Goal: Information Seeking & Learning: Learn about a topic

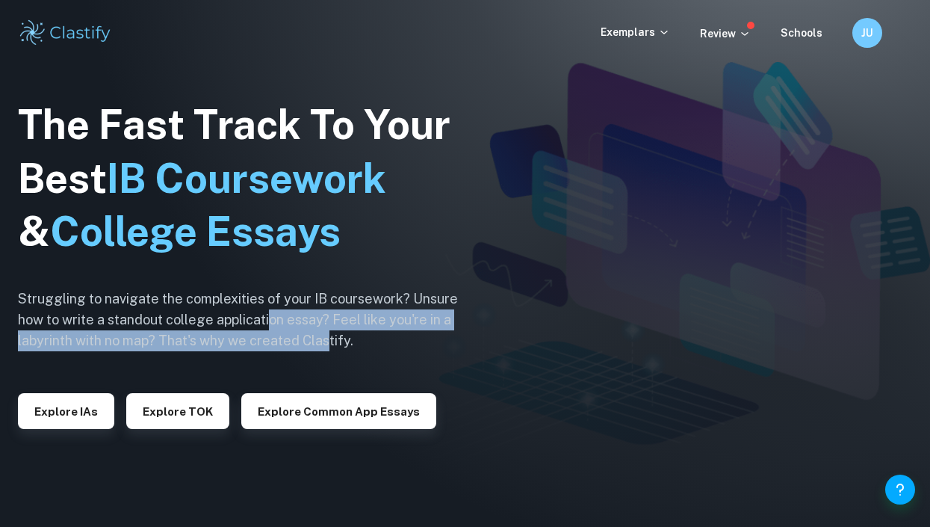
drag, startPoint x: 268, startPoint y: 323, endPoint x: 335, endPoint y: 341, distance: 69.6
click at [335, 341] on h6 "Struggling to navigate the complexities of your IB coursework? Unsure how to wr…" at bounding box center [249, 319] width 463 height 63
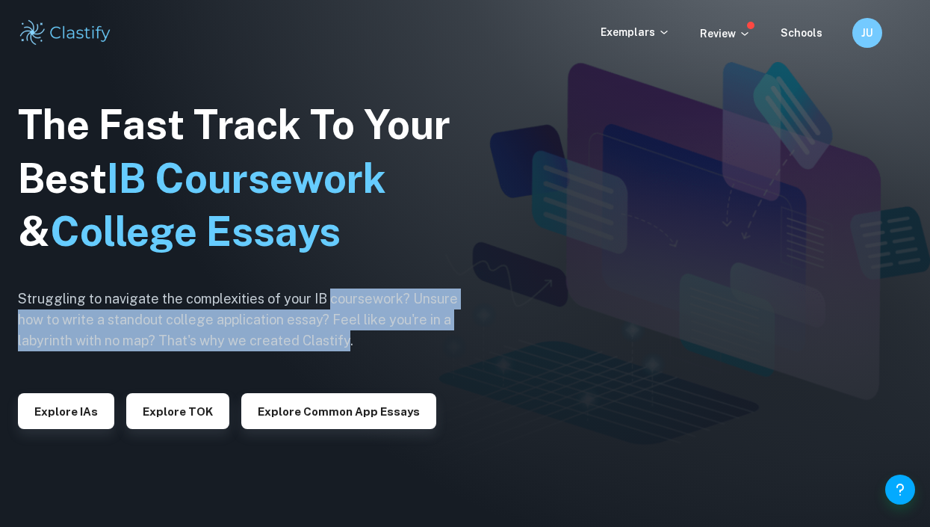
drag, startPoint x: 335, startPoint y: 341, endPoint x: 341, endPoint y: 306, distance: 36.2
click at [341, 306] on h6 "Struggling to navigate the complexities of your IB coursework? Unsure how to wr…" at bounding box center [249, 319] width 463 height 63
drag, startPoint x: 341, startPoint y: 306, endPoint x: 359, endPoint y: 347, distance: 44.8
click at [359, 347] on h6 "Struggling to navigate the complexities of your IB coursework? Unsure how to wr…" at bounding box center [249, 319] width 463 height 63
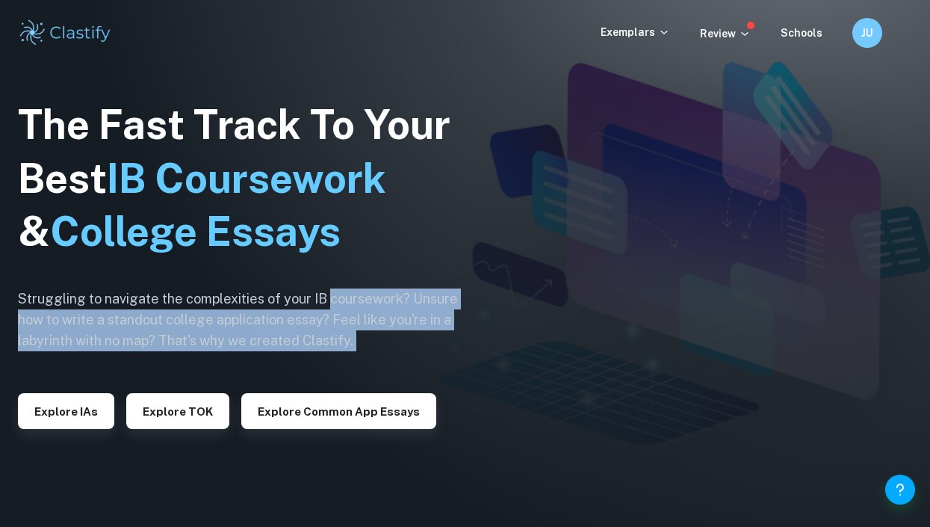
click at [359, 347] on h6 "Struggling to navigate the complexities of your IB coursework? Unsure how to wr…" at bounding box center [249, 319] width 463 height 63
drag, startPoint x: 359, startPoint y: 347, endPoint x: 372, endPoint y: 304, distance: 44.7
click at [372, 304] on h6 "Struggling to navigate the complexities of your IB coursework? Unsure how to wr…" at bounding box center [249, 319] width 463 height 63
drag, startPoint x: 372, startPoint y: 304, endPoint x: 357, endPoint y: 362, distance: 60.2
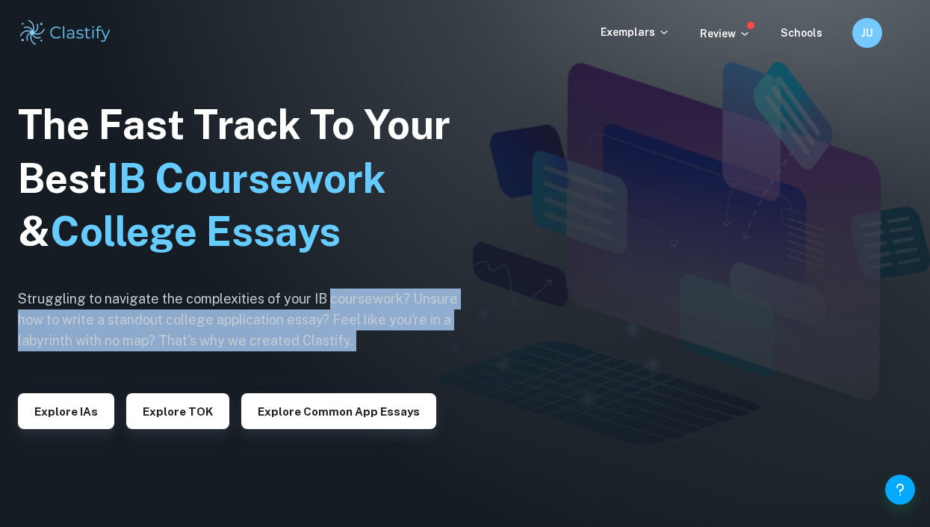
click at [357, 362] on div "The Fast Track To Your Best IB Coursework & College Essays Struggling to naviga…" at bounding box center [249, 263] width 463 height 511
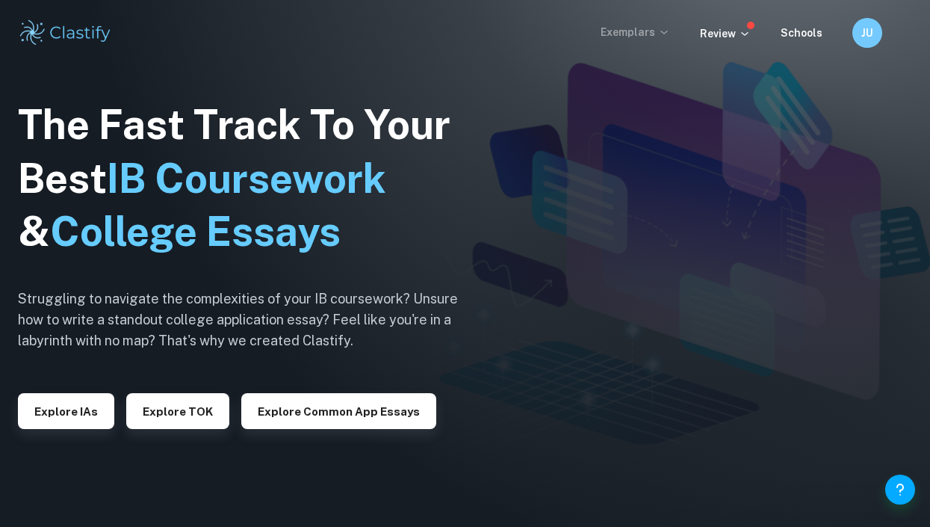
click at [642, 28] on p "Exemplars" at bounding box center [635, 32] width 69 height 16
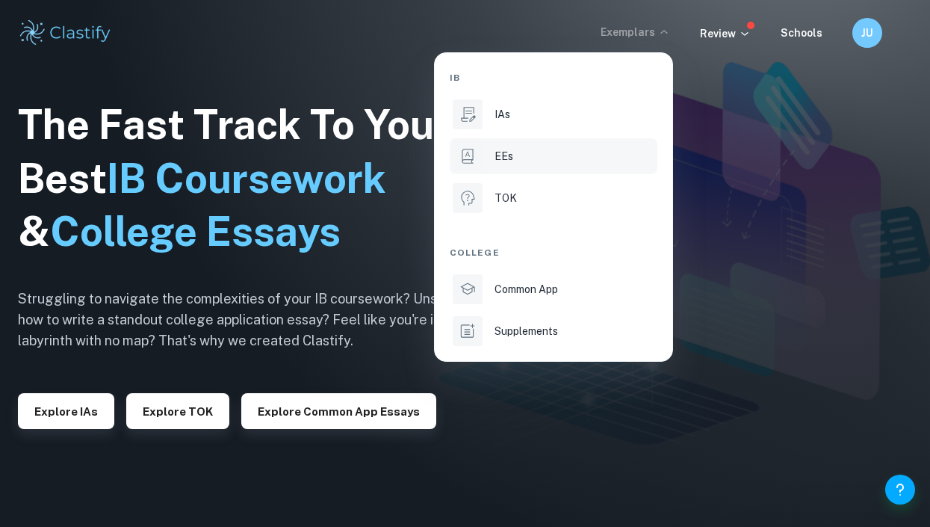
click at [514, 158] on div "EEs" at bounding box center [575, 156] width 160 height 16
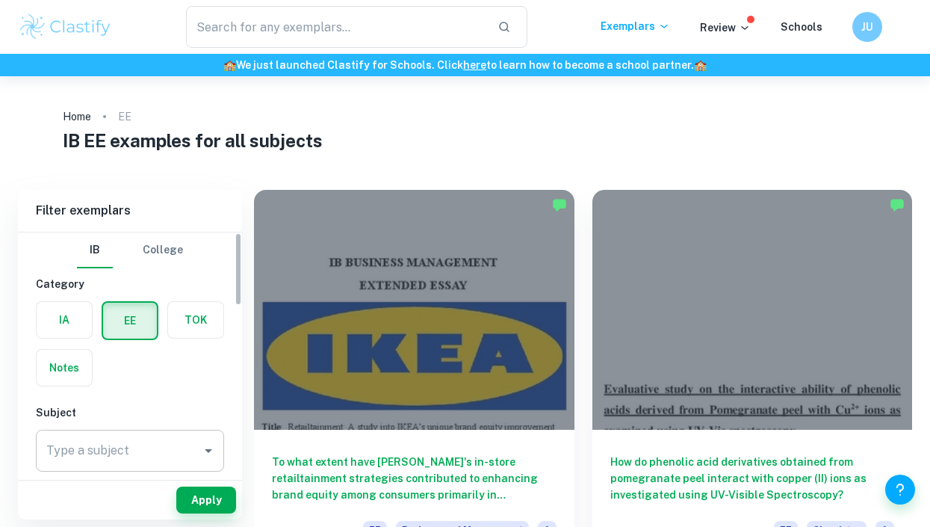
click at [118, 463] on input "Type a subject" at bounding box center [119, 450] width 152 height 28
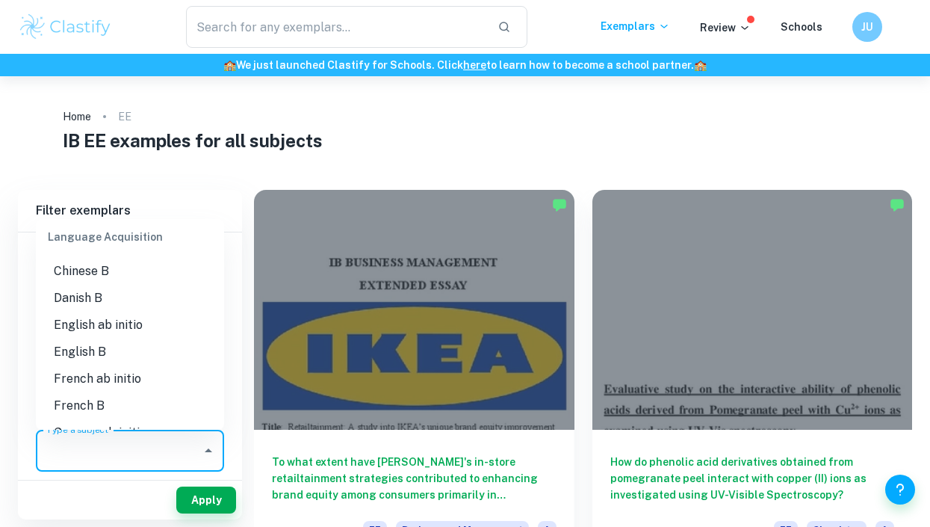
scroll to position [799, 0]
click at [103, 359] on li "English B" at bounding box center [130, 353] width 188 height 27
type input "English B"
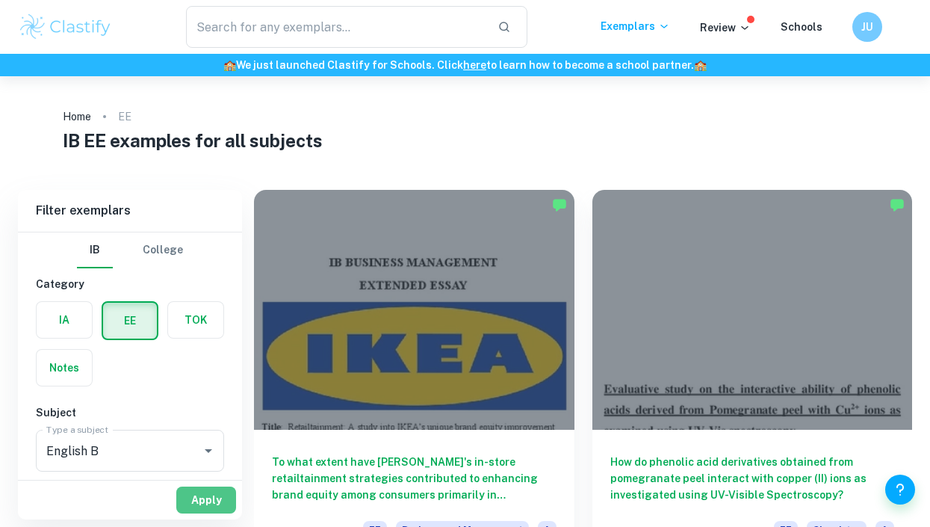
click at [218, 492] on button "Apply" at bounding box center [206, 499] width 60 height 27
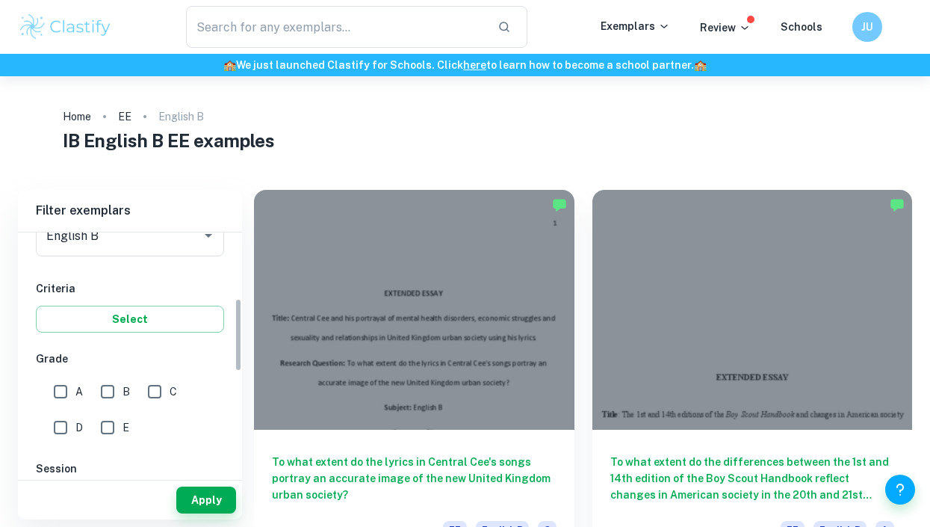
scroll to position [225, 0]
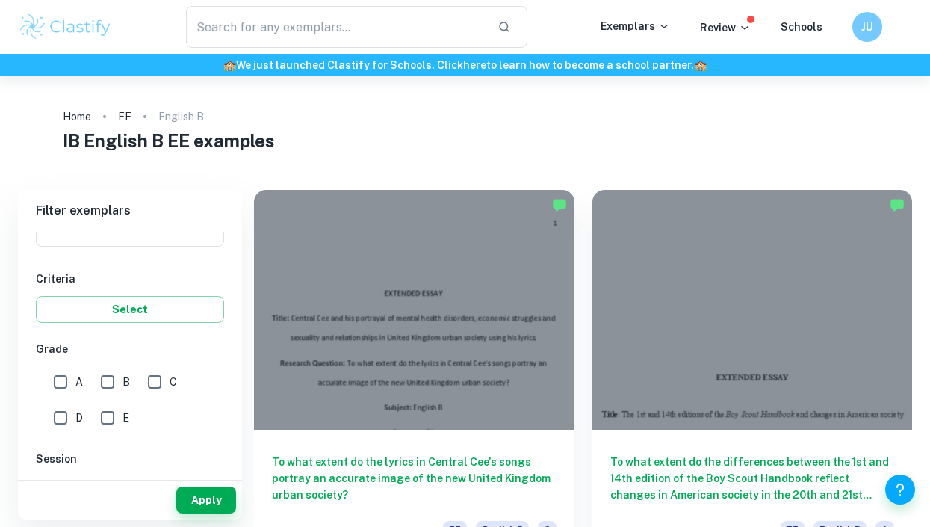
click at [59, 389] on input "A" at bounding box center [61, 382] width 30 height 30
checkbox input "true"
click at [206, 497] on button "Apply" at bounding box center [206, 499] width 60 height 27
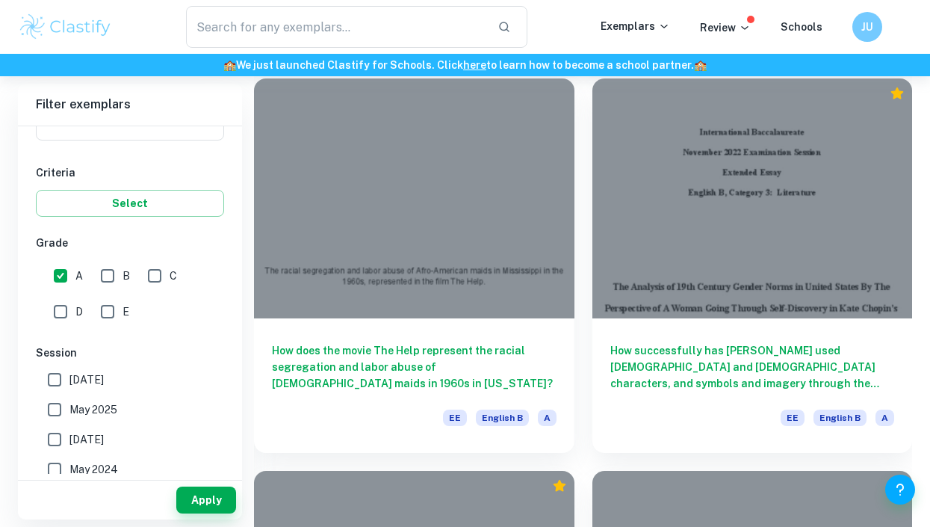
scroll to position [2858, 0]
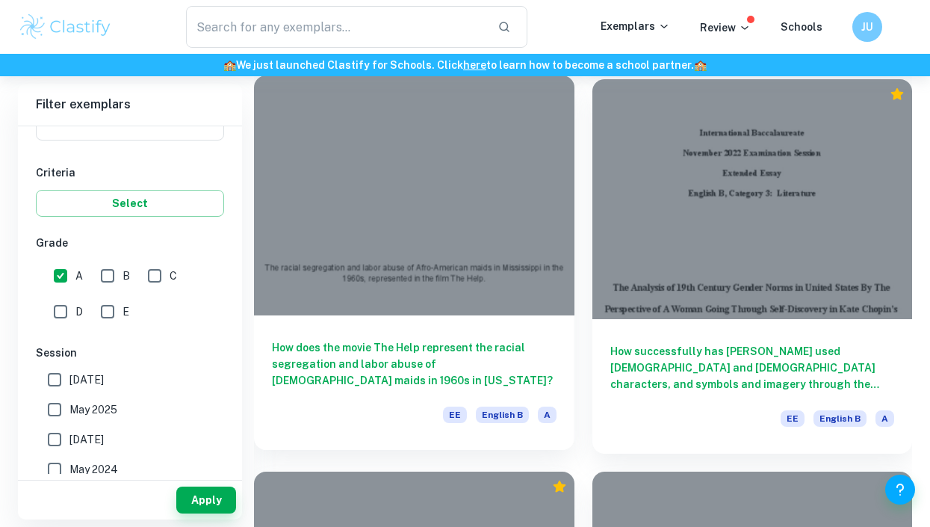
click at [453, 352] on h6 "How does the movie The Help represent the racial segregation and labor abuse of…" at bounding box center [414, 363] width 285 height 49
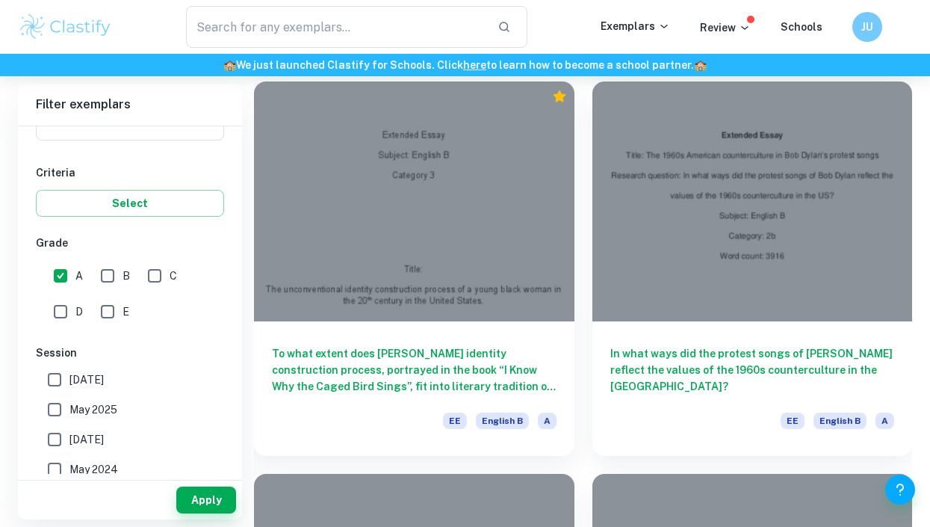
scroll to position [3249, 0]
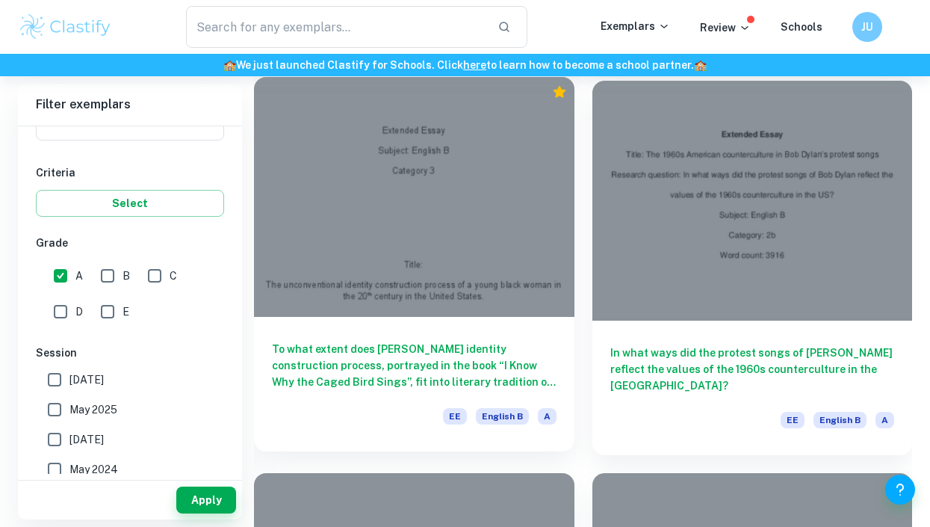
click at [518, 379] on h6 "To what extent does Maya Angelou’s identity construction process, portrayed in …" at bounding box center [414, 365] width 285 height 49
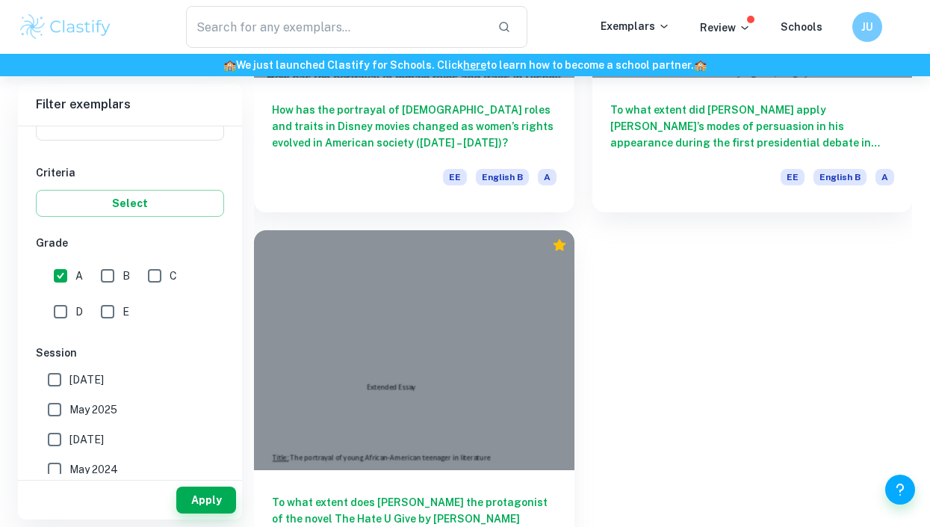
scroll to position [3962, 0]
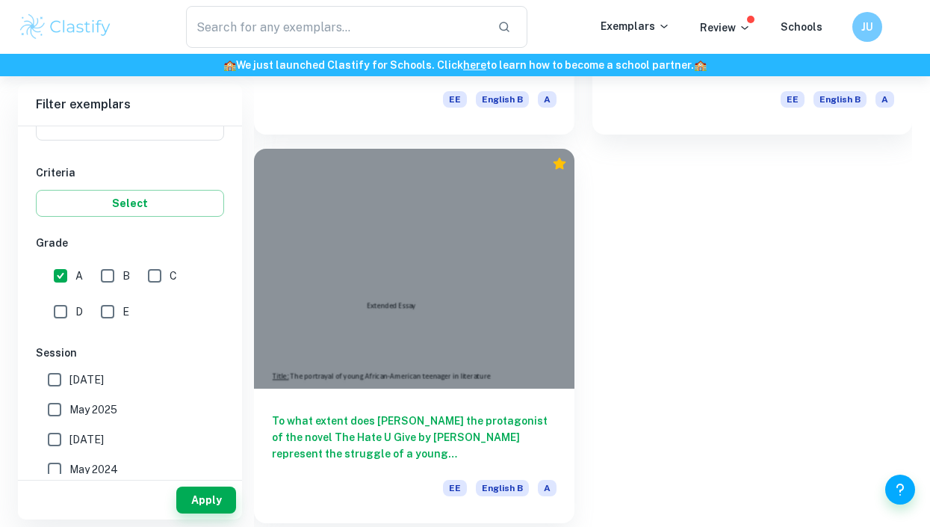
click at [509, 416] on h6 "To what extent does Starr the protagonist of the novel The Hate U Give by Angie…" at bounding box center [414, 436] width 285 height 49
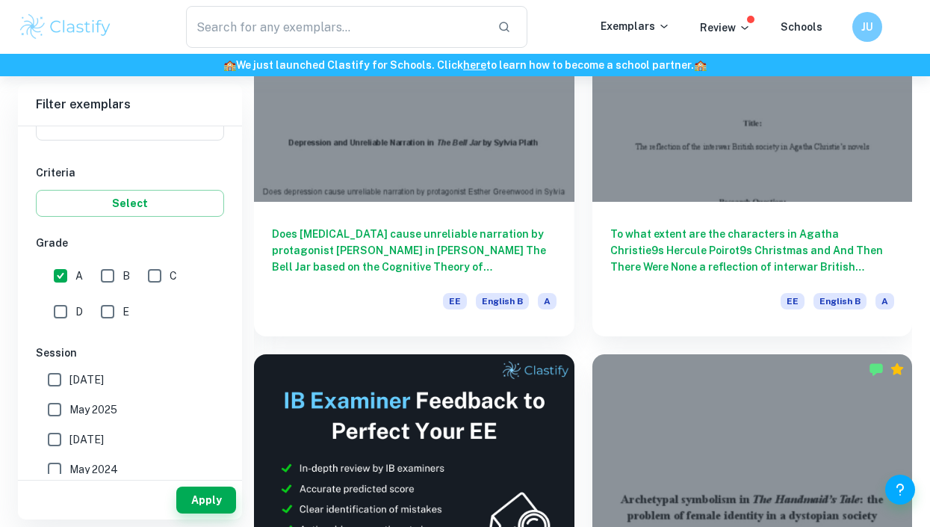
scroll to position [285, 0]
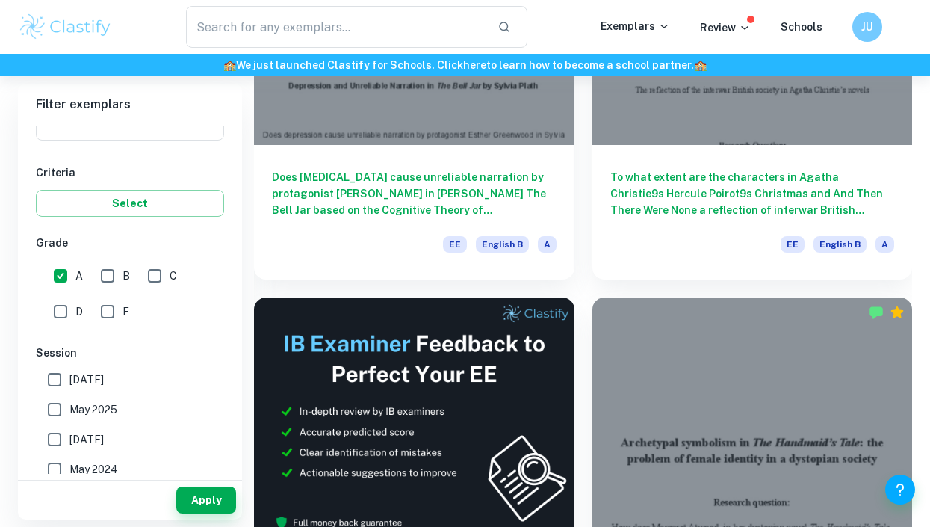
click at [923, 63] on h6 "🏫 We just launched Clastify for Schools. Click here to learn how to become a sc…" at bounding box center [465, 65] width 924 height 16
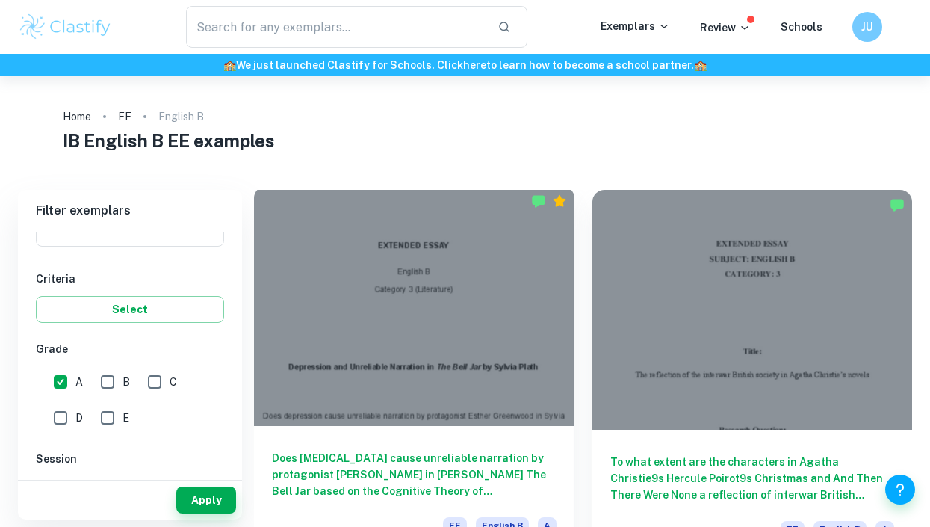
click at [403, 365] on div at bounding box center [414, 306] width 320 height 240
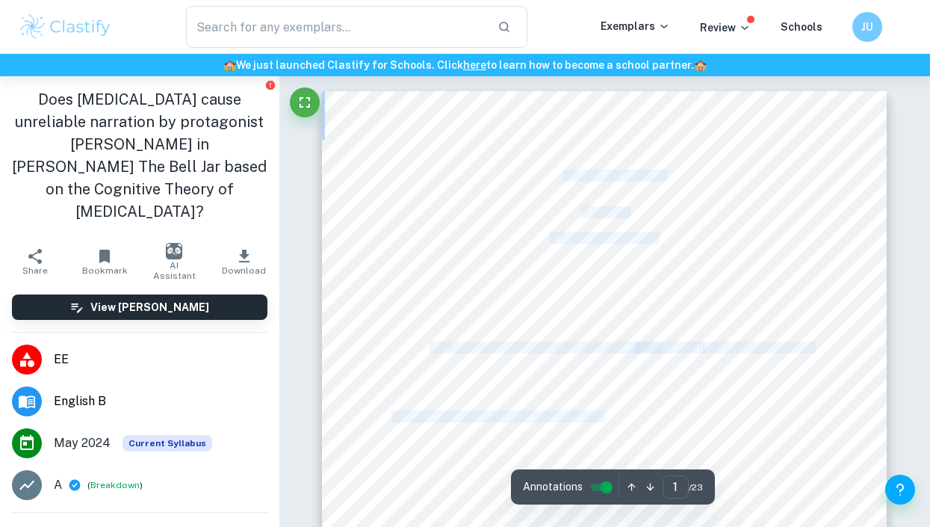
drag, startPoint x: 560, startPoint y: 175, endPoint x: 594, endPoint y: 410, distance: 237.7
click at [594, 410] on div "EXTENDED ESSAY English B Category 3 (Literature) Depression and Unreliable Narr…" at bounding box center [604, 456] width 565 height 731
click at [594, 411] on span "Does depression cause unreliable narration by protagonist Esther Greenwood in S…" at bounding box center [642, 416] width 502 height 11
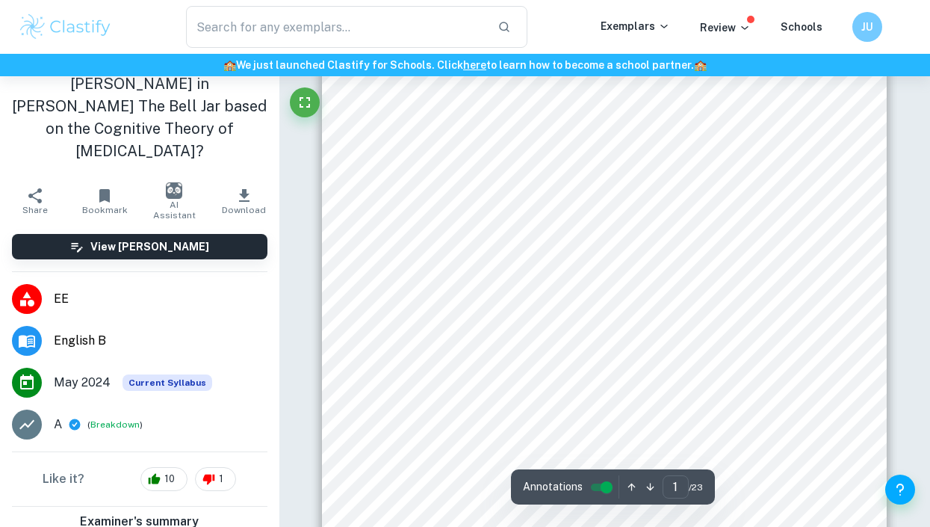
scroll to position [61, 0]
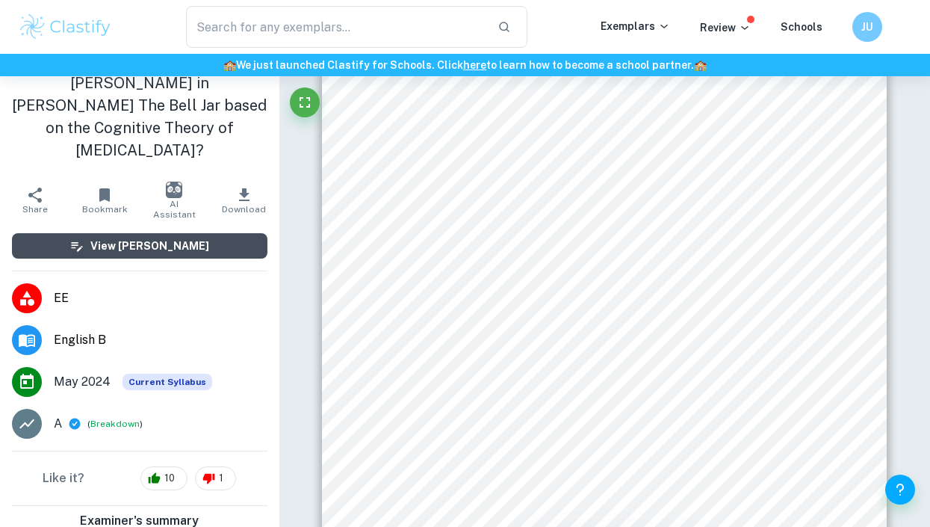
click at [176, 238] on h6 "View [PERSON_NAME]" at bounding box center [149, 246] width 119 height 16
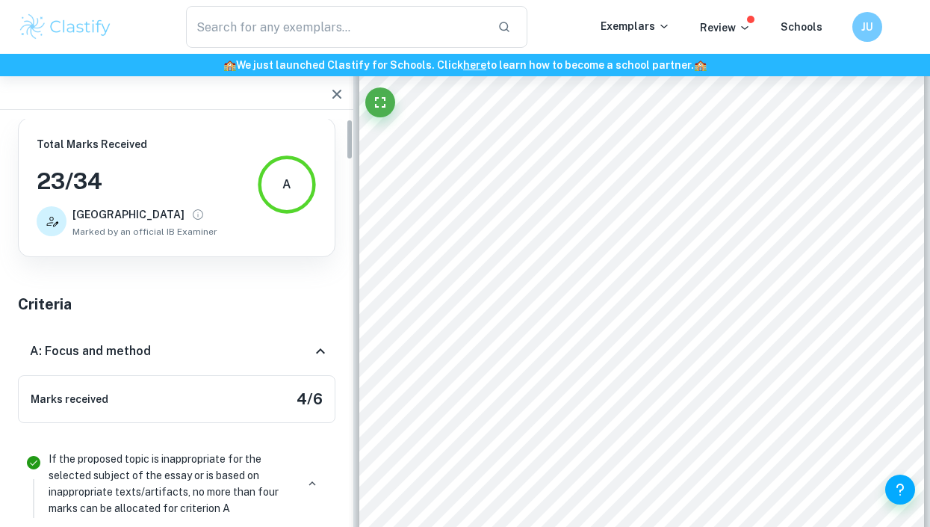
scroll to position [0, 0]
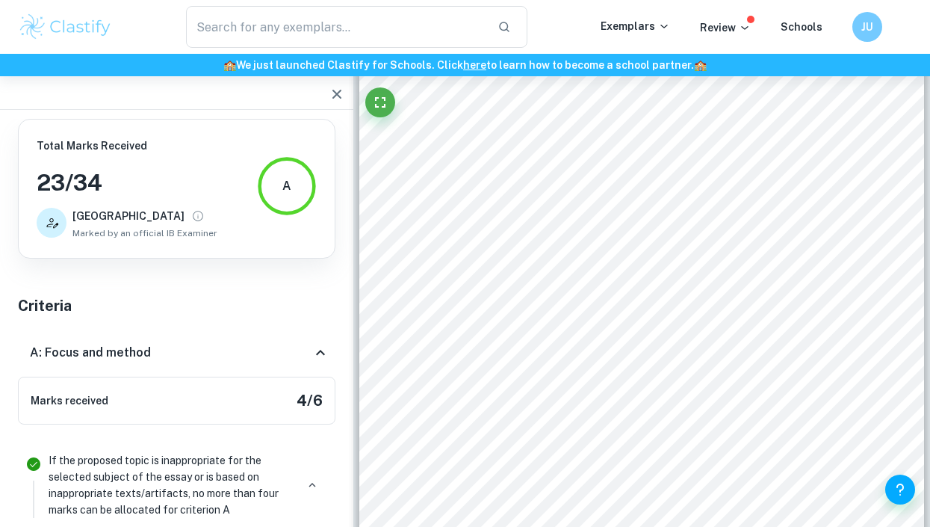
click at [311, 356] on div "A: Focus and method" at bounding box center [171, 353] width 282 height 18
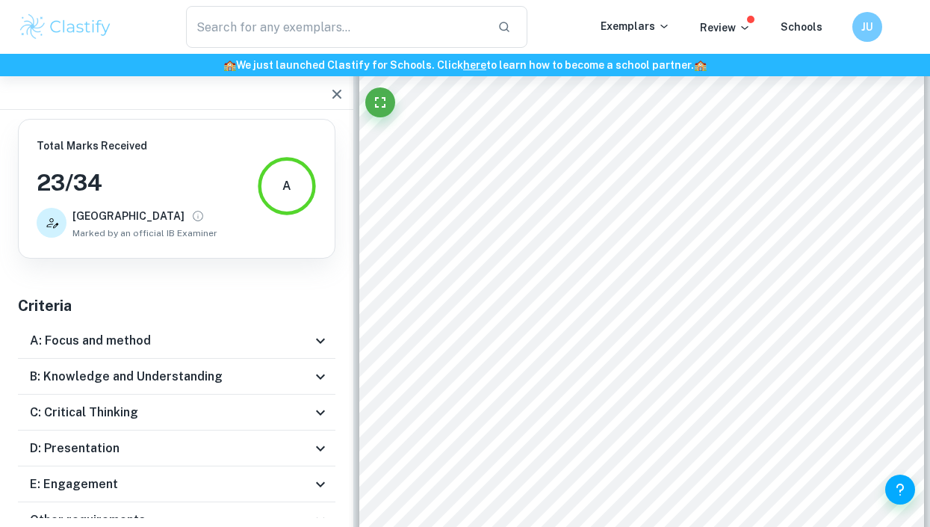
click at [262, 366] on div "B: Knowledge and Understanding" at bounding box center [176, 377] width 317 height 36
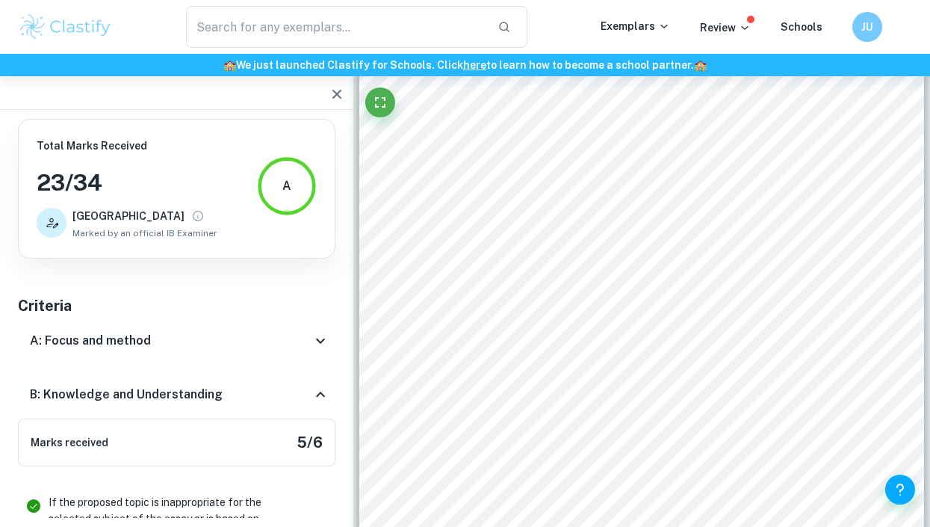
click at [290, 389] on div "B: Knowledge and Understanding" at bounding box center [171, 394] width 282 height 18
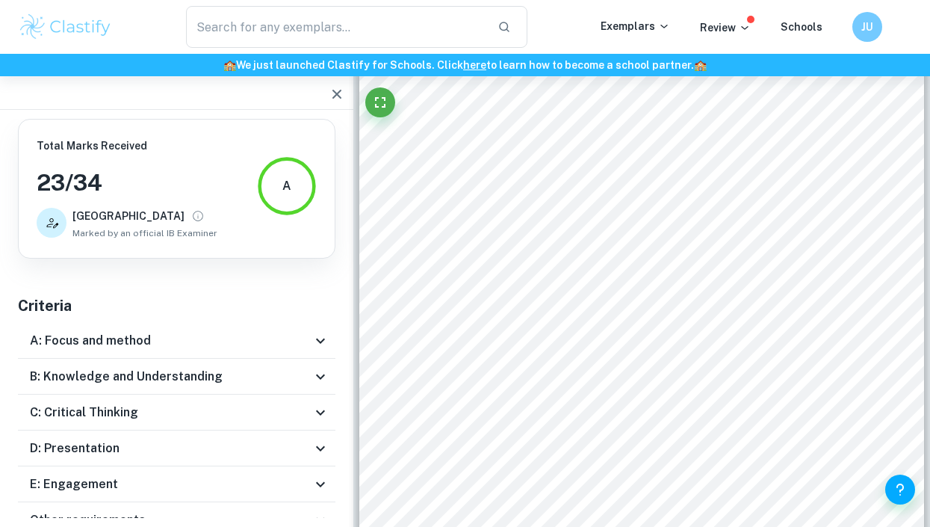
click at [250, 403] on div "C: Critical Thinking" at bounding box center [171, 412] width 282 height 18
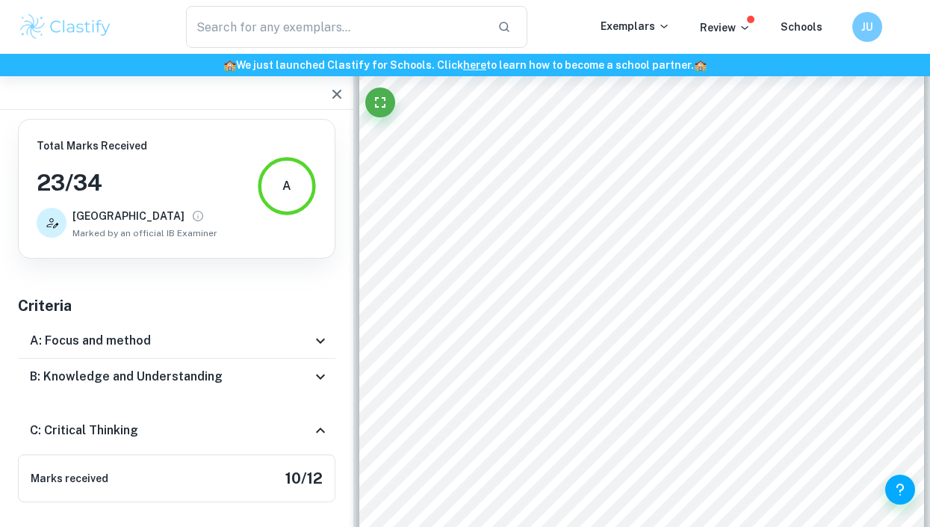
click at [258, 433] on div "C: Critical Thinking" at bounding box center [171, 430] width 282 height 18
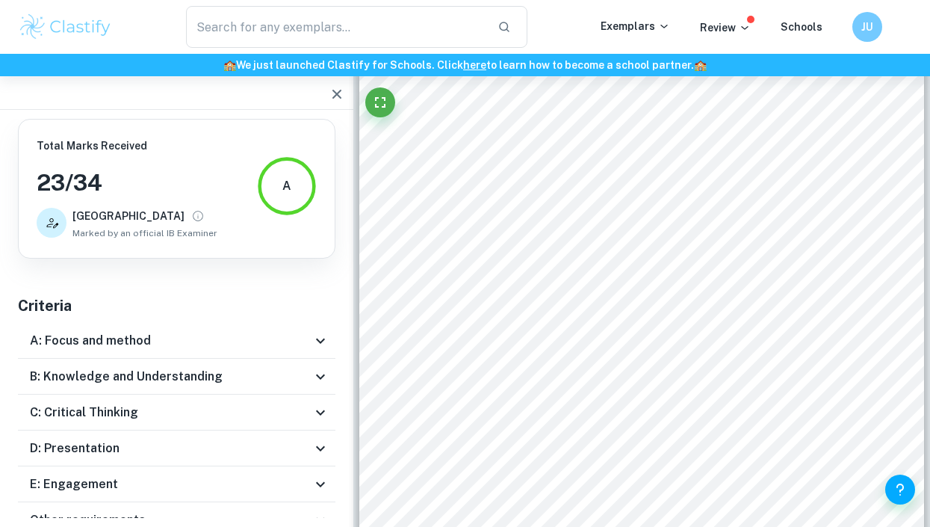
click at [234, 451] on div "D: Presentation" at bounding box center [171, 448] width 282 height 18
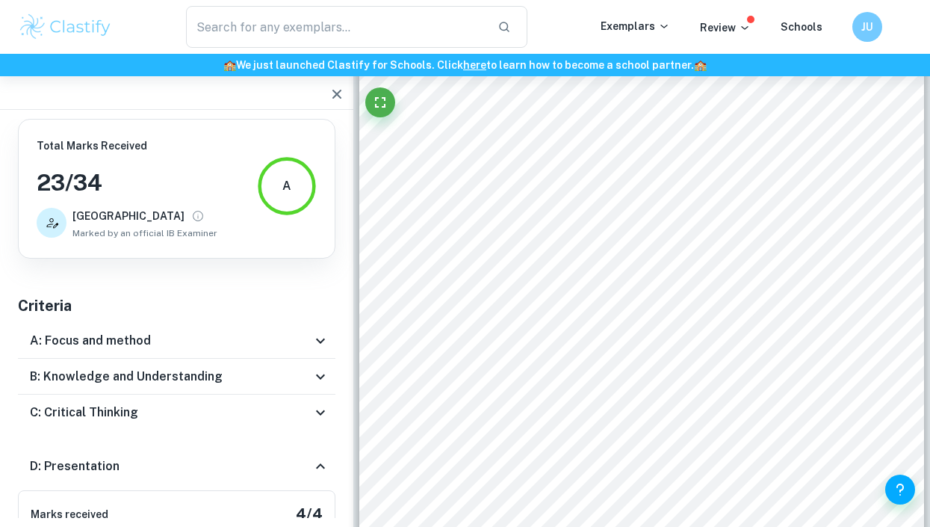
click at [233, 457] on div "D: Presentation" at bounding box center [171, 466] width 282 height 18
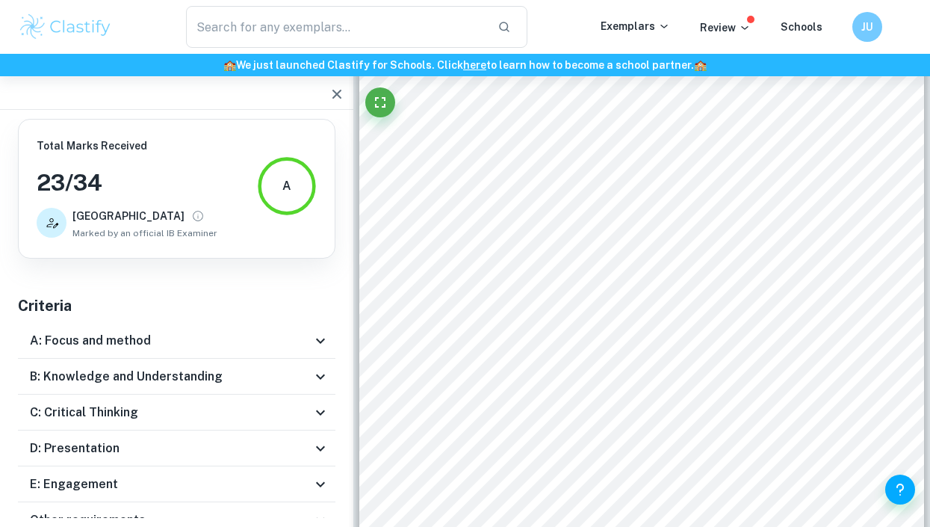
click at [181, 480] on div "E: Engagement" at bounding box center [171, 484] width 282 height 18
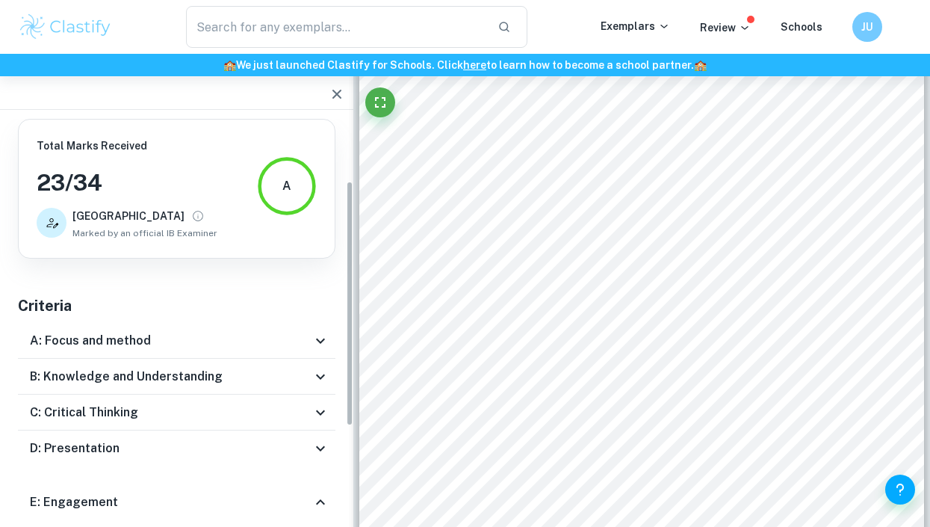
scroll to position [210, 0]
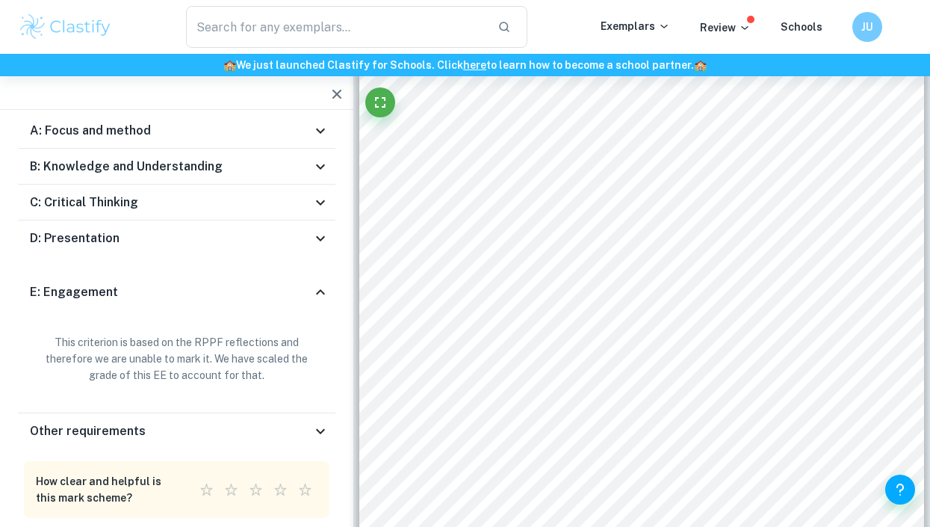
click at [280, 293] on div "E: Engagement" at bounding box center [171, 292] width 282 height 18
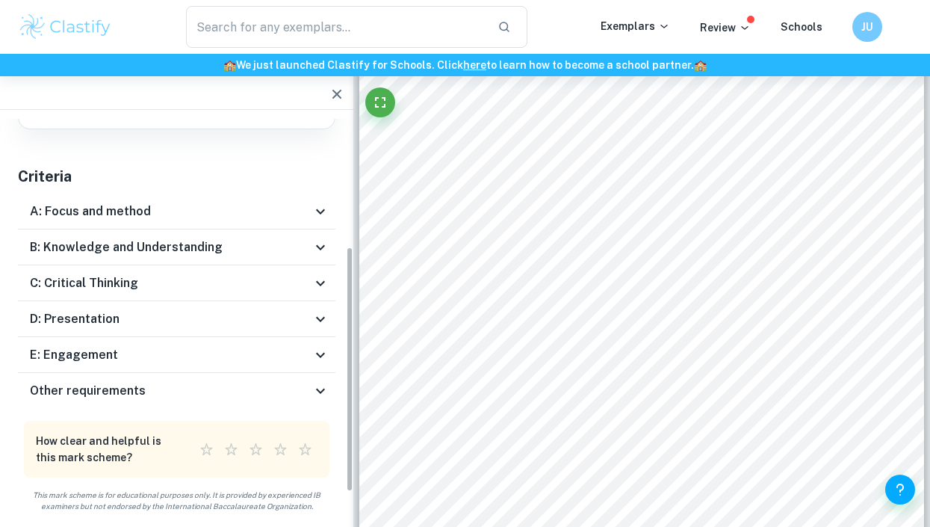
scroll to position [89, 0]
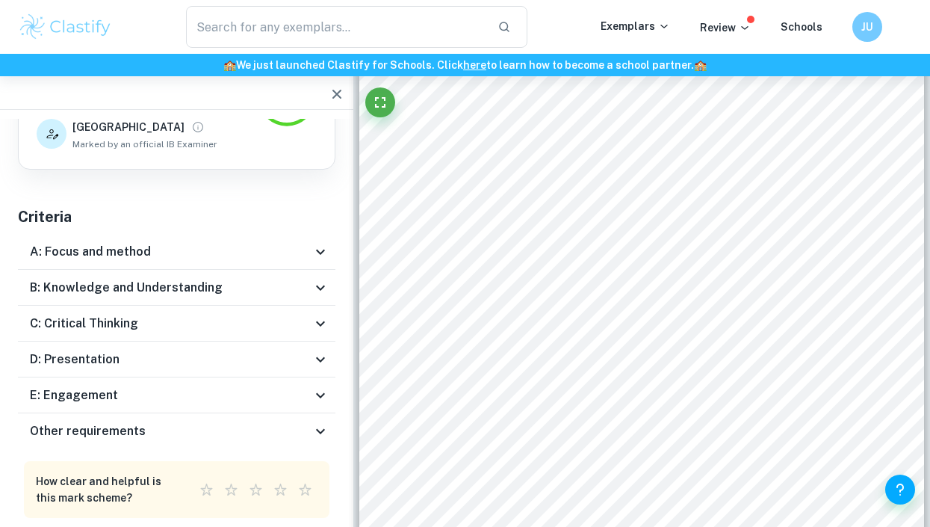
click at [220, 353] on div "D: Presentation" at bounding box center [171, 359] width 282 height 18
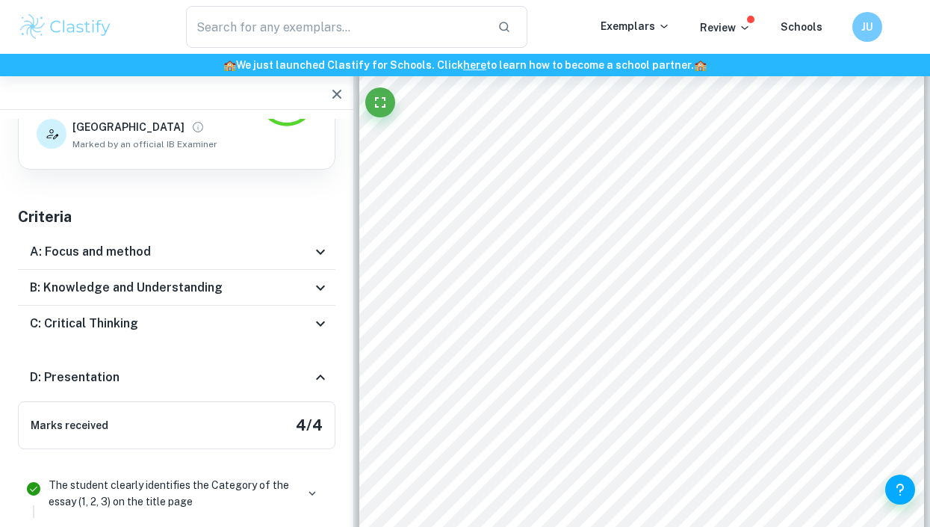
click at [238, 365] on div "D: Presentation" at bounding box center [176, 377] width 317 height 48
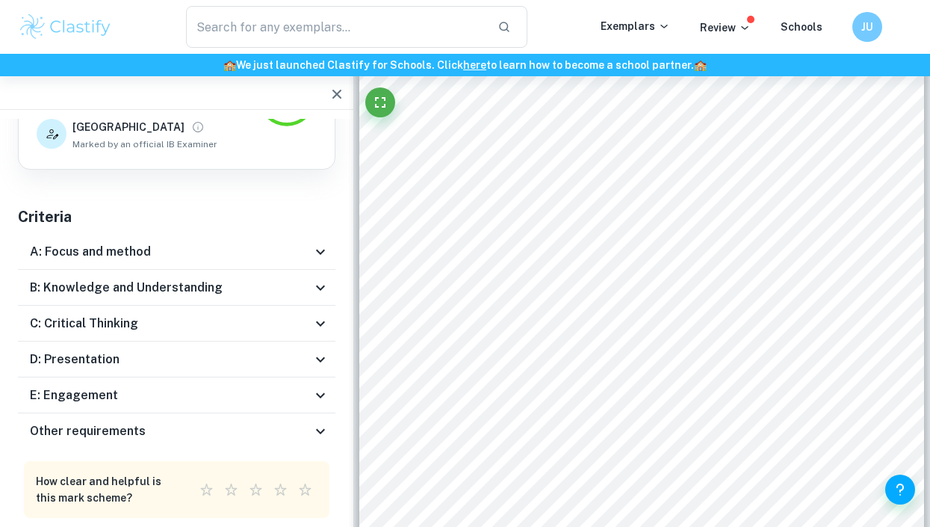
click at [273, 314] on div "C: Critical Thinking" at bounding box center [171, 323] width 282 height 18
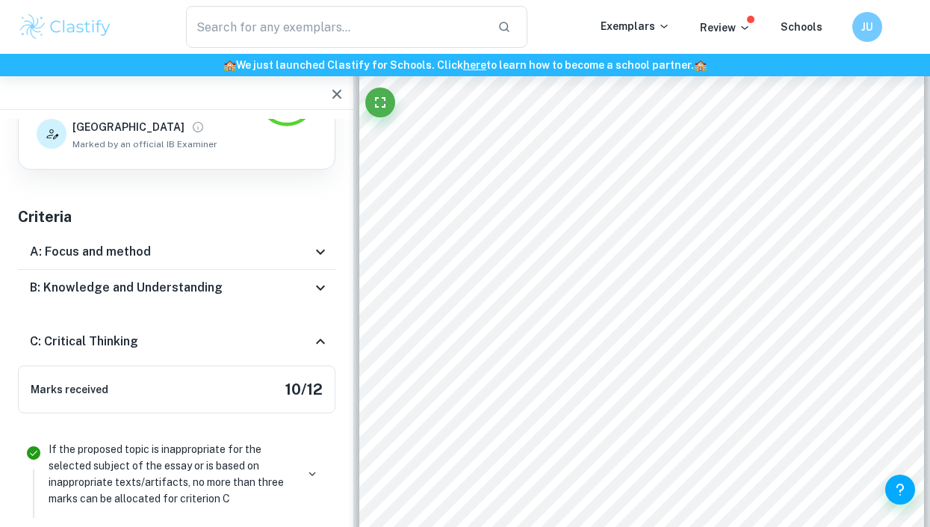
click at [283, 283] on div "B: Knowledge and Understanding" at bounding box center [171, 288] width 282 height 18
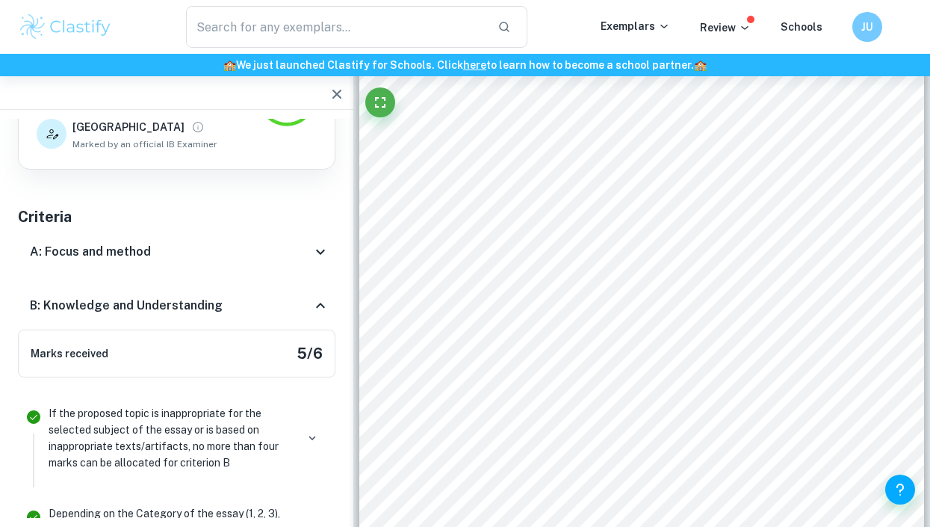
click at [288, 253] on div "A: Focus and method" at bounding box center [171, 252] width 282 height 18
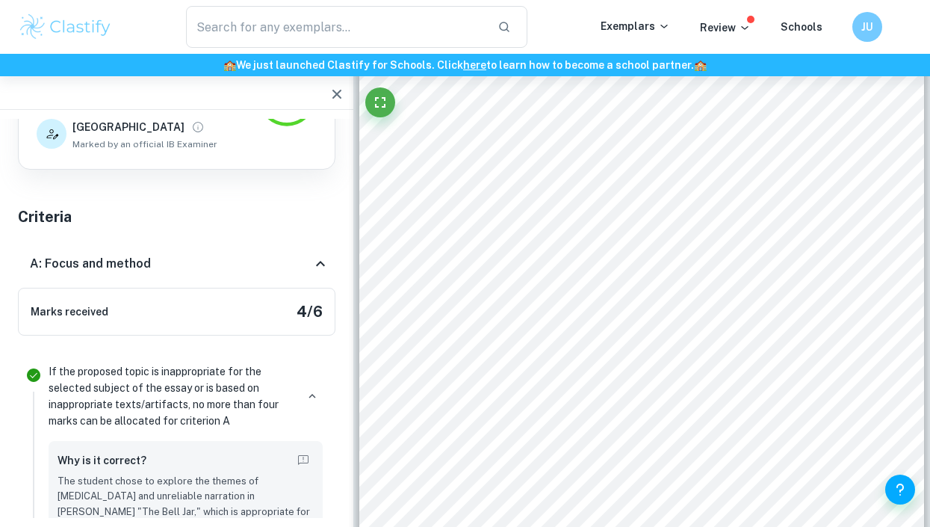
scroll to position [0, 0]
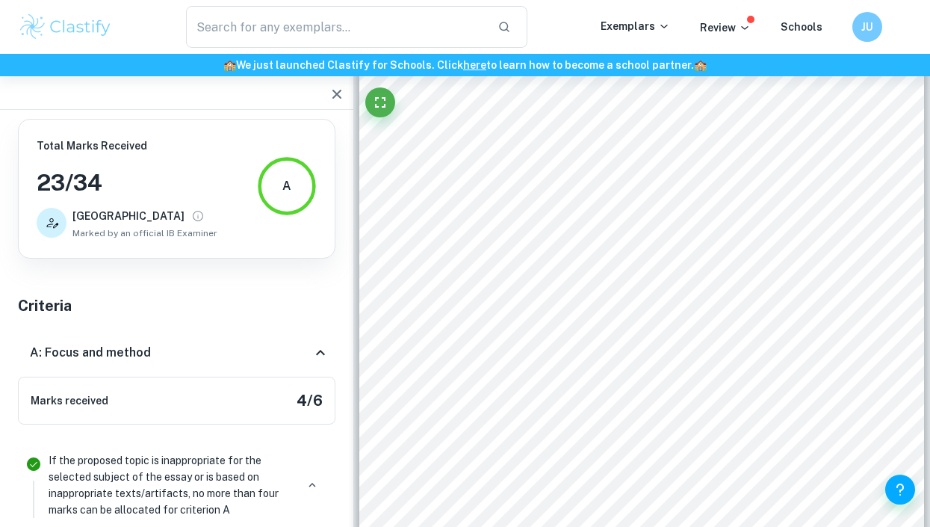
click at [316, 347] on icon at bounding box center [321, 353] width 18 height 18
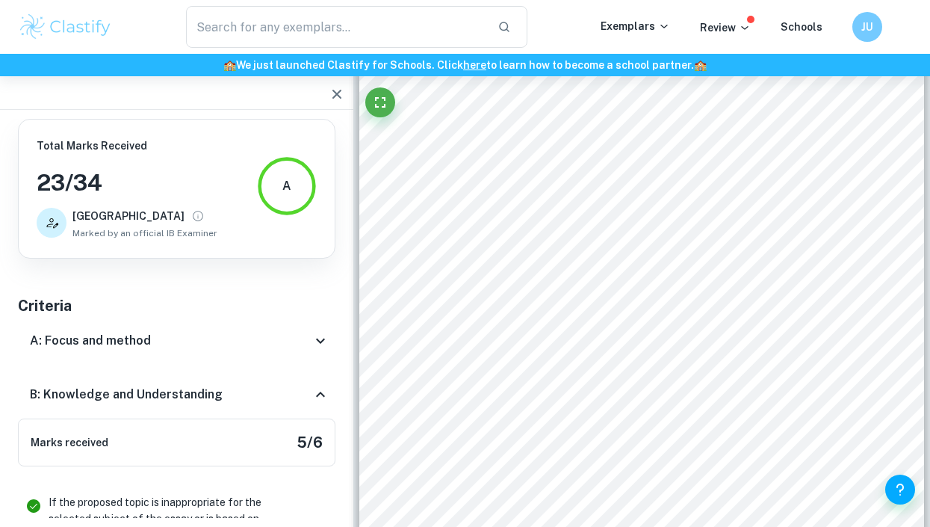
click at [314, 393] on icon at bounding box center [321, 394] width 18 height 18
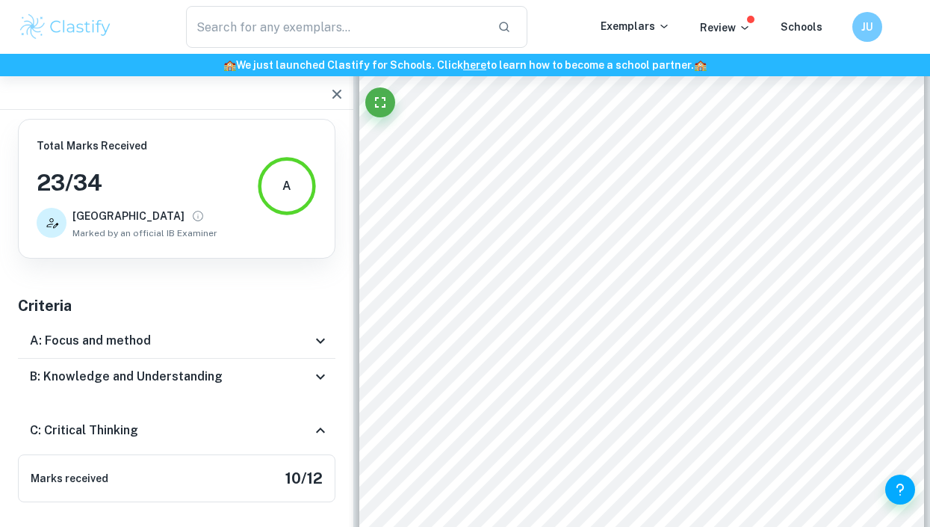
click at [316, 426] on icon at bounding box center [321, 430] width 18 height 18
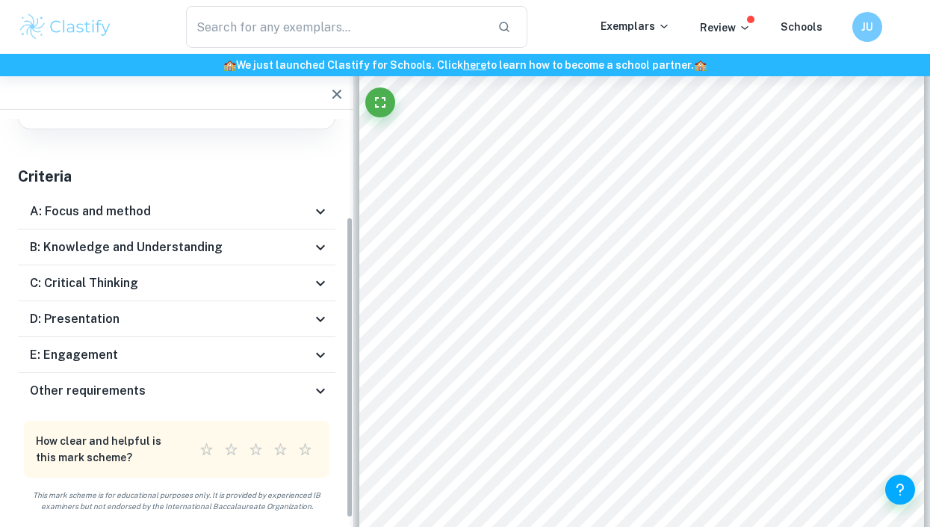
scroll to position [128, 0]
click at [319, 394] on icon at bounding box center [321, 391] width 18 height 18
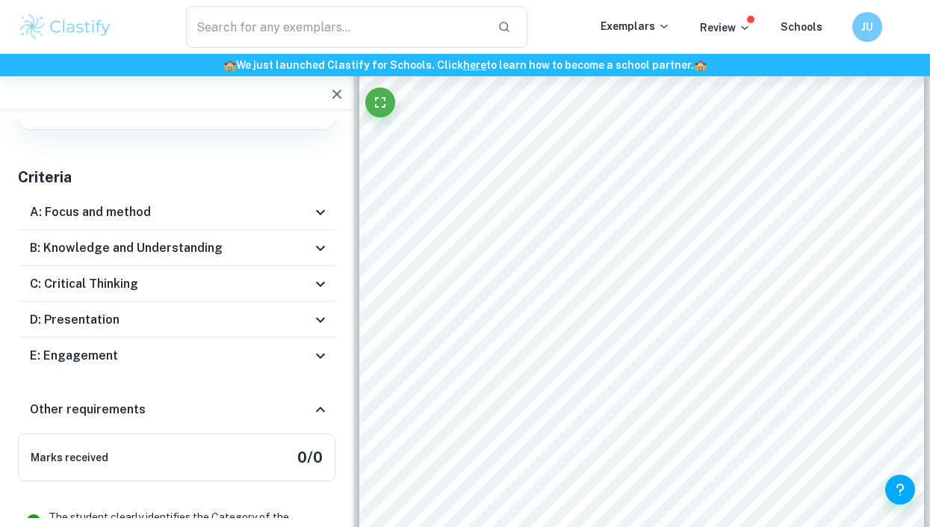
click at [322, 398] on div "Other requirements" at bounding box center [176, 409] width 317 height 48
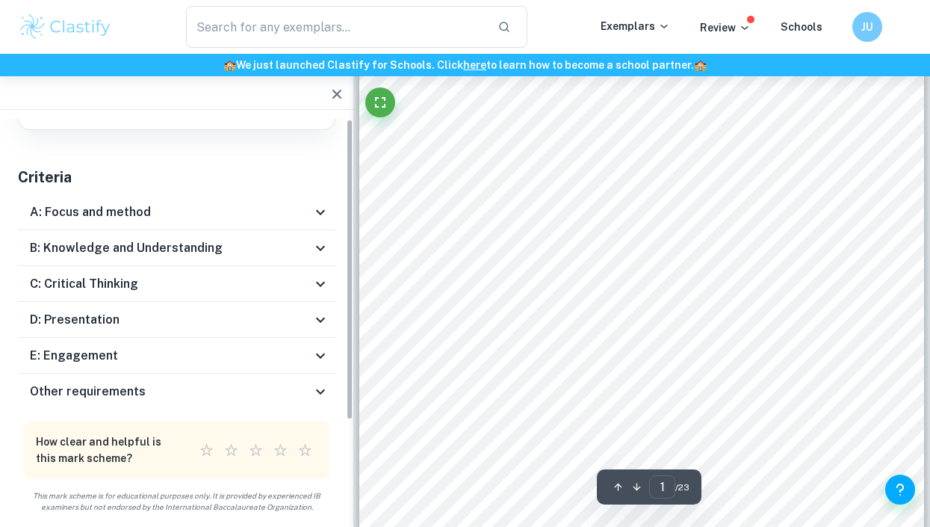
scroll to position [0, 0]
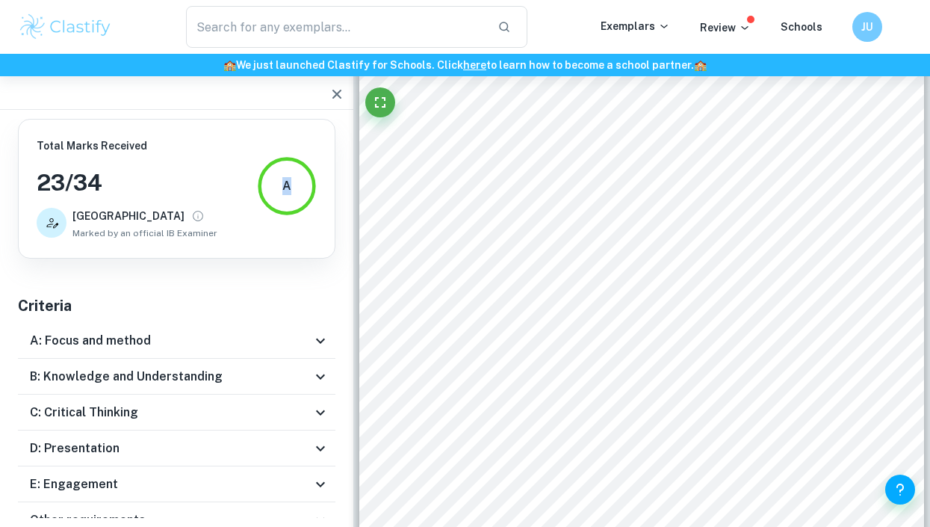
drag, startPoint x: 261, startPoint y: 191, endPoint x: 314, endPoint y: 211, distance: 55.8
click at [314, 211] on div "A" at bounding box center [287, 186] width 60 height 60
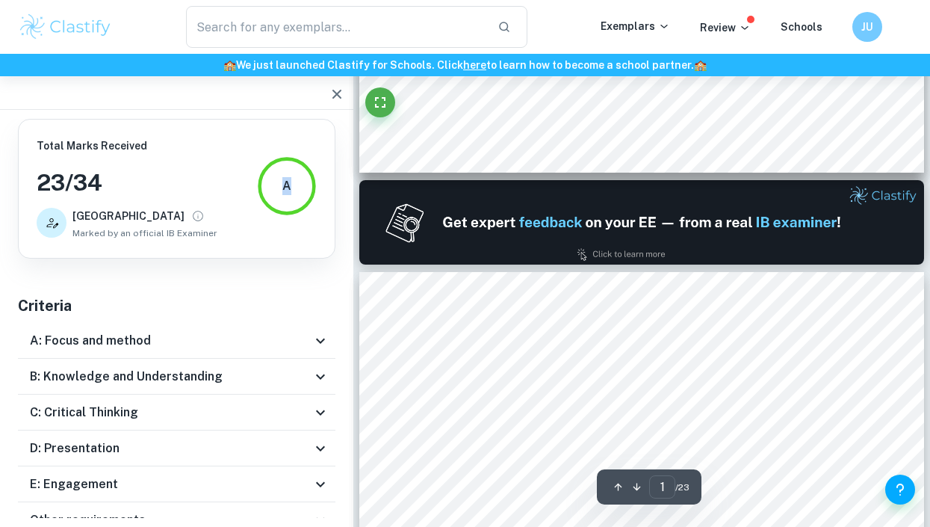
type input "2"
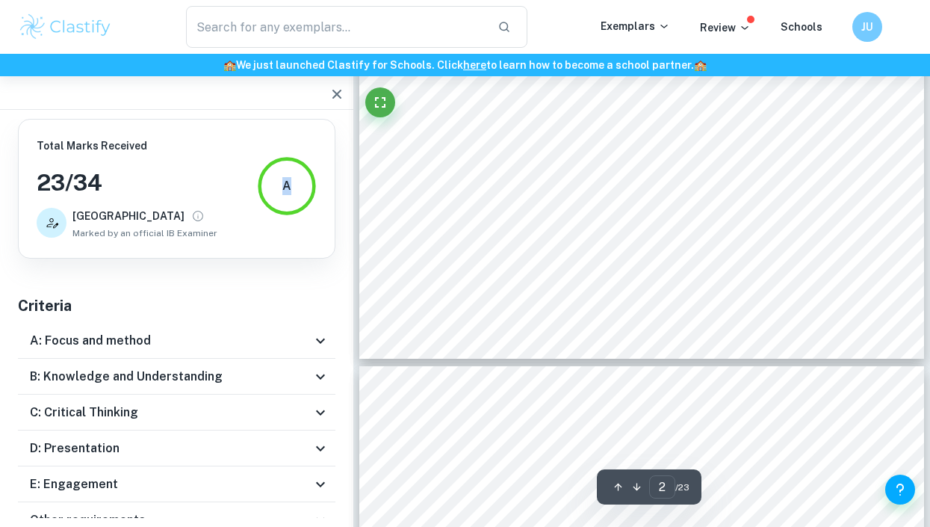
scroll to position [1295, 0]
click at [332, 100] on icon "button" at bounding box center [337, 94] width 18 height 18
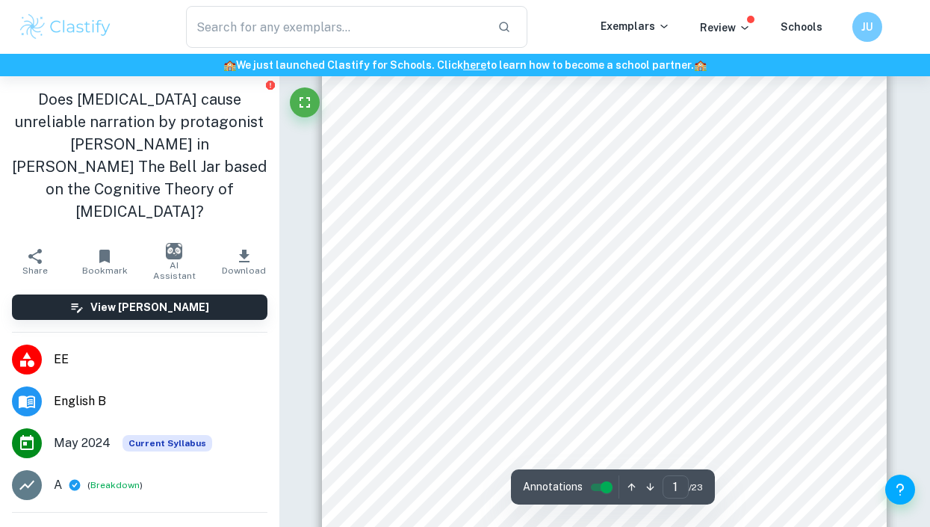
scroll to position [0, 0]
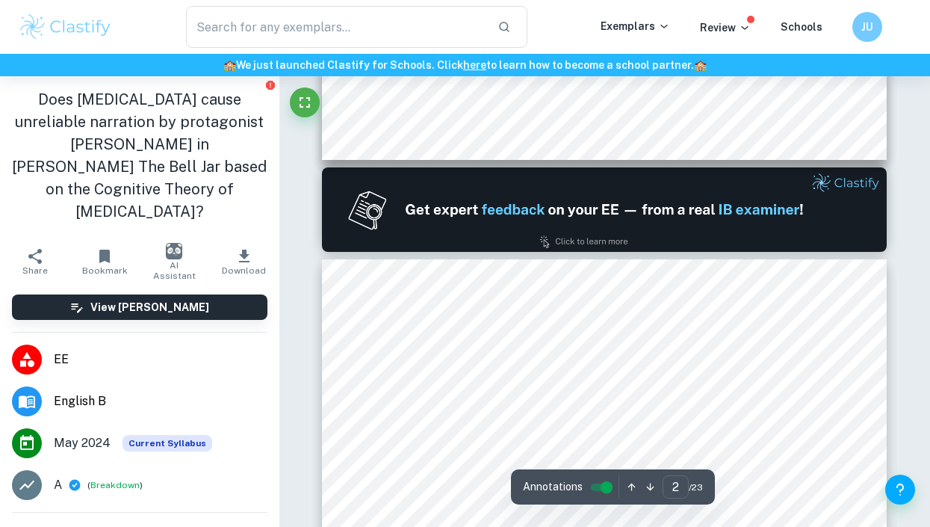
type input "1"
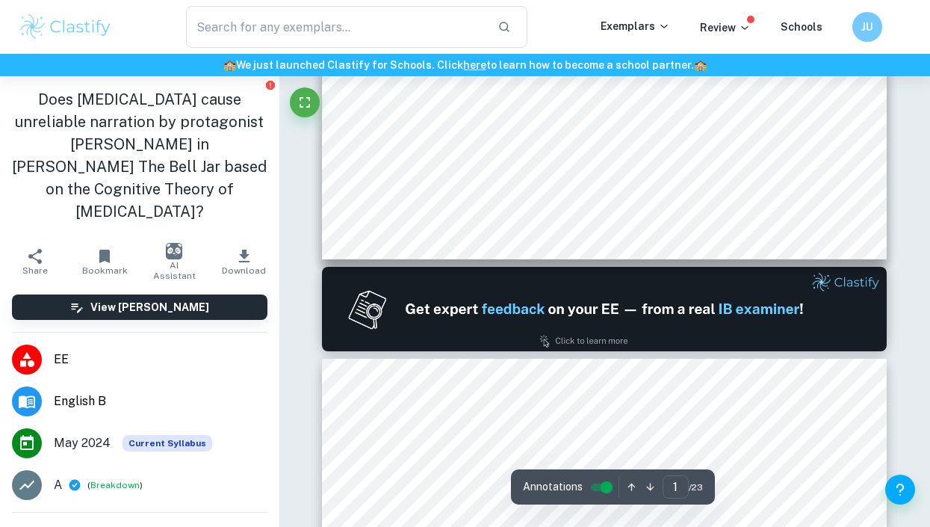
click at [479, 303] on img at bounding box center [604, 309] width 565 height 84
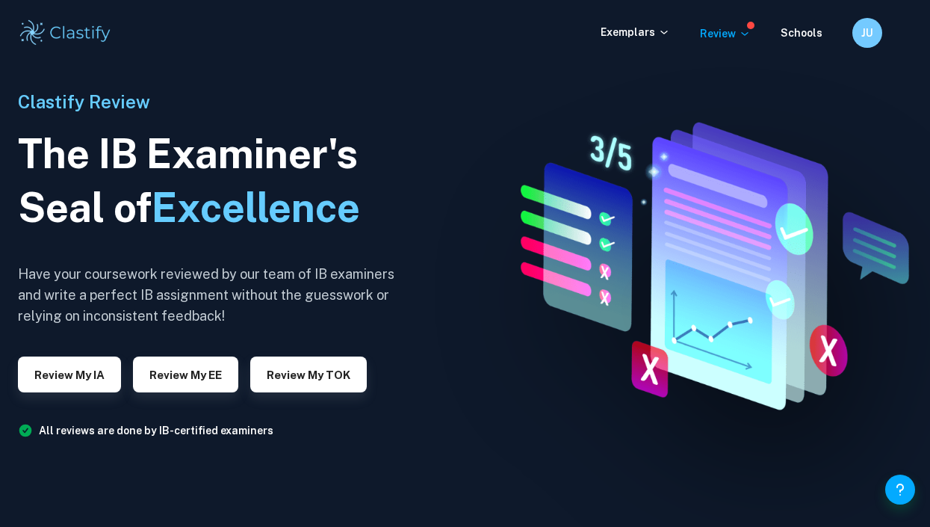
scroll to position [31, 0]
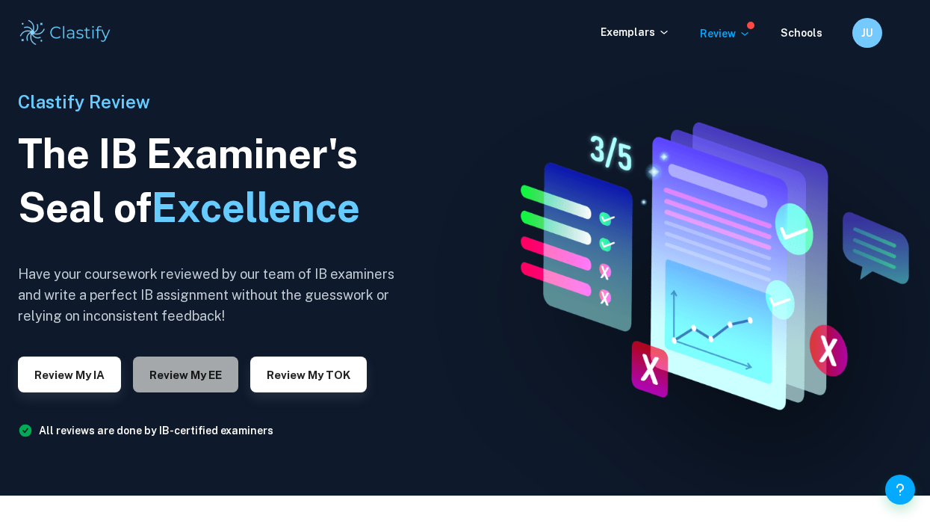
click at [169, 367] on button "Review my EE" at bounding box center [185, 374] width 105 height 36
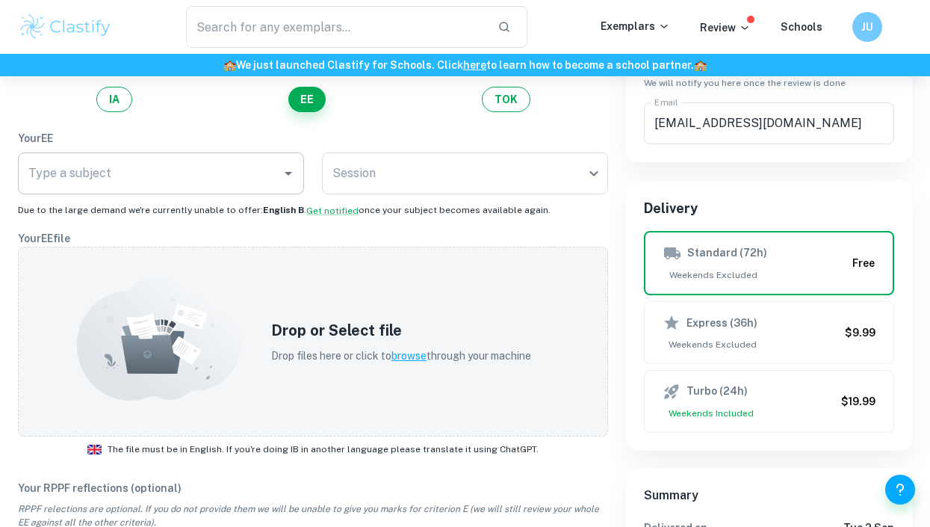
scroll to position [180, 0]
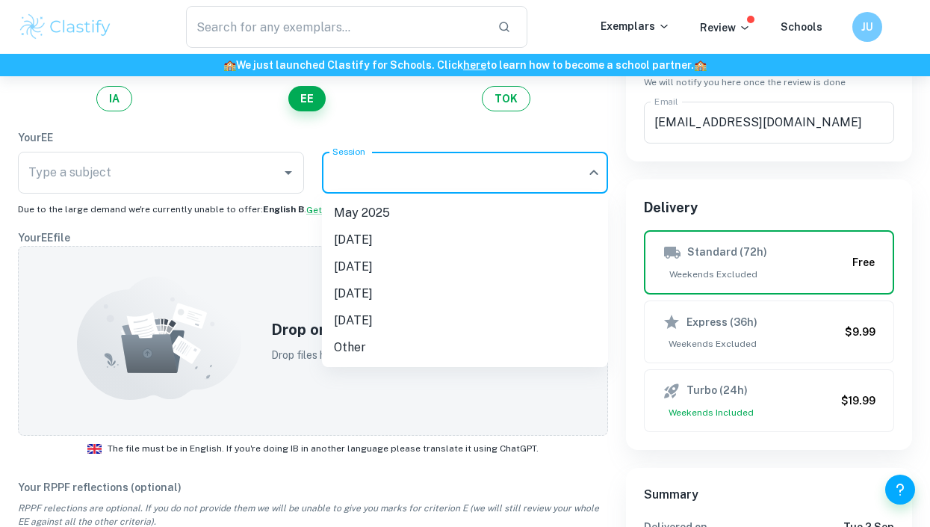
click at [479, 183] on body "We value your privacy We use cookies to enhance your browsing experience, serve…" at bounding box center [465, 159] width 930 height 527
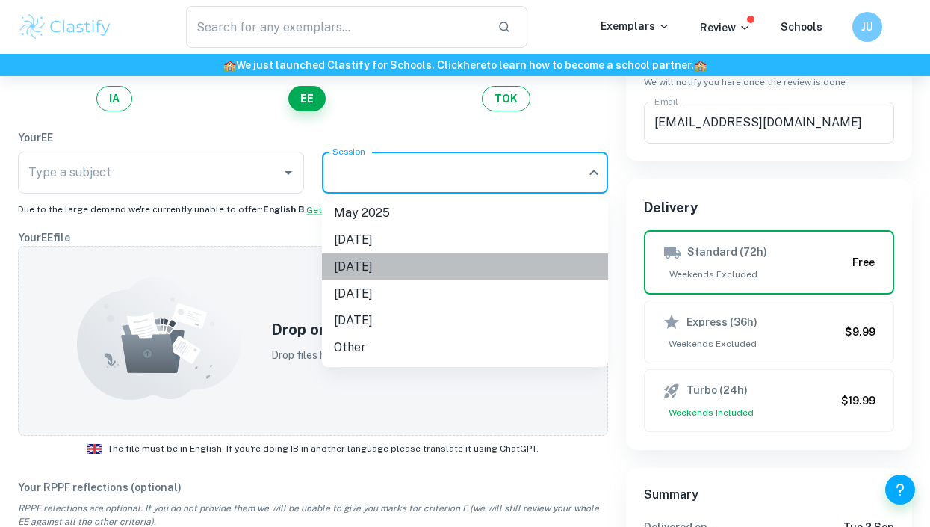
click at [430, 257] on li "May 2026" at bounding box center [465, 266] width 286 height 27
type input "M26"
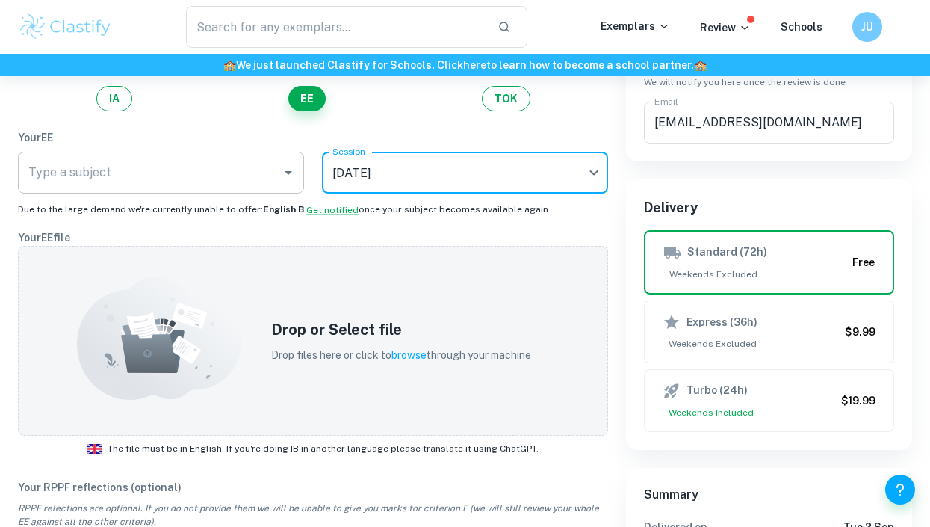
click at [265, 173] on input "Type a subject" at bounding box center [150, 172] width 250 height 28
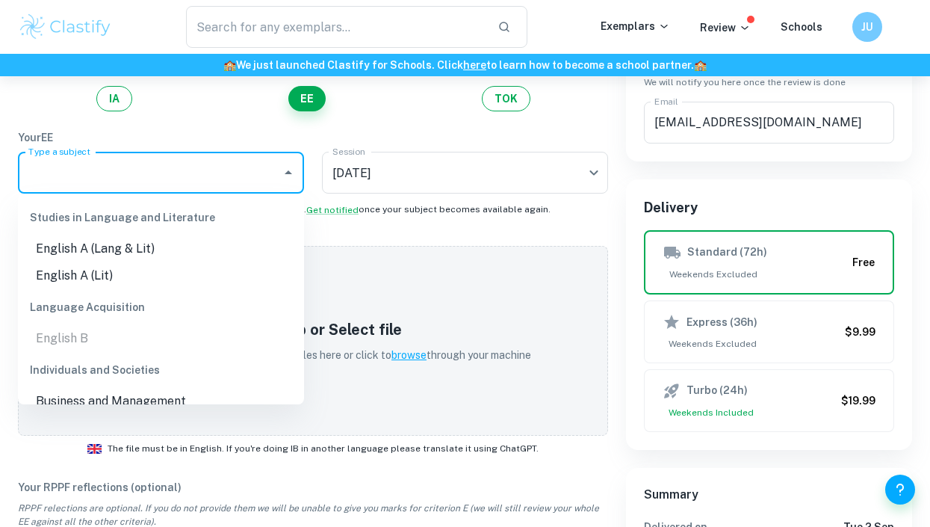
scroll to position [34, 0]
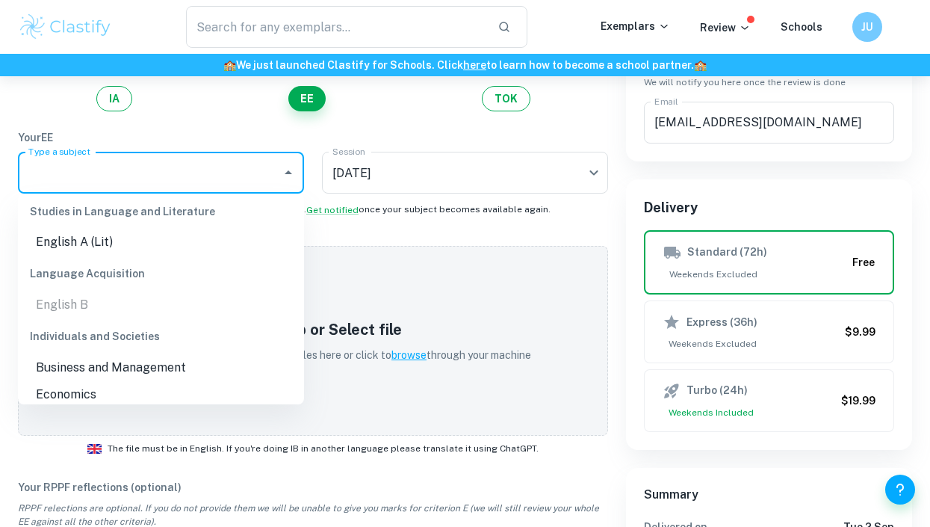
click at [184, 306] on ul "English B" at bounding box center [161, 304] width 286 height 27
click at [395, 247] on div "Your EE file Drop or Select file Drop files here or click to browse through you…" at bounding box center [313, 345] width 590 height 232
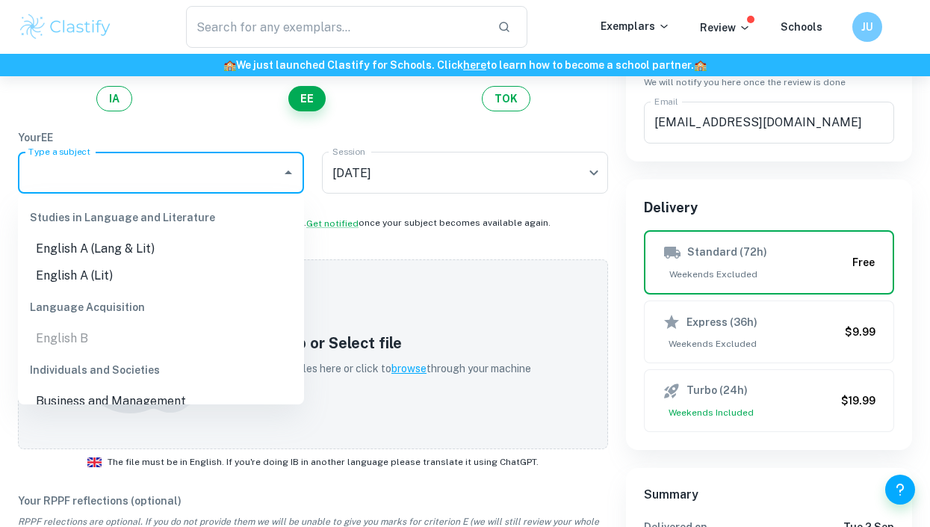
click at [200, 172] on input "Type a subject" at bounding box center [150, 172] width 250 height 28
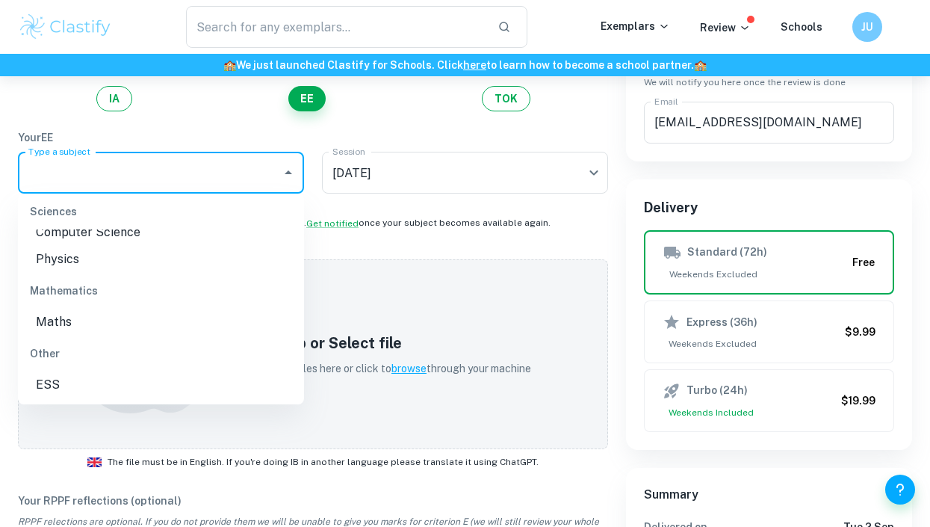
scroll to position [0, 0]
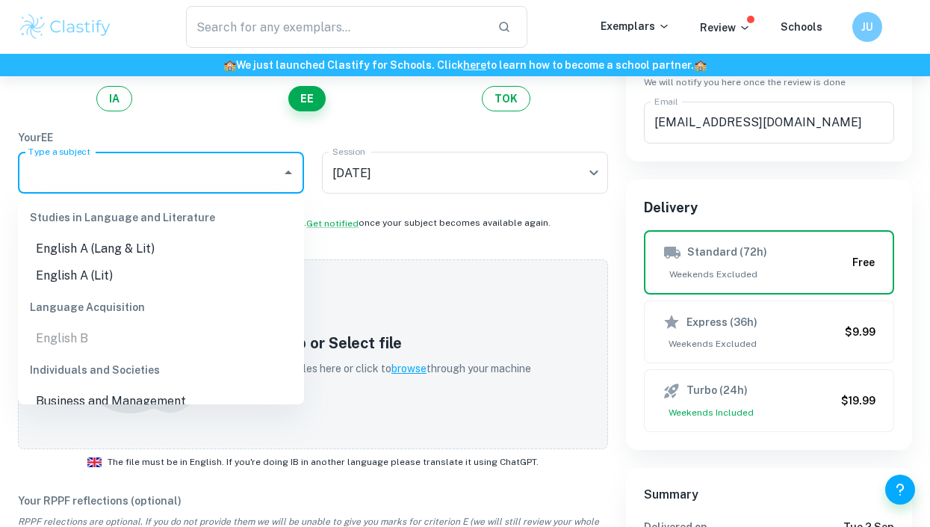
click at [161, 331] on ul "English B" at bounding box center [161, 338] width 286 height 27
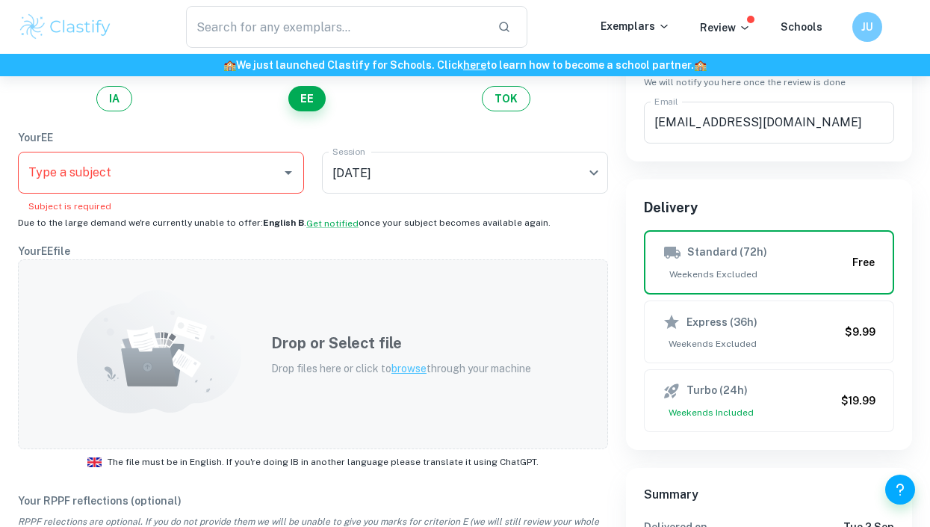
click at [403, 273] on div "Drop or Select file Drop files here or click to browse through your machine" at bounding box center [313, 354] width 590 height 190
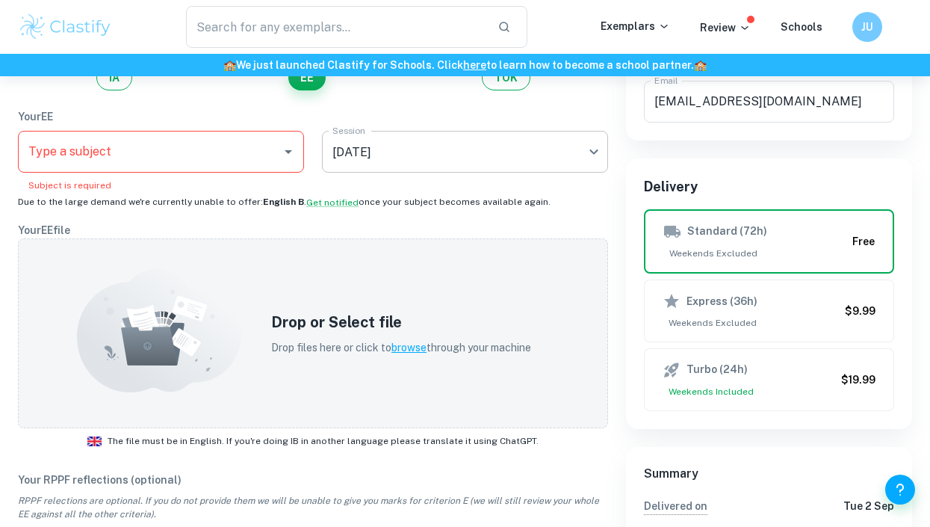
scroll to position [200, 0]
click at [320, 205] on button "Get notified" at bounding box center [332, 202] width 52 height 13
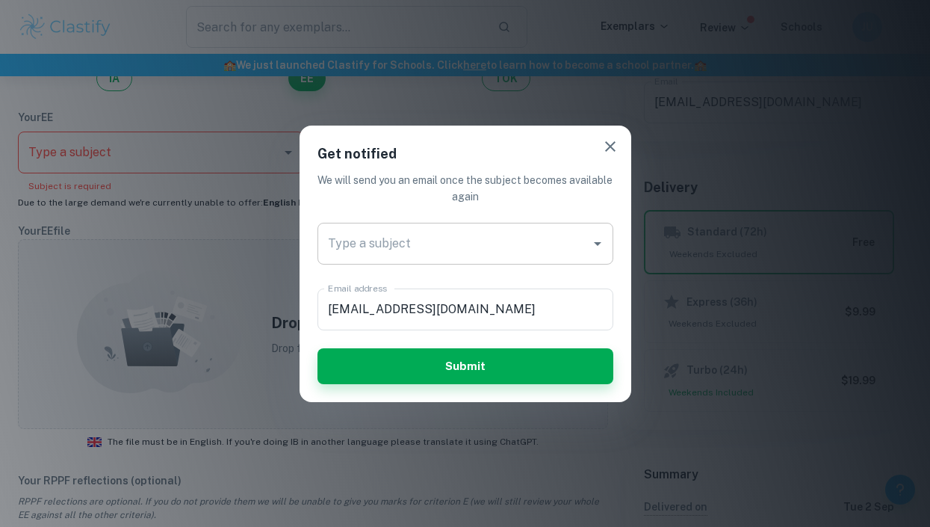
click at [412, 241] on input "Type a subject" at bounding box center [454, 243] width 260 height 28
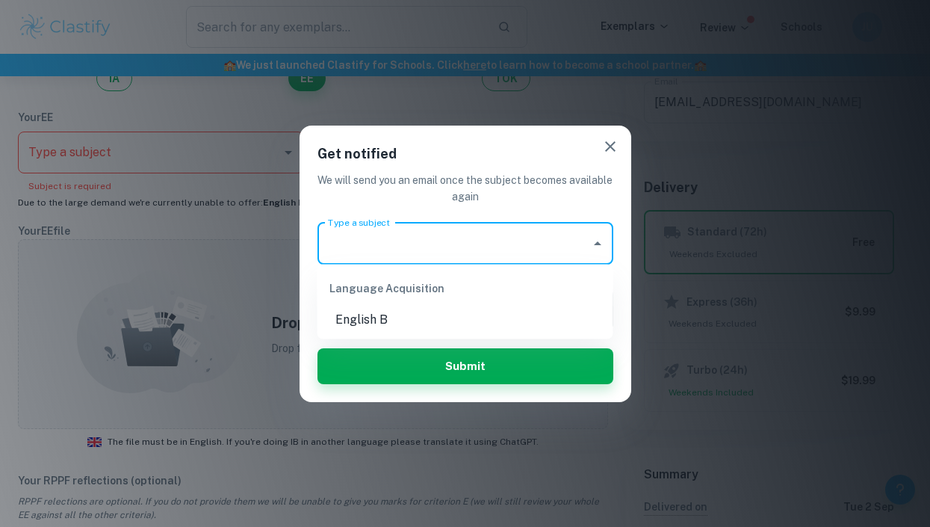
click at [384, 323] on li "English B" at bounding box center [465, 319] width 296 height 27
type input "English B"
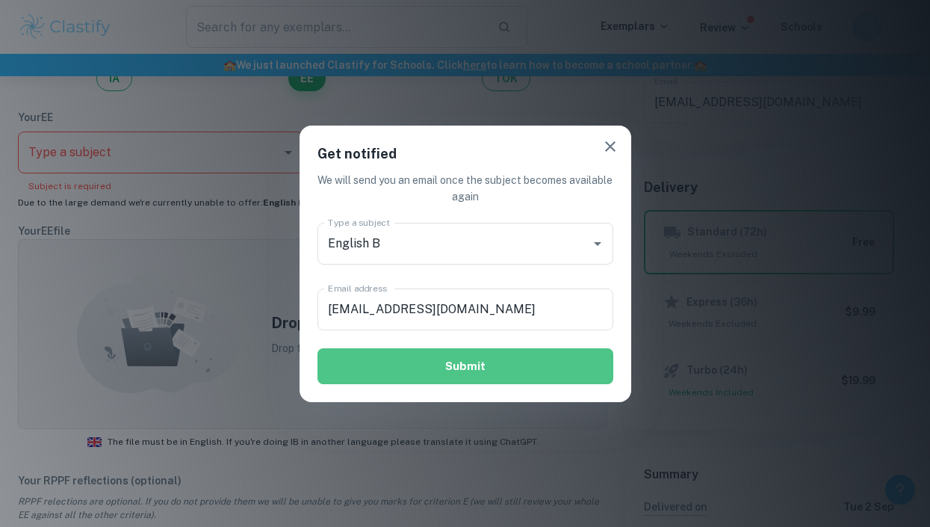
click at [400, 367] on button "Submit" at bounding box center [465, 366] width 296 height 36
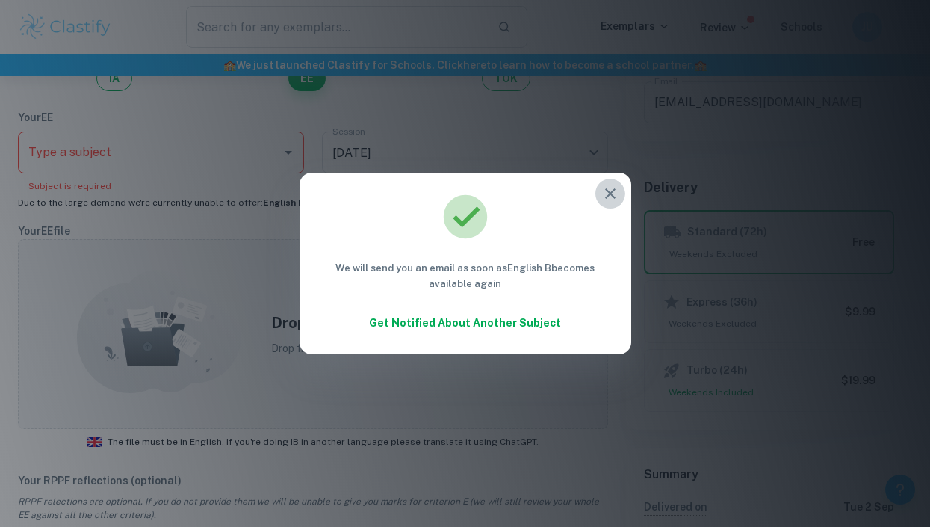
click at [610, 187] on icon "button" at bounding box center [610, 194] width 18 height 18
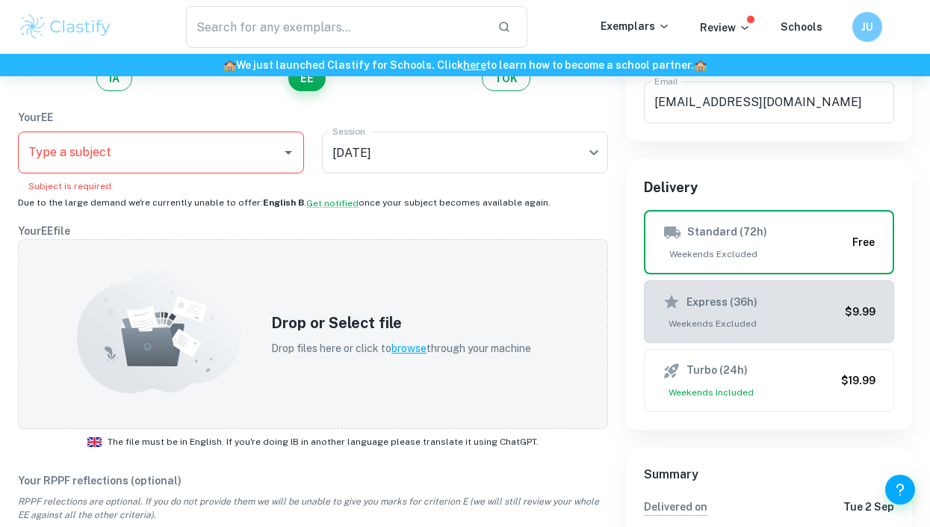
click at [690, 291] on button "Express (36h) Weekends Excluded $9.99" at bounding box center [769, 311] width 250 height 63
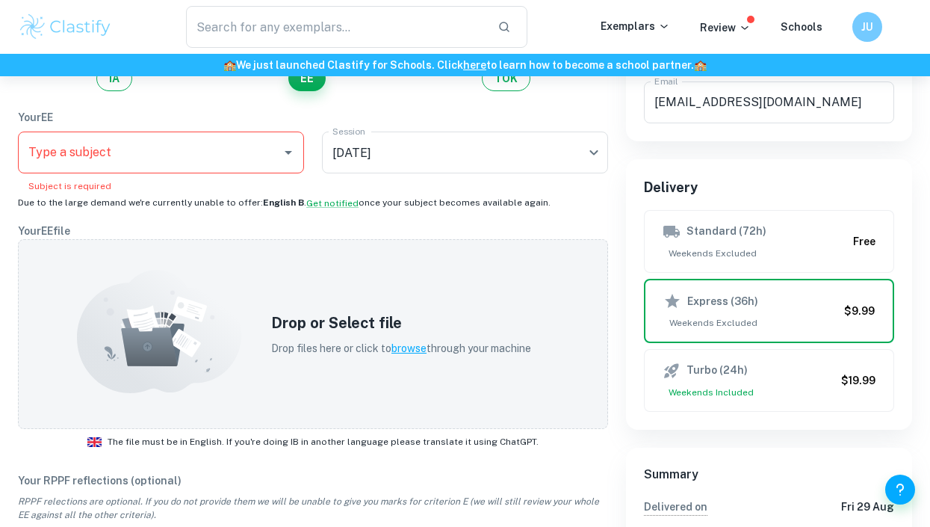
click at [201, 149] on input "Type a subject" at bounding box center [150, 152] width 250 height 28
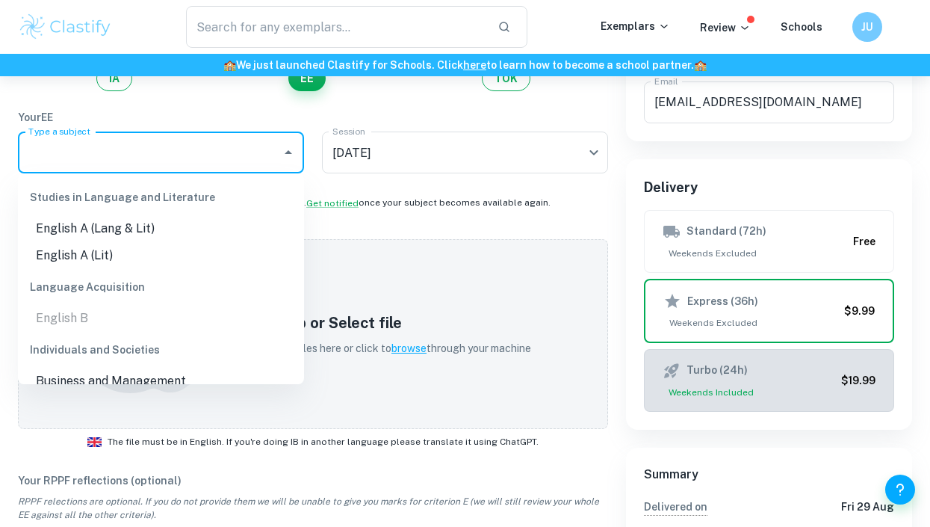
click at [754, 374] on div "Turbo (24h)" at bounding box center [749, 371] width 173 height 18
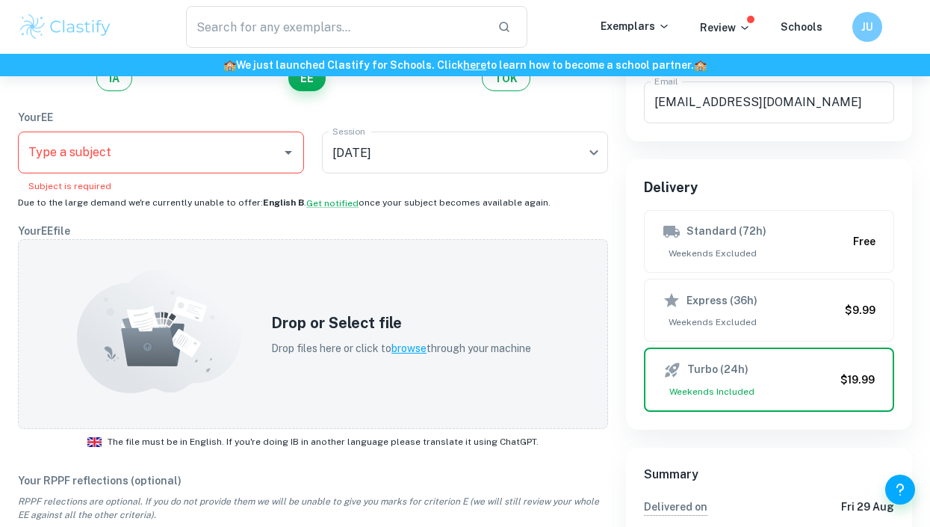
click at [254, 154] on input "Type a subject" at bounding box center [150, 152] width 250 height 28
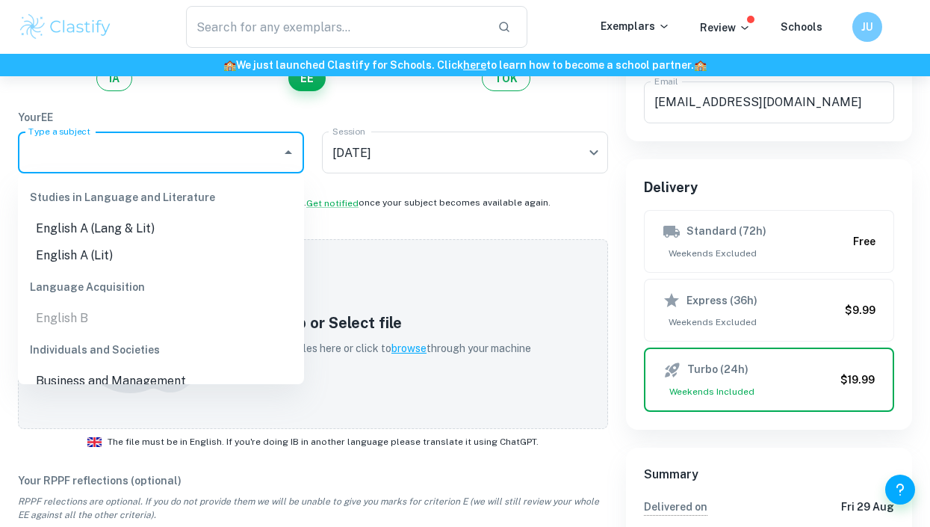
scroll to position [77, 0]
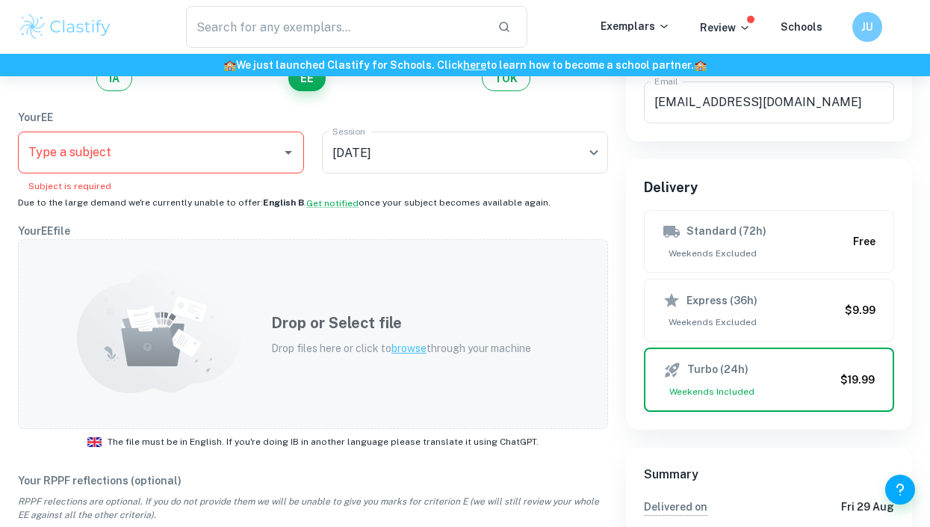
click at [368, 308] on div "Drop or Select file Drop files here or click to browse through your machine" at bounding box center [401, 334] width 296 height 81
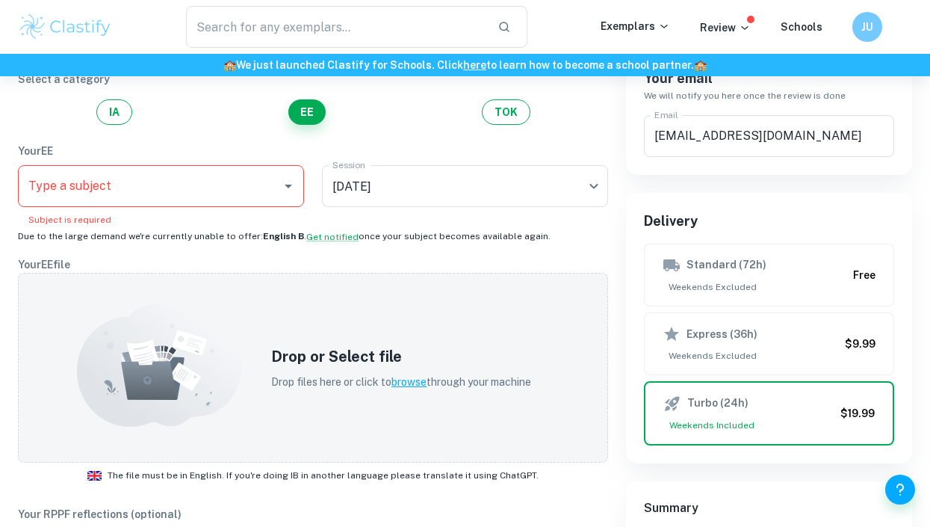
scroll to position [166, 0]
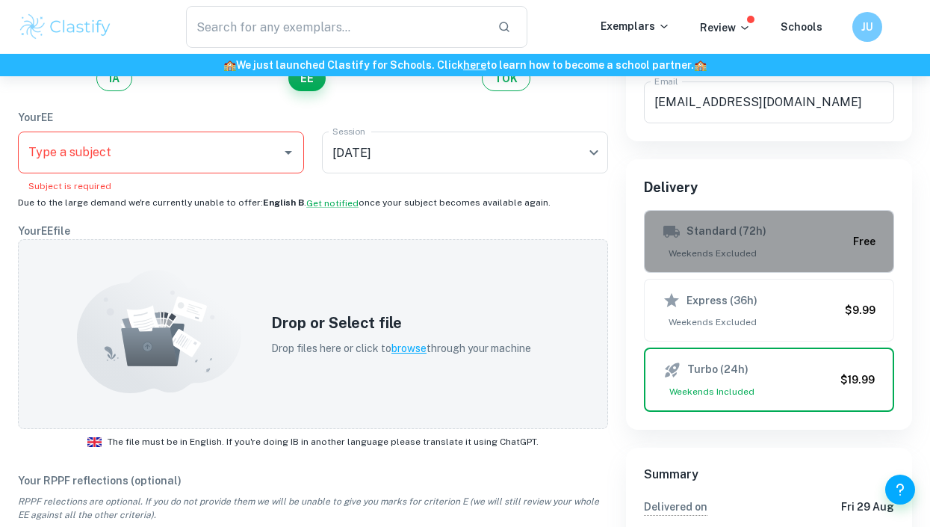
click at [713, 255] on span "Weekends Excluded" at bounding box center [755, 253] width 185 height 13
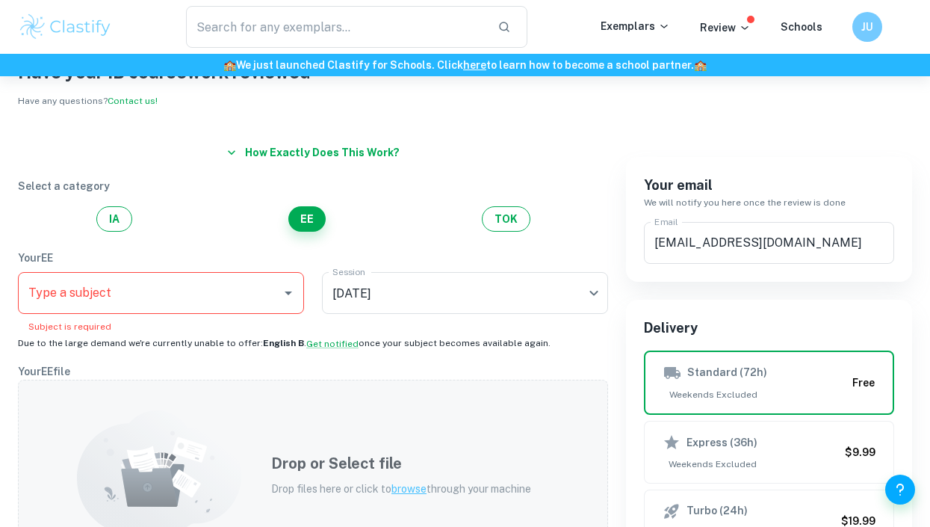
scroll to position [0, 0]
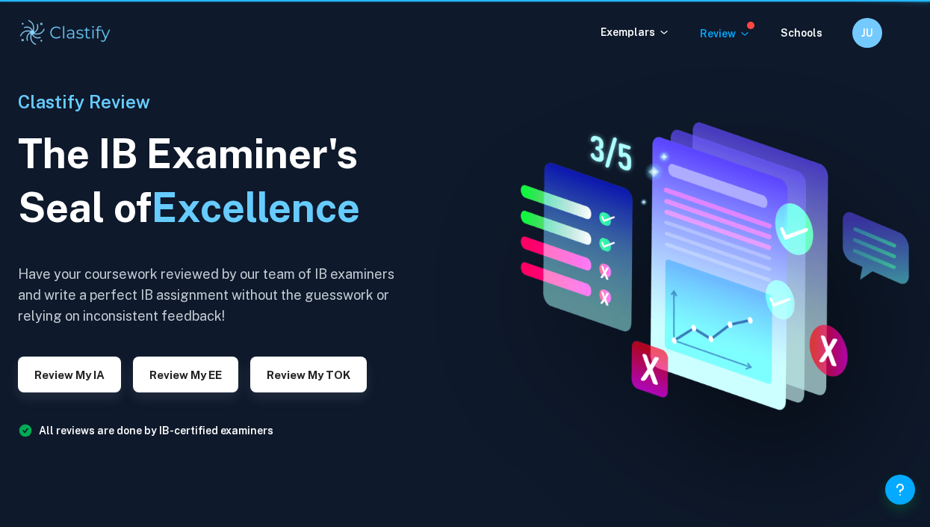
scroll to position [31, 0]
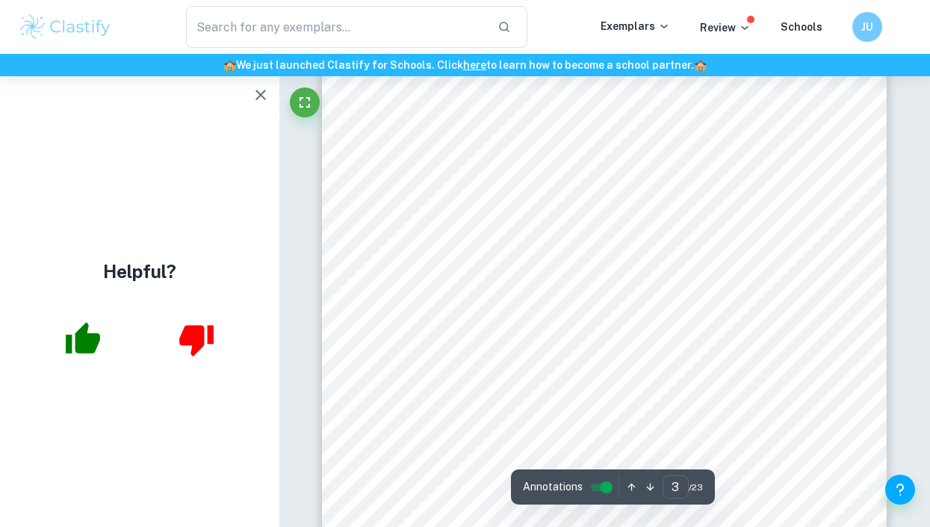
scroll to position [1691, 0]
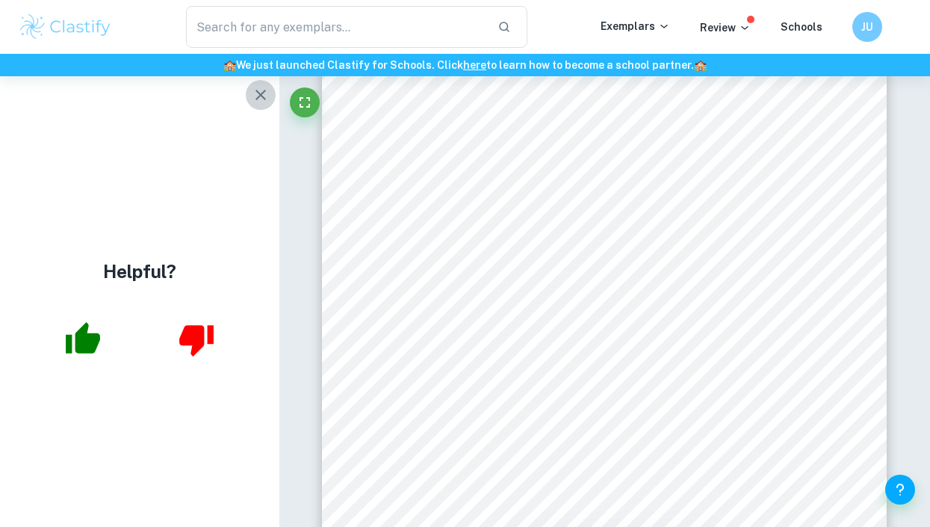
click at [262, 99] on icon "button" at bounding box center [261, 95] width 18 height 18
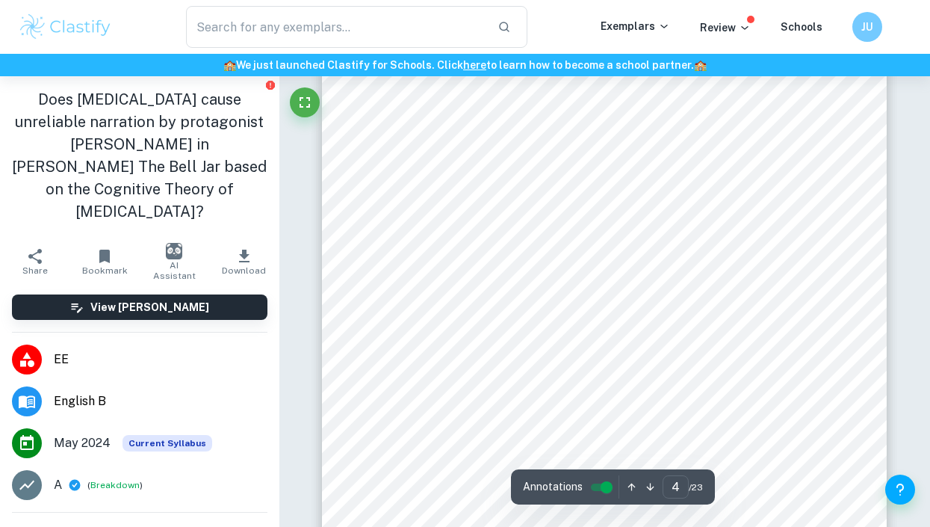
scroll to position [2486, 0]
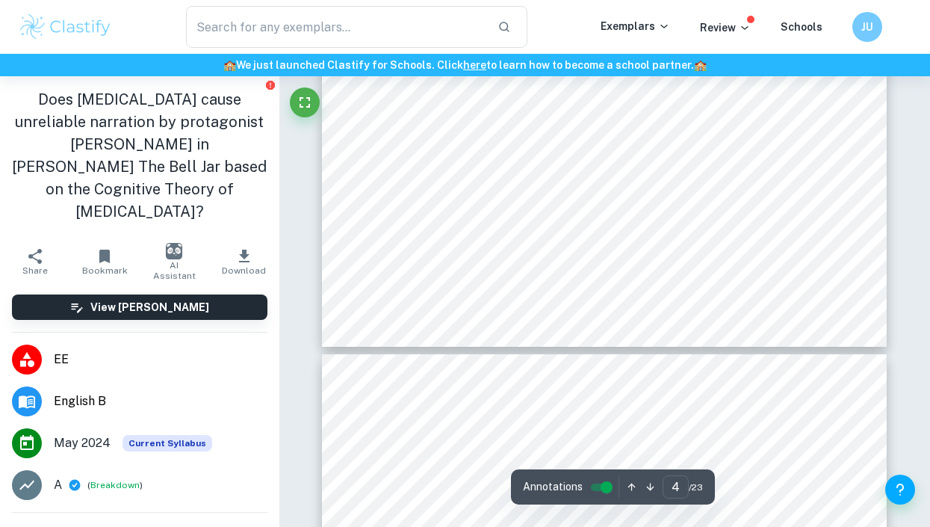
type input "5"
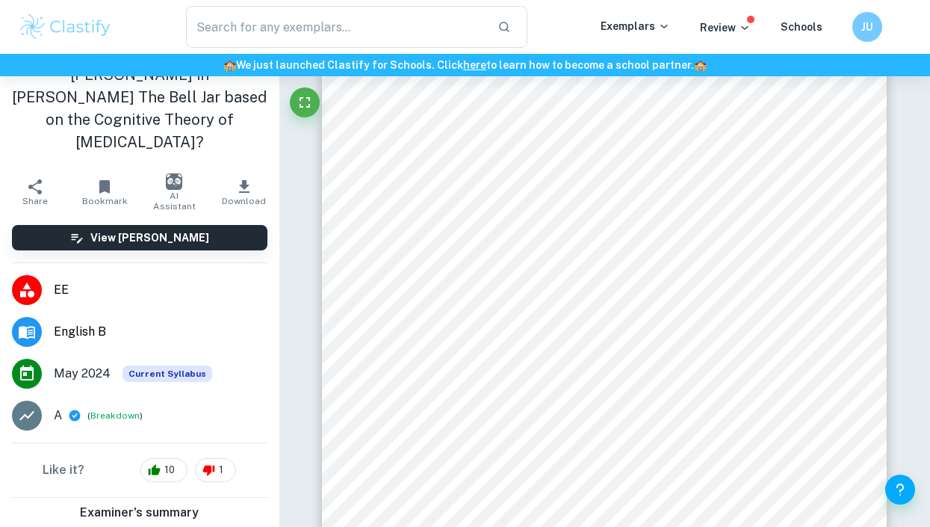
scroll to position [71, 0]
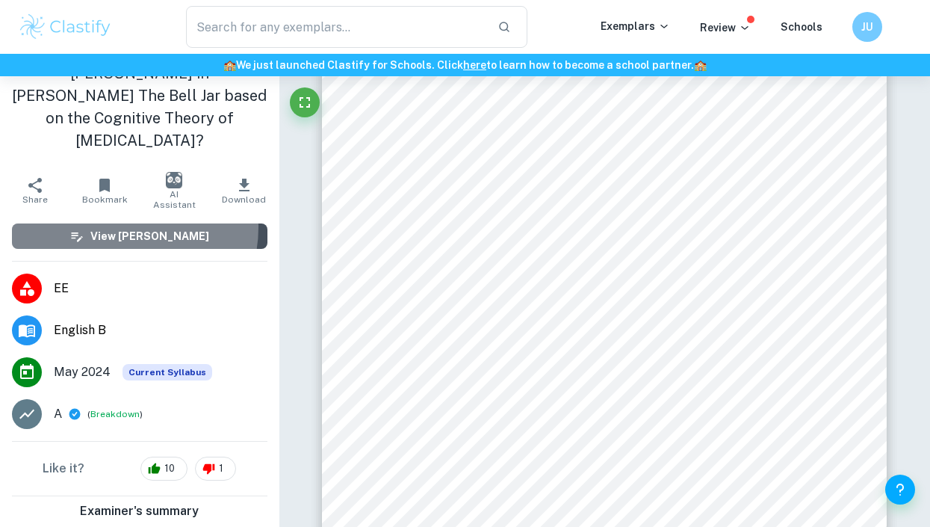
click at [119, 223] on button "View Mark Scheme" at bounding box center [139, 235] width 255 height 25
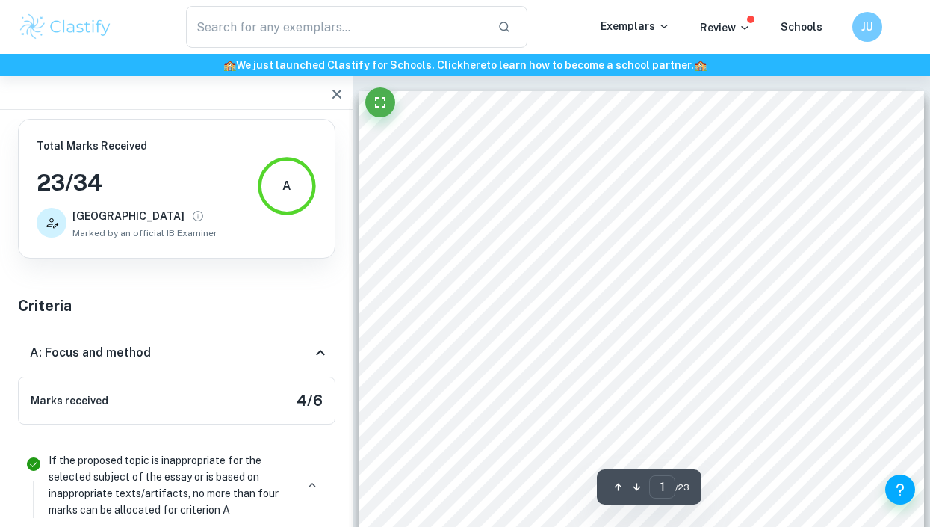
scroll to position [108, 0]
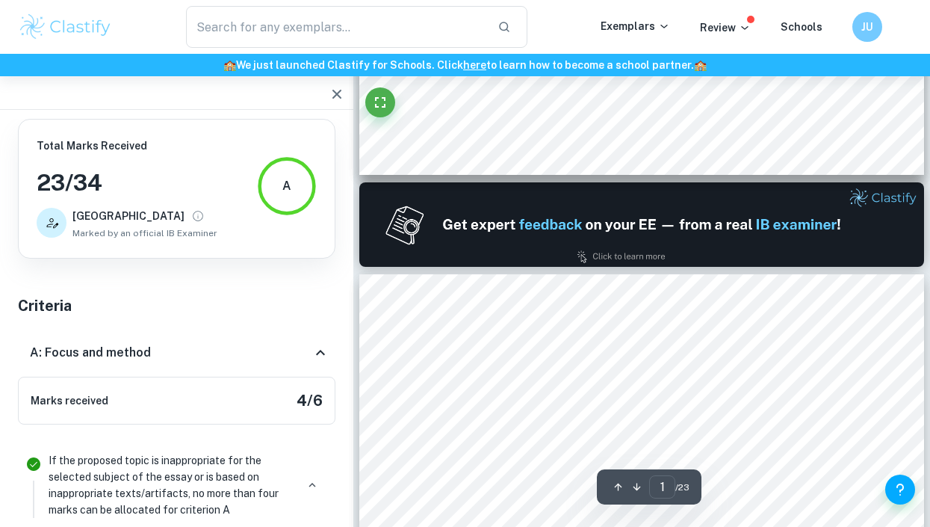
type input "2"
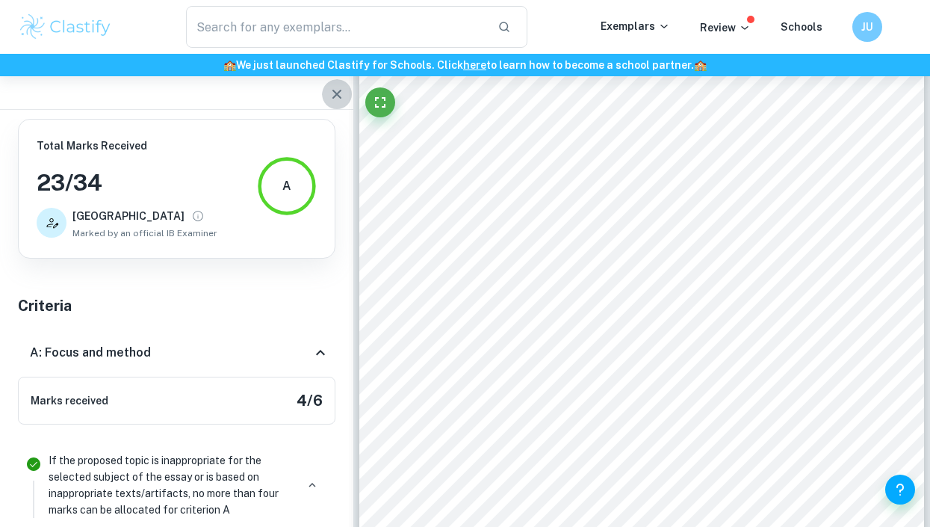
click at [323, 93] on button "button" at bounding box center [337, 94] width 30 height 30
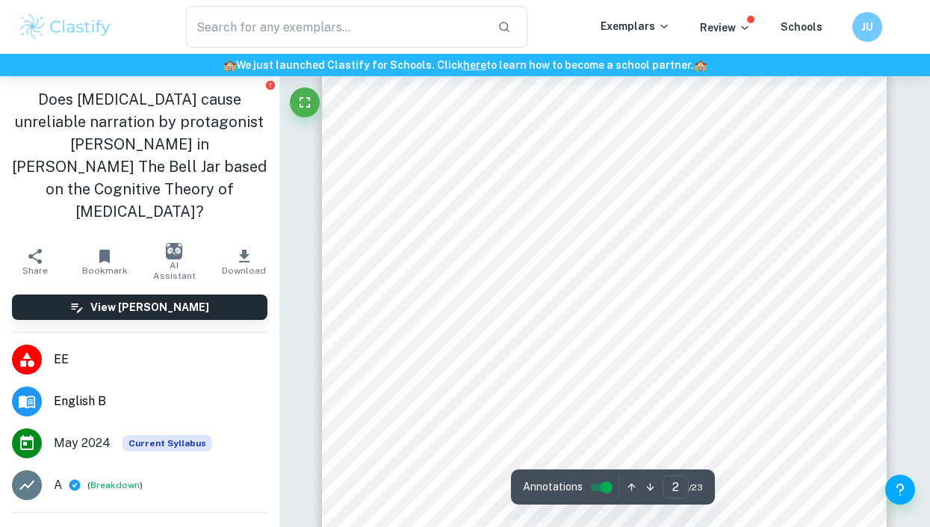
scroll to position [861, 0]
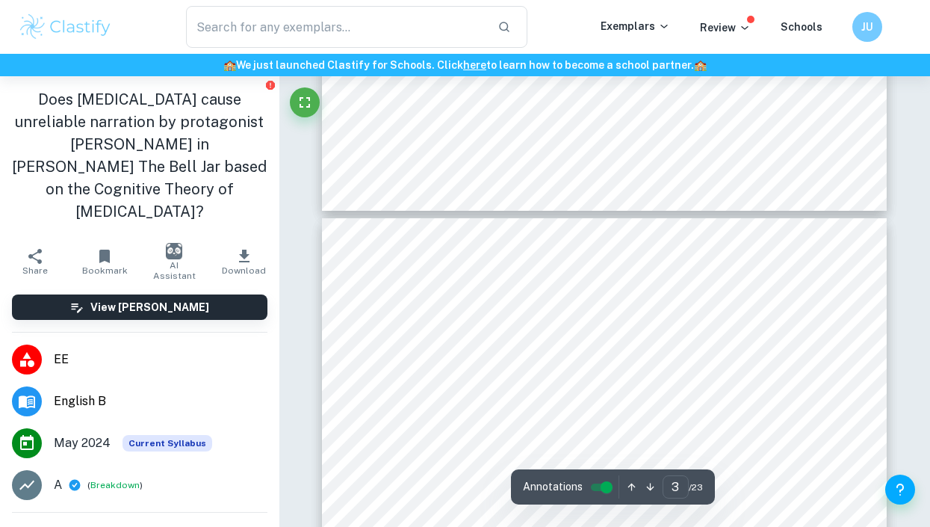
type input "2"
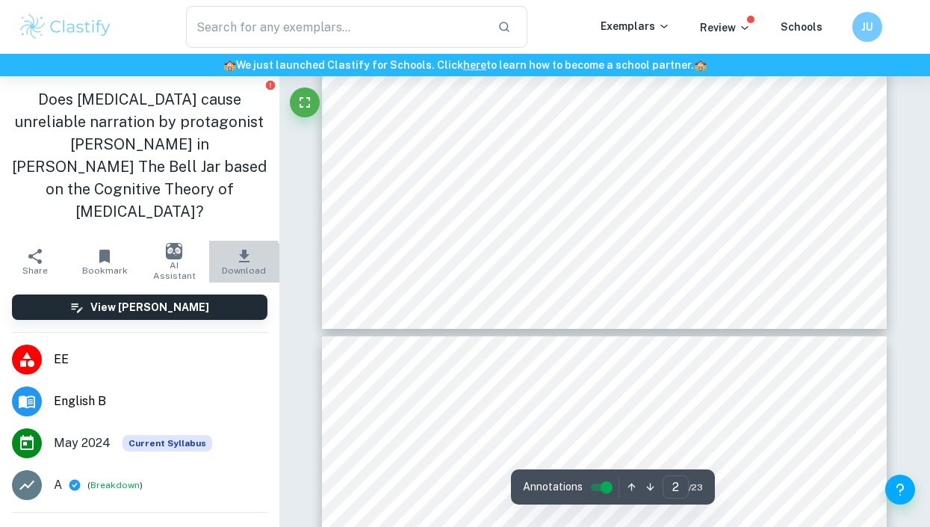
click at [225, 265] on span "Download" at bounding box center [244, 270] width 44 height 10
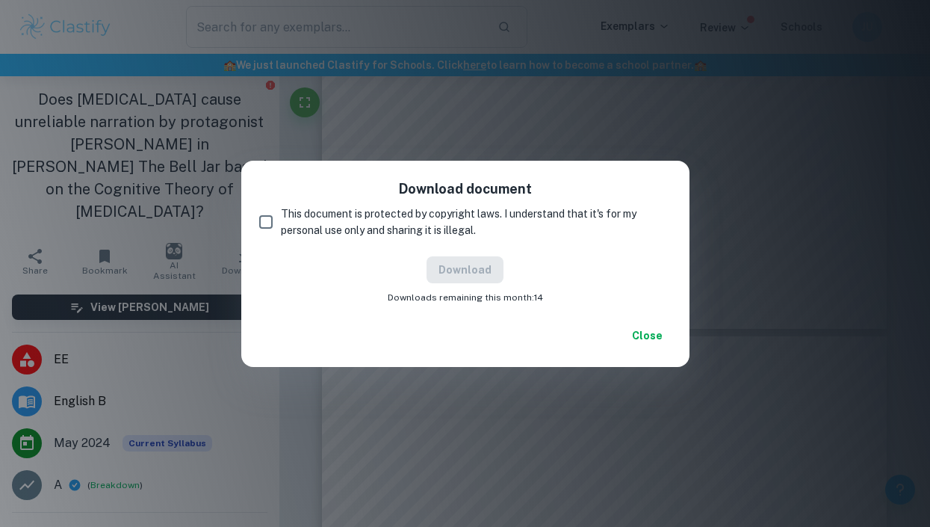
click at [294, 224] on span "This document is protected by copyright laws. I understand that it's for my per…" at bounding box center [470, 221] width 379 height 33
click at [281, 224] on input "This document is protected by copyright laws. I understand that it's for my per…" at bounding box center [266, 222] width 30 height 30
checkbox input "true"
click at [465, 264] on button "Download" at bounding box center [465, 269] width 77 height 27
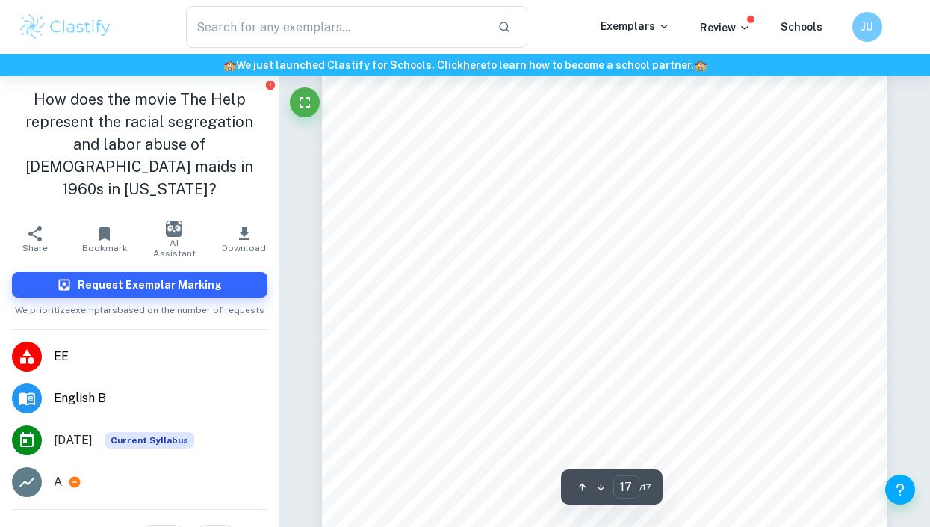
scroll to position [13059, 0]
type input "16"
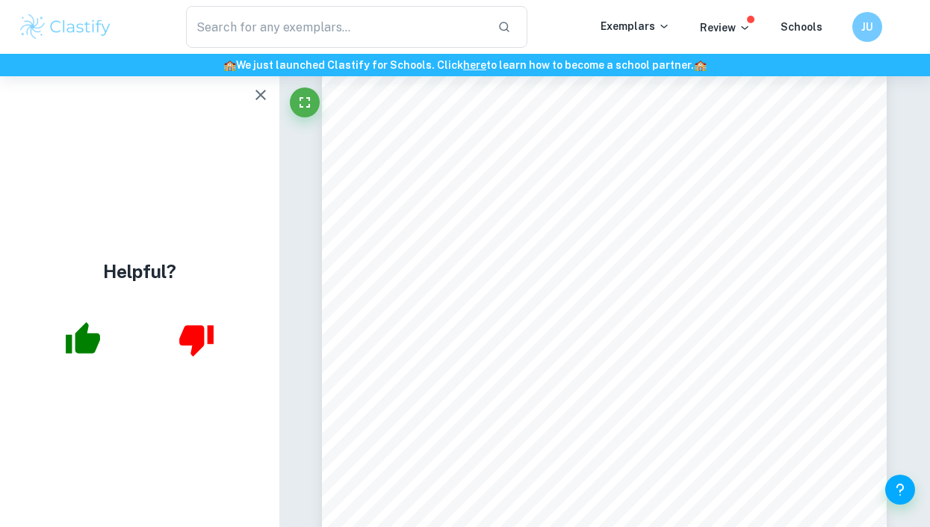
click at [253, 102] on icon "button" at bounding box center [261, 95] width 18 height 18
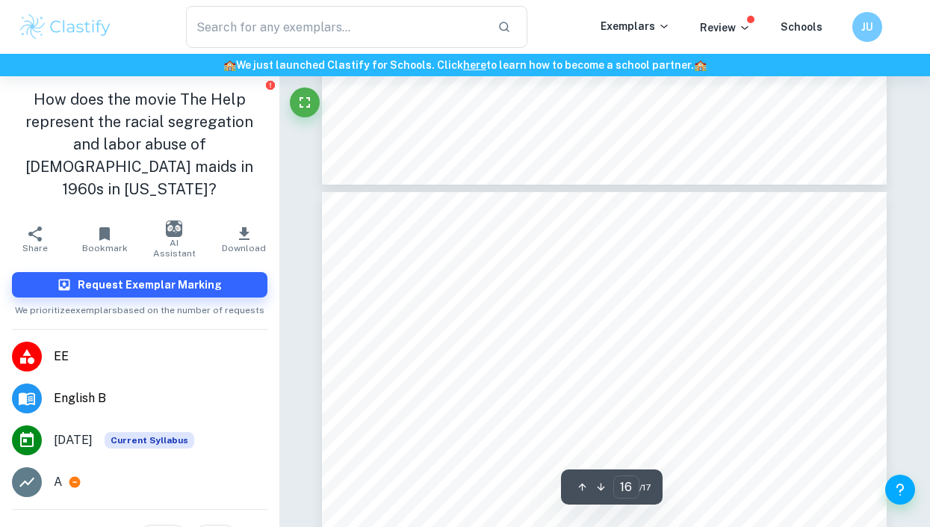
scroll to position [12002, 0]
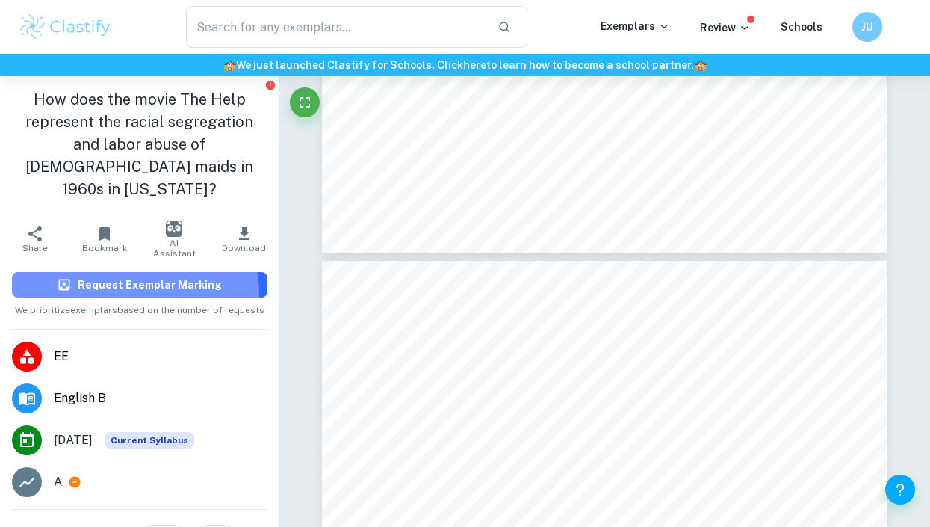
click at [117, 273] on button "Request Exemplar Marking" at bounding box center [139, 284] width 255 height 25
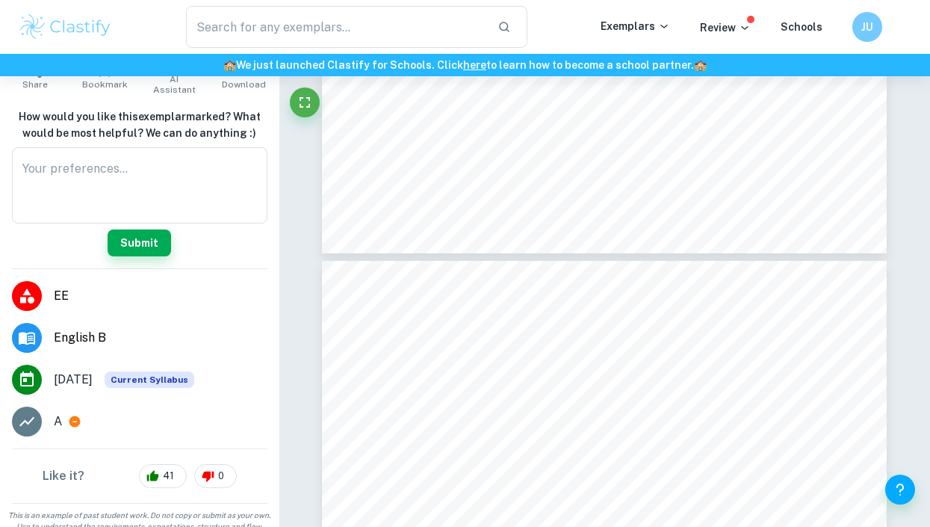
scroll to position [0, 0]
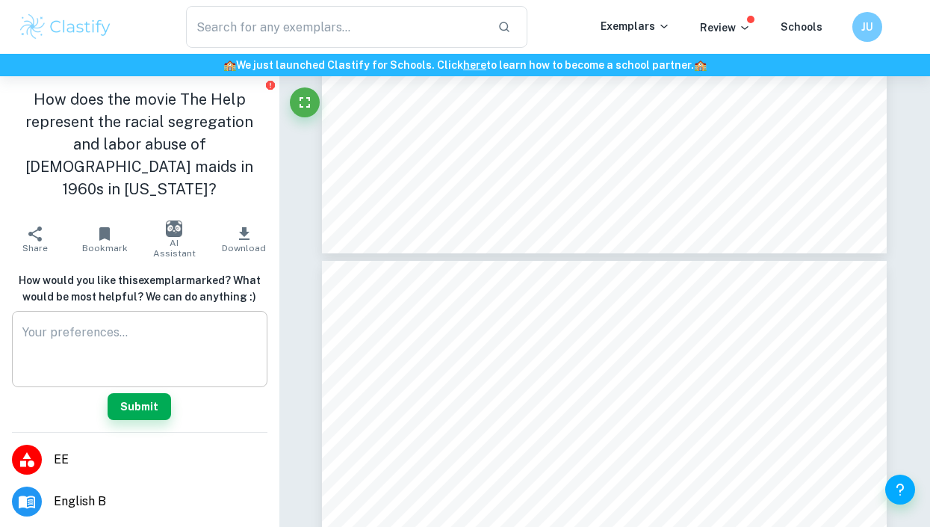
click at [246, 360] on div "x ​" at bounding box center [139, 349] width 255 height 76
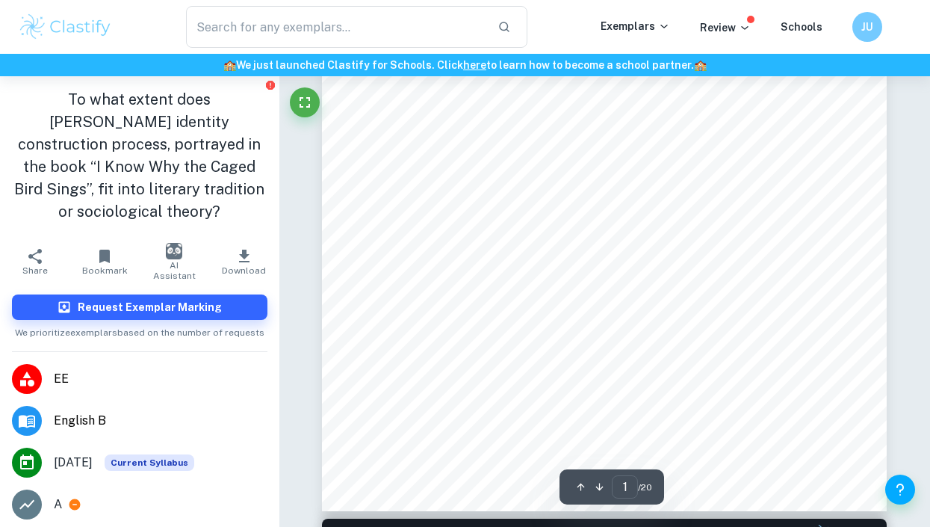
scroll to position [377, 0]
drag, startPoint x: 473, startPoint y: 154, endPoint x: 653, endPoint y: 143, distance: 180.4
click at [653, 143] on div "Extended Essay Subject: English B Category 3 Title: The unconventional identity…" at bounding box center [604, 113] width 565 height 798
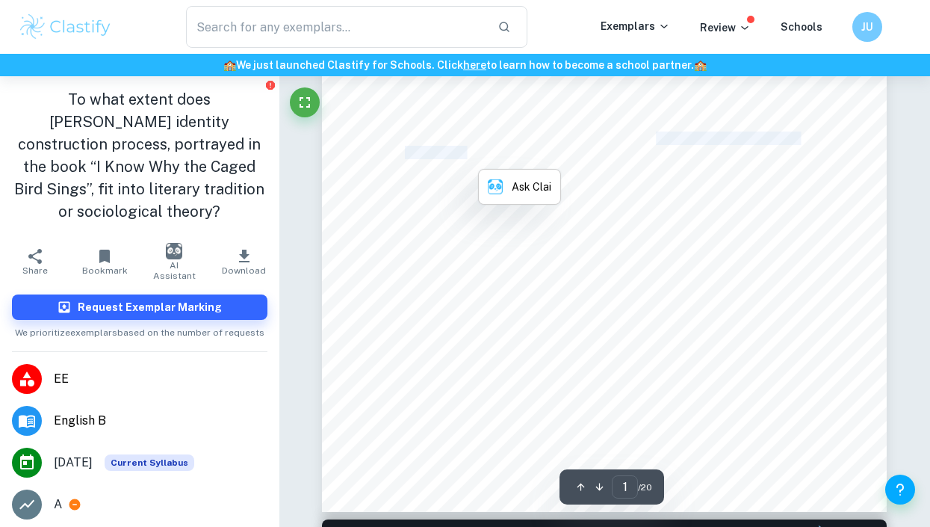
click at [653, 143] on span "To what extent does [PERSON_NAME] identity construction process, portrayed" at bounding box center [596, 138] width 403 height 12
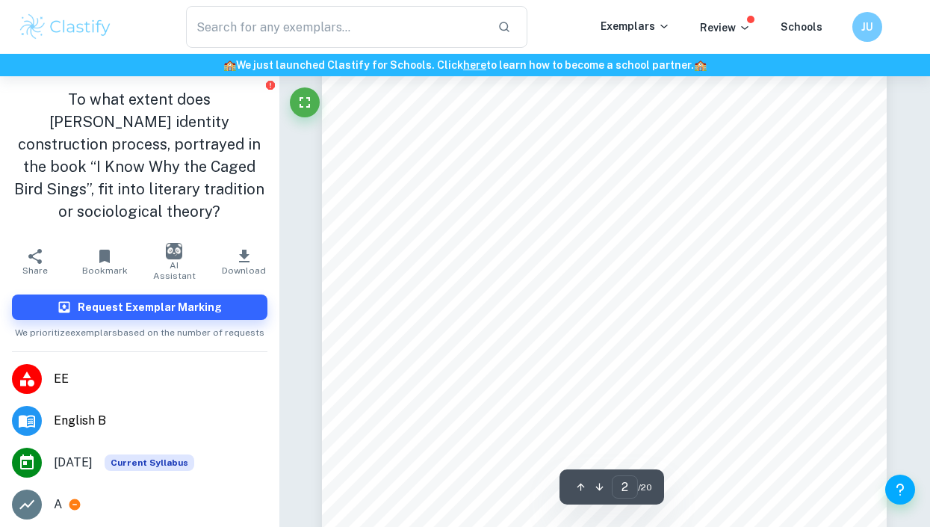
scroll to position [1005, 0]
drag, startPoint x: 410, startPoint y: 282, endPoint x: 470, endPoint y: 301, distance: 62.6
click at [470, 301] on div "Table of Contents: 1. Introduction 2 2. Literary approach - Bildungsroman 5 3. …" at bounding box center [604, 383] width 565 height 798
drag, startPoint x: 470, startPoint y: 301, endPoint x: 412, endPoint y: 241, distance: 83.5
click at [412, 241] on div "Table of Contents: 1. Introduction 2 2. Literary approach - Bildungsroman 5 3. …" at bounding box center [604, 383] width 565 height 798
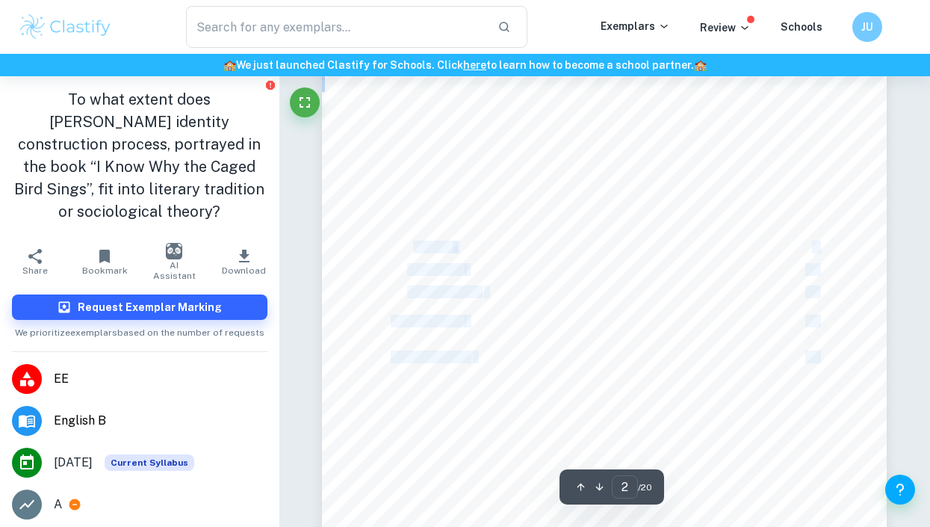
click at [412, 241] on span "3.1 Race" at bounding box center [430, 246] width 47 height 11
drag, startPoint x: 412, startPoint y: 241, endPoint x: 477, endPoint y: 288, distance: 80.7
click at [477, 288] on div "Table of Contents: 1. Introduction 2 2. Literary approach - Bildungsroman 5 3. …" at bounding box center [604, 383] width 565 height 798
click at [477, 288] on span "3.3 Community" at bounding box center [443, 291] width 72 height 11
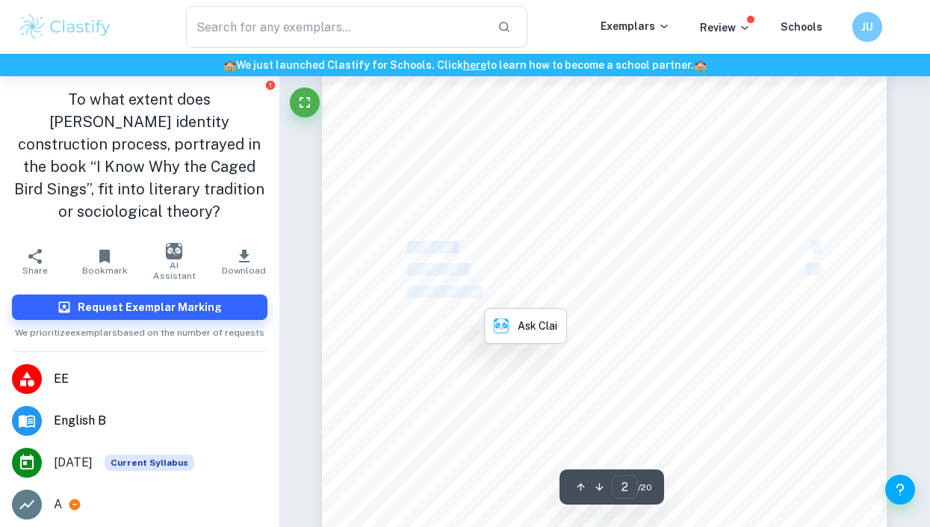
drag, startPoint x: 477, startPoint y: 288, endPoint x: 421, endPoint y: 240, distance: 74.7
click at [421, 240] on div "Table of Contents: 1. Introduction 2 2. Literary approach - Bildungsroman 5 3. …" at bounding box center [604, 383] width 565 height 798
click at [421, 241] on span "3.1 Race" at bounding box center [430, 246] width 47 height 11
drag, startPoint x: 421, startPoint y: 240, endPoint x: 489, endPoint y: 291, distance: 85.5
click at [489, 291] on div "Table of Contents: 1. Introduction 2 2. Literary approach - Bildungsroman 5 3. …" at bounding box center [604, 383] width 565 height 798
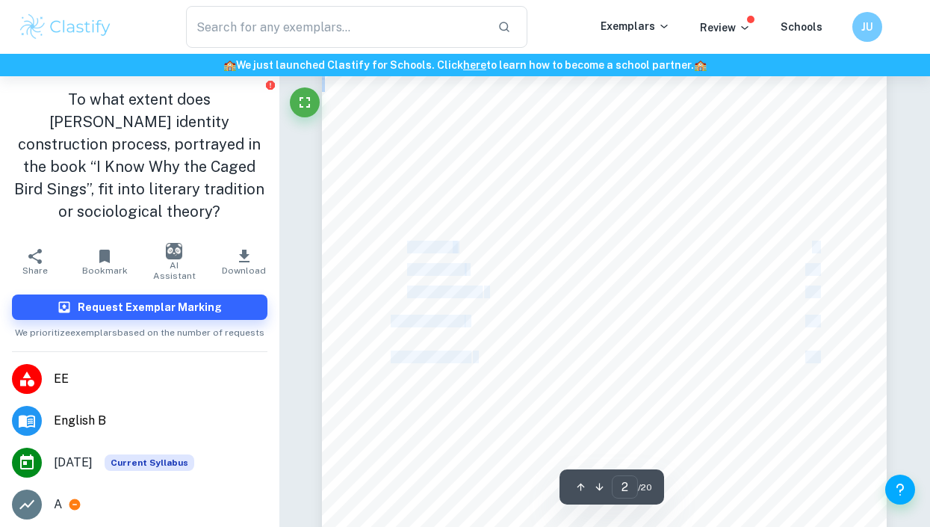
click at [489, 291] on div "Table of Contents: 1. Introduction 2 2. Literary approach - Bildungsroman 5 3. …" at bounding box center [604, 383] width 565 height 798
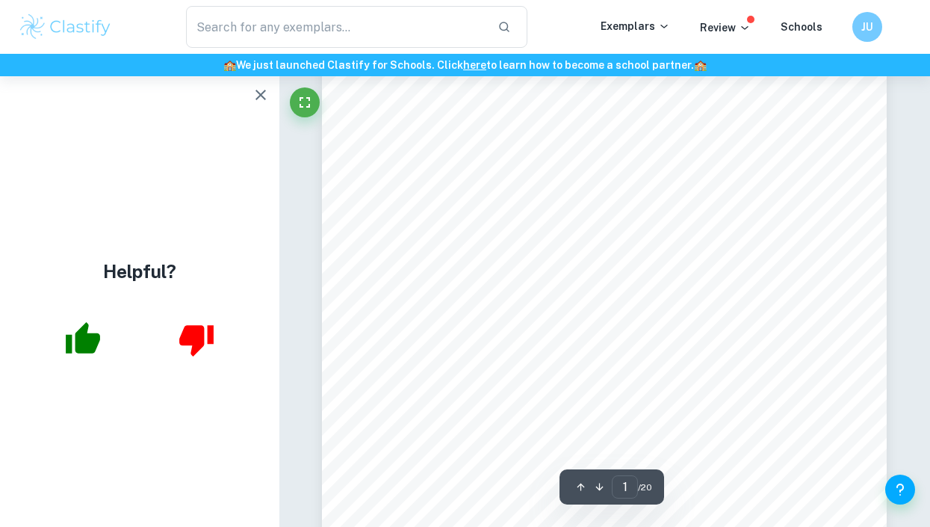
scroll to position [113, 0]
click at [259, 101] on icon "button" at bounding box center [261, 95] width 18 height 18
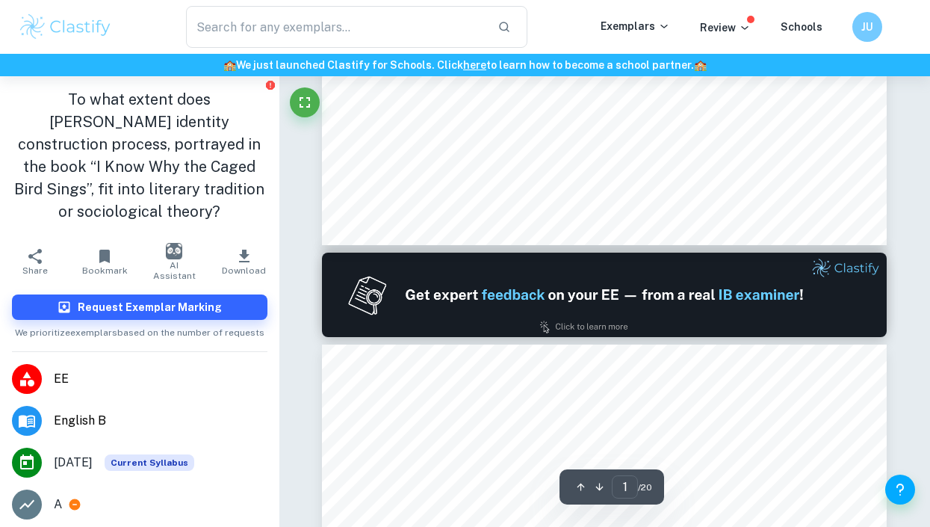
type input "2"
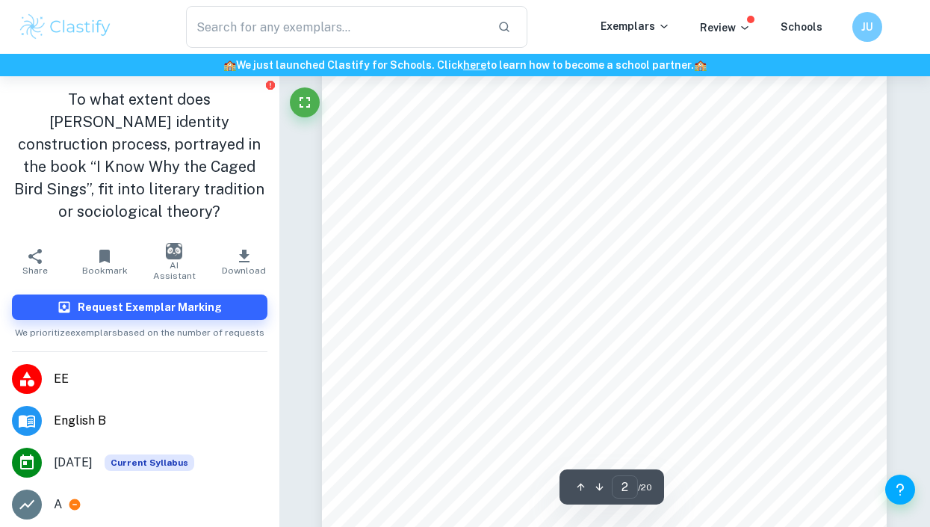
scroll to position [994, 0]
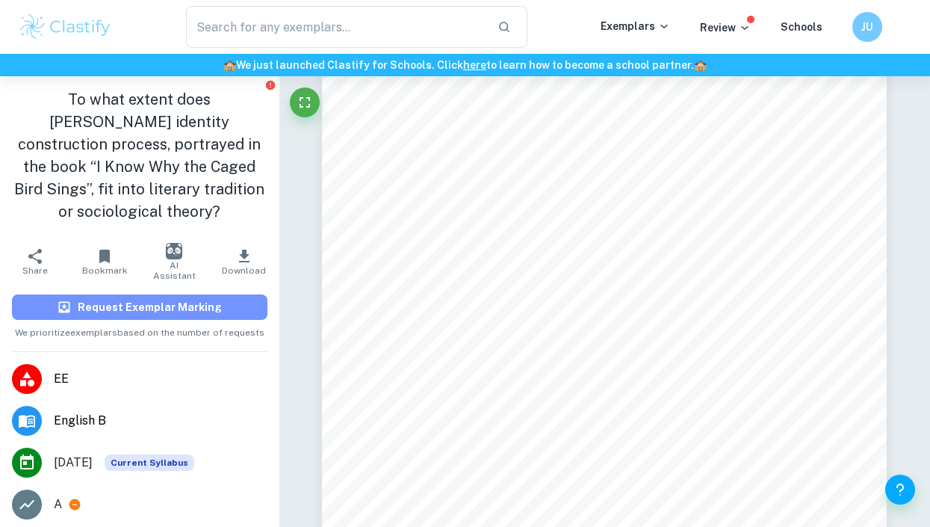
click at [162, 302] on h6 "Request Exemplar Marking" at bounding box center [150, 307] width 144 height 16
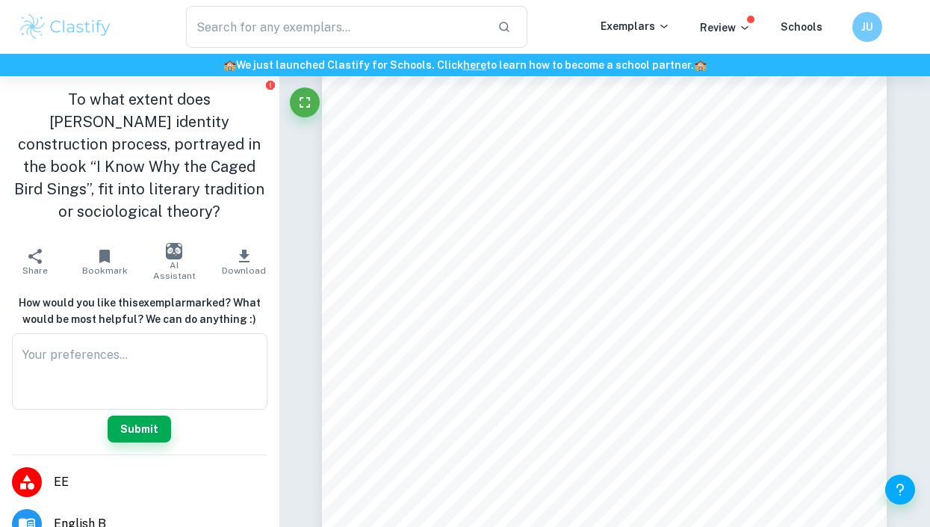
click at [201, 430] on div "How would you like this exemplar marked? What would be most helpful? We can do …" at bounding box center [139, 368] width 255 height 148
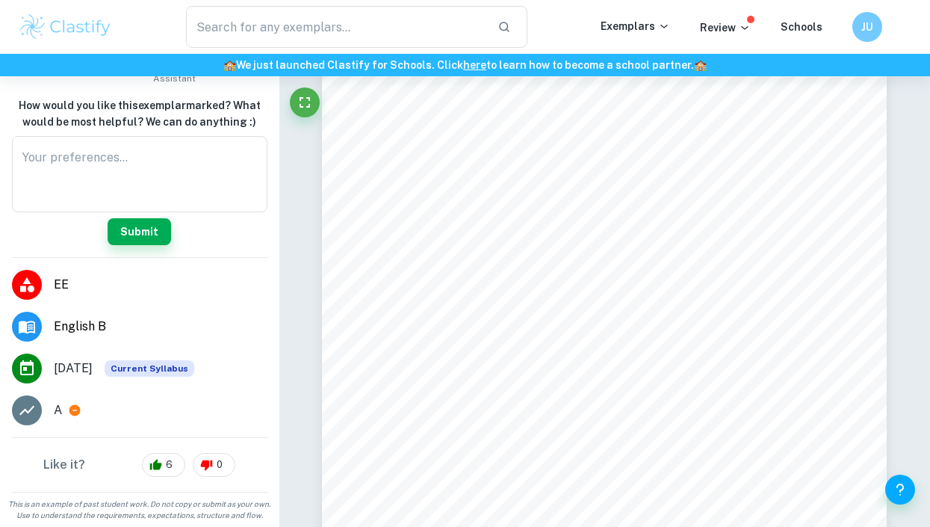
scroll to position [208, 0]
click at [247, 26] on input "text" at bounding box center [336, 27] width 300 height 42
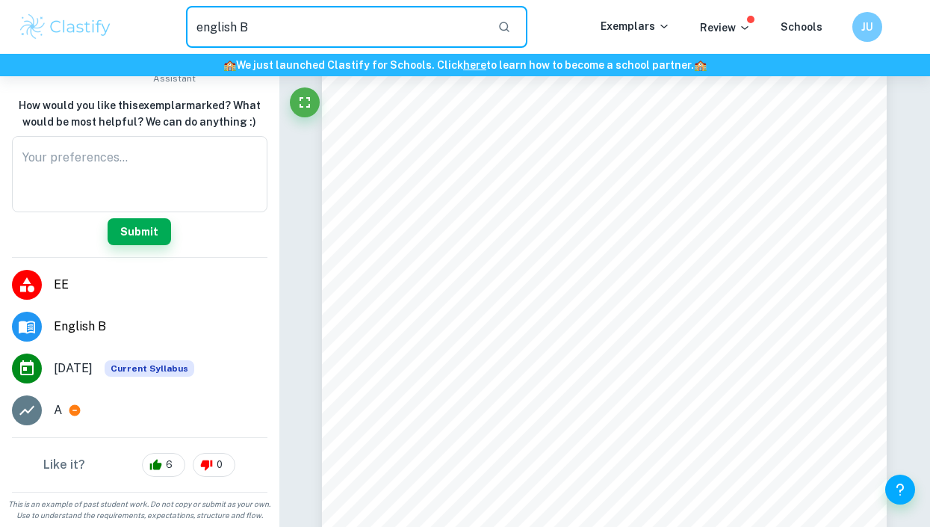
type input "english B"
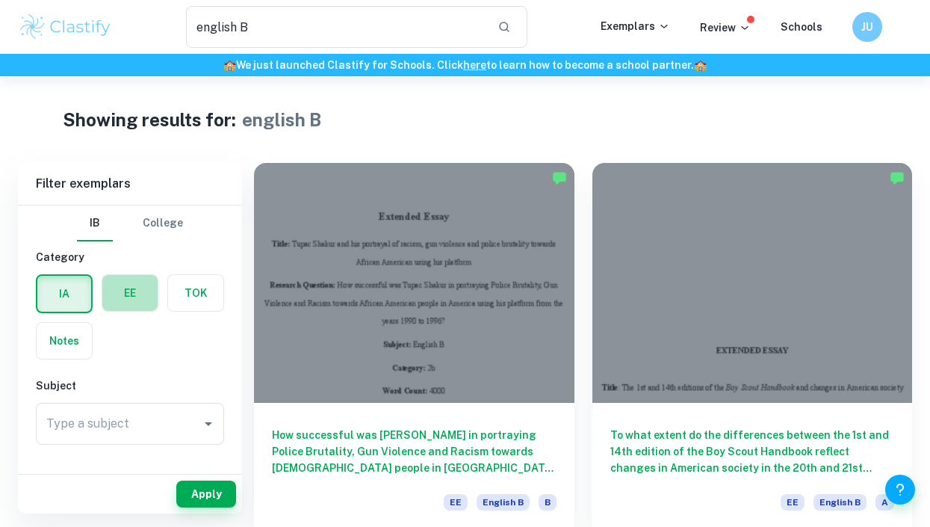
click at [124, 292] on label "button" at bounding box center [129, 293] width 55 height 36
click at [0, 0] on input "radio" at bounding box center [0, 0] width 0 height 0
click at [155, 413] on input "Type a subject" at bounding box center [119, 423] width 152 height 28
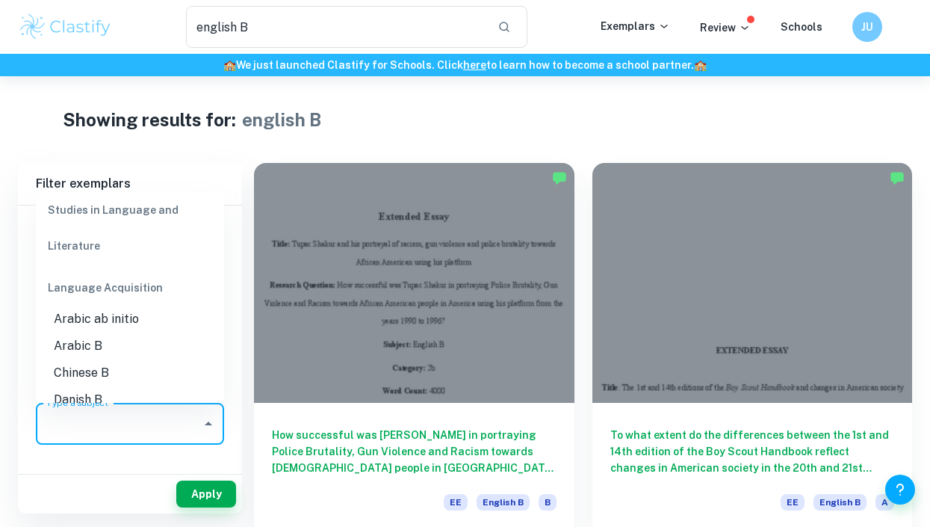
scroll to position [701, 0]
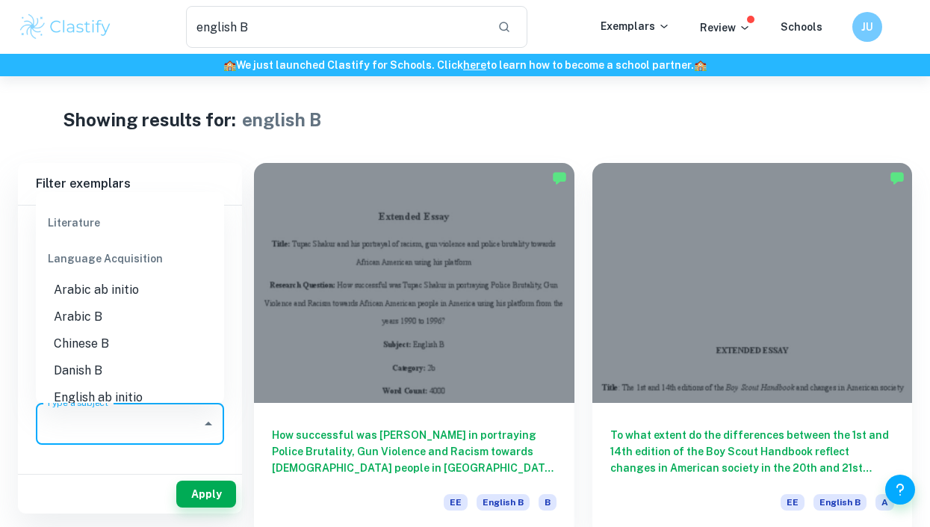
drag, startPoint x: 133, startPoint y: 346, endPoint x: 188, endPoint y: 303, distance: 69.2
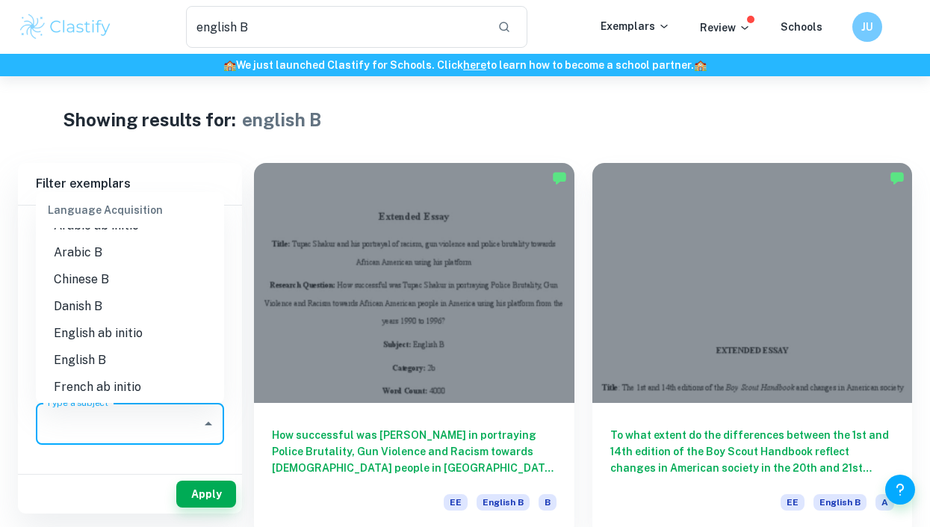
scroll to position [759, 0]
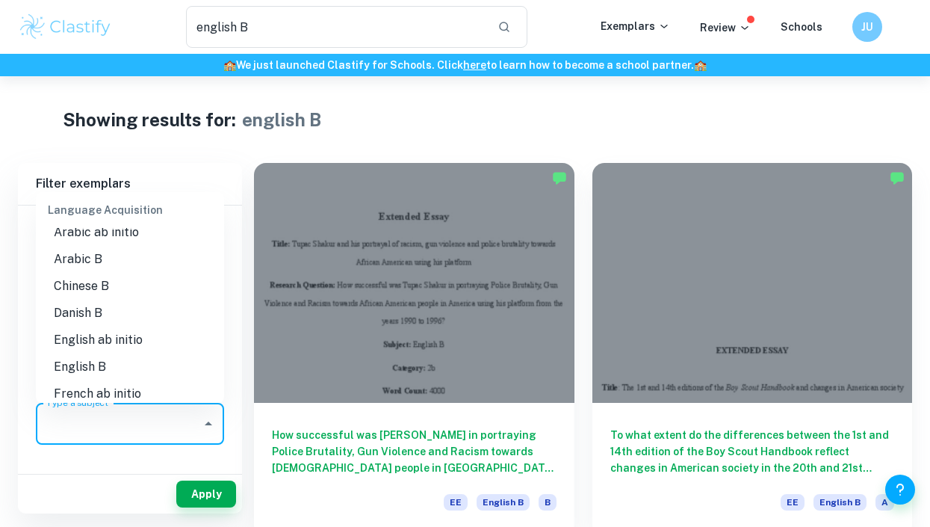
click at [159, 366] on li "English B" at bounding box center [130, 366] width 188 height 27
type input "English B"
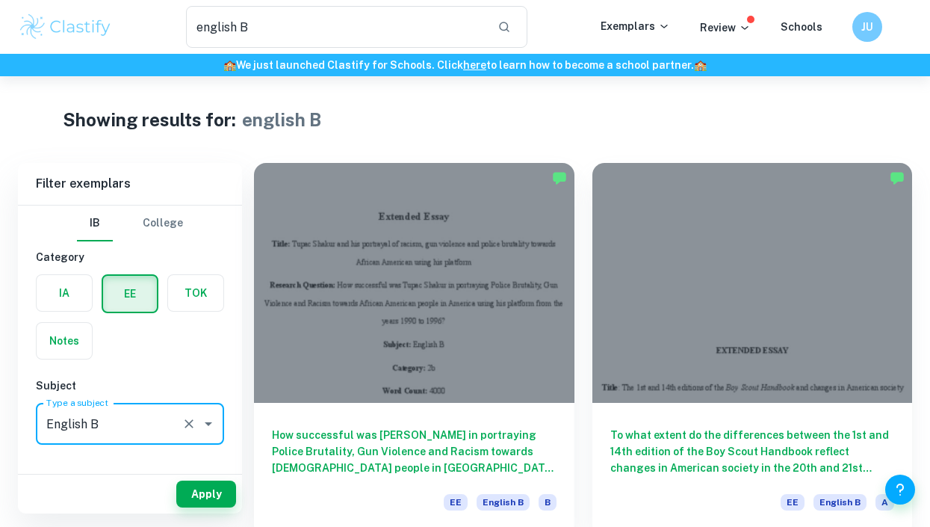
click at [212, 480] on div "Apply" at bounding box center [130, 493] width 224 height 39
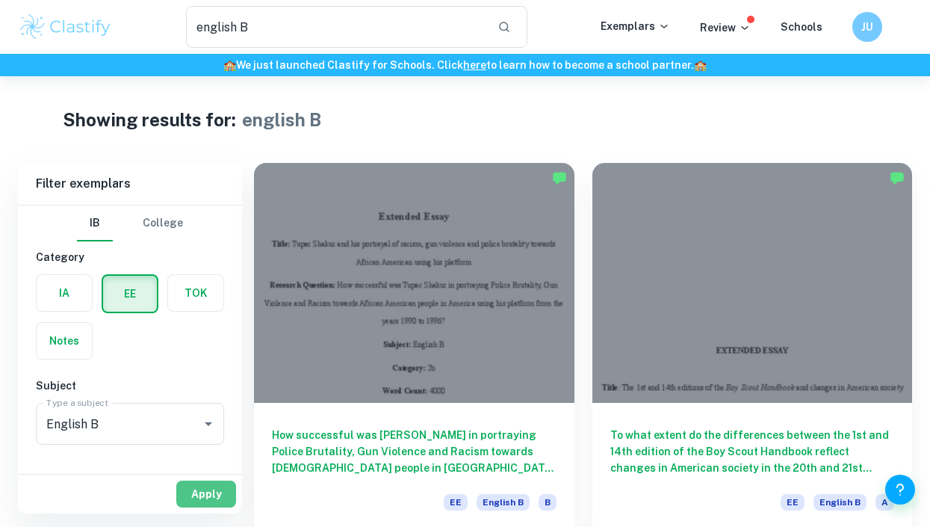
click at [218, 485] on button "Apply" at bounding box center [206, 493] width 60 height 27
click at [202, 498] on button "Apply" at bounding box center [206, 493] width 60 height 27
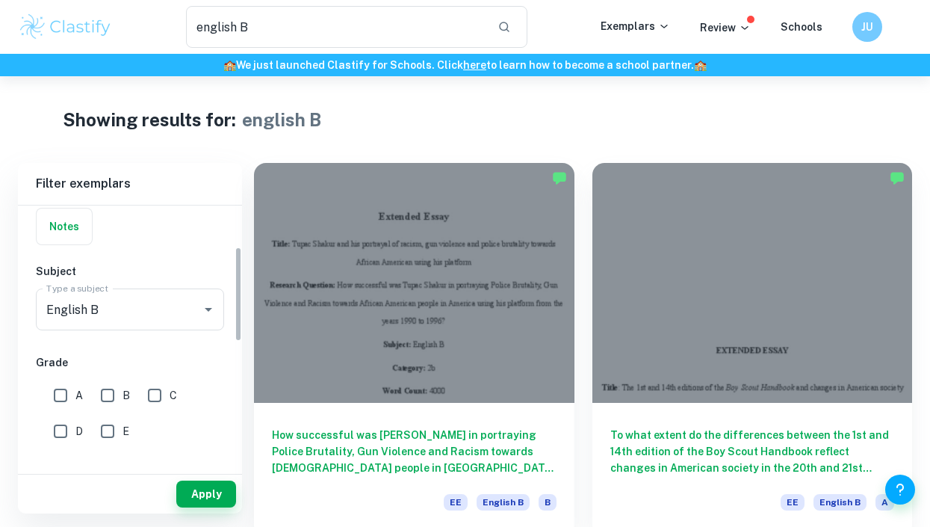
scroll to position [128, 0]
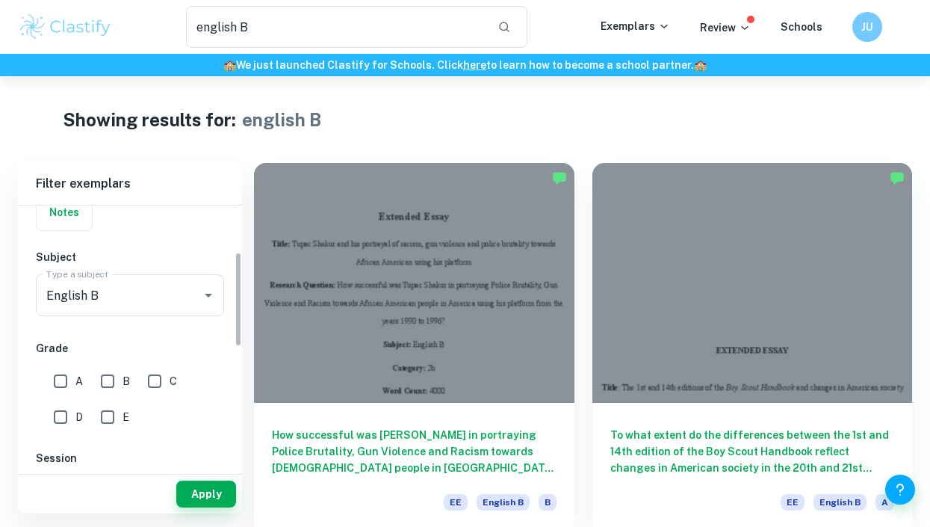
click at [66, 385] on input "A" at bounding box center [61, 381] width 30 height 30
checkbox input "true"
click at [212, 496] on button "Apply" at bounding box center [206, 493] width 60 height 27
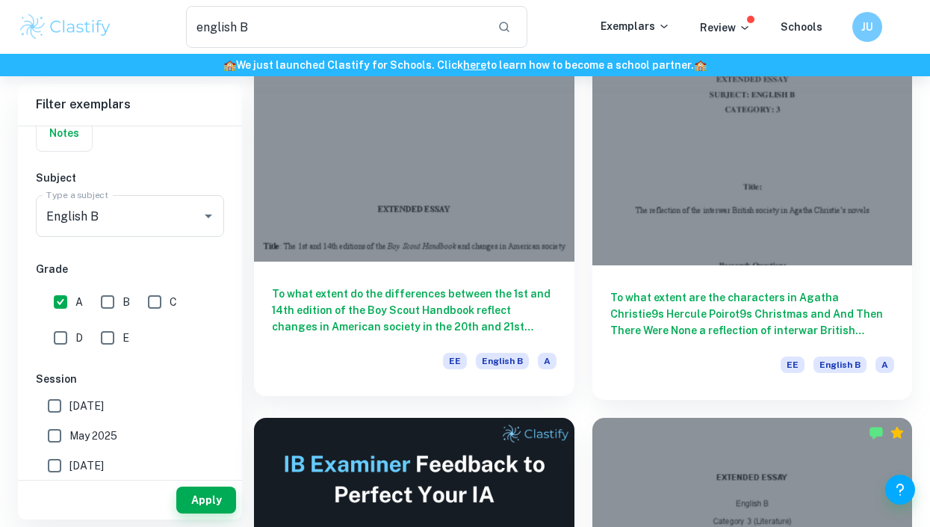
scroll to position [139, 0]
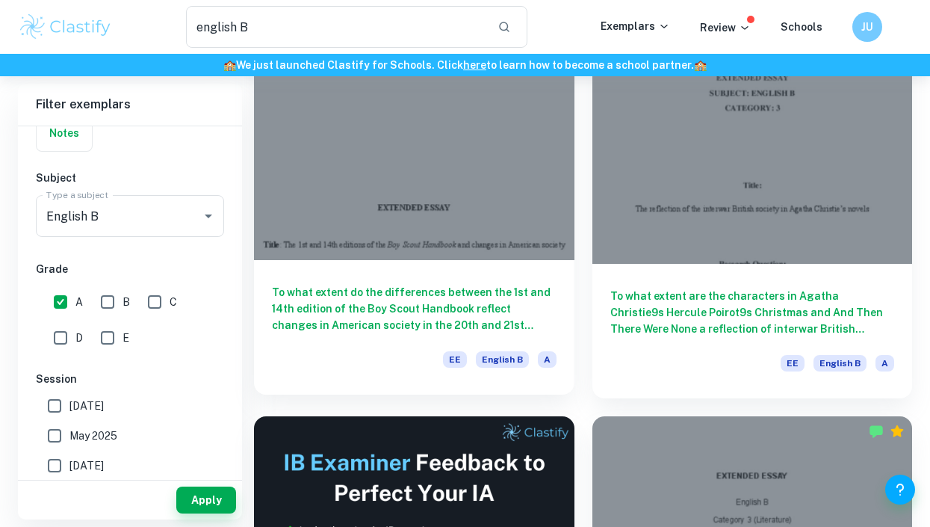
click at [421, 331] on h6 "To what extent do the differences between the 1st and 14th edition of the Boy S…" at bounding box center [414, 308] width 285 height 49
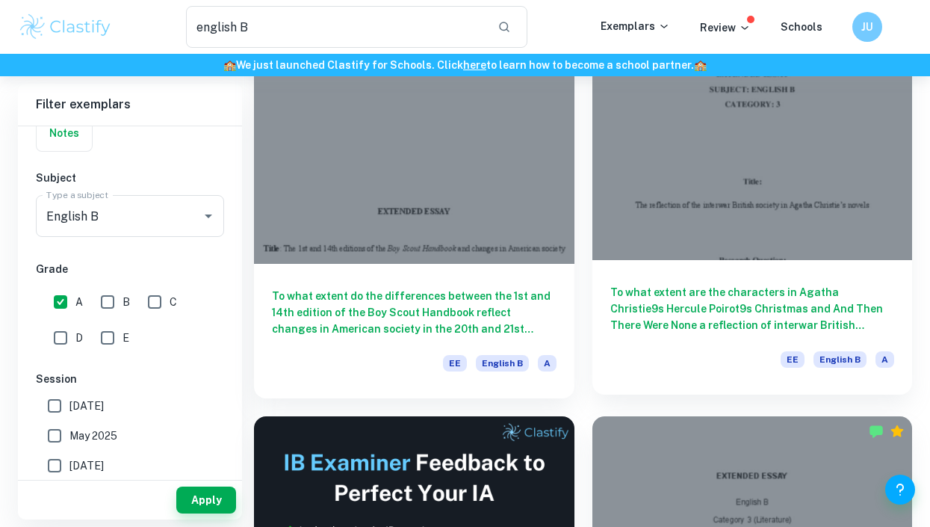
click at [766, 282] on div "To what extent are the characters in Agatha Christie9s Hercule Poirot9s Christm…" at bounding box center [752, 327] width 320 height 134
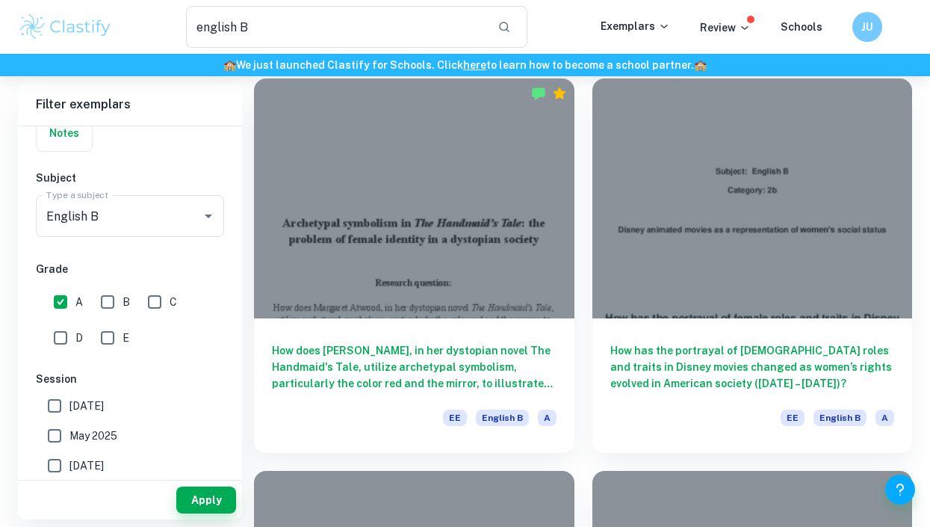
scroll to position [879, 0]
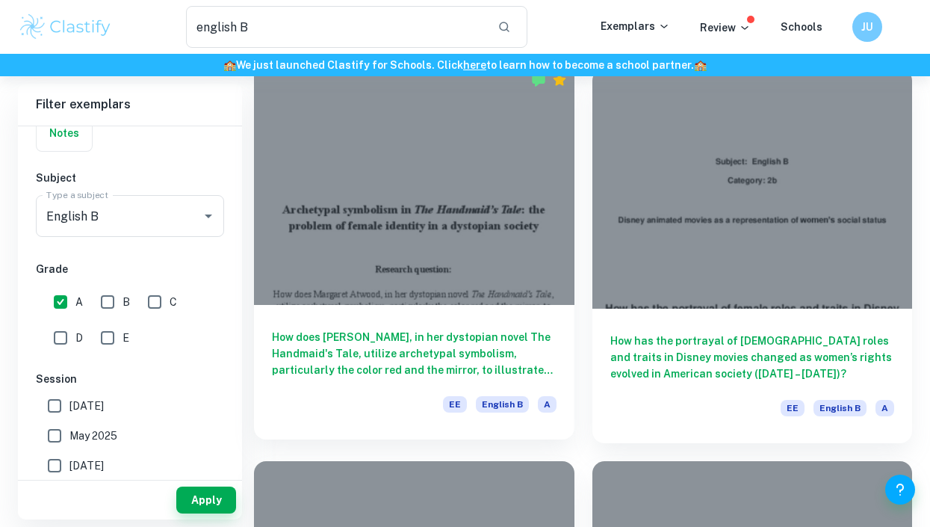
click at [567, 369] on div "How does Margaret Atwood, in her dystopian novel The Handmaid's Tale, utilize a…" at bounding box center [414, 372] width 320 height 134
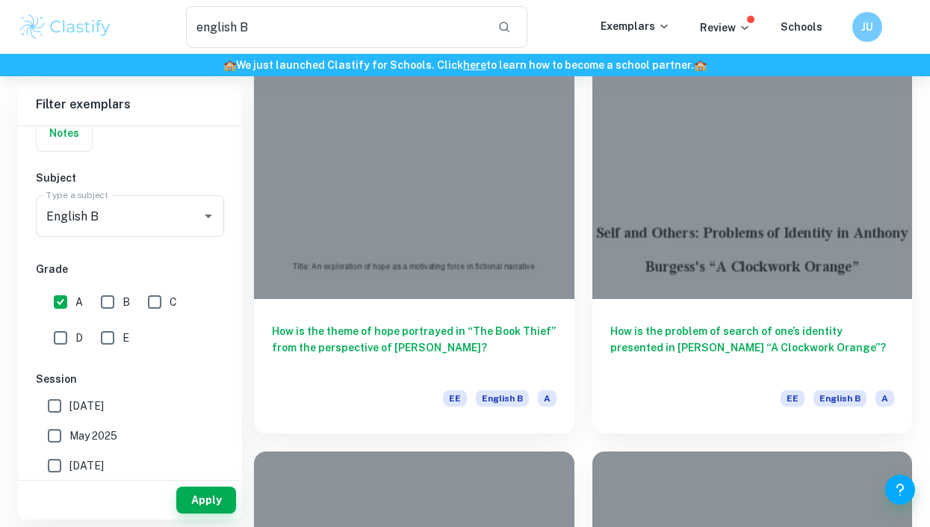
scroll to position [1283, 0]
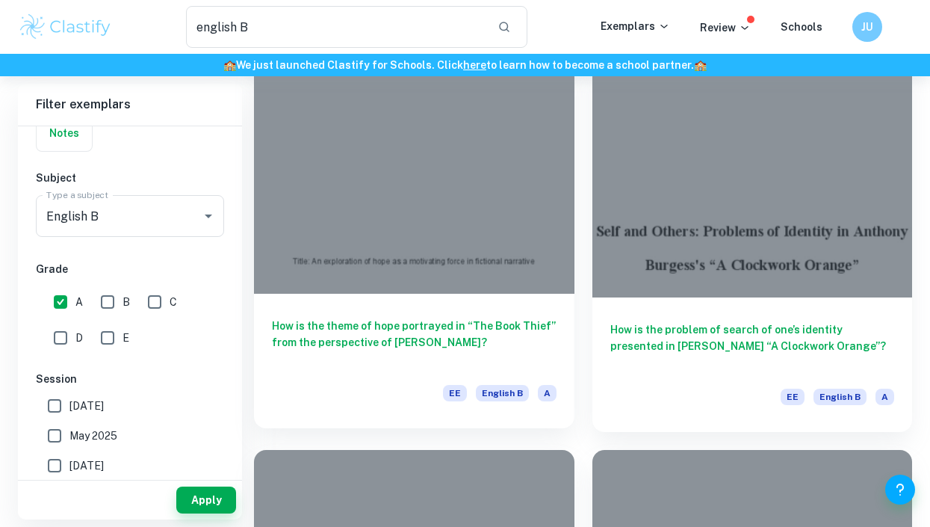
click at [456, 300] on div "How is the theme of hope portrayed in “The Book Thief” from the perspective of …" at bounding box center [414, 361] width 320 height 134
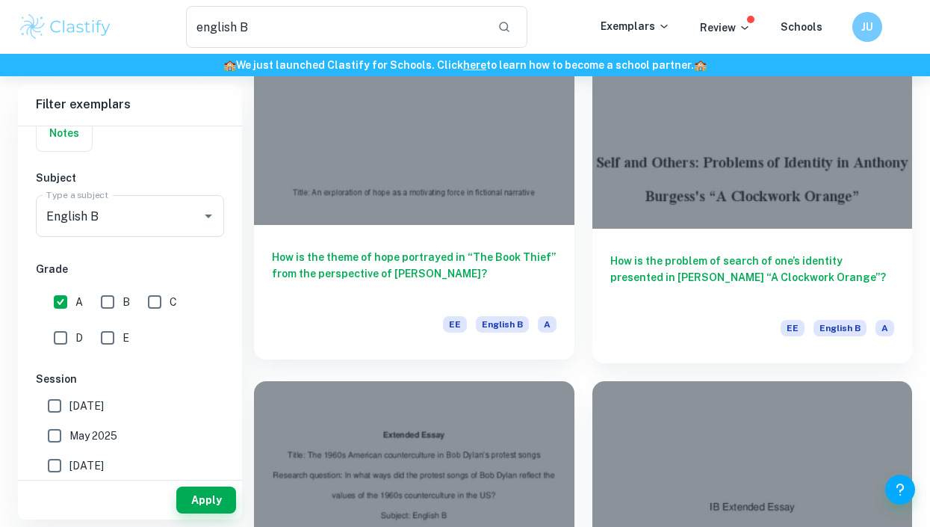
scroll to position [1353, 0]
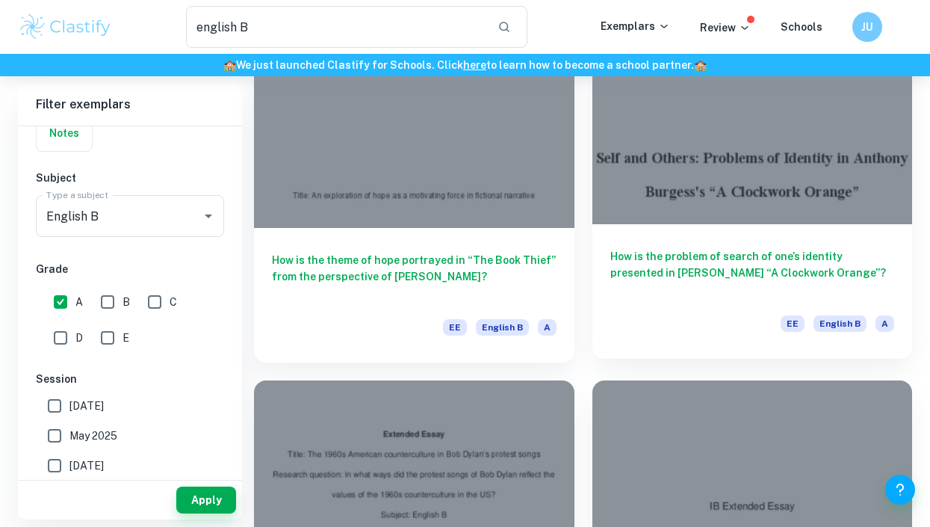
click at [659, 236] on div "How is the problem of search of one’s identity presented in Anthony Burgess’s “…" at bounding box center [752, 291] width 320 height 134
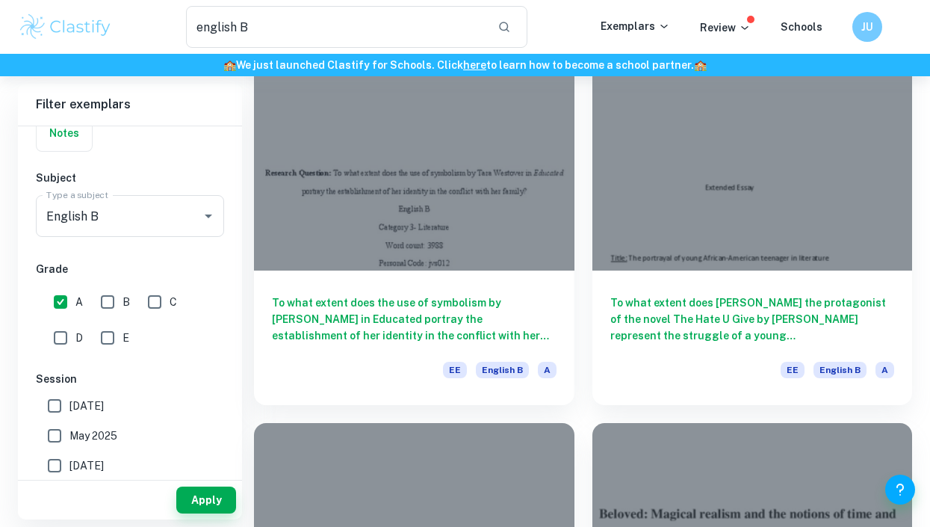
scroll to position [2095, 0]
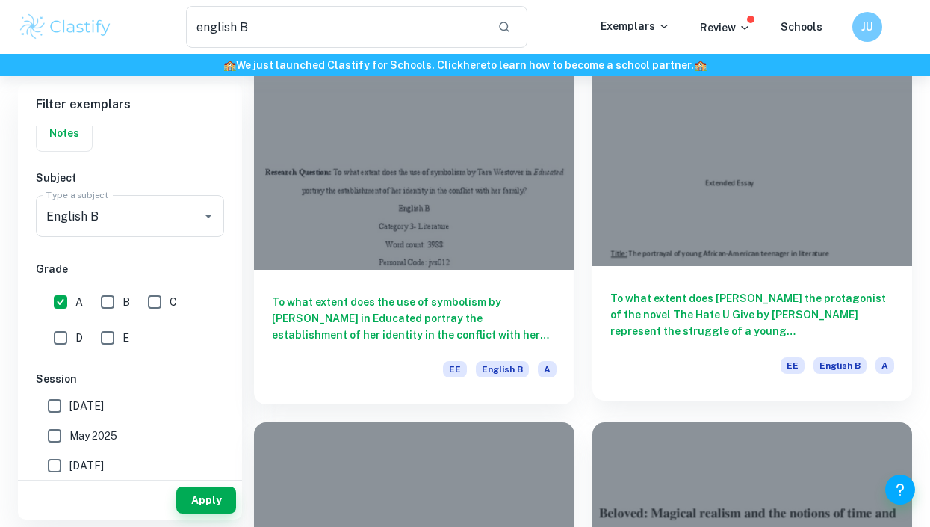
click at [666, 329] on h6 "To what extent does Starr the protagonist of the novel The Hate U Give by Angie…" at bounding box center [752, 314] width 285 height 49
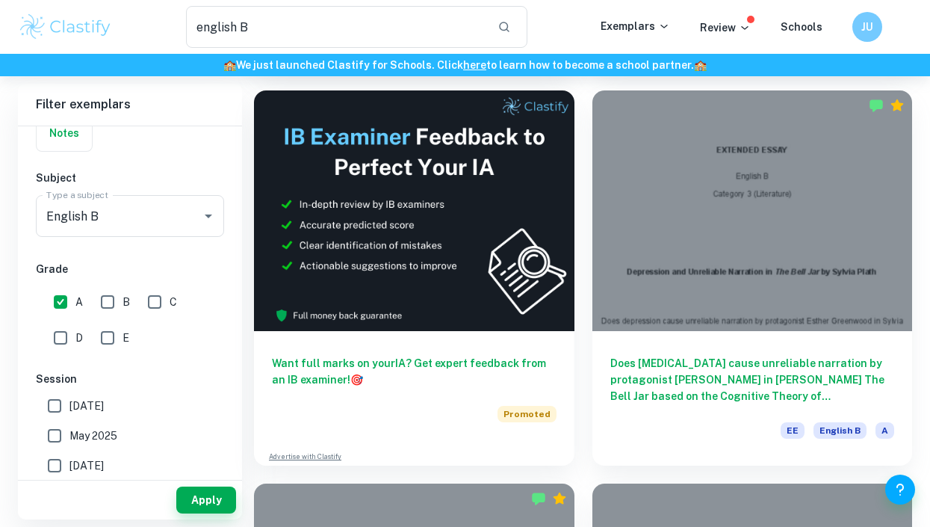
scroll to position [471, 0]
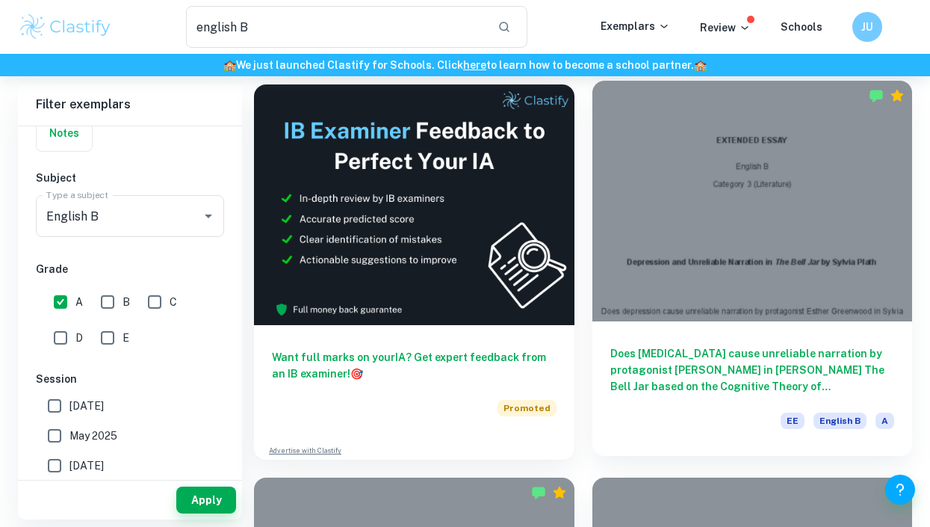
click at [704, 357] on h6 "Does depression cause unreliable narration by protagonist Esther Greenwood in S…" at bounding box center [752, 369] width 285 height 49
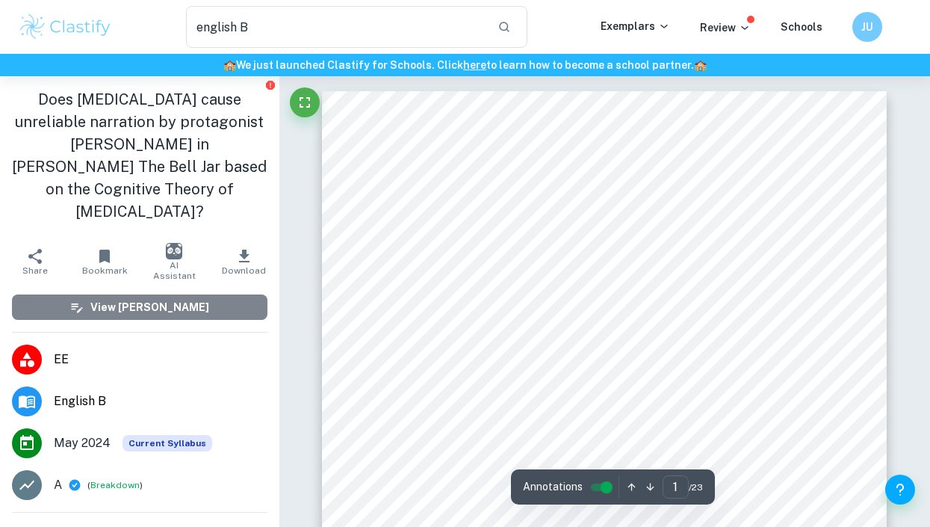
click at [139, 299] on h6 "View [PERSON_NAME]" at bounding box center [149, 307] width 119 height 16
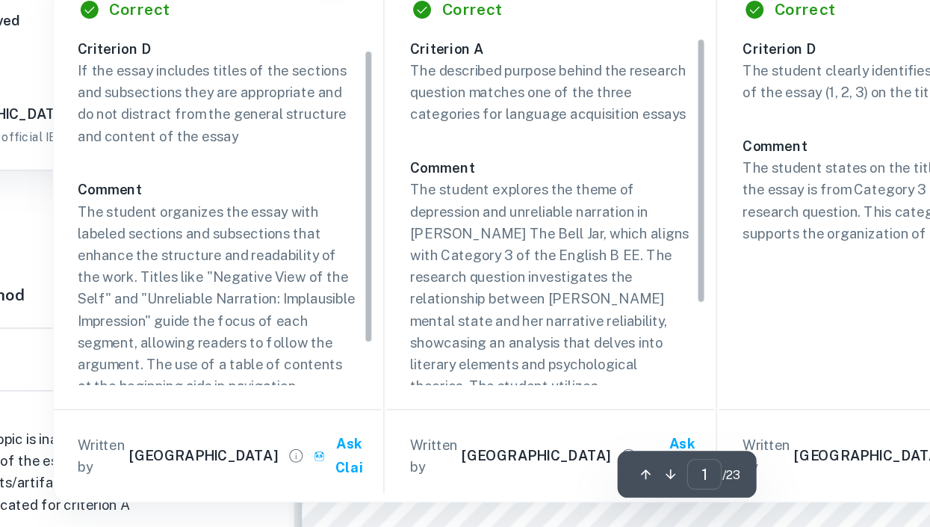
scroll to position [47, 0]
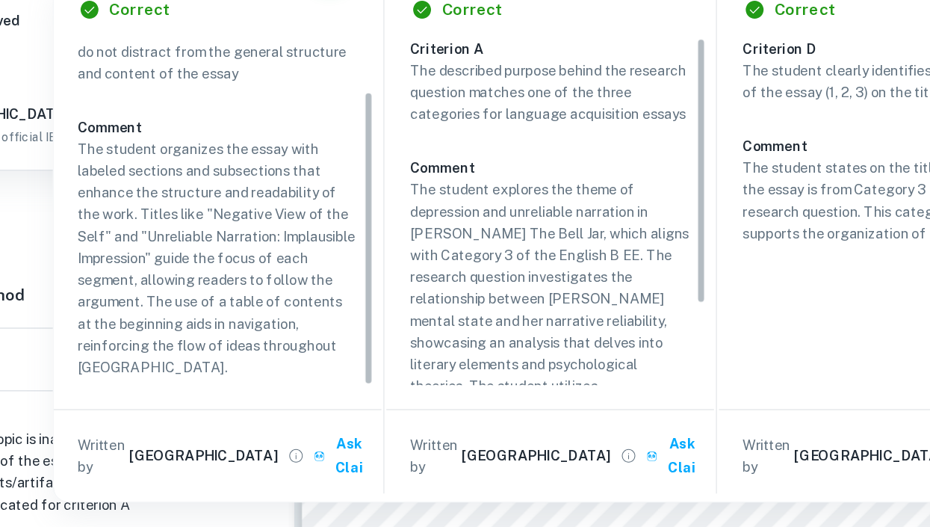
click at [536, 326] on p "The student explores the theme of depression and unreliable narration in Sylvia…" at bounding box center [546, 387] width 211 height 247
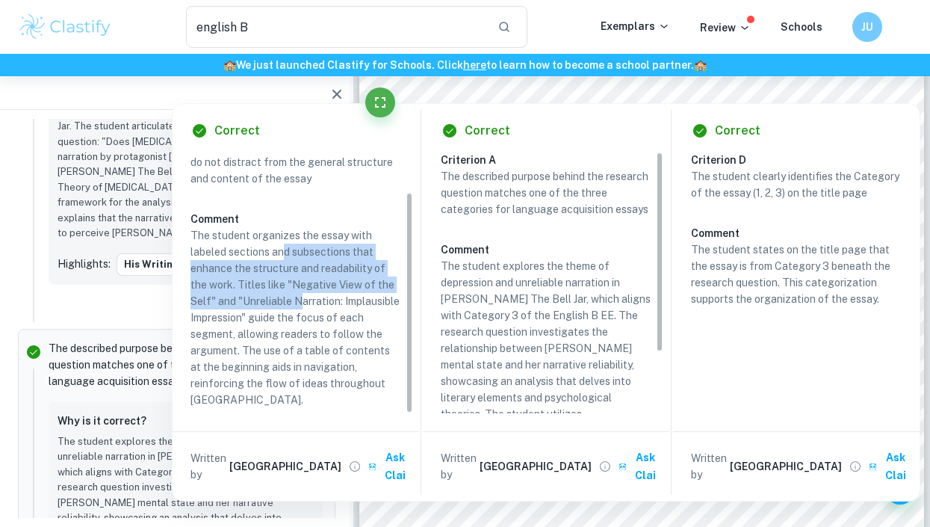
drag, startPoint x: 282, startPoint y: 254, endPoint x: 300, endPoint y: 303, distance: 52.5
click at [300, 303] on p "The student organizes the essay with labeled sections and subsections that enha…" at bounding box center [295, 317] width 211 height 181
click at [300, 340] on div "The described purpose behind the research question matches one of the three cat…" at bounding box center [186, 364] width 274 height 49
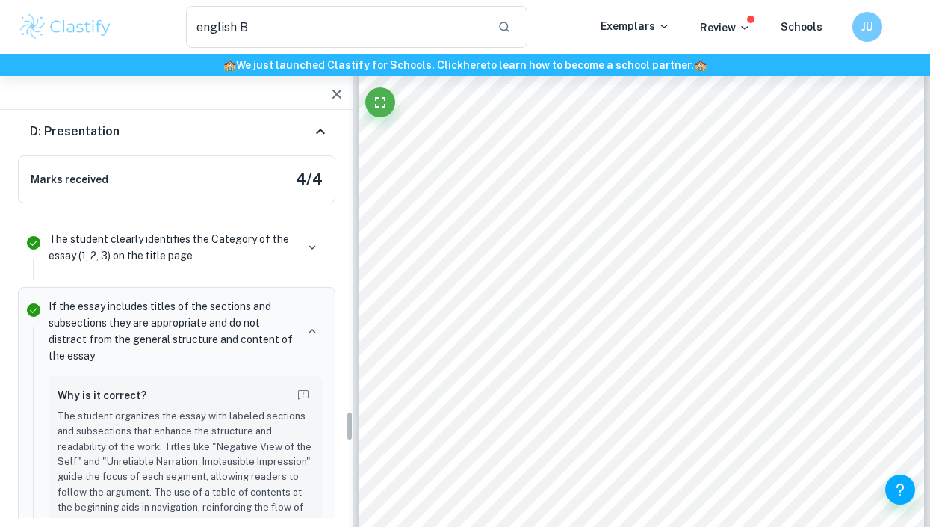
scroll to position [3854, 0]
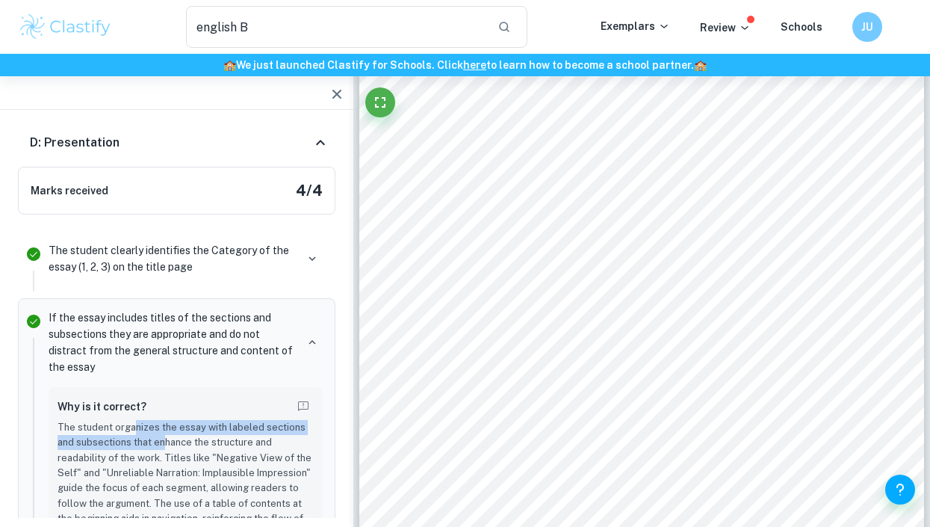
drag, startPoint x: 135, startPoint y: 314, endPoint x: 164, endPoint y: 318, distance: 28.7
click at [164, 420] on p "The student organizes the essay with labeled sections and subsections that enha…" at bounding box center [186, 481] width 256 height 122
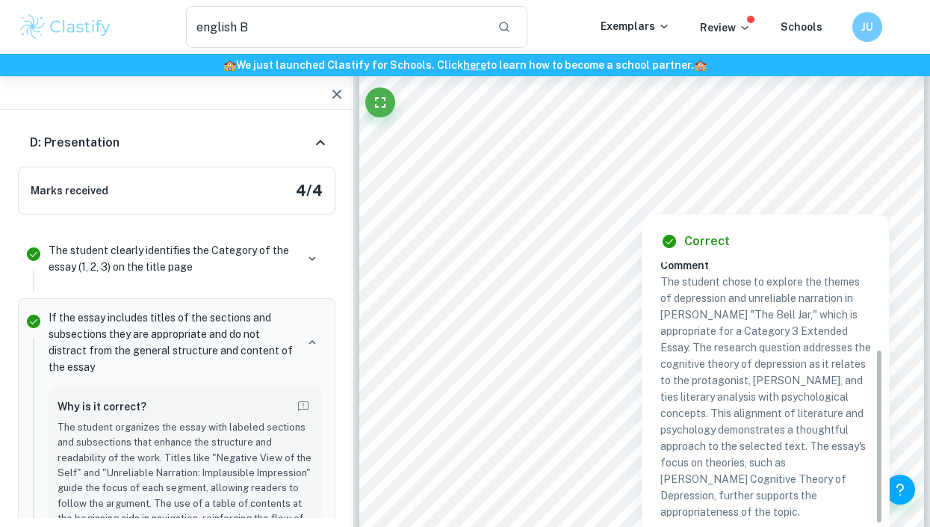
scroll to position [129, 0]
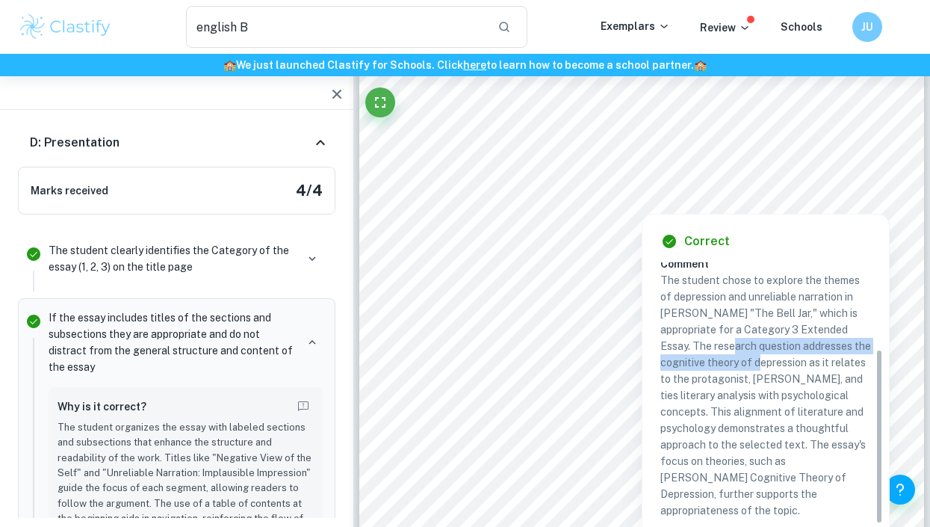
drag, startPoint x: 727, startPoint y: 347, endPoint x: 775, endPoint y: 362, distance: 50.1
click at [775, 362] on p "The student chose to explore the themes of depression and unreliable narration …" at bounding box center [765, 395] width 211 height 247
click at [775, 362] on div "EXTENDED ESSAY English B Category 3 (Literature) Depression and Unreliable Narr…" at bounding box center [641, 312] width 565 height 731
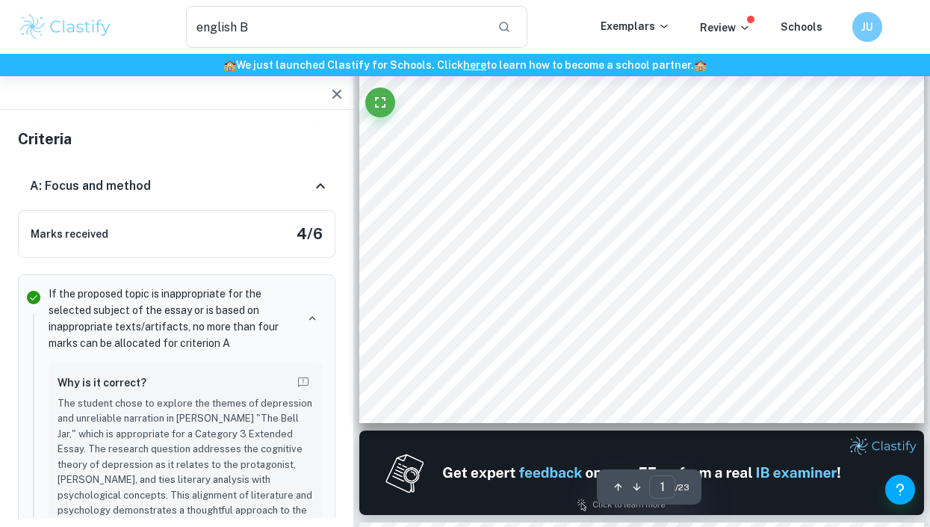
scroll to position [400, 0]
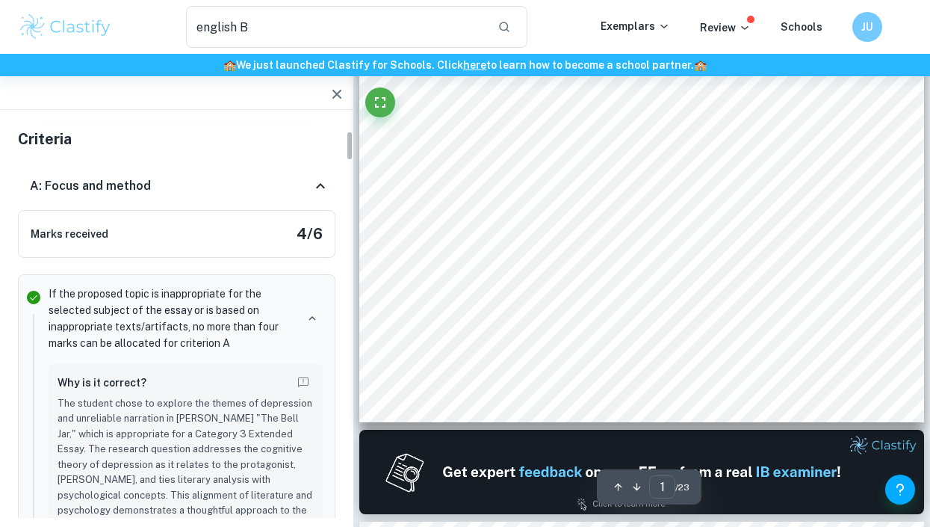
click at [333, 179] on div "A: Focus and method" at bounding box center [176, 186] width 317 height 48
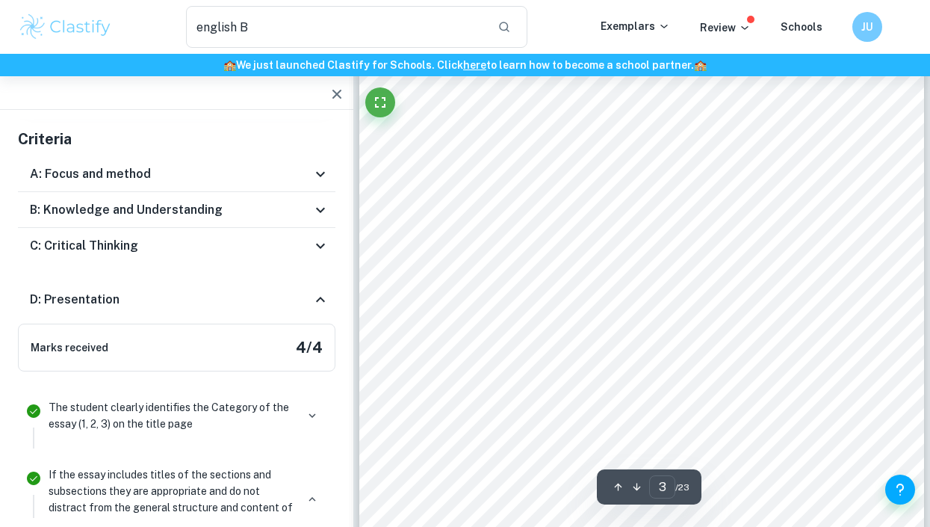
scroll to position [1663, 0]
click at [320, 300] on icon at bounding box center [321, 300] width 18 height 18
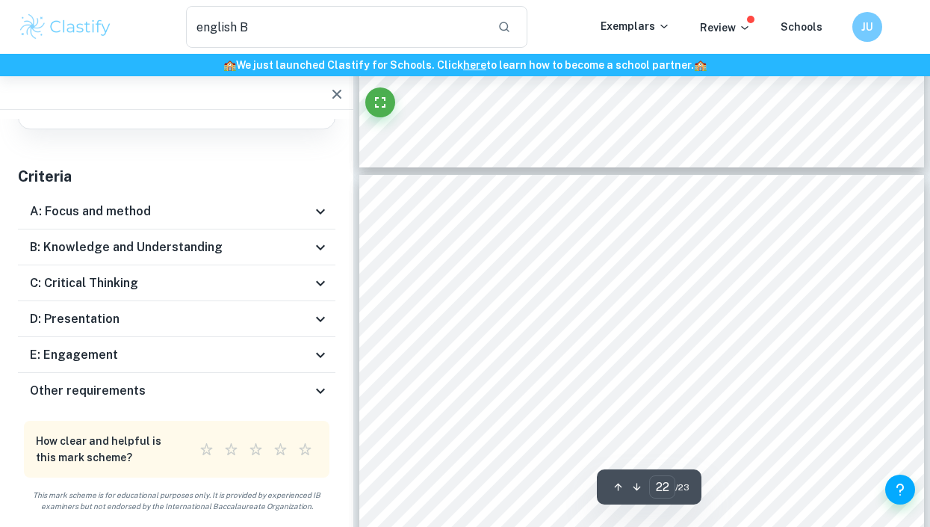
scroll to position [15645, 0]
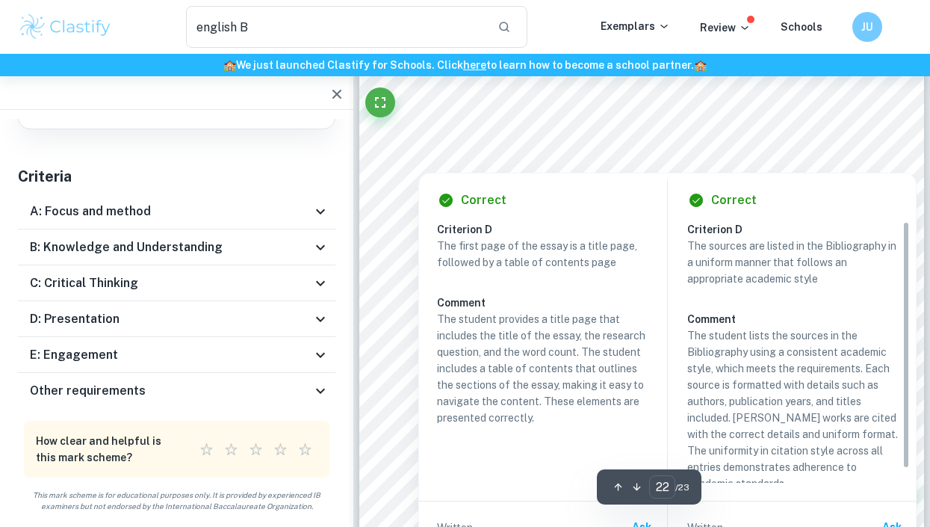
click at [576, 167] on div "Correct Criterion D The first page of the essay is a title page, followed by a …" at bounding box center [667, 368] width 498 height 406
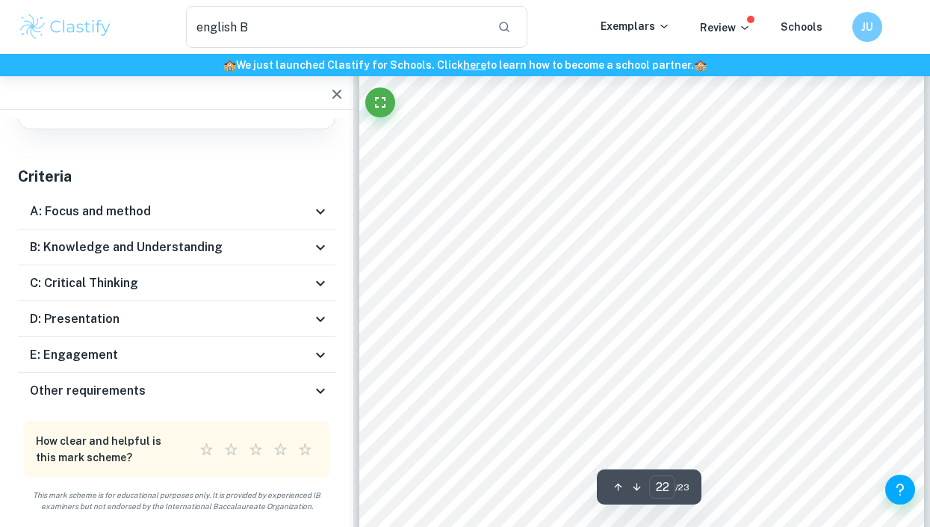
drag, startPoint x: 673, startPoint y: 243, endPoint x: 424, endPoint y: 248, distance: 249.6
click at [424, 248] on div "Bibliography Beck, A. T. (1964). Thinking and depression. Archives of General P…" at bounding box center [641, 402] width 565 height 731
drag, startPoint x: 458, startPoint y: 240, endPoint x: 647, endPoint y: 241, distance: 189.0
click at [647, 241] on div "Bibliography Beck, A. T. (1964). Thinking and depression. Archives of General P…" at bounding box center [641, 402] width 565 height 731
drag, startPoint x: 626, startPoint y: 232, endPoint x: 633, endPoint y: 236, distance: 8.4
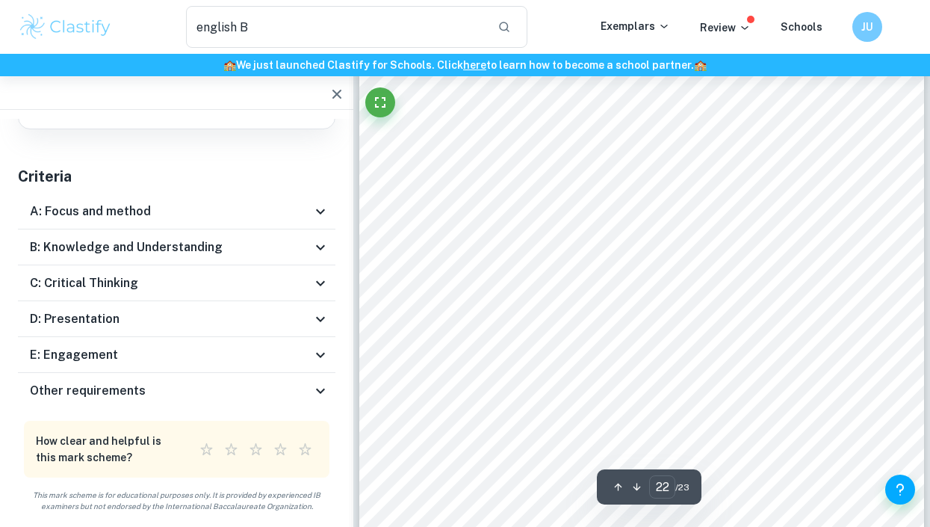
click at [569, 236] on span "https://doi.org/10.1001/archpsyc.62.9.953" at bounding box center [514, 238] width 111 height 11
drag, startPoint x: 660, startPoint y: 236, endPoint x: 459, endPoint y: 236, distance: 201.0
click at [459, 236] on span "https://doi.org/10.1001/archpsyc.62.9.953" at bounding box center [514, 238] width 111 height 11
copy span "https://doi.org/10.1001/archpsyc.62.9.953"
click at [568, 315] on span "https://doi.org/10.1176/appi.ajp.2008.08050721" at bounding box center [514, 314] width 110 height 11
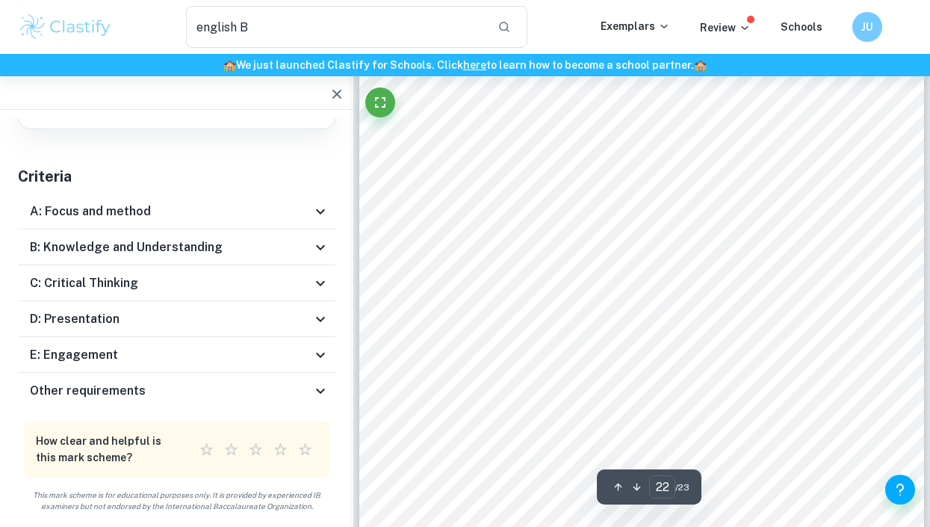
drag, startPoint x: 689, startPoint y: 315, endPoint x: 459, endPoint y: 311, distance: 229.4
click at [459, 311] on span "https://doi.org/10.1176/appi.ajp.2008.08050721" at bounding box center [514, 314] width 110 height 11
copy span "https://doi.org/10.1176/appi.ajp.2008.08050721"
click at [732, 295] on span "American Journal of Psychiatry" at bounding box center [665, 289] width 146 height 11
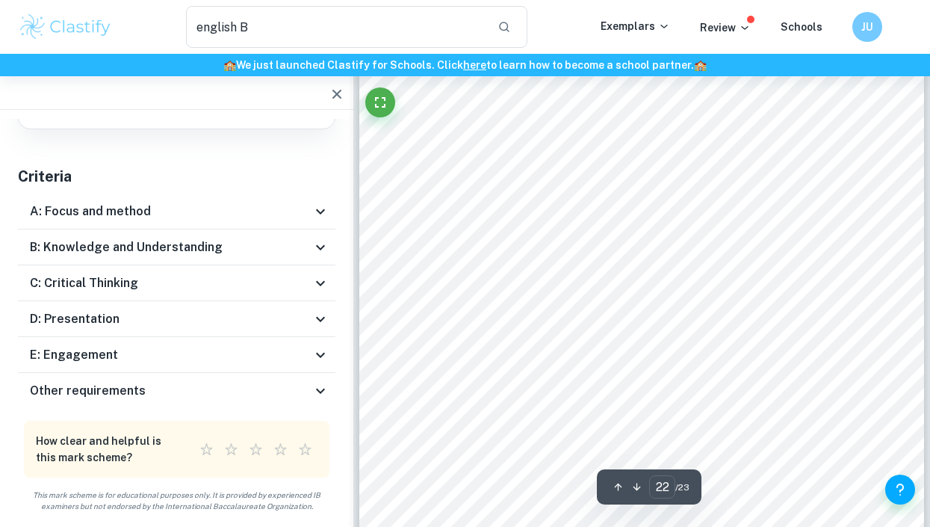
drag, startPoint x: 719, startPoint y: 282, endPoint x: 501, endPoint y: 286, distance: 217.4
click at [501, 286] on span "https://doi.org/10.1007/978-1-4757-9779-4_2" at bounding box center [555, 280] width 111 height 11
copy span "https://doi.org/10.1007/978-1-4757-9779-4_2"
click at [429, 236] on span "Beck, A. T., Steer, R. A., Beck, J. S., & Newman, C. F. (1993). Hopelessness," at bounding box center [684, 235] width 517 height 11
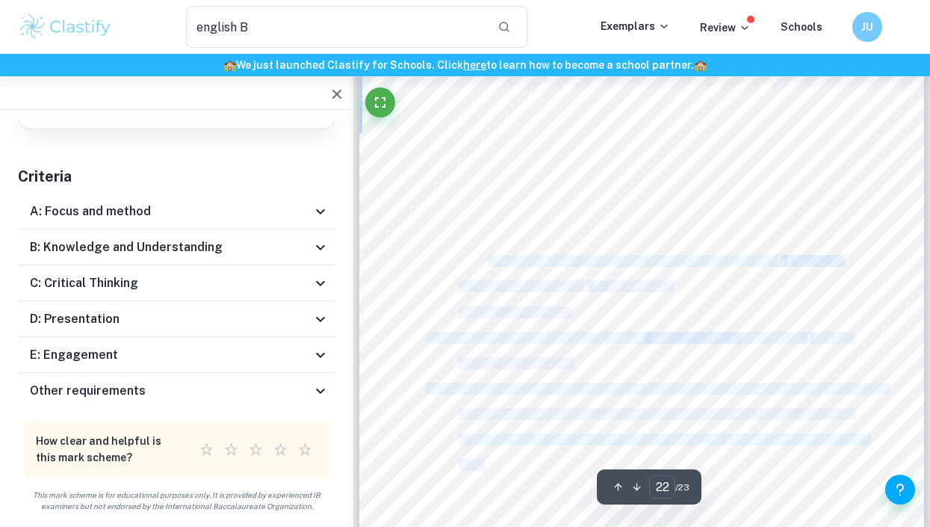
drag, startPoint x: 486, startPoint y: 252, endPoint x: 622, endPoint y: 275, distance: 137.1
click at [622, 275] on div "Bibliography Beck, A. T. (1964). Thinking and depression. Archives of General P…" at bounding box center [641, 247] width 565 height 731
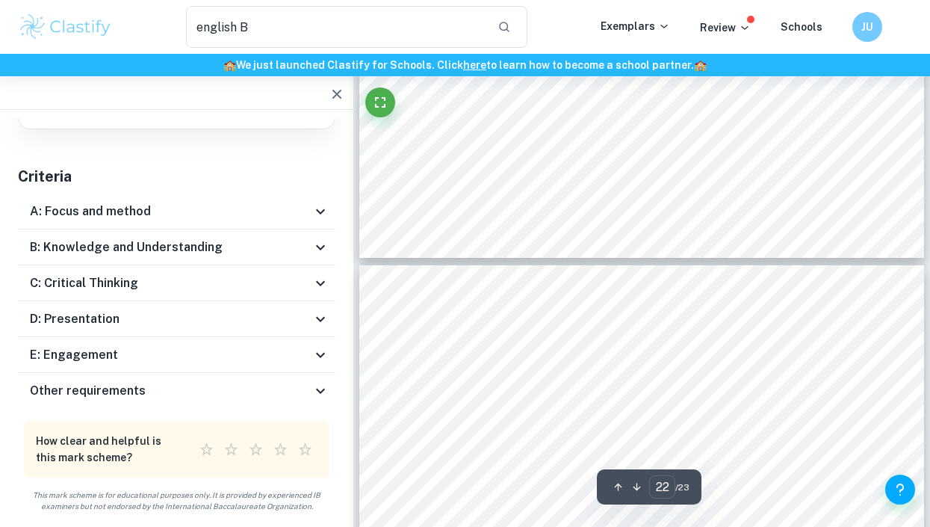
type input "23"
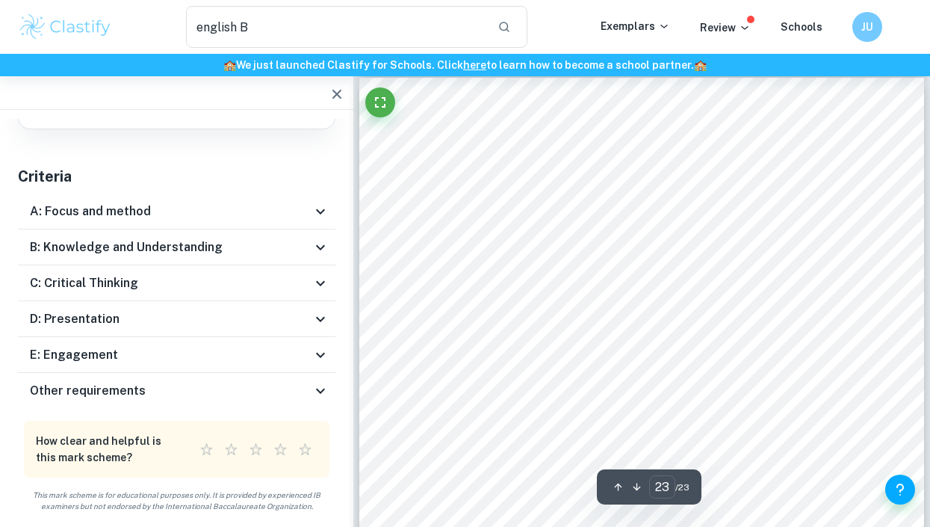
scroll to position [16343, 0]
drag, startPoint x: 607, startPoint y: 202, endPoint x: 460, endPoint y: 197, distance: 147.2
click at [460, 197] on span "https://doi.org/10.2307/430732" at bounding box center [513, 201] width 109 height 11
copy span "https://doi.org/10.2307/430732"
click at [640, 234] on div "Ask Clai" at bounding box center [650, 235] width 63 height 16
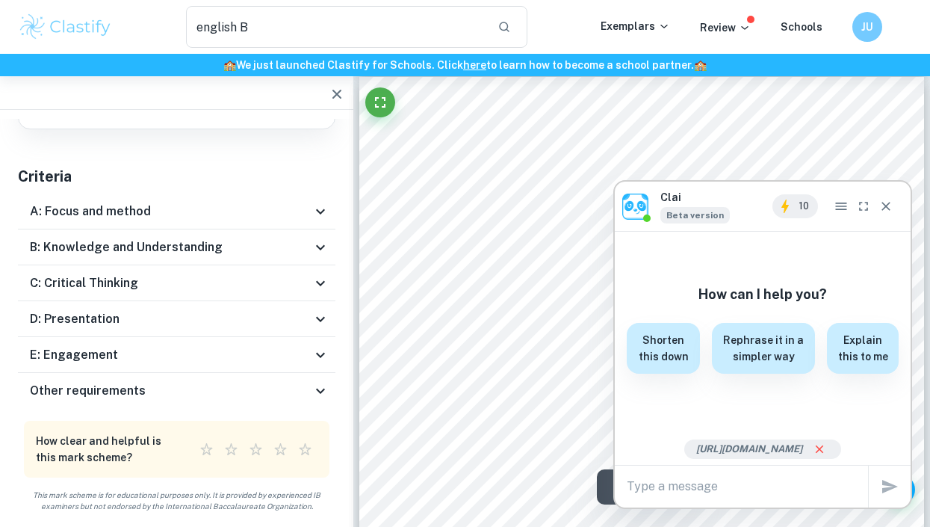
click at [681, 476] on div "x" at bounding box center [747, 486] width 241 height 24
click at [701, 491] on textarea at bounding box center [747, 485] width 241 height 17
type textarea "hello"
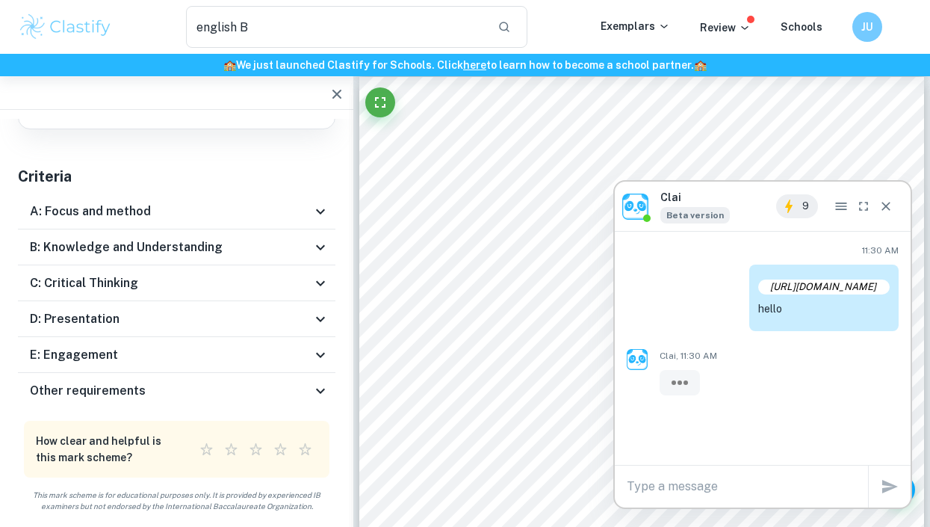
scroll to position [0, 0]
click at [870, 209] on icon "Fullscreen" at bounding box center [863, 206] width 15 height 15
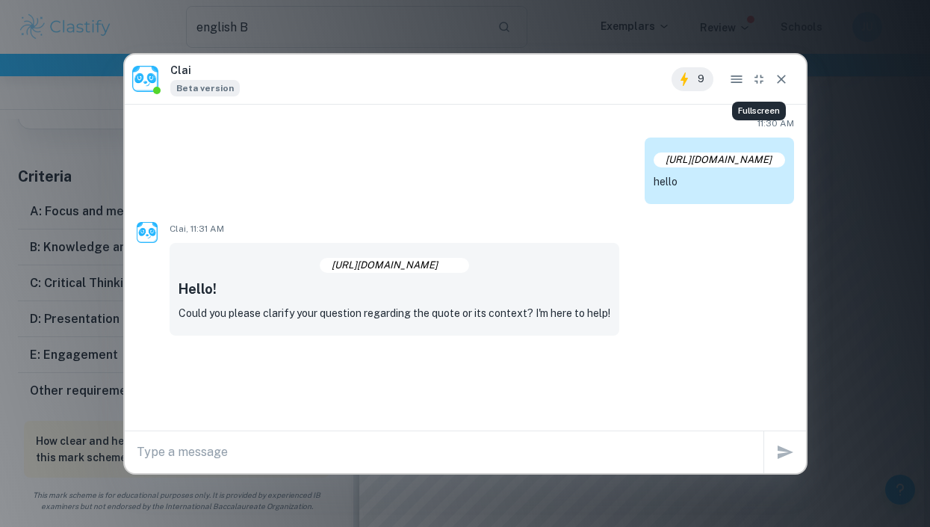
click at [329, 453] on textarea at bounding box center [450, 451] width 627 height 17
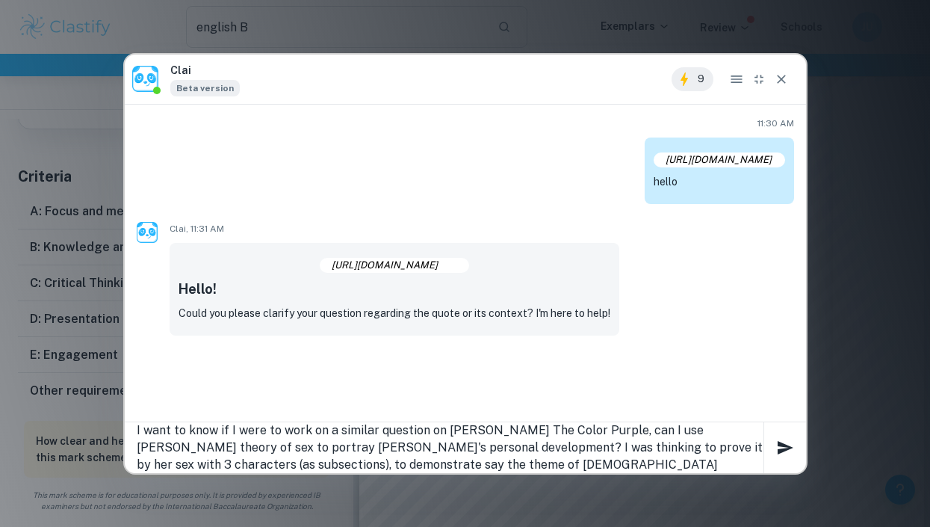
scroll to position [1, 0]
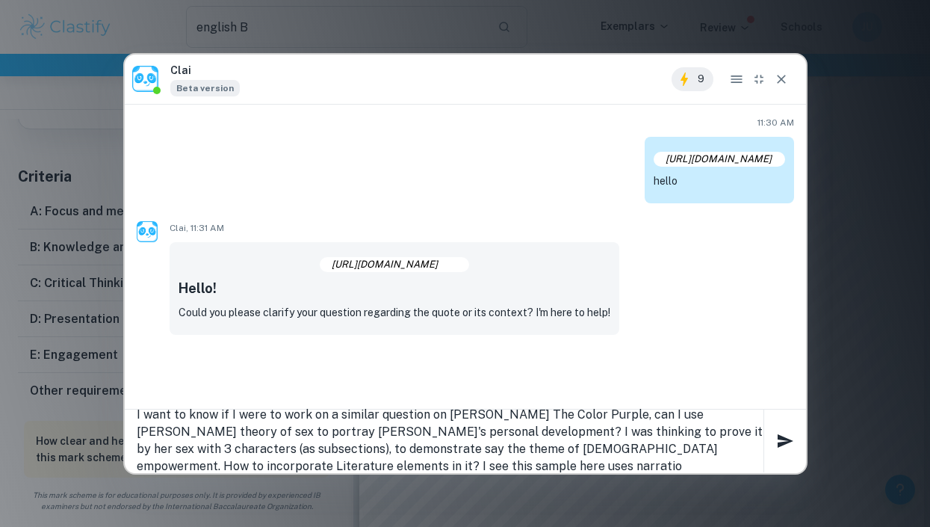
type textarea "I want to know if I were to work on a similar question on Alice Walker's The Co…"
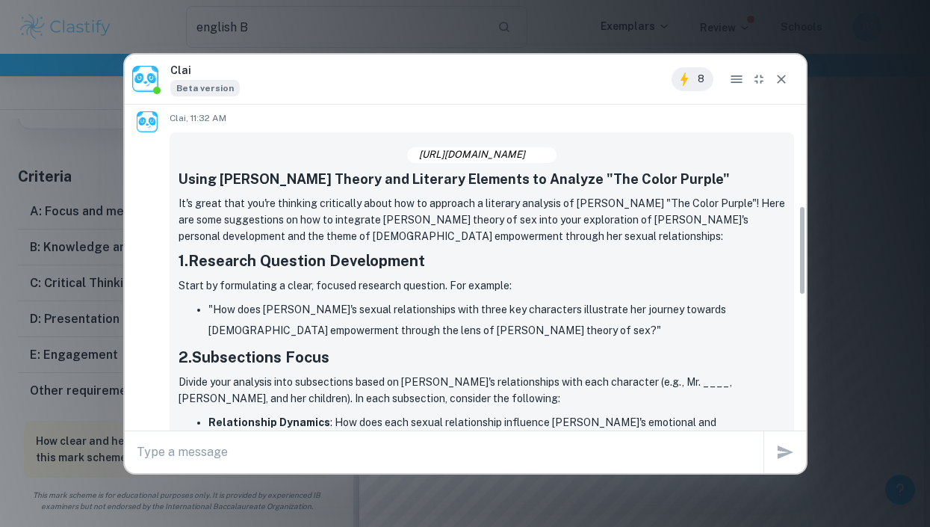
scroll to position [366, 0]
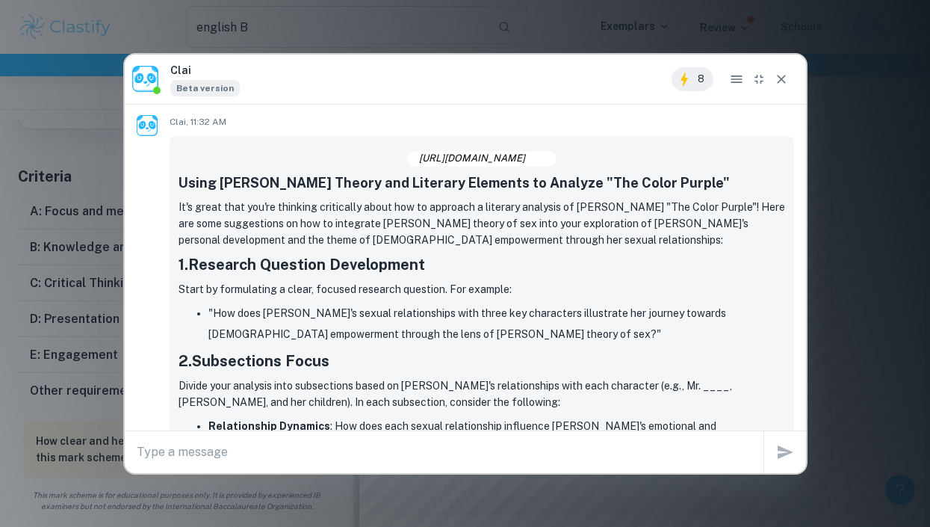
click at [377, 199] on p "It's great that you're thinking critically about how to approach a literary ana…" at bounding box center [482, 223] width 607 height 49
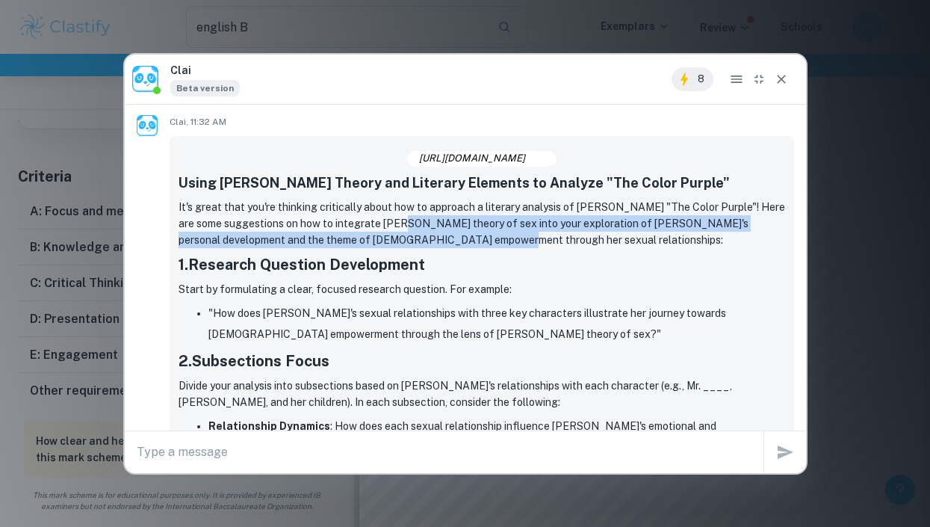
drag, startPoint x: 377, startPoint y: 199, endPoint x: 430, endPoint y: 223, distance: 57.5
click at [430, 223] on p "It's great that you're thinking critically about how to approach a literary ana…" at bounding box center [482, 223] width 607 height 49
drag, startPoint x: 430, startPoint y: 223, endPoint x: 426, endPoint y: 203, distance: 20.5
click at [426, 203] on p "It's great that you're thinking critically about how to approach a literary ana…" at bounding box center [482, 223] width 607 height 49
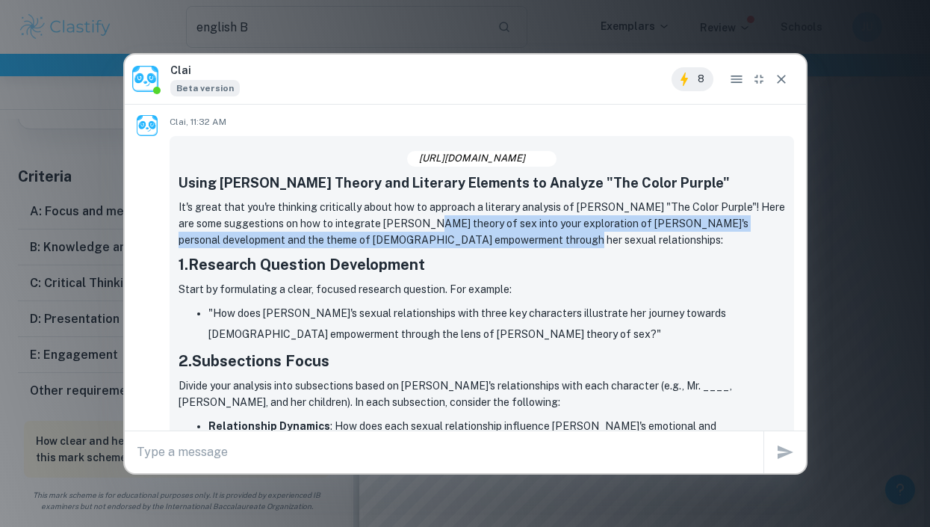
click at [426, 203] on p "It's great that you're thinking critically about how to approach a literary ana…" at bounding box center [482, 223] width 607 height 49
drag, startPoint x: 426, startPoint y: 203, endPoint x: 439, endPoint y: 226, distance: 25.8
click at [439, 226] on p "It's great that you're thinking critically about how to approach a literary ana…" at bounding box center [482, 223] width 607 height 49
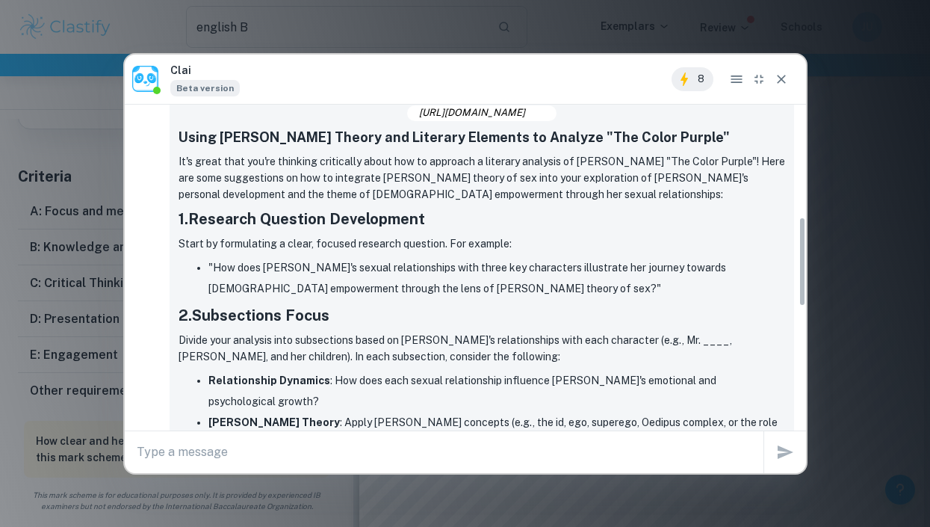
scroll to position [412, 0]
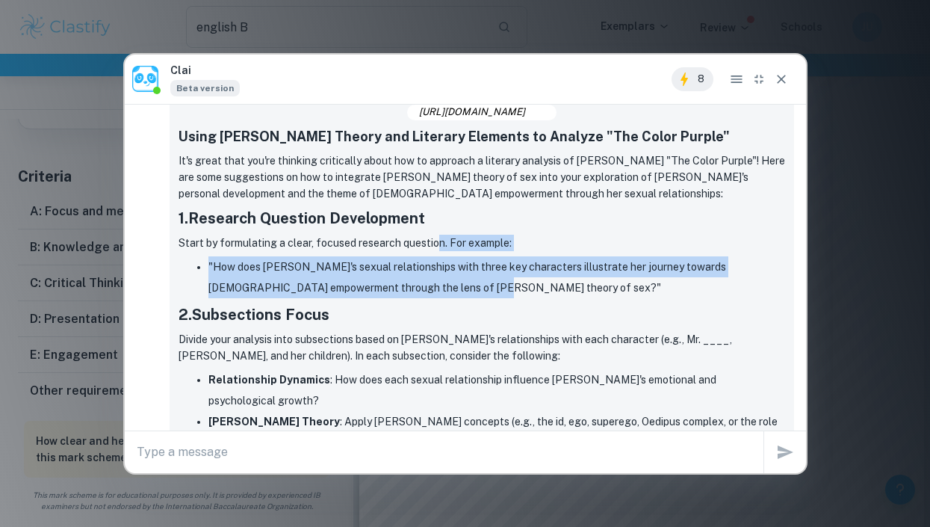
drag, startPoint x: 439, startPoint y: 226, endPoint x: 430, endPoint y: 261, distance: 36.8
click at [430, 261] on div "Using Freud's Theory and Literary Elements to Analyze "The Color Purple" It's g…" at bounding box center [482, 511] width 607 height 770
click at [430, 261] on li ""How does Celie's sexual relationships with three key characters illustrate her…" at bounding box center [496, 277] width 577 height 42
drag, startPoint x: 430, startPoint y: 261, endPoint x: 205, endPoint y: 248, distance: 226.0
click at [205, 256] on ul ""How does Celie's sexual relationships with three key characters illustrate her…" at bounding box center [482, 277] width 607 height 42
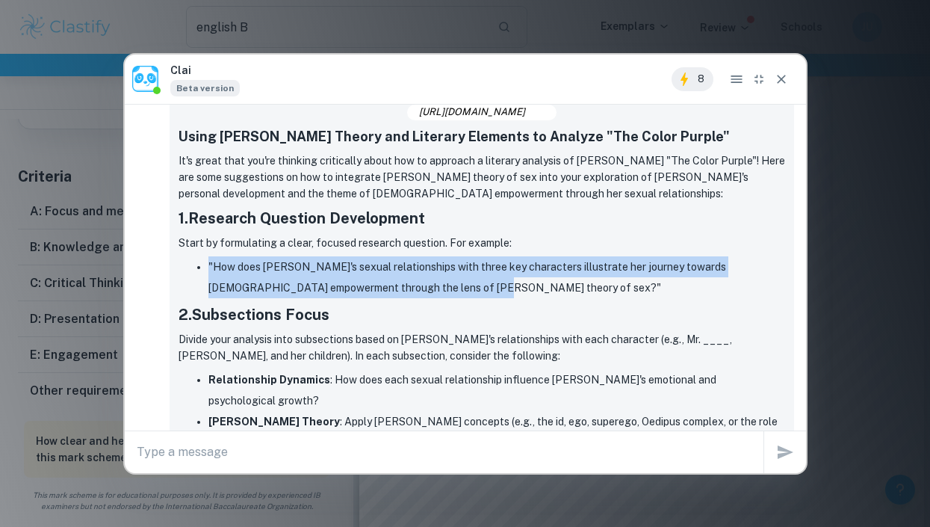
copy li ""How does Celie's sexual relationships with three key characters illustrate her…"
click at [406, 272] on li ""How does Celie's sexual relationships with three key characters illustrate her…" at bounding box center [496, 277] width 577 height 42
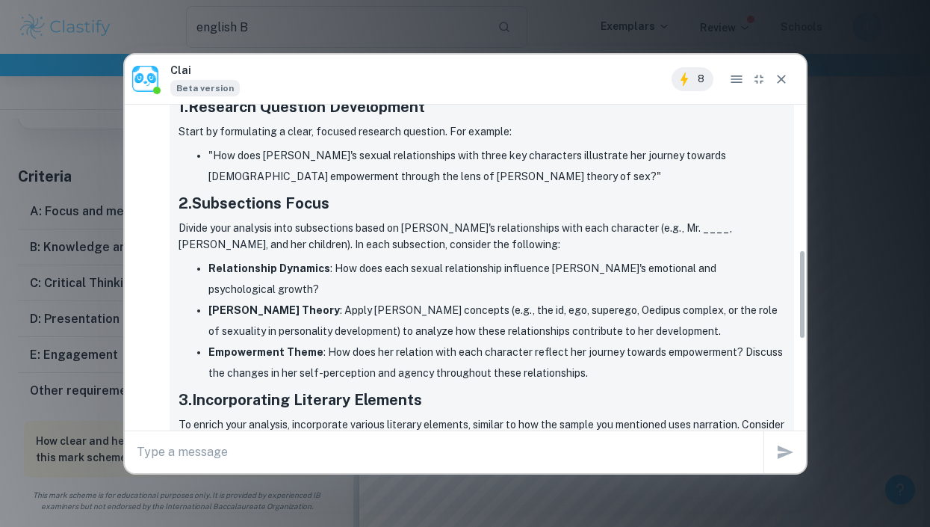
scroll to position [524, 0]
drag, startPoint x: 338, startPoint y: 205, endPoint x: 441, endPoint y: 217, distance: 104.5
click at [441, 220] on p "Divide your analysis into subsections based on Celie's relationships with each …" at bounding box center [482, 236] width 607 height 33
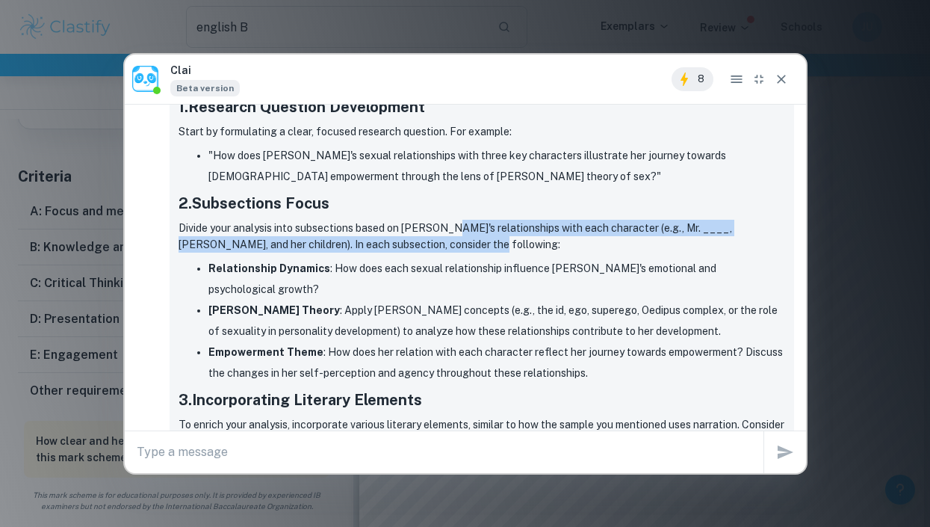
drag, startPoint x: 441, startPoint y: 217, endPoint x: 447, endPoint y: 233, distance: 16.5
click at [447, 233] on p "Divide your analysis into subsections based on Celie's relationships with each …" at bounding box center [482, 236] width 607 height 33
drag, startPoint x: 447, startPoint y: 233, endPoint x: 441, endPoint y: 206, distance: 27.5
click at [441, 220] on p "Divide your analysis into subsections based on Celie's relationships with each …" at bounding box center [482, 236] width 607 height 33
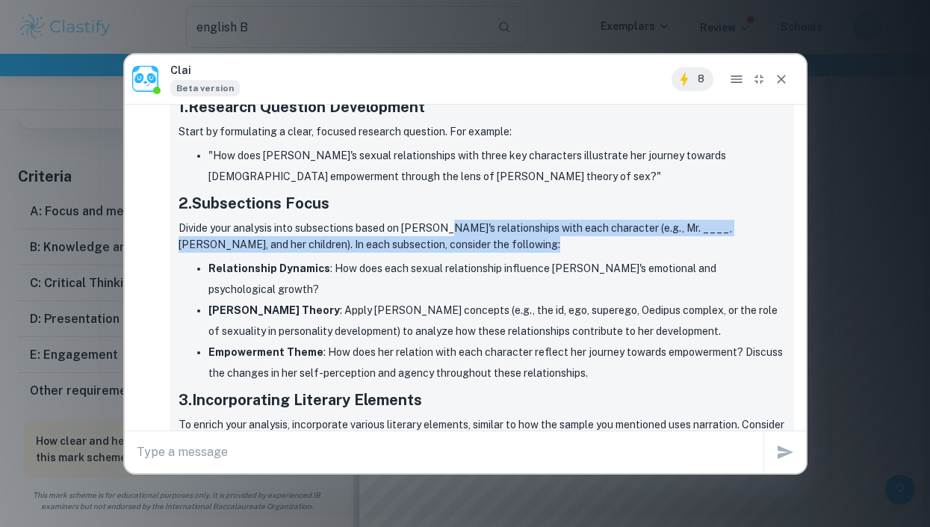
click at [441, 220] on p "Divide your analysis into subsections based on Celie's relationships with each …" at bounding box center [482, 236] width 607 height 33
drag, startPoint x: 441, startPoint y: 206, endPoint x: 447, endPoint y: 223, distance: 17.8
click at [447, 223] on p "Divide your analysis into subsections based on Celie's relationships with each …" at bounding box center [482, 236] width 607 height 33
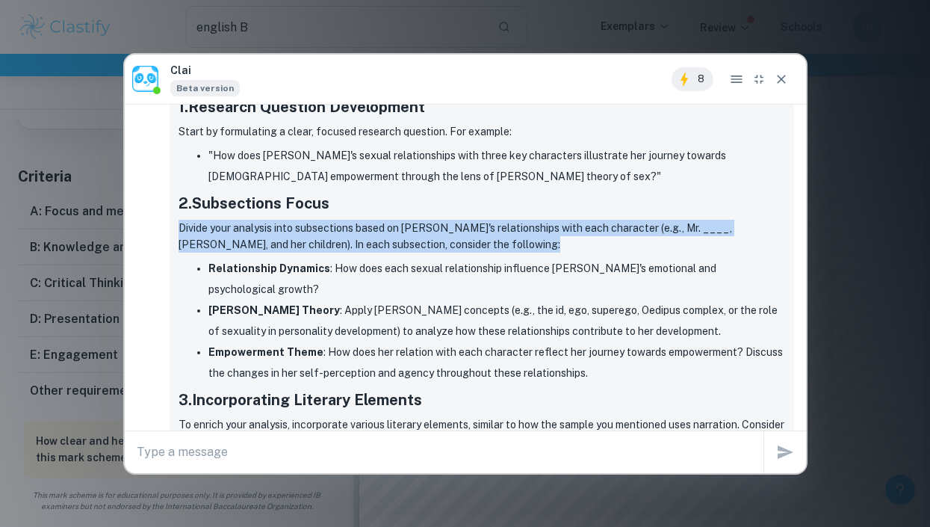
drag, startPoint x: 447, startPoint y: 223, endPoint x: 439, endPoint y: 182, distance: 41.9
click at [439, 182] on div "Using Freud's Theory and Literary Elements to Analyze "The Color Purple" It's g…" at bounding box center [482, 400] width 607 height 770
click at [439, 192] on h3 "2. Subsections Focus" at bounding box center [482, 203] width 607 height 22
drag, startPoint x: 439, startPoint y: 182, endPoint x: 443, endPoint y: 219, distance: 37.5
click at [443, 219] on div "Using Freud's Theory and Literary Elements to Analyze "The Color Purple" It's g…" at bounding box center [482, 400] width 607 height 770
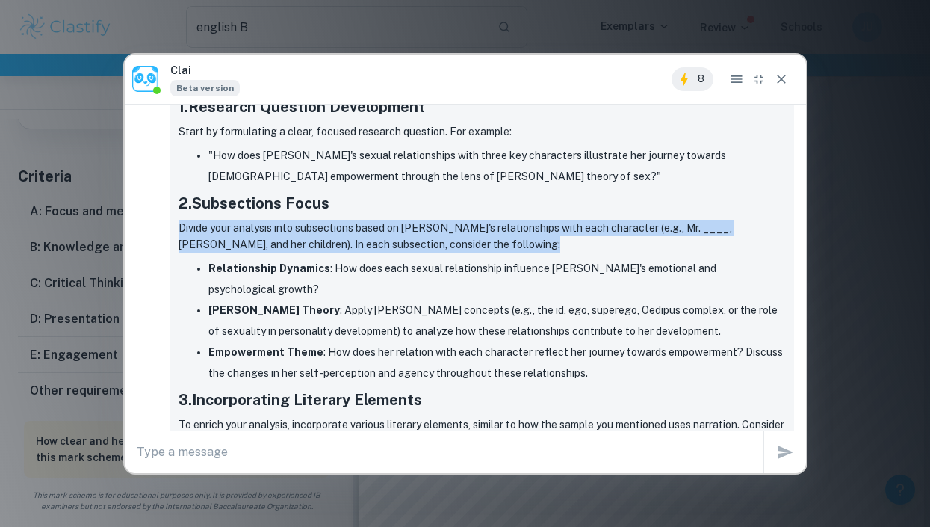
click at [443, 220] on p "Divide your analysis into subsections based on Celie's relationships with each …" at bounding box center [482, 236] width 607 height 33
drag, startPoint x: 443, startPoint y: 219, endPoint x: 441, endPoint y: 179, distance: 39.6
click at [441, 179] on div "Using Freud's Theory and Literary Elements to Analyze "The Color Purple" It's g…" at bounding box center [482, 400] width 607 height 770
click at [441, 192] on h3 "2. Subsections Focus" at bounding box center [482, 203] width 607 height 22
drag, startPoint x: 441, startPoint y: 179, endPoint x: 446, endPoint y: 223, distance: 44.3
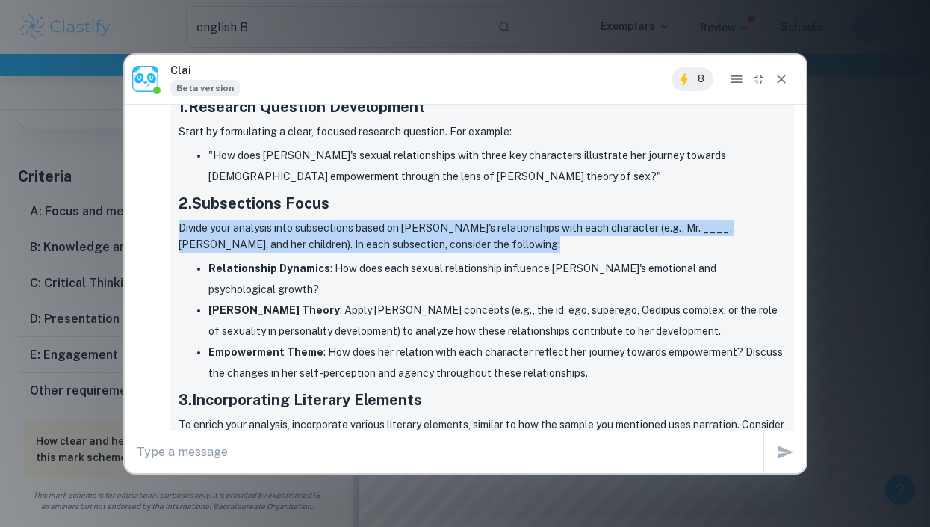
click at [446, 223] on div "Using Freud's Theory and Literary Elements to Analyze "The Color Purple" It's g…" at bounding box center [482, 400] width 607 height 770
click at [446, 223] on p "Divide your analysis into subsections based on Celie's relationships with each …" at bounding box center [482, 236] width 607 height 33
drag, startPoint x: 446, startPoint y: 223, endPoint x: 444, endPoint y: 154, distance: 69.5
click at [444, 154] on div "Using Freud's Theory and Literary Elements to Analyze "The Color Purple" It's g…" at bounding box center [482, 400] width 607 height 770
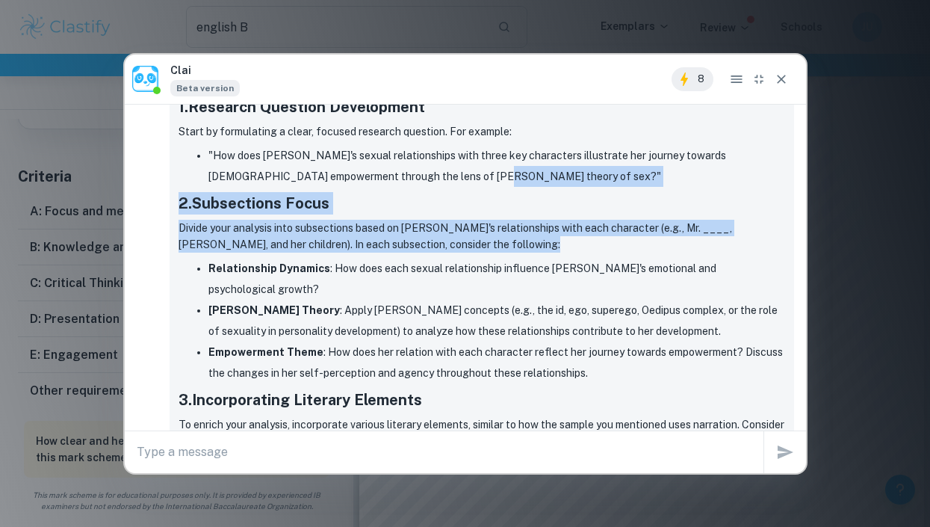
click at [444, 154] on li ""How does Celie's sexual relationships with three key characters illustrate her…" at bounding box center [496, 166] width 577 height 42
drag, startPoint x: 444, startPoint y: 154, endPoint x: 447, endPoint y: 231, distance: 77.0
click at [447, 231] on div "Using Freud's Theory and Literary Elements to Analyze "The Color Purple" It's g…" at bounding box center [482, 400] width 607 height 770
click at [447, 231] on p "Divide your analysis into subsections based on Celie's relationships with each …" at bounding box center [482, 236] width 607 height 33
drag, startPoint x: 447, startPoint y: 231, endPoint x: 444, endPoint y: 161, distance: 69.5
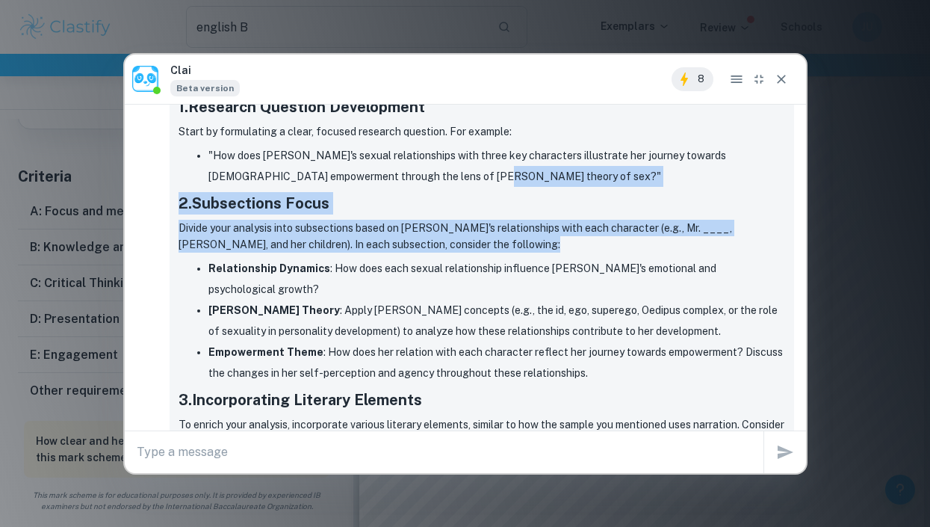
click at [444, 161] on div "Using Freud's Theory and Literary Elements to Analyze "The Color Purple" It's g…" at bounding box center [482, 400] width 607 height 770
click at [444, 161] on li ""How does Celie's sexual relationships with three key characters illustrate her…" at bounding box center [496, 166] width 577 height 42
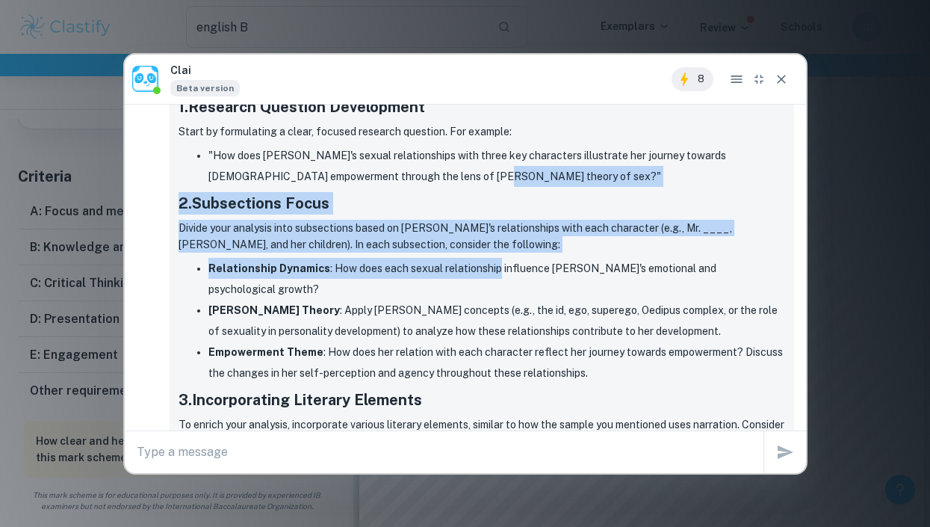
drag, startPoint x: 444, startPoint y: 161, endPoint x: 453, endPoint y: 236, distance: 75.2
click at [453, 236] on div "Using Freud's Theory and Literary Elements to Analyze "The Color Purple" It's g…" at bounding box center [482, 400] width 607 height 770
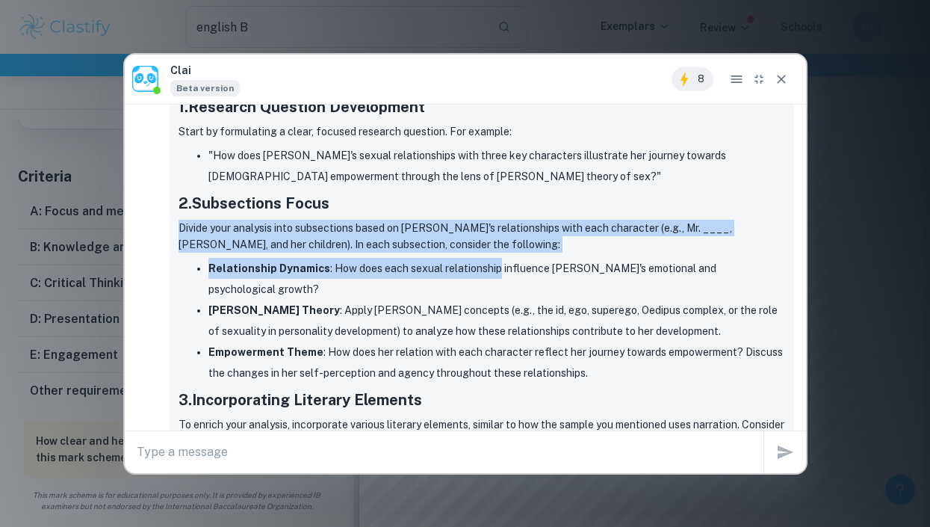
drag, startPoint x: 453, startPoint y: 236, endPoint x: 439, endPoint y: 179, distance: 58.3
click at [439, 179] on div "Using Freud's Theory and Literary Elements to Analyze "The Color Purple" It's g…" at bounding box center [482, 400] width 607 height 770
click at [439, 192] on h3 "2. Subsections Focus" at bounding box center [482, 203] width 607 height 22
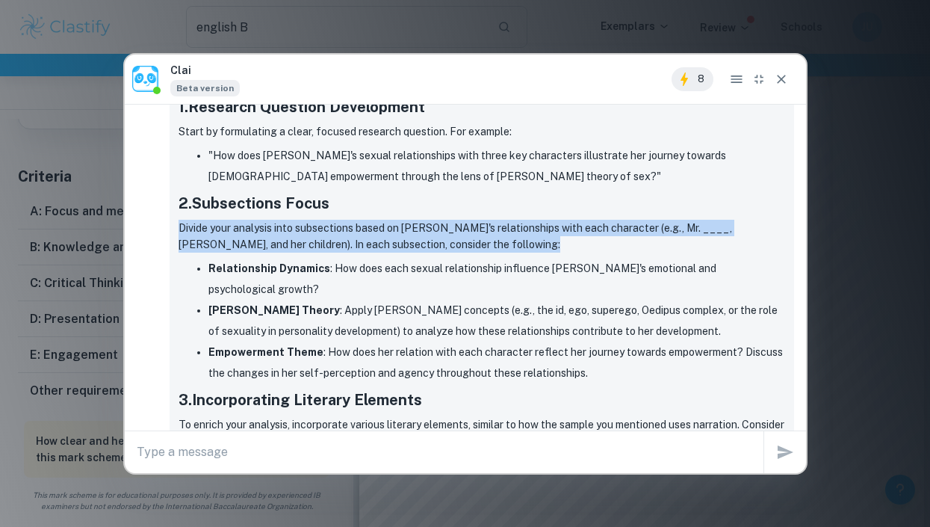
drag, startPoint x: 439, startPoint y: 179, endPoint x: 445, endPoint y: 222, distance: 43.0
click at [445, 222] on div "Using Freud's Theory and Literary Elements to Analyze "The Color Purple" It's g…" at bounding box center [482, 400] width 607 height 770
click at [445, 222] on p "Divide your analysis into subsections based on Celie's relationships with each …" at bounding box center [482, 236] width 607 height 33
drag, startPoint x: 445, startPoint y: 222, endPoint x: 444, endPoint y: 170, distance: 52.3
click at [444, 170] on div "Using Freud's Theory and Literary Elements to Analyze "The Color Purple" It's g…" at bounding box center [482, 400] width 607 height 770
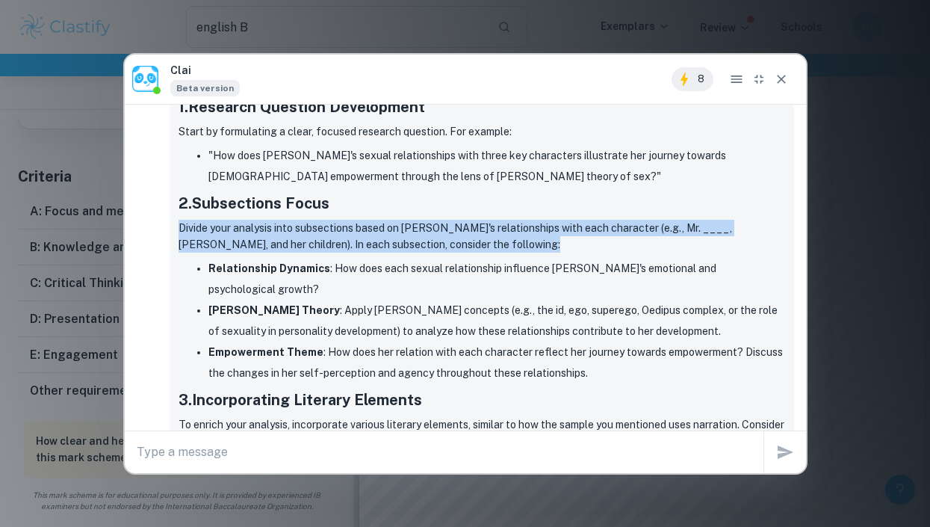
click at [444, 170] on div "Using Freud's Theory and Literary Elements to Analyze "The Color Purple" It's g…" at bounding box center [482, 400] width 607 height 770
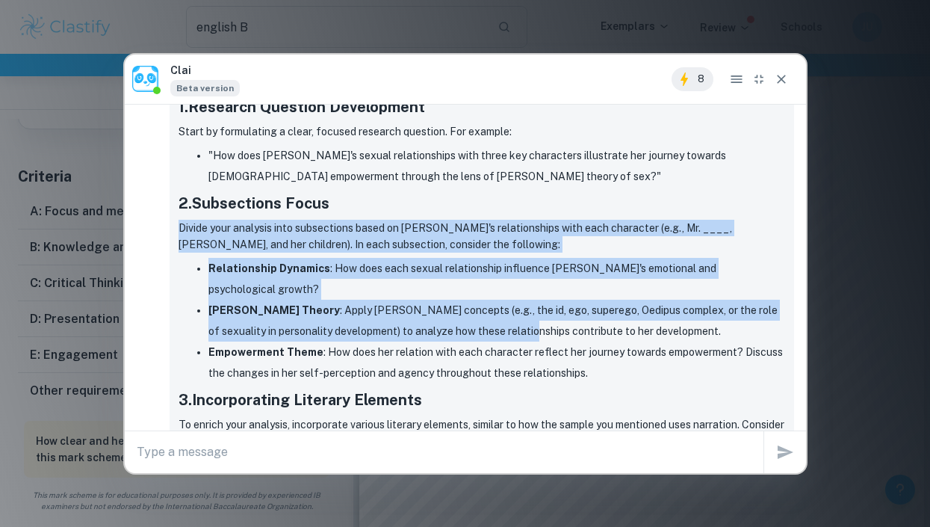
drag, startPoint x: 444, startPoint y: 170, endPoint x: 447, endPoint y: 313, distance: 143.5
click at [447, 313] on div "Using Freud's Theory and Literary Elements to Analyze "The Color Purple" It's g…" at bounding box center [482, 400] width 607 height 770
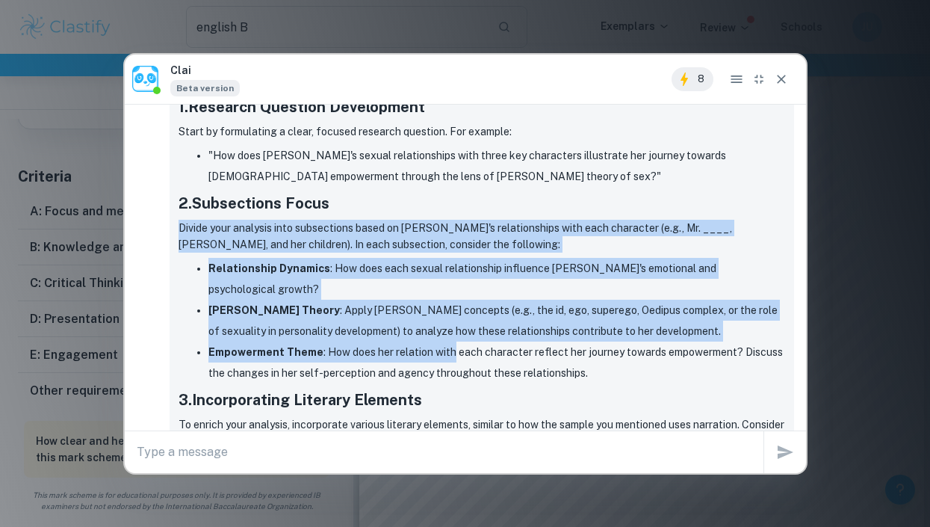
click at [447, 341] on li "Empowerment Theme : How does her relation with each character reflect her journ…" at bounding box center [496, 362] width 577 height 42
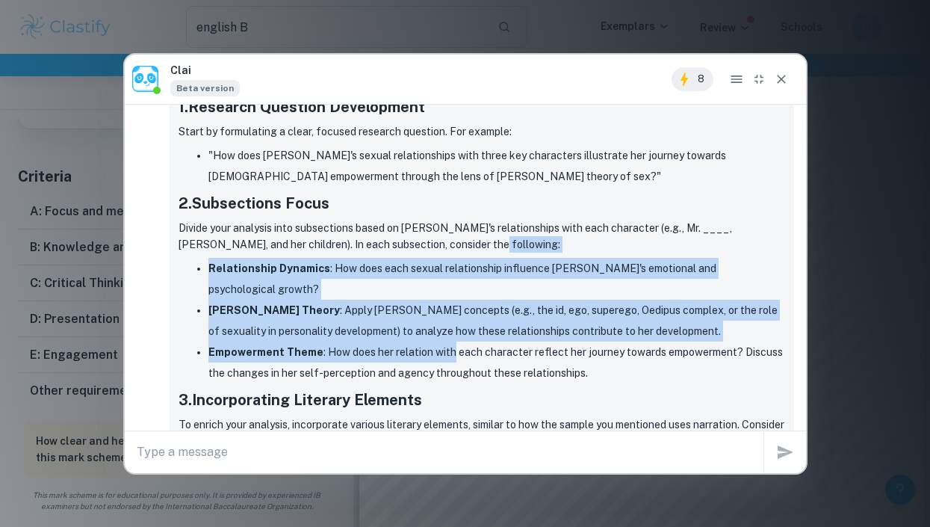
drag, startPoint x: 447, startPoint y: 313, endPoint x: 453, endPoint y: 232, distance: 81.7
click at [453, 232] on div "Using Freud's Theory and Literary Elements to Analyze "The Color Purple" It's g…" at bounding box center [482, 400] width 607 height 770
click at [453, 232] on p "Divide your analysis into subsections based on Celie's relationships with each …" at bounding box center [482, 236] width 607 height 33
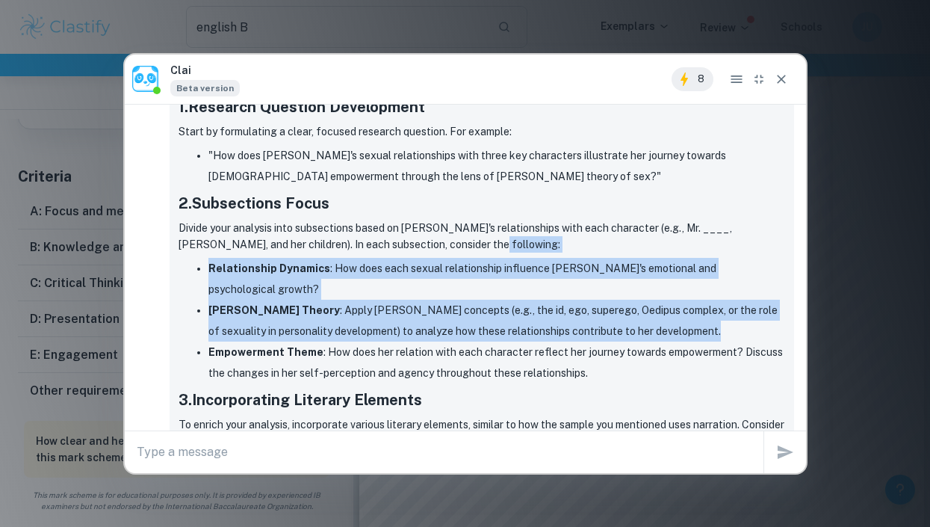
drag, startPoint x: 453, startPoint y: 232, endPoint x: 669, endPoint y: 300, distance: 225.9
click at [669, 300] on div "Using Freud's Theory and Literary Elements to Analyze "The Color Purple" It's g…" at bounding box center [482, 400] width 607 height 770
click at [669, 300] on li "Freud’s Theory : Apply Freud's concepts (e.g., the id, ego, superego, Oedipus c…" at bounding box center [496, 321] width 577 height 42
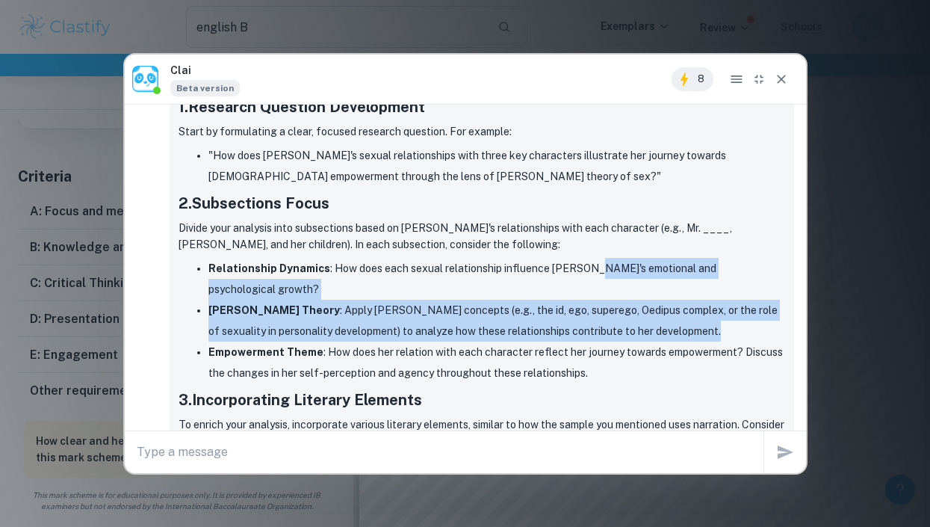
drag, startPoint x: 669, startPoint y: 300, endPoint x: 617, endPoint y: 241, distance: 78.4
click at [617, 258] on ul "Relationship Dynamics : How does each sexual relationship influence Celie's emo…" at bounding box center [482, 321] width 607 height 126
click at [617, 258] on li "Relationship Dynamics : How does each sexual relationship influence Celie's emo…" at bounding box center [496, 279] width 577 height 42
drag, startPoint x: 617, startPoint y: 241, endPoint x: 687, endPoint y: 296, distance: 88.3
click at [687, 296] on ul "Relationship Dynamics : How does each sexual relationship influence Celie's emo…" at bounding box center [482, 321] width 607 height 126
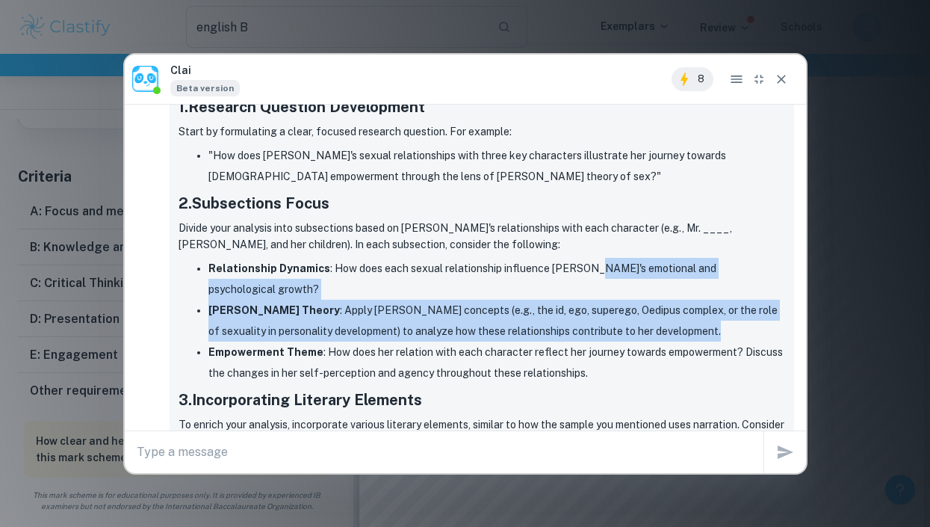
click at [687, 300] on li "Freud’s Theory : Apply Freud's concepts (e.g., the id, ego, superego, Oedipus c…" at bounding box center [496, 321] width 577 height 42
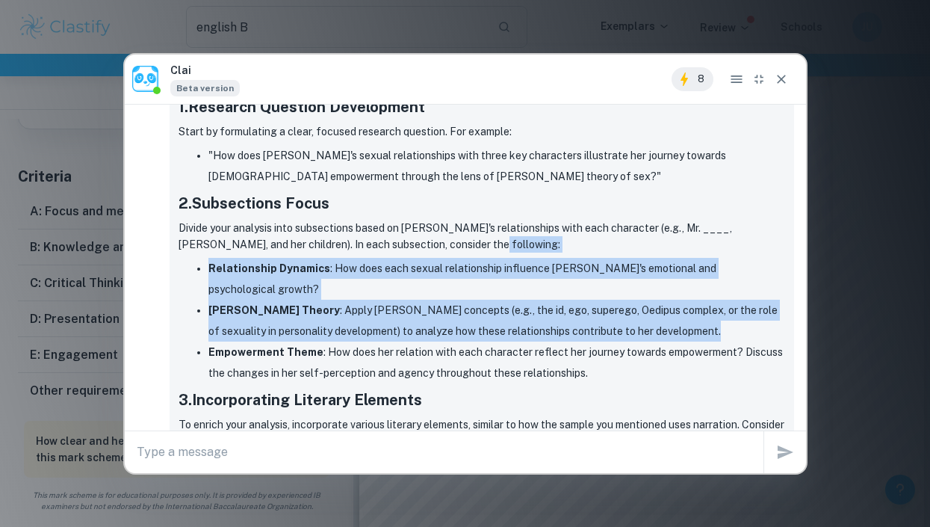
drag, startPoint x: 687, startPoint y: 296, endPoint x: 680, endPoint y: 233, distance: 63.1
click at [680, 233] on div "Using Freud's Theory and Literary Elements to Analyze "The Color Purple" It's g…" at bounding box center [482, 400] width 607 height 770
click at [680, 233] on p "Divide your analysis into subsections based on Celie's relationships with each …" at bounding box center [482, 236] width 607 height 33
drag, startPoint x: 680, startPoint y: 233, endPoint x: 671, endPoint y: 296, distance: 63.4
click at [671, 296] on div "Using Freud's Theory and Literary Elements to Analyze "The Color Purple" It's g…" at bounding box center [482, 400] width 607 height 770
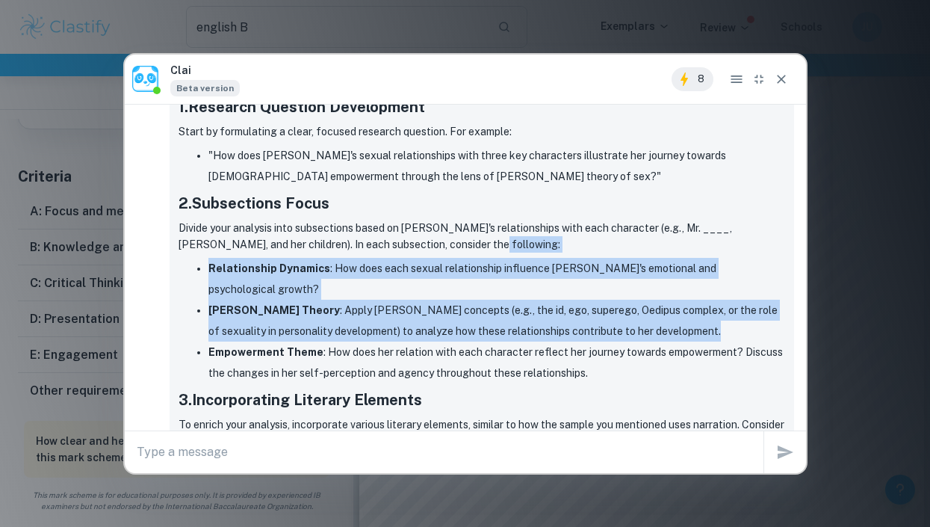
click at [671, 300] on li "Freud’s Theory : Apply Freud's concepts (e.g., the id, ego, superego, Oedipus c…" at bounding box center [496, 321] width 577 height 42
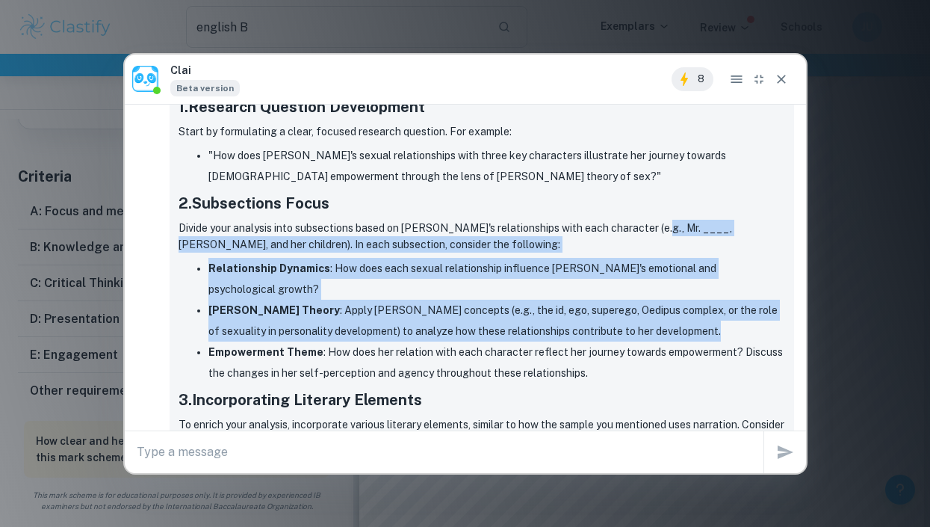
drag, startPoint x: 671, startPoint y: 296, endPoint x: 661, endPoint y: 208, distance: 87.9
click at [661, 208] on div "Using Freud's Theory and Literary Elements to Analyze "The Color Purple" It's g…" at bounding box center [482, 400] width 607 height 770
click at [661, 220] on p "Divide your analysis into subsections based on Celie's relationships with each …" at bounding box center [482, 236] width 607 height 33
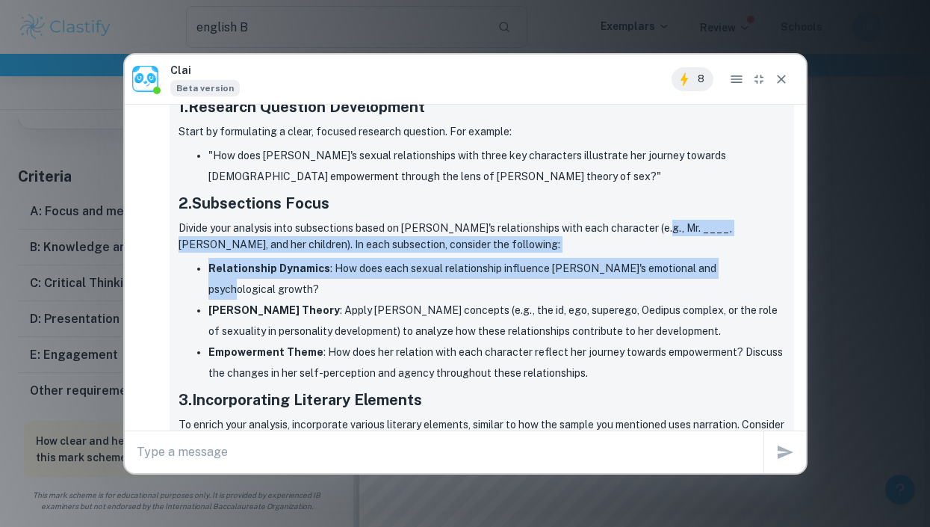
drag, startPoint x: 661, startPoint y: 208, endPoint x: 657, endPoint y: 238, distance: 30.1
click at [657, 238] on div "Using Freud's Theory and Literary Elements to Analyze "The Color Purple" It's g…" at bounding box center [482, 400] width 607 height 770
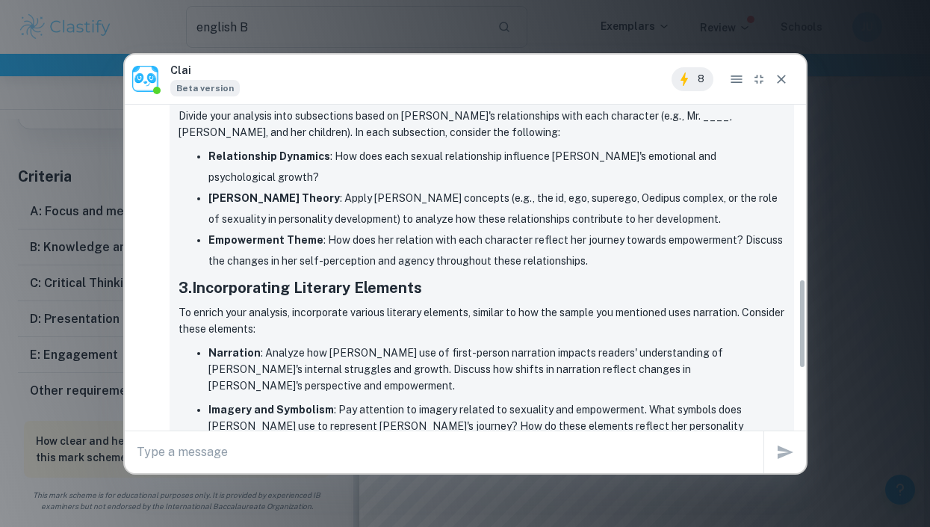
scroll to position [661, 0]
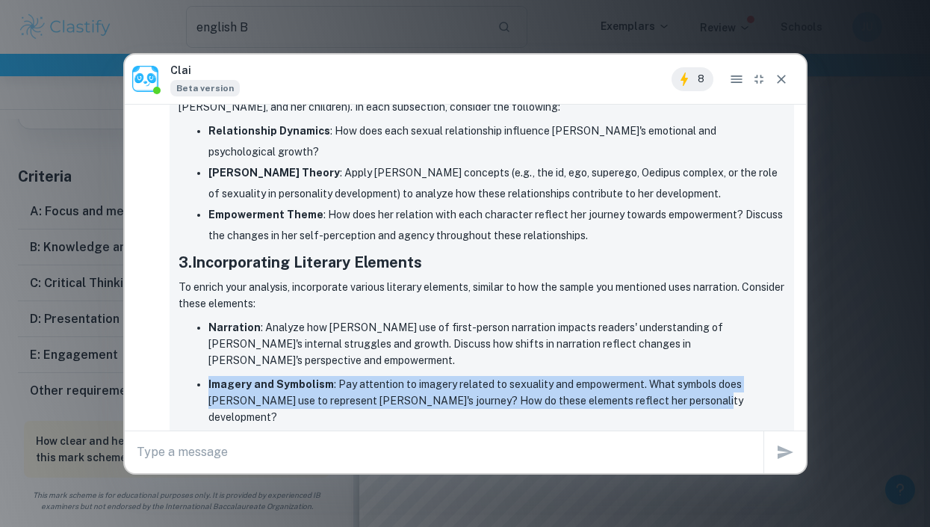
drag, startPoint x: 350, startPoint y: 315, endPoint x: 670, endPoint y: 356, distance: 322.4
click at [670, 356] on ul "Narration : Analyze how Walker’s use of first-person narration impacts readers'…" at bounding box center [482, 411] width 607 height 189
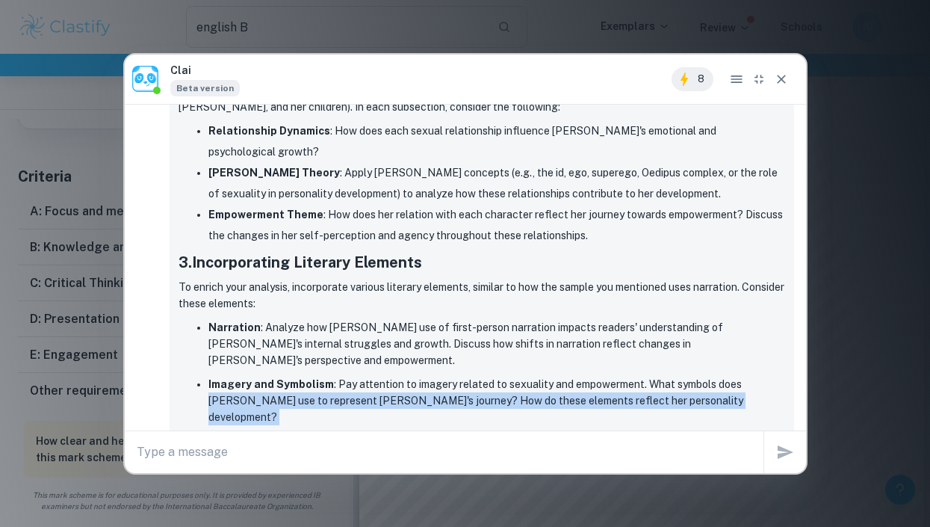
drag, startPoint x: 670, startPoint y: 356, endPoint x: 745, endPoint y: 332, distance: 78.7
click at [745, 332] on ul "Narration : Analyze how Walker’s use of first-person narration impacts readers'…" at bounding box center [482, 411] width 607 height 189
click at [745, 376] on p "Imagery and Symbolism : Pay attention to imagery related to sexuality and empow…" at bounding box center [496, 400] width 577 height 49
drag, startPoint x: 745, startPoint y: 332, endPoint x: 741, endPoint y: 344, distance: 13.2
click at [741, 376] on p "Imagery and Symbolism : Pay attention to imagery related to sexuality and empow…" at bounding box center [496, 400] width 577 height 49
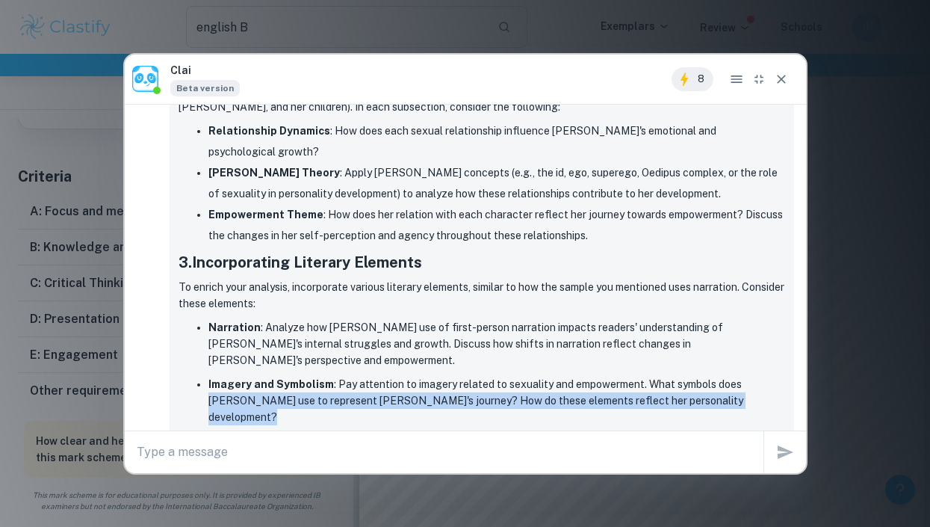
click at [741, 376] on p "Imagery and Symbolism : Pay attention to imagery related to sexuality and empow…" at bounding box center [496, 400] width 577 height 49
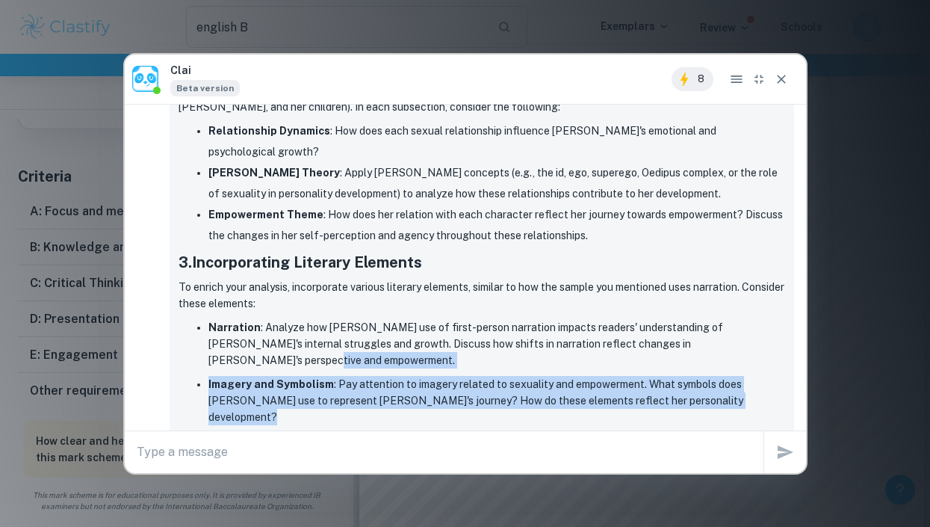
drag, startPoint x: 741, startPoint y: 344, endPoint x: 761, endPoint y: 305, distance: 44.4
click at [761, 317] on ul "Narration : Analyze how Walker’s use of first-person narration impacts readers'…" at bounding box center [482, 411] width 607 height 189
click at [761, 319] on p "Narration : Analyze how Walker’s use of first-person narration impacts readers'…" at bounding box center [496, 343] width 577 height 49
drag, startPoint x: 761, startPoint y: 305, endPoint x: 759, endPoint y: 340, distance: 35.2
click at [759, 340] on ul "Narration : Analyze how Walker’s use of first-person narration impacts readers'…" at bounding box center [482, 411] width 607 height 189
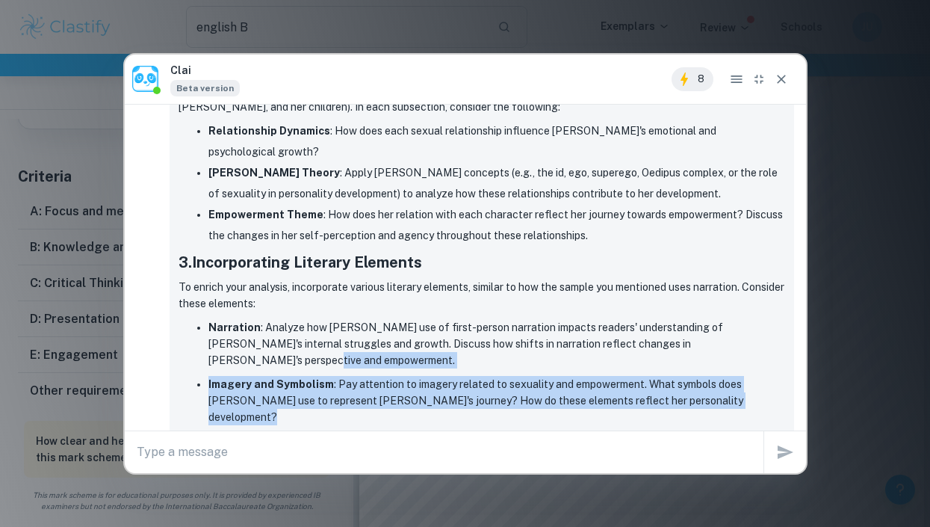
click at [759, 376] on p "Imagery and Symbolism : Pay attention to imagery related to sexuality and empow…" at bounding box center [496, 400] width 577 height 49
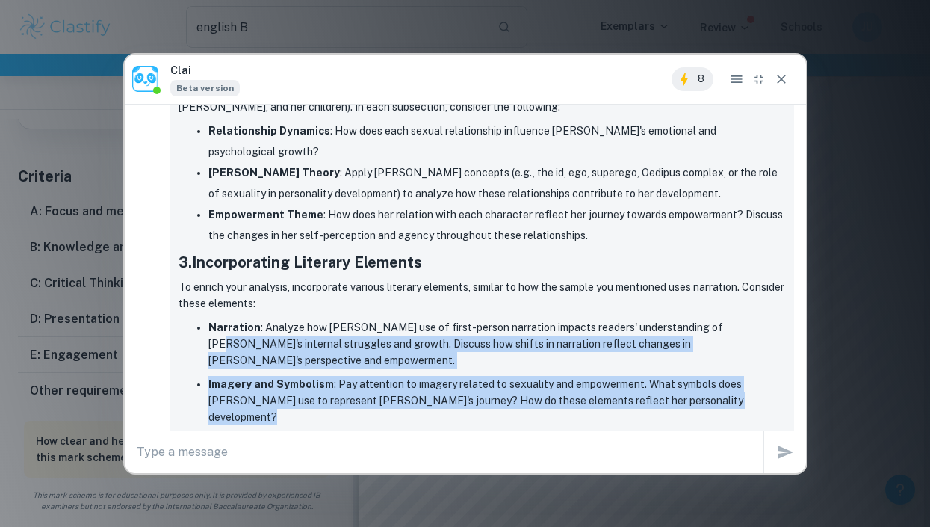
drag, startPoint x: 759, startPoint y: 340, endPoint x: 763, endPoint y: 288, distance: 51.7
click at [763, 317] on ul "Narration : Analyze how Walker’s use of first-person narration impacts readers'…" at bounding box center [482, 411] width 607 height 189
click at [763, 319] on p "Narration : Analyze how Walker’s use of first-person narration impacts readers'…" at bounding box center [496, 343] width 577 height 49
drag
click at [756, 341] on ul "Narration : Analyze how Walker’s use of first-person narration impacts readers'…" at bounding box center [482, 411] width 607 height 189
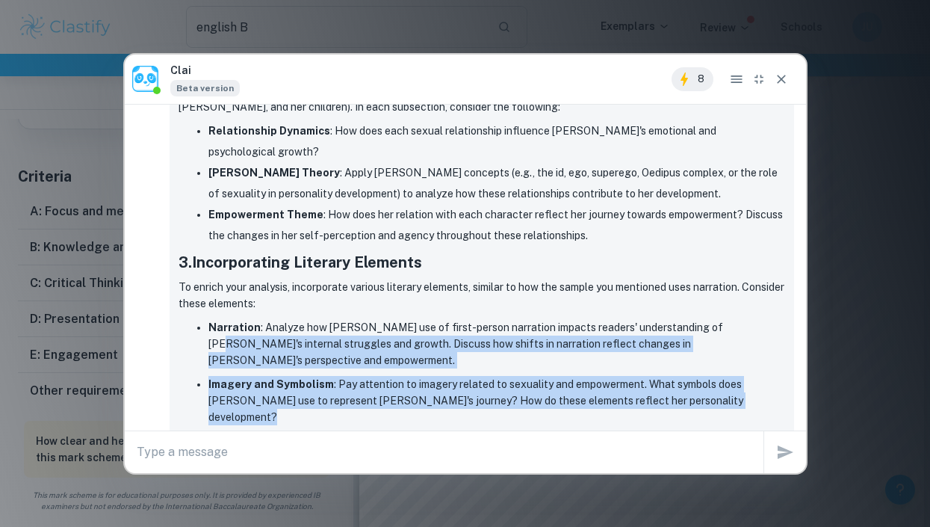
click at [756, 376] on p "Imagery and Symbolism : Pay attention to imagery related to sexuality and empow…" at bounding box center [496, 400] width 577 height 49
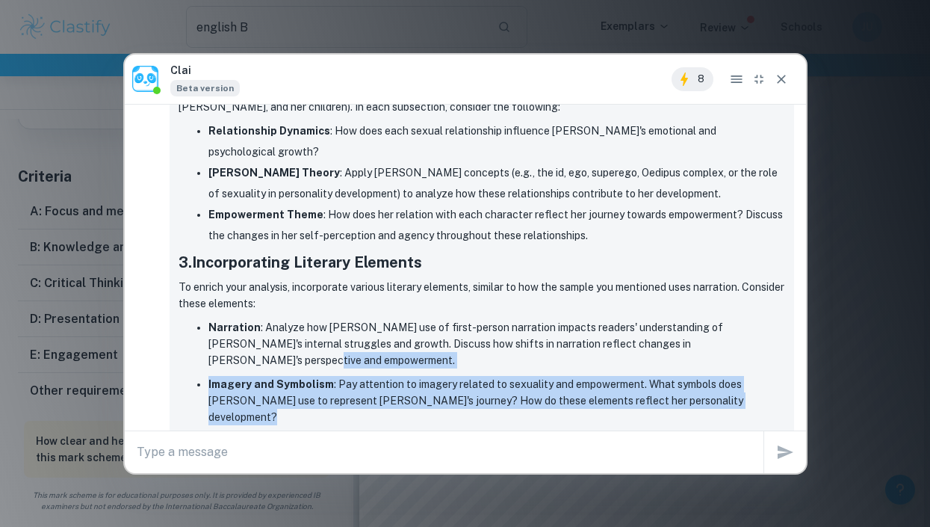
click at [763, 317] on ul "Narration : Analyze how Walker’s use of first-person narration impacts readers'…" at bounding box center [482, 411] width 607 height 189
click at [763, 319] on p "Narration : Analyze how Walker’s use of first-person narration impacts readers'…" at bounding box center [496, 343] width 577 height 49
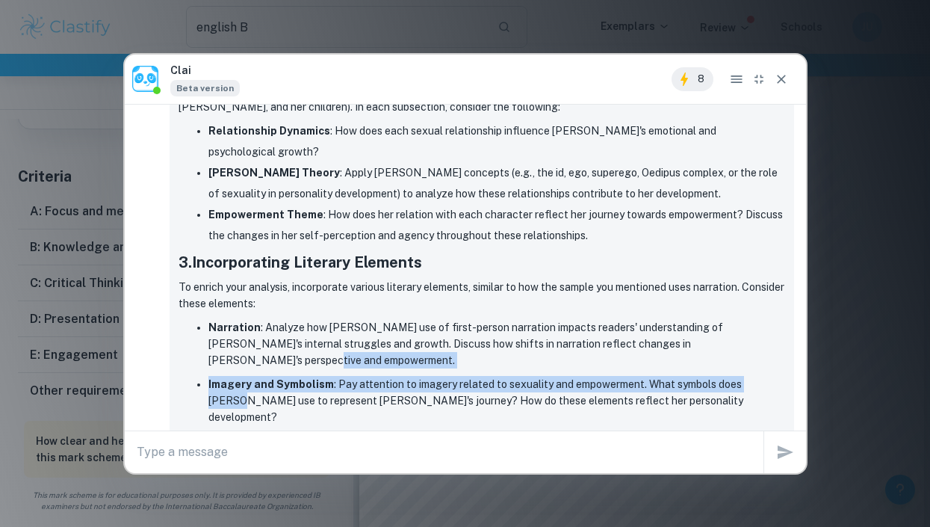
click at [760, 338] on ul "Narration : Analyze how Walker’s use of first-person narration impacts readers'…" at bounding box center [482, 411] width 607 height 189
click at [760, 376] on p "Imagery and Symbolism : Pay attention to imagery related to sexuality and empow…" at bounding box center [496, 400] width 577 height 49
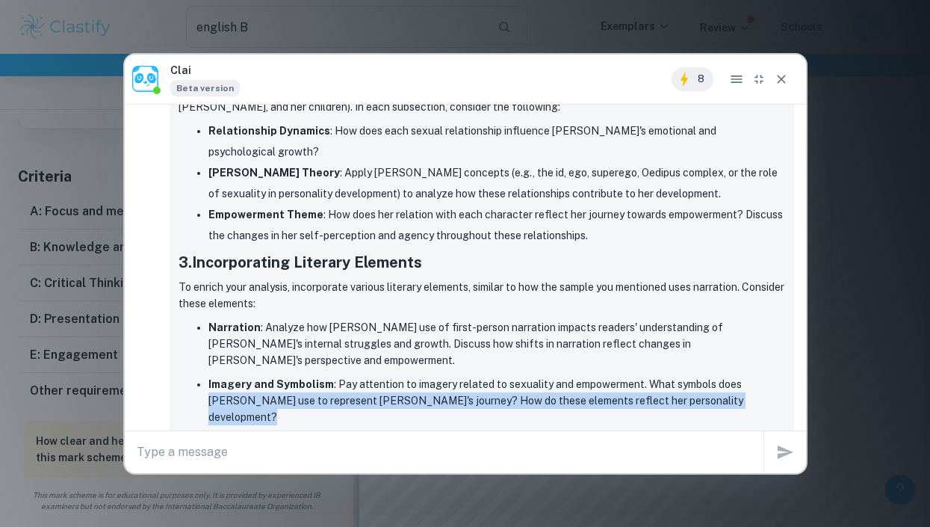
click at [762, 376] on p "Imagery and Symbolism : Pay attention to imagery related to sexuality and empow…" at bounding box center [496, 400] width 577 height 49
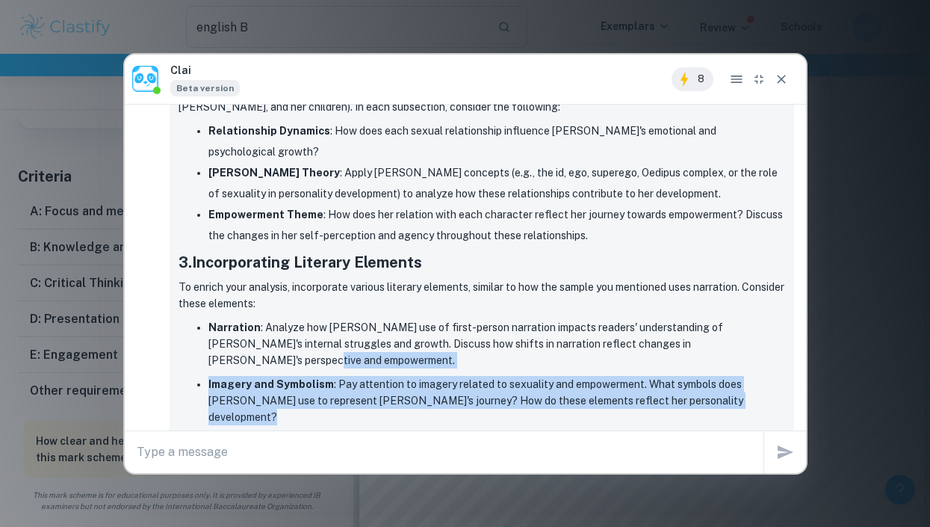
click at [767, 317] on ul "Narration : Analyze how Walker’s use of first-person narration impacts readers'…" at bounding box center [482, 411] width 607 height 189
click at [674, 376] on p "Imagery and Symbolism : Pay attention to imagery related to sexuality and empow…" at bounding box center [496, 400] width 577 height 49
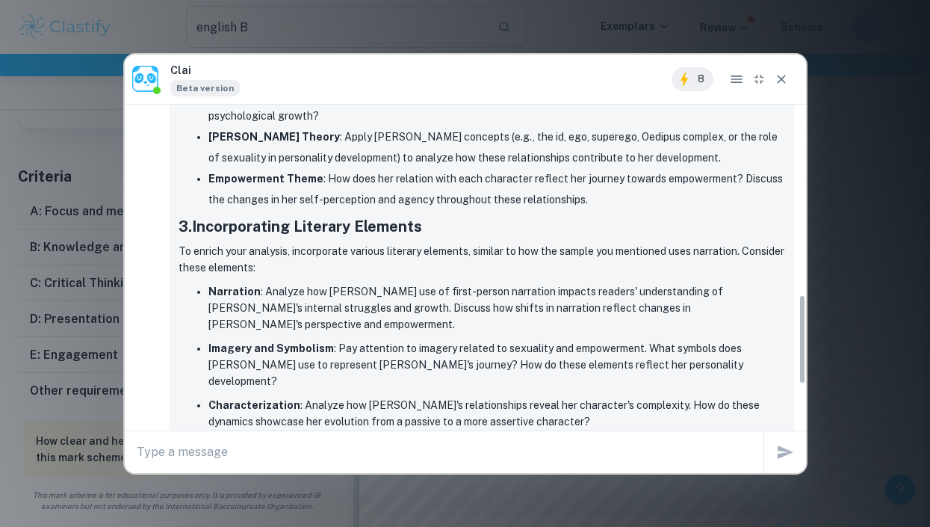
scroll to position [698, 0]
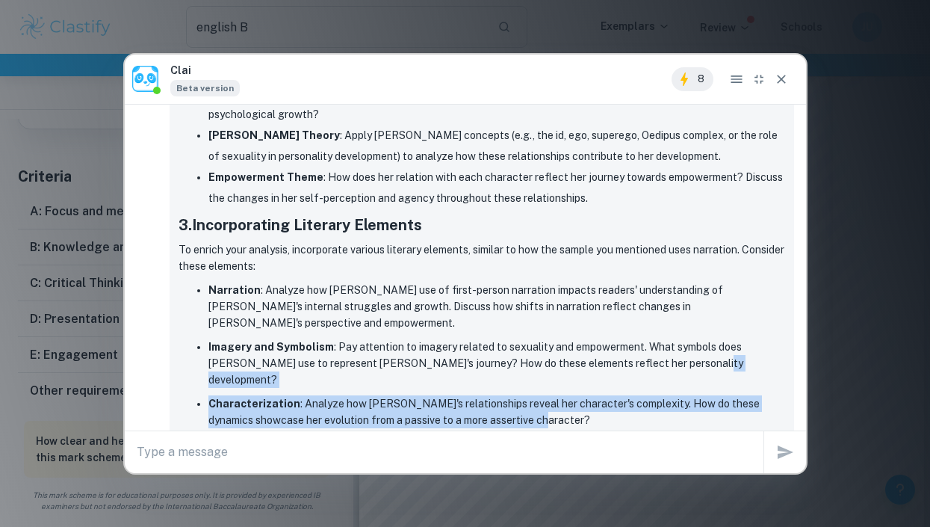
drag, startPoint x: 680, startPoint y: 314, endPoint x: 684, endPoint y: 346, distance: 31.6
click at [684, 346] on ul "Narration : Analyze how Walker’s use of first-person narration impacts readers'…" at bounding box center [482, 373] width 607 height 189
click at [684, 395] on p "Characterization : Analyze how Celie's relationships reveal her character's com…" at bounding box center [496, 411] width 577 height 33
drag, startPoint x: 684, startPoint y: 346, endPoint x: 692, endPoint y: 309, distance: 38.2
click at [692, 309] on ul "Narration : Analyze how Walker’s use of first-person narration impacts readers'…" at bounding box center [482, 373] width 607 height 189
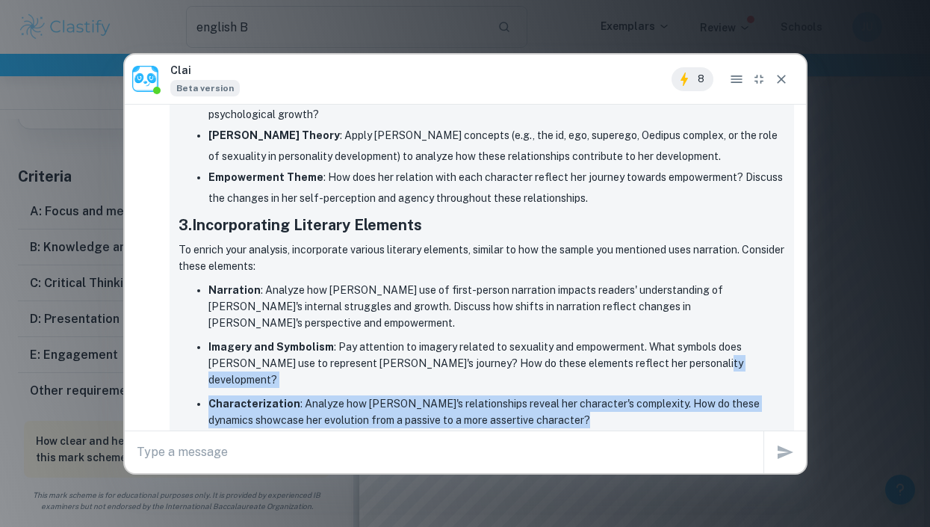
click at [692, 338] on p "Imagery and Symbolism : Pay attention to imagery related to sexuality and empow…" at bounding box center [496, 362] width 577 height 49
drag, startPoint x: 692, startPoint y: 309, endPoint x: 695, endPoint y: 347, distance: 38.3
click at [695, 347] on ul "Narration : Analyze how Walker’s use of first-person narration impacts readers'…" at bounding box center [482, 373] width 607 height 189
click at [695, 395] on p "Characterization : Analyze how Celie's relationships reveal her character's com…" at bounding box center [496, 411] width 577 height 33
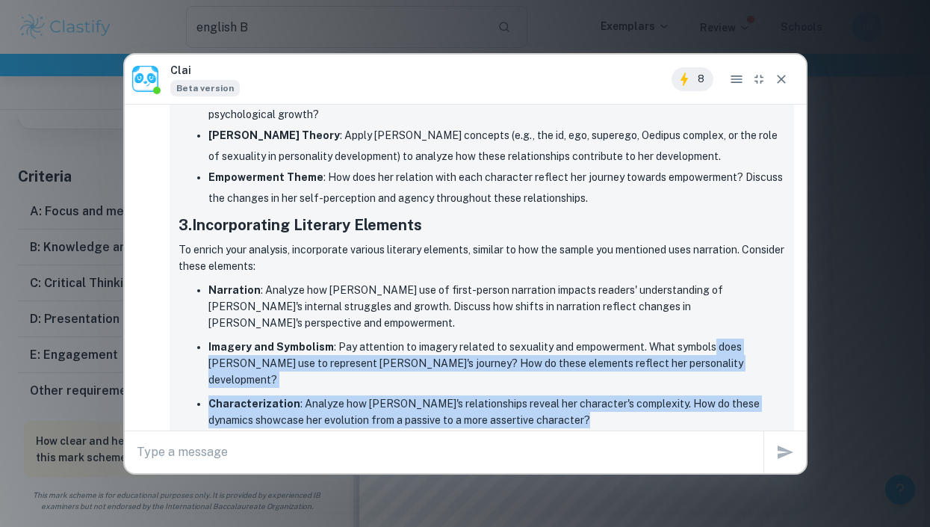
drag, startPoint x: 695, startPoint y: 347, endPoint x: 711, endPoint y: 296, distance: 53.2
click at [711, 296] on ul "Narration : Analyze how Walker’s use of first-person narration impacts readers'…" at bounding box center [482, 373] width 607 height 189
click at [704, 395] on p "Characterization : Analyze how Celie's relationships reveal her character's com…" at bounding box center [496, 411] width 577 height 33
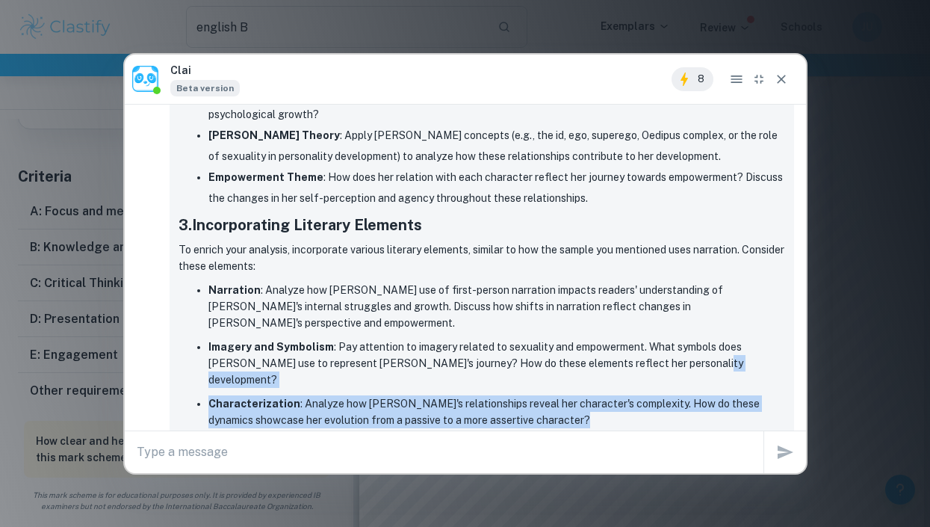
drag, startPoint x: 704, startPoint y: 347, endPoint x: 717, endPoint y: 306, distance: 42.3
click at [717, 306] on ul "Narration : Analyze how Walker’s use of first-person narration impacts readers'…" at bounding box center [482, 373] width 607 height 189
click at [717, 338] on p "Imagery and Symbolism : Pay attention to imagery related to sexuality and empow…" at bounding box center [496, 362] width 577 height 49
drag, startPoint x: 717, startPoint y: 306, endPoint x: 710, endPoint y: 357, distance: 51.3
click at [710, 357] on ul "Narration : Analyze how Walker’s use of first-person narration impacts readers'…" at bounding box center [482, 373] width 607 height 189
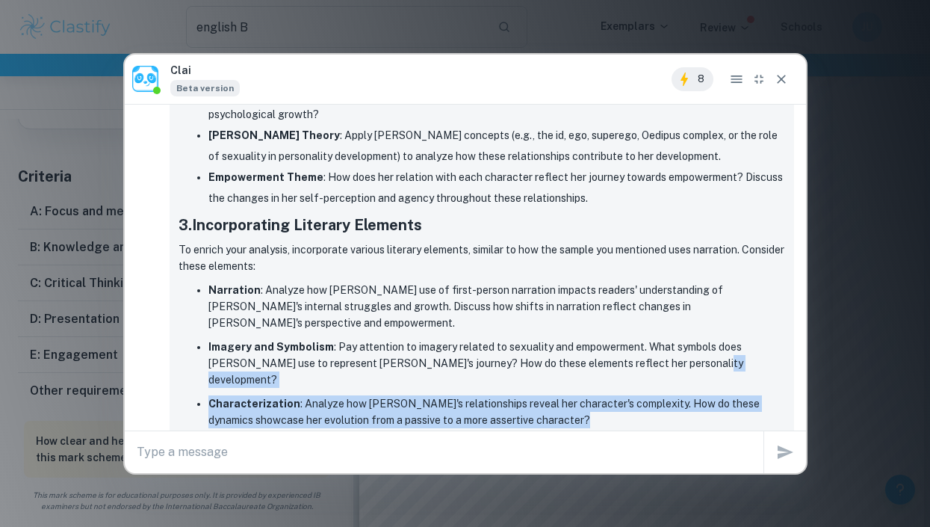
click at [710, 395] on p "Characterization : Analyze how Celie's relationships reveal her character's com…" at bounding box center [496, 411] width 577 height 33
drag, startPoint x: 710, startPoint y: 357, endPoint x: 715, endPoint y: 317, distance: 40.7
click at [715, 317] on ul "Narration : Analyze how Walker’s use of first-person narration impacts readers'…" at bounding box center [482, 373] width 607 height 189
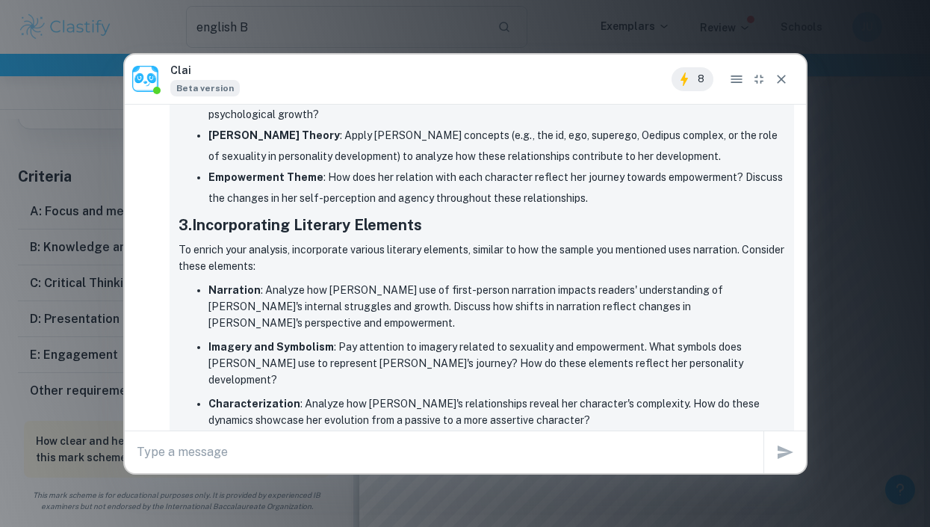
click at [715, 317] on ul "Narration : Analyze how Walker’s use of first-person narration impacts readers'…" at bounding box center [482, 373] width 607 height 189
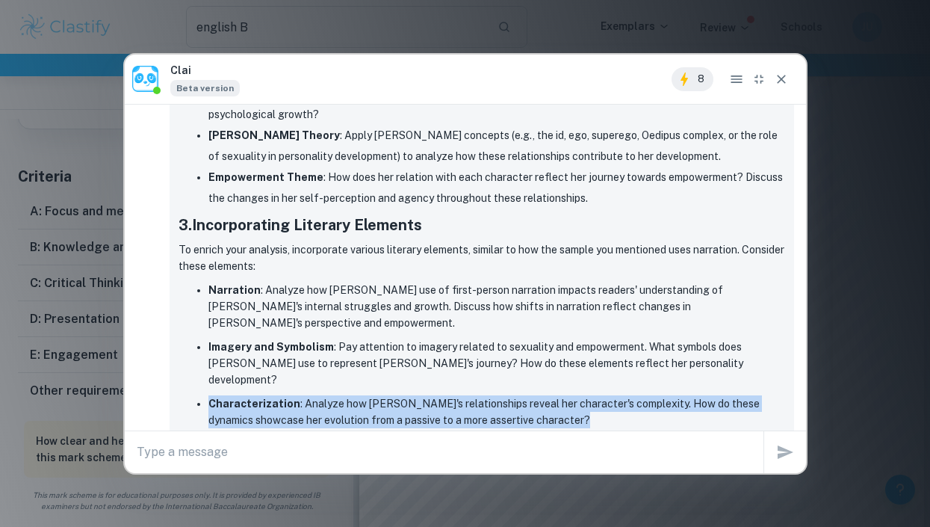
drag, startPoint x: 715, startPoint y: 317, endPoint x: 713, endPoint y: 354, distance: 37.4
click at [713, 354] on ul "Narration : Analyze how Walker’s use of first-person narration impacts readers'…" at bounding box center [482, 373] width 607 height 189
click at [713, 395] on p "Characterization : Analyze how Celie's relationships reveal her character's com…" at bounding box center [496, 411] width 577 height 33
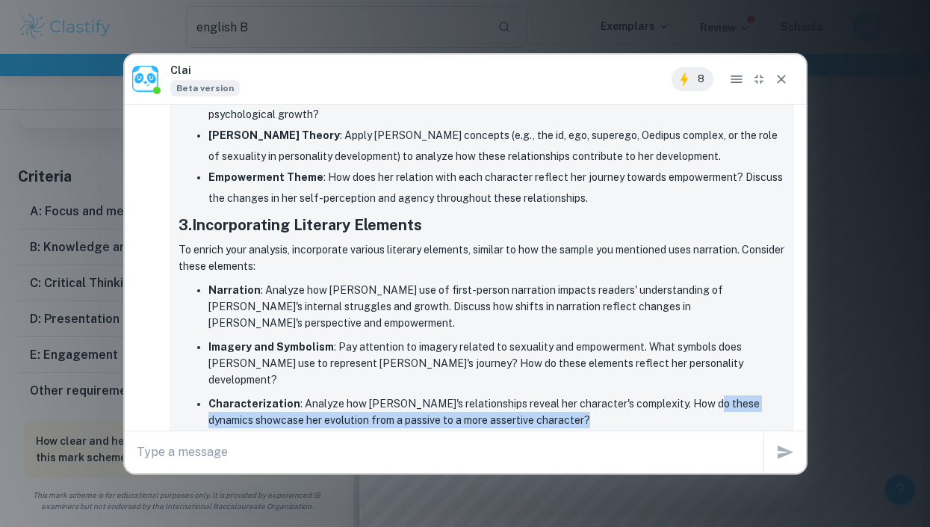
drag, startPoint x: 713, startPoint y: 354, endPoint x: 719, endPoint y: 326, distance: 29.0
click at [719, 395] on p "Characterization : Analyze how Celie's relationships reveal her character's com…" at bounding box center [496, 411] width 577 height 33
drag, startPoint x: 719, startPoint y: 326, endPoint x: 722, endPoint y: 344, distance: 18.3
click at [722, 395] on p "Characterization : Analyze how Celie's relationships reveal her character's com…" at bounding box center [496, 411] width 577 height 33
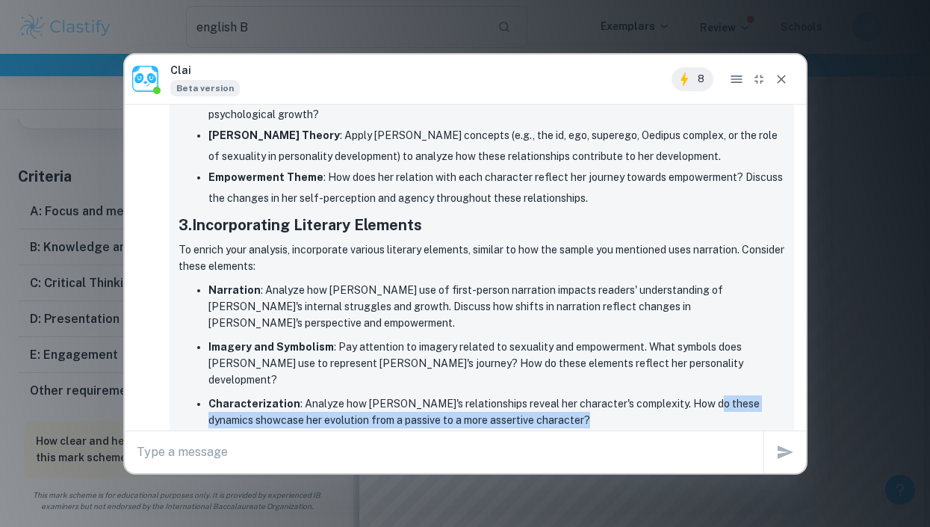
click at [722, 395] on p "Characterization : Analyze how Celie's relationships reveal her character's com…" at bounding box center [496, 411] width 577 height 33
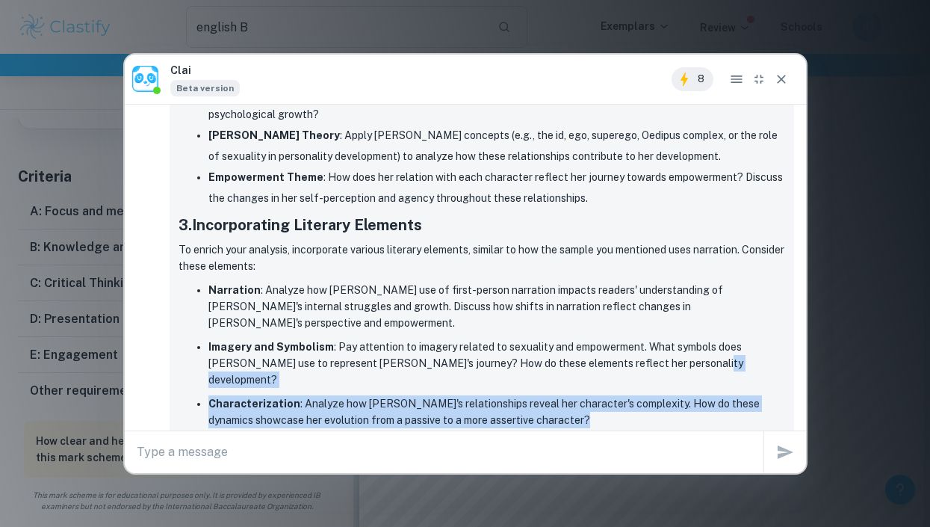
drag, startPoint x: 722, startPoint y: 344, endPoint x: 725, endPoint y: 302, distance: 41.9
click at [725, 302] on ul "Narration : Analyze how Walker’s use of first-person narration impacts readers'…" at bounding box center [482, 373] width 607 height 189
click at [725, 338] on p "Imagery and Symbolism : Pay attention to imagery related to sexuality and empow…" at bounding box center [496, 362] width 577 height 49
drag, startPoint x: 725, startPoint y: 302, endPoint x: 722, endPoint y: 371, distance: 69.5
click at [722, 371] on ul "Narration : Analyze how Walker’s use of first-person narration impacts readers'…" at bounding box center [482, 373] width 607 height 189
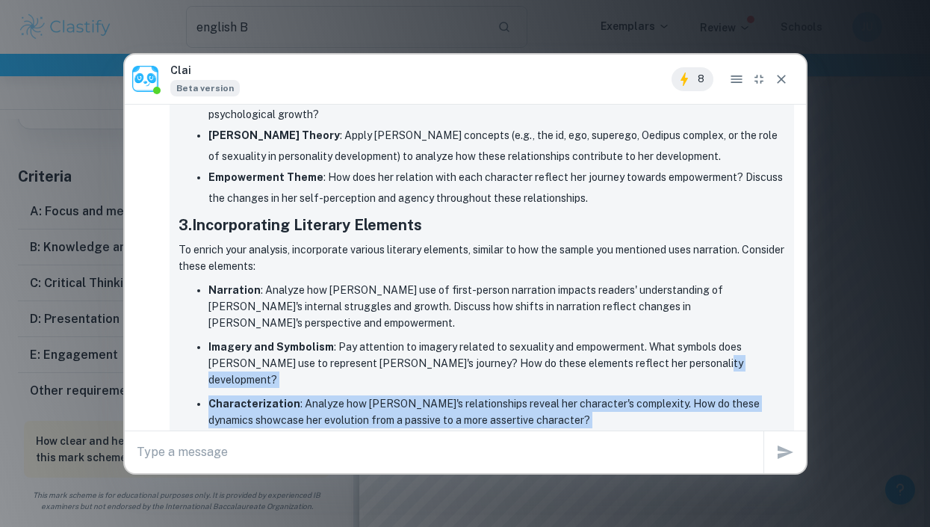
click at [722, 436] on p "Themes : Beyond empowerment, analyze how themes such as oppression, sisterhood,…" at bounding box center [496, 452] width 577 height 33
drag, startPoint x: 722, startPoint y: 371, endPoint x: 731, endPoint y: 303, distance: 68.7
click at [731, 303] on ul "Narration : Analyze how Walker’s use of first-person narration impacts readers'…" at bounding box center [482, 373] width 607 height 189
click at [731, 338] on p "Imagery and Symbolism : Pay attention to imagery related to sexuality and empow…" at bounding box center [496, 362] width 577 height 49
drag, startPoint x: 731, startPoint y: 303, endPoint x: 732, endPoint y: 342, distance: 38.9
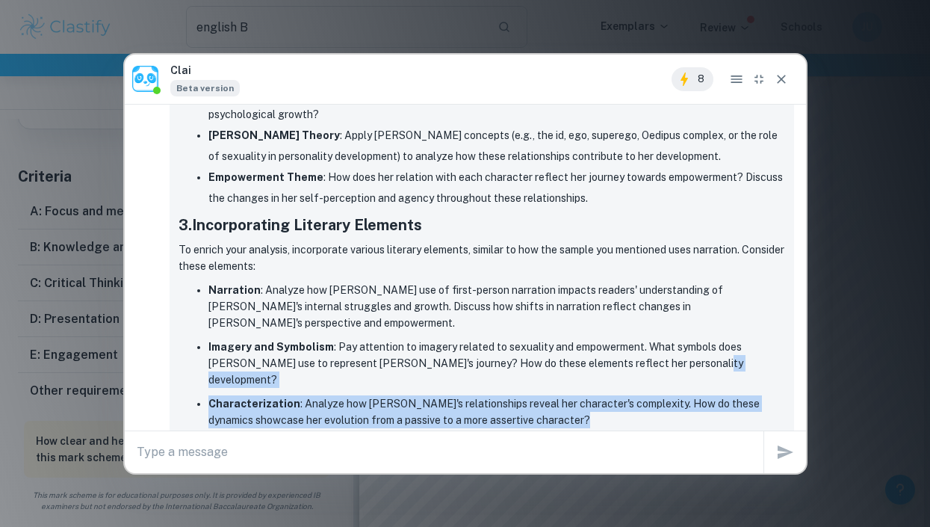
click at [732, 342] on ul "Narration : Analyze how Walker’s use of first-person narration impacts readers'…" at bounding box center [482, 373] width 607 height 189
click at [732, 395] on p "Characterization : Analyze how Celie's relationships reveal her character's com…" at bounding box center [496, 411] width 577 height 33
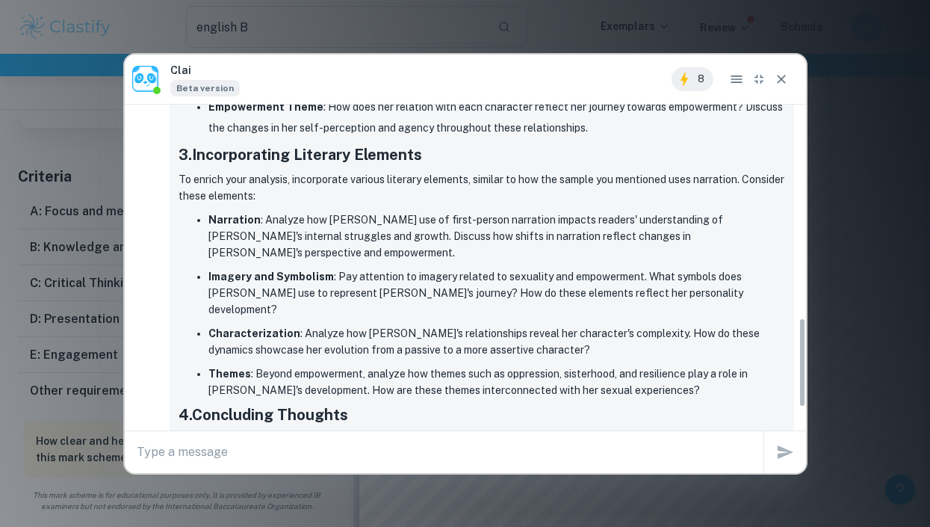
scroll to position [769, 0]
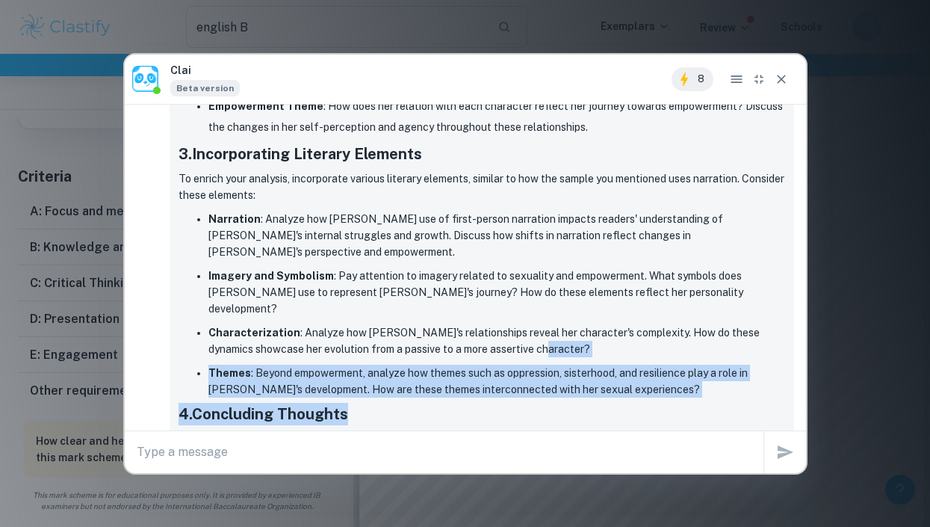
drag, startPoint x: 732, startPoint y: 342, endPoint x: 730, endPoint y: 276, distance: 65.8
click at [730, 276] on div "Using Freud's Theory and Literary Elements to Analyze "The Color Purple" It's g…" at bounding box center [482, 154] width 607 height 770
click at [730, 324] on p "Characterization : Analyze how Celie's relationships reveal her character's com…" at bounding box center [496, 340] width 577 height 33
drag, startPoint x: 730, startPoint y: 276, endPoint x: 731, endPoint y: 314, distance: 38.1
click at [731, 314] on ul "Narration : Analyze how Walker’s use of first-person narration impacts readers'…" at bounding box center [482, 302] width 607 height 189
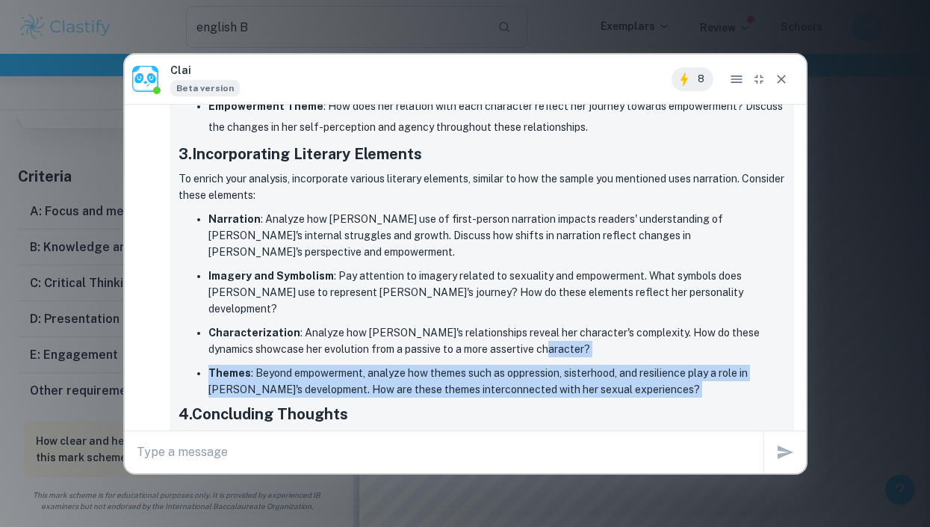
click at [731, 365] on p "Themes : Beyond empowerment, analyze how themes such as oppression, sisterhood,…" at bounding box center [496, 381] width 577 height 33
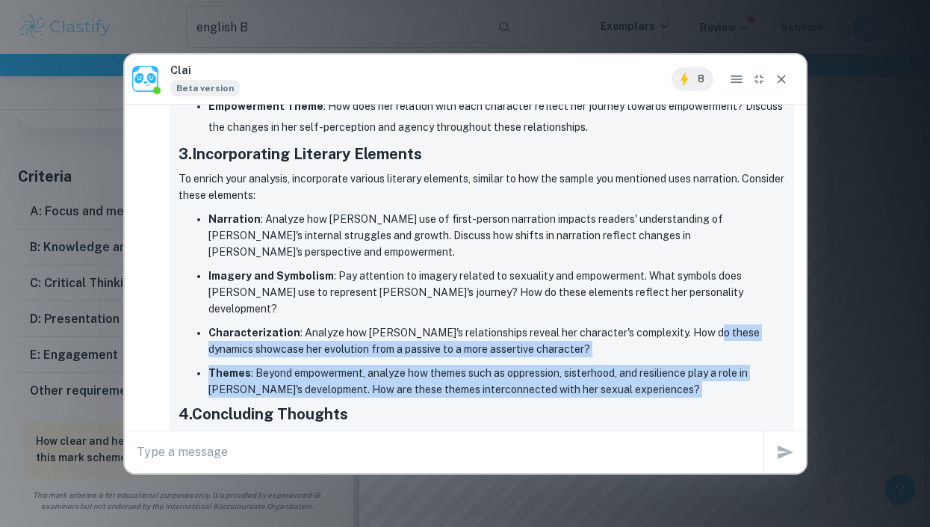
drag, startPoint x: 731, startPoint y: 314, endPoint x: 740, endPoint y: 268, distance: 47.2
click at [740, 268] on ul "Narration : Analyze how Walker’s use of first-person narration impacts readers'…" at bounding box center [482, 302] width 607 height 189
click at [740, 324] on p "Characterization : Analyze how Celie's relationships reveal her character's com…" at bounding box center [496, 340] width 577 height 33
drag, startPoint x: 740, startPoint y: 268, endPoint x: 741, endPoint y: 323, distance: 54.6
click at [741, 323] on ul "Narration : Analyze how Walker’s use of first-person narration impacts readers'…" at bounding box center [482, 302] width 607 height 189
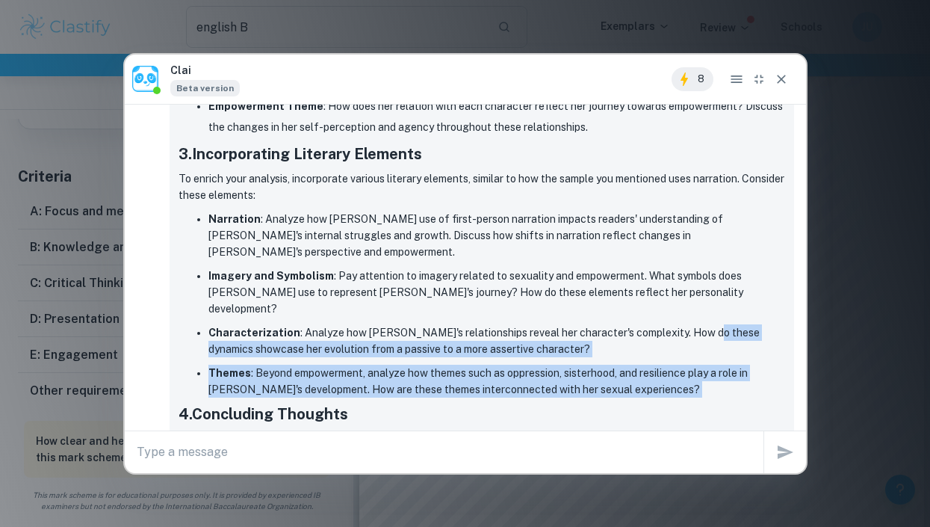
click at [741, 365] on p "Themes : Beyond empowerment, analyze how themes such as oppression, sisterhood,…" at bounding box center [496, 381] width 577 height 33
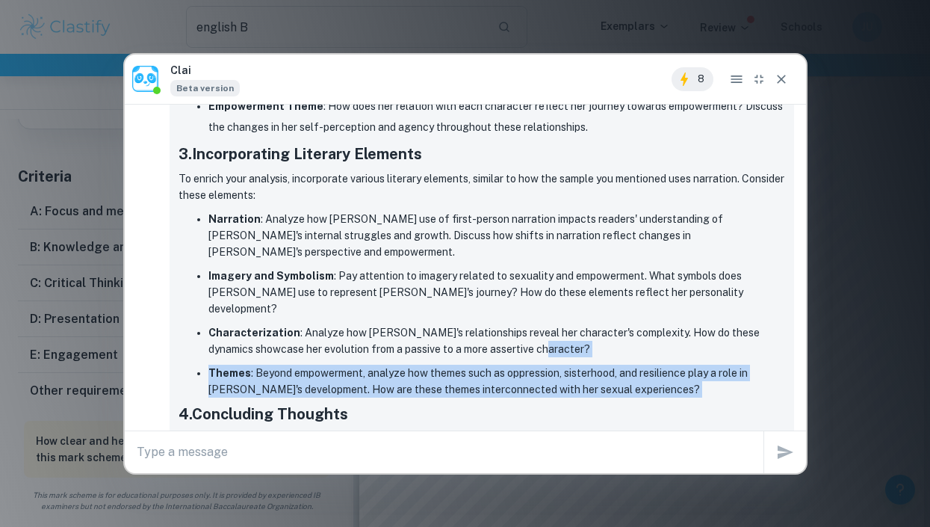
drag, startPoint x: 741, startPoint y: 323, endPoint x: 750, endPoint y: 284, distance: 39.9
click at [750, 284] on ul "Narration : Analyze how Walker’s use of first-person narration impacts readers'…" at bounding box center [482, 302] width 607 height 189
click at [750, 324] on p "Characterization : Analyze how Celie's relationships reveal her character's com…" at bounding box center [496, 340] width 577 height 33
drag, startPoint x: 750, startPoint y: 284, endPoint x: 748, endPoint y: 312, distance: 28.5
click at [748, 312] on ul "Narration : Analyze how Walker’s use of first-person narration impacts readers'…" at bounding box center [482, 302] width 607 height 189
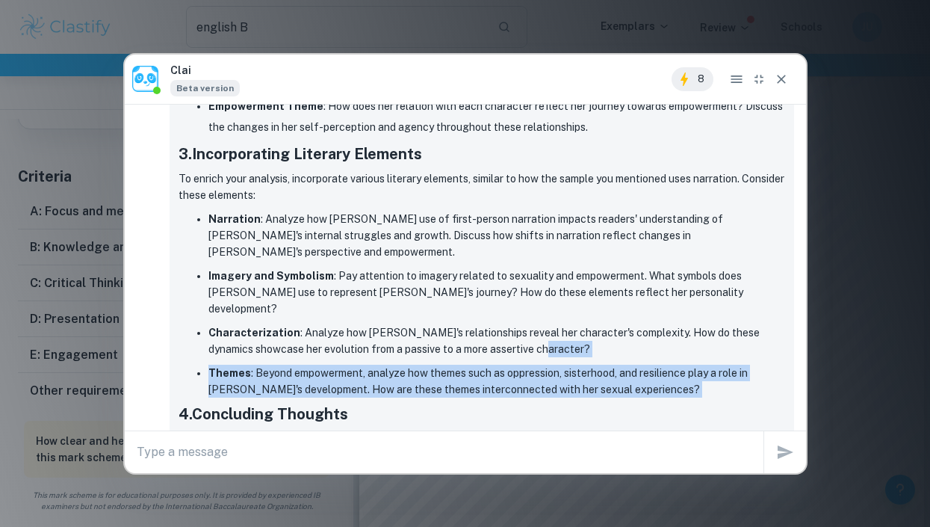
click at [748, 365] on p "Themes : Beyond empowerment, analyze how themes such as oppression, sisterhood,…" at bounding box center [496, 381] width 577 height 33
click at [750, 286] on ul "Narration : Analyze how Walker’s use of first-person narration impacts readers'…" at bounding box center [482, 302] width 607 height 189
click at [750, 324] on p "Characterization : Analyze how Celie's relationships reveal her character's com…" at bounding box center [496, 340] width 577 height 33
click at [750, 312] on ul "Narration : Analyze how Walker’s use of first-person narration impacts readers'…" at bounding box center [482, 302] width 607 height 189
click at [750, 365] on p "Themes : Beyond empowerment, analyze how themes such as oppression, sisterhood,…" at bounding box center [496, 381] width 577 height 33
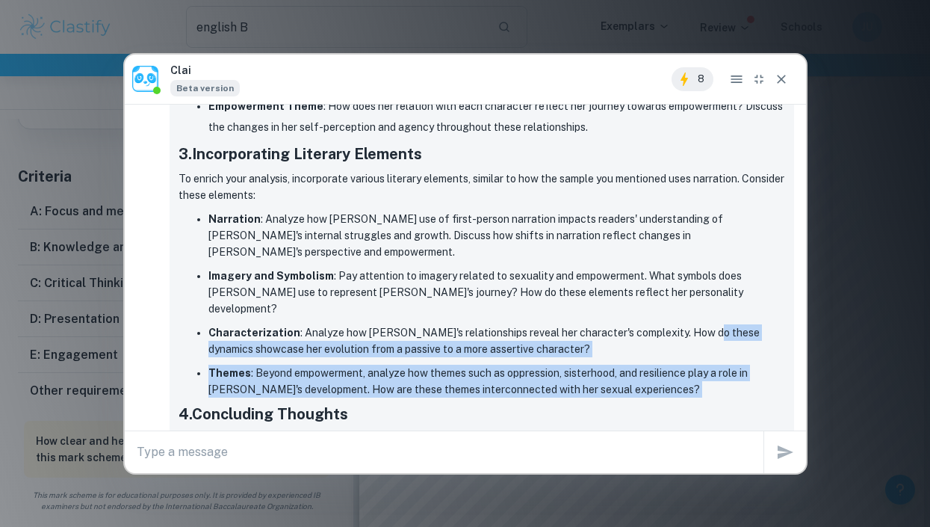
click at [757, 268] on ul "Narration : Analyze how Walker’s use of first-person narration impacts readers'…" at bounding box center [482, 302] width 607 height 189
click at [757, 324] on p "Characterization : Analyze how Celie's relationships reveal her character's com…" at bounding box center [496, 340] width 577 height 33
click at [754, 323] on ul "Narration : Analyze how Walker’s use of first-person narration impacts readers'…" at bounding box center [482, 302] width 607 height 189
click at [754, 365] on p "Themes : Beyond empowerment, analyze how themes such as oppression, sisterhood,…" at bounding box center [496, 381] width 577 height 33
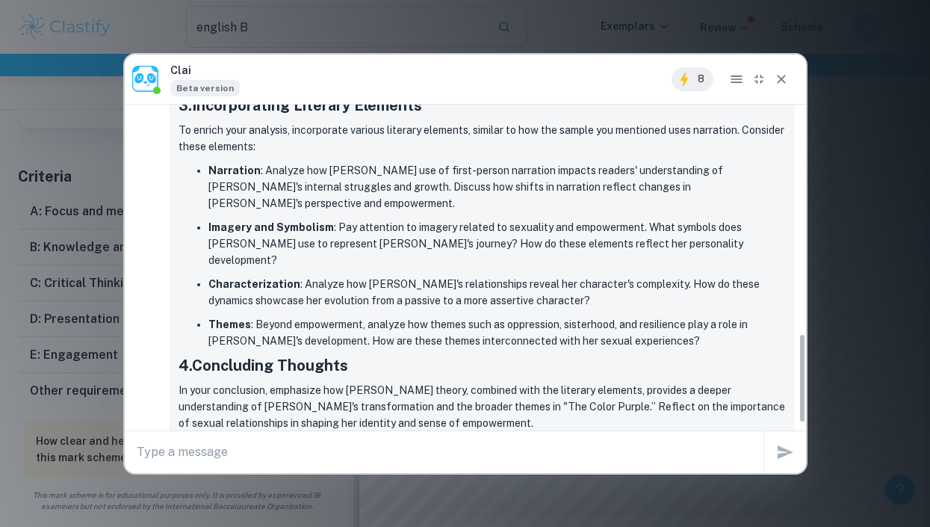
scroll to position [826, 0]
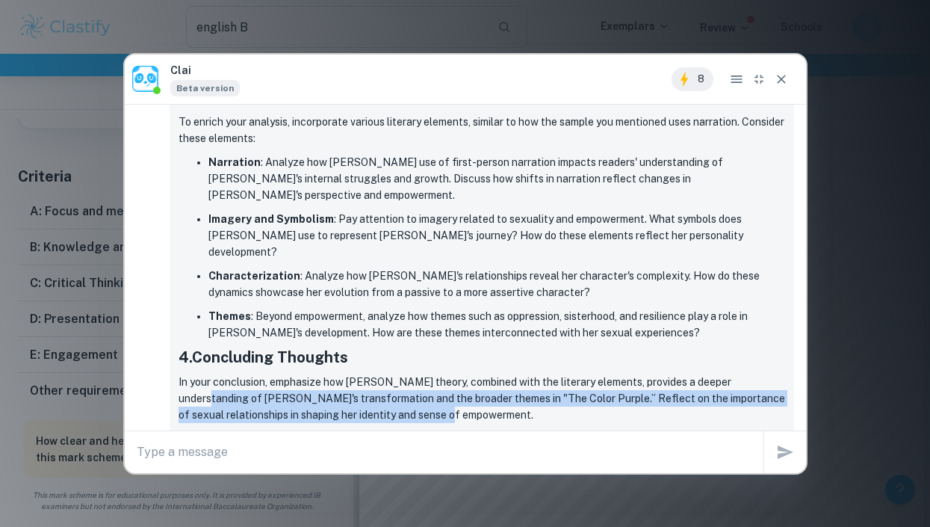
click at [747, 374] on p "In your conclusion, emphasize how Freud's theory, combined with the literary el…" at bounding box center [482, 398] width 607 height 49
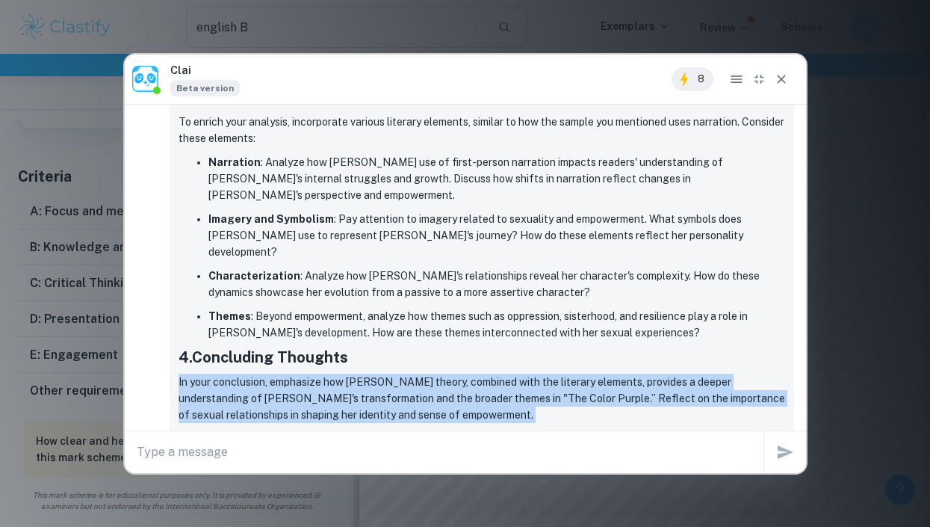
click at [752, 291] on div "Using Freud's Theory and Literary Elements to Analyze "The Color Purple" It's g…" at bounding box center [482, 97] width 607 height 770
click at [752, 346] on h3 "4. Concluding Thoughts" at bounding box center [482, 357] width 607 height 22
click at [740, 338] on div "Using Freud's Theory and Literary Elements to Analyze "The Color Purple" It's g…" at bounding box center [482, 97] width 607 height 770
click at [740, 374] on p "In your conclusion, emphasize how Freud's theory, combined with the literary el…" at bounding box center [482, 398] width 607 height 49
click at [731, 276] on div "Using Freud's Theory and Literary Elements to Analyze "The Color Purple" It's g…" at bounding box center [482, 97] width 607 height 770
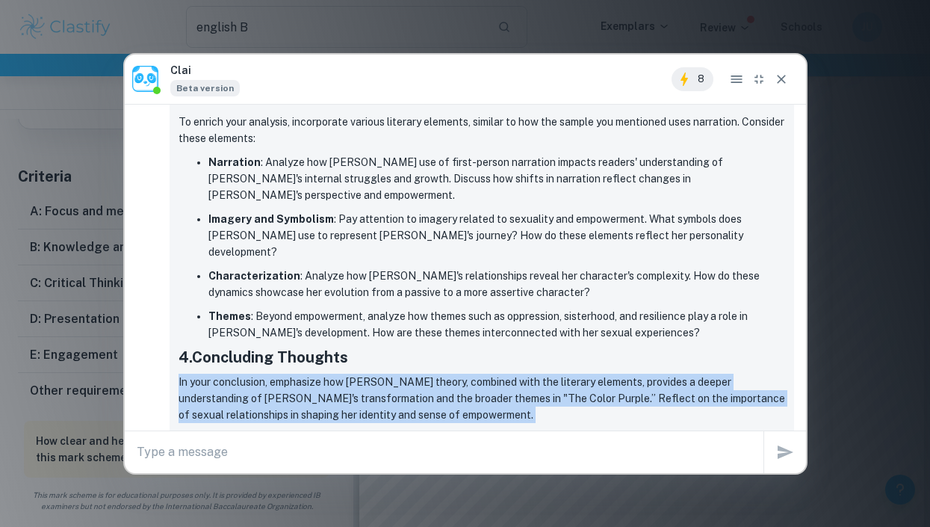
click at [731, 346] on h3 "4. Concluding Thoughts" at bounding box center [482, 357] width 607 height 22
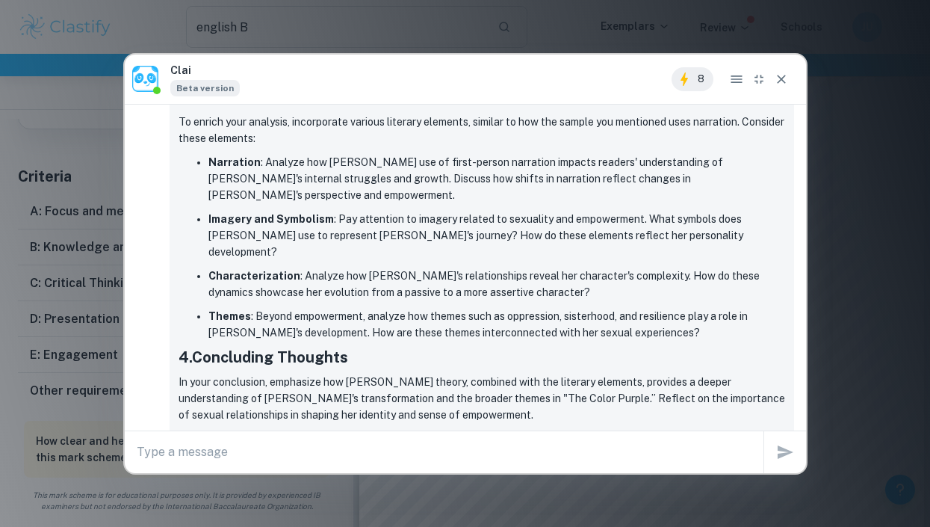
click at [731, 346] on h3 "4. Concluding Thoughts" at bounding box center [482, 357] width 607 height 22
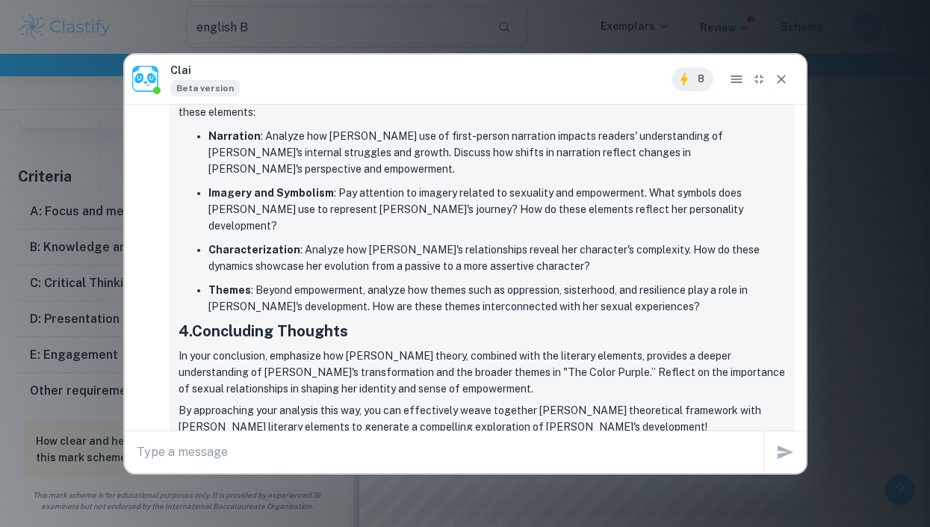
click at [511, 437] on div "x" at bounding box center [465, 452] width 681 height 42
click at [389, 455] on textarea at bounding box center [450, 451] width 627 height 17
type textarea "I was thinkk"
click at [690, 81] on span "8" at bounding box center [701, 79] width 25 height 15
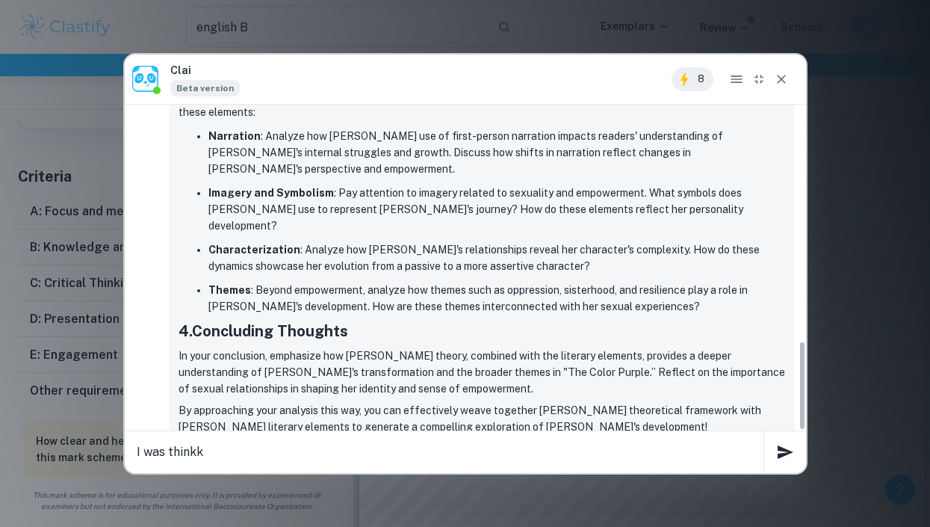
click at [480, 241] on p "Characterization : Analyze how Celie's relationships reveal her character's com…" at bounding box center [496, 257] width 577 height 33
click at [265, 452] on textarea "I was thinkk" at bounding box center [450, 451] width 627 height 17
click at [682, 87] on icon at bounding box center [684, 79] width 18 height 18
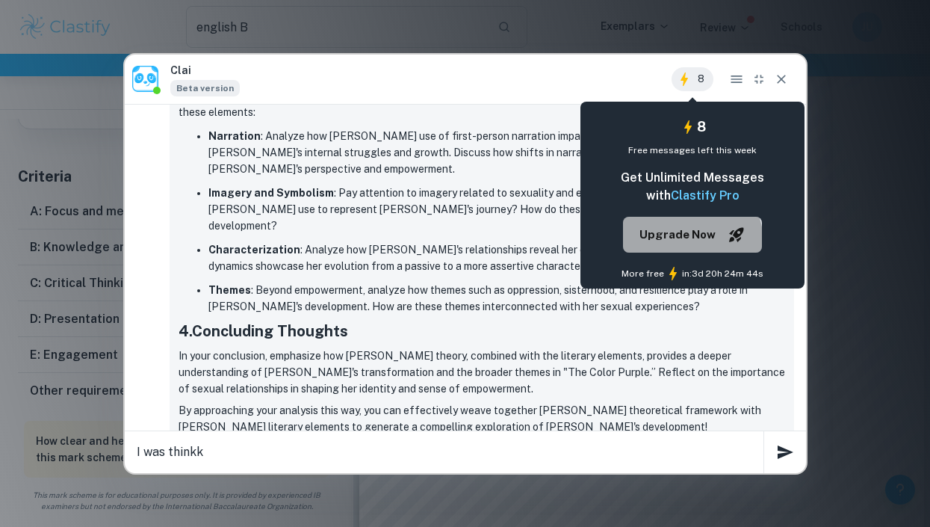
click at [689, 241] on span "Upgrade Now" at bounding box center [677, 234] width 76 height 19
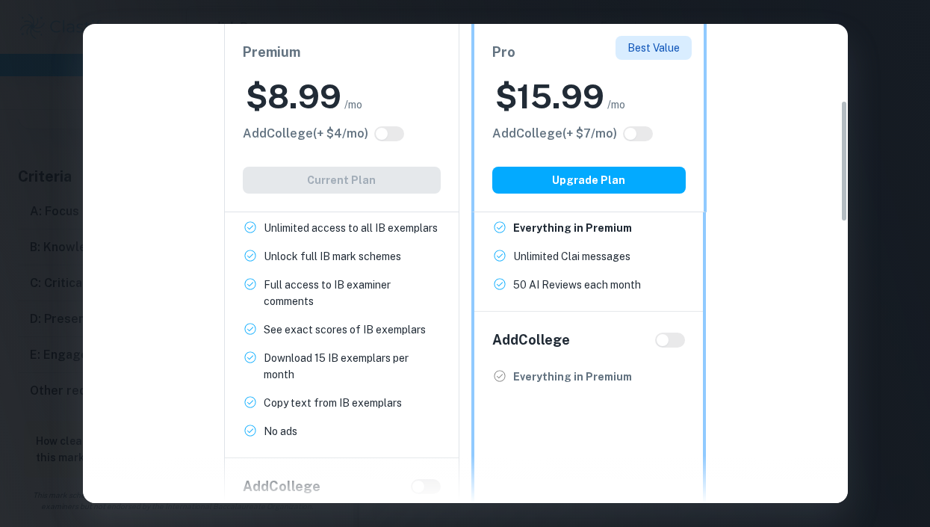
scroll to position [300, 0]
click at [863, 116] on div "Easily Ace Your IB Coursework & Crush College Essays. Get Clastify Premium Get …" at bounding box center [465, 263] width 930 height 527
type input "1"
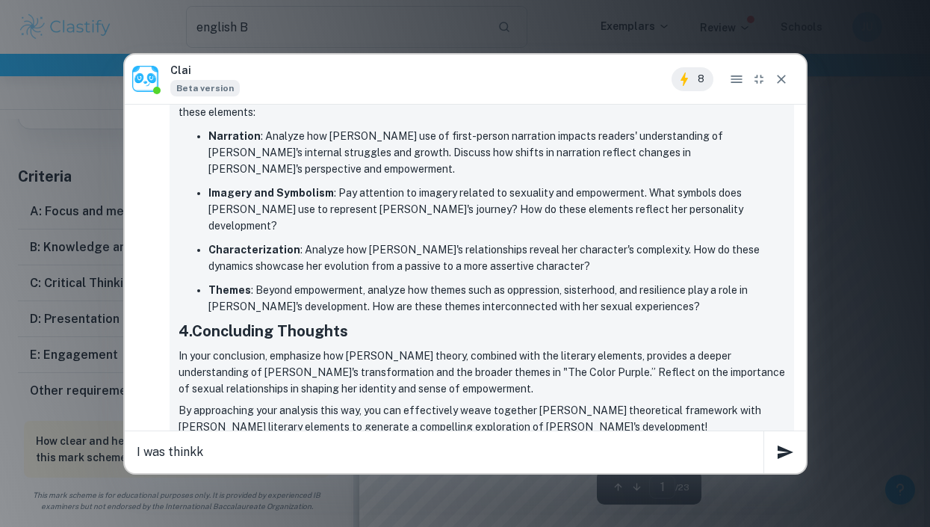
scroll to position [0, 0]
click at [343, 439] on div "I was thinkk x" at bounding box center [465, 452] width 681 height 42
click at [359, 450] on textarea "I was thinkk" at bounding box center [450, 451] width 627 height 17
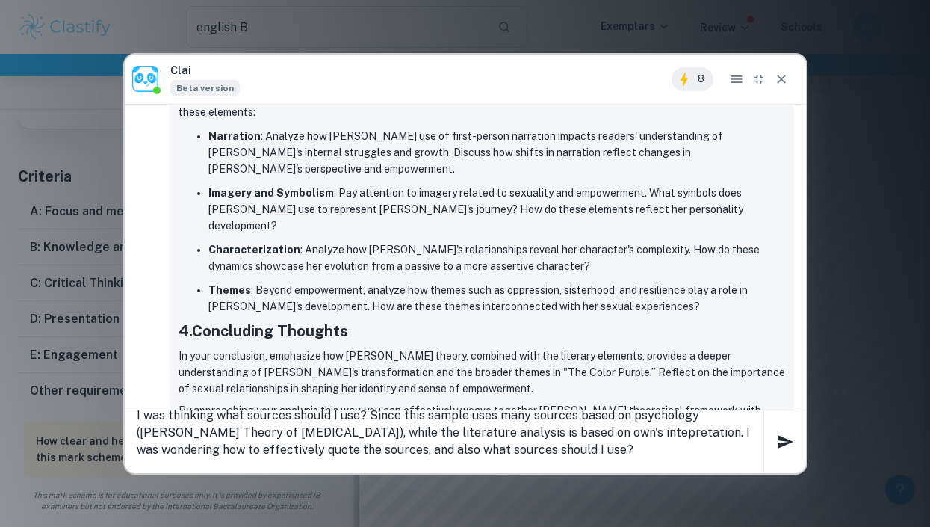
click at [377, 467] on textarea "I was thinking what sources should I use? Since this sample uses many sources b…" at bounding box center [450, 440] width 627 height 69
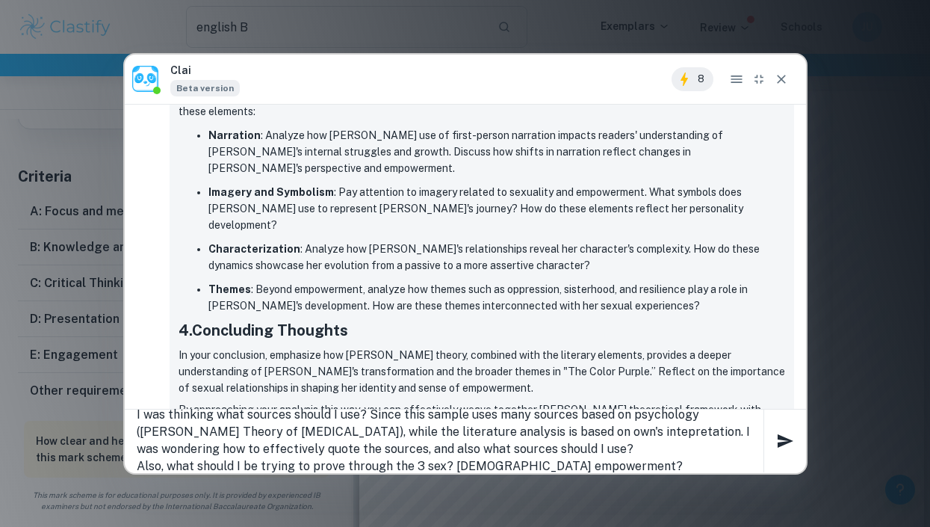
scroll to position [2, 0]
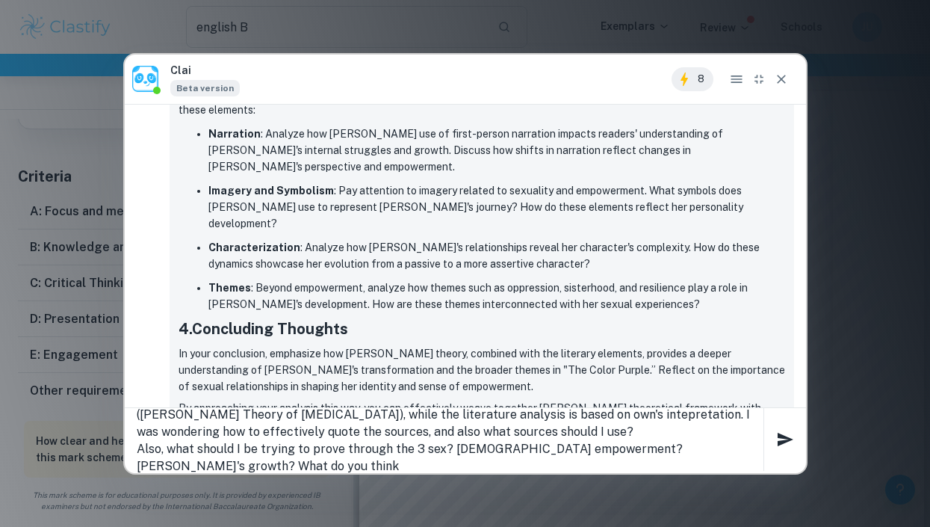
type textarea "I was thinking what sources should I use? Since this sample uses many sources b…"
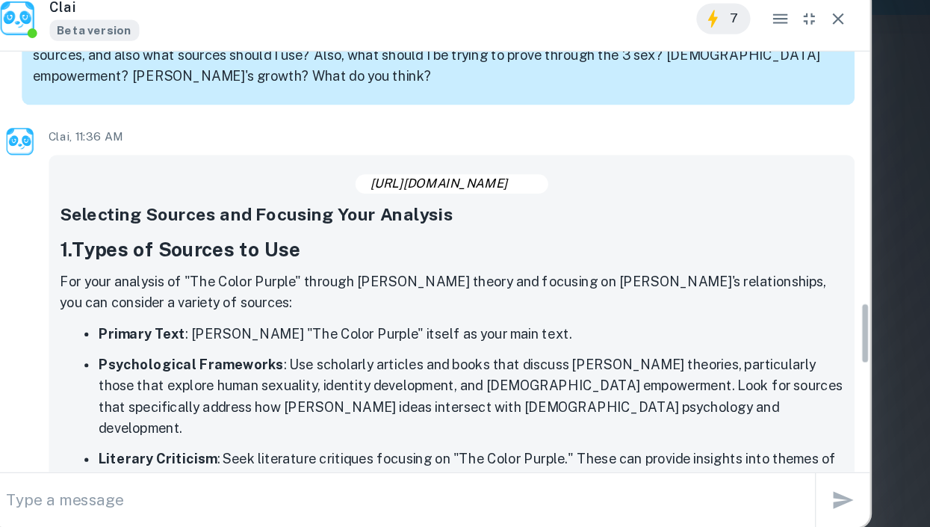
scroll to position [1304, 0]
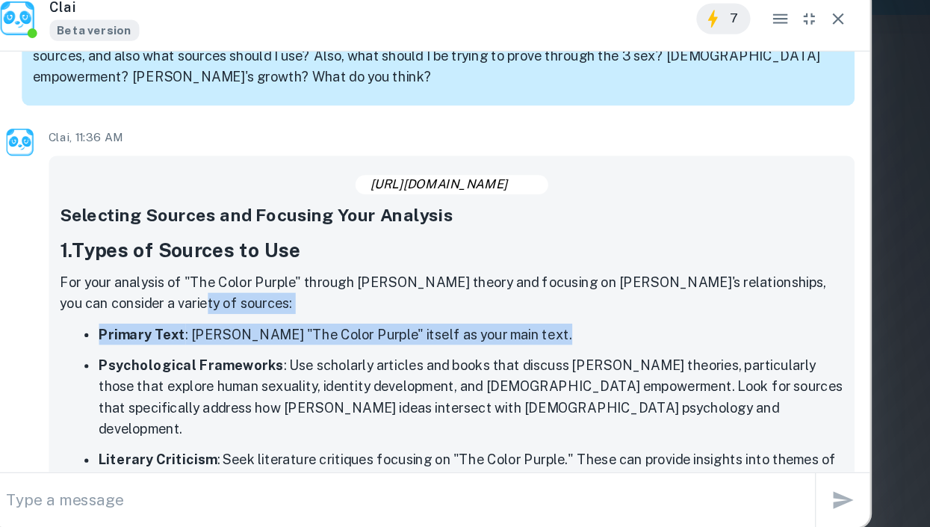
drag, startPoint x: 500, startPoint y: 226, endPoint x: 547, endPoint y: 256, distance: 56.2
click at [547, 315] on p "Primary Text : Alice Walker's "The Color Purple" itself as your main text." at bounding box center [496, 323] width 577 height 16
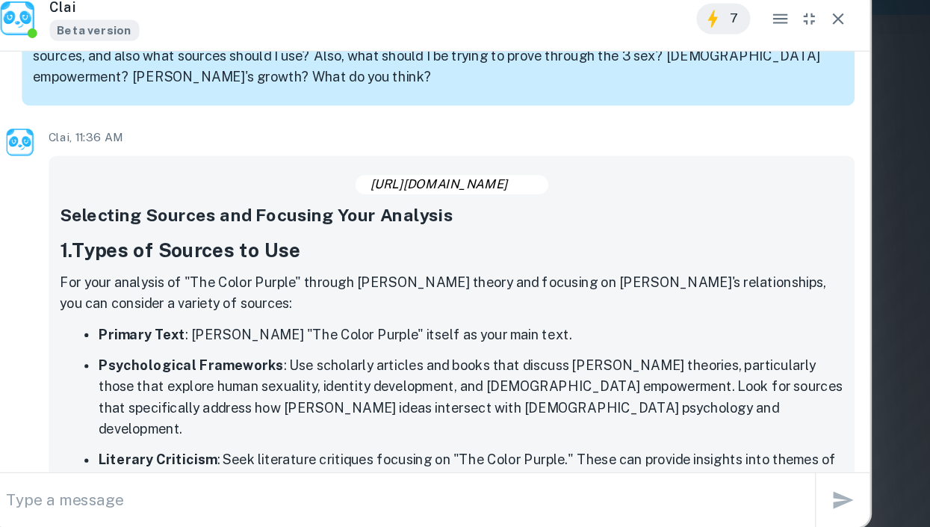
drag, startPoint x: 547, startPoint y: 256, endPoint x: 545, endPoint y: 235, distance: 21.0
click at [545, 275] on p "For your analysis of "The Color Purple" through Freud's theory and focusing on …" at bounding box center [482, 291] width 607 height 33
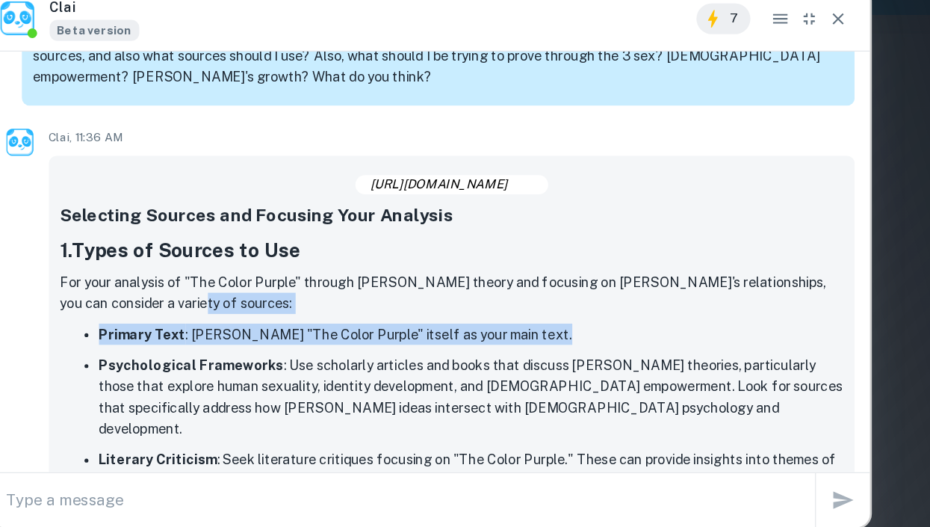
drag, startPoint x: 545, startPoint y: 235, endPoint x: 552, endPoint y: 252, distance: 17.8
click at [552, 315] on p "Primary Text : Alice Walker's "The Color Purple" itself as your main text." at bounding box center [496, 323] width 577 height 16
drag, startPoint x: 552, startPoint y: 252, endPoint x: 554, endPoint y: 232, distance: 19.5
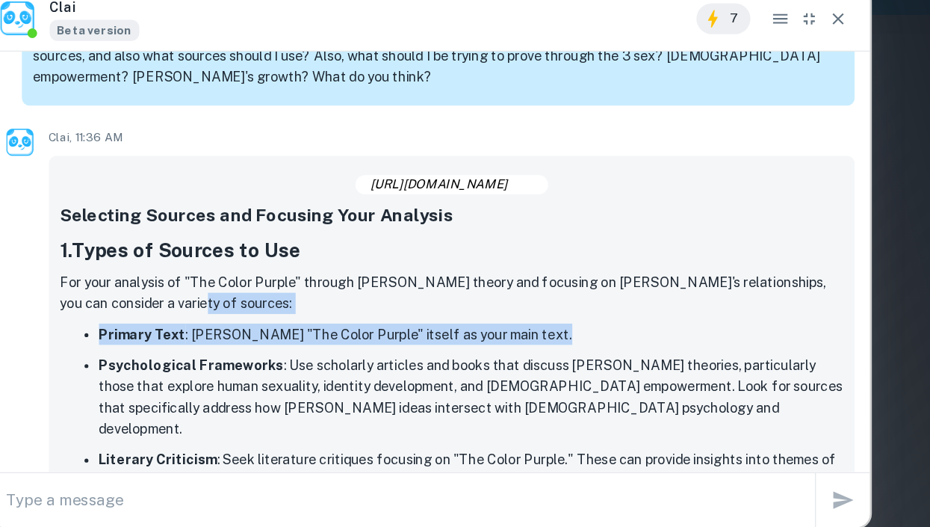
click at [554, 275] on p "For your analysis of "The Color Purple" through Freud's theory and focusing on …" at bounding box center [482, 291] width 607 height 33
drag, startPoint x: 554, startPoint y: 232, endPoint x: 557, endPoint y: 258, distance: 25.7
click at [557, 315] on p "Primary Text : Alice Walker's "The Color Purple" itself as your main text." at bounding box center [496, 323] width 577 height 16
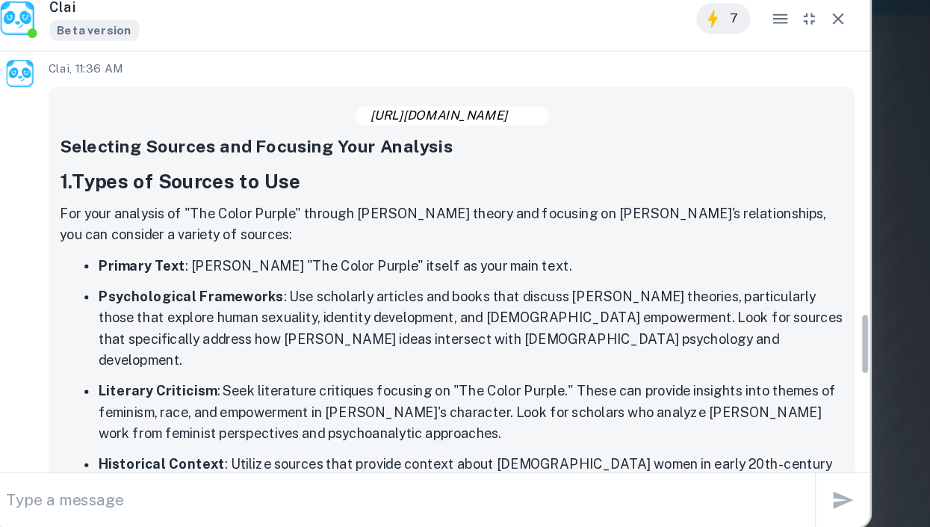
scroll to position [1358, 0]
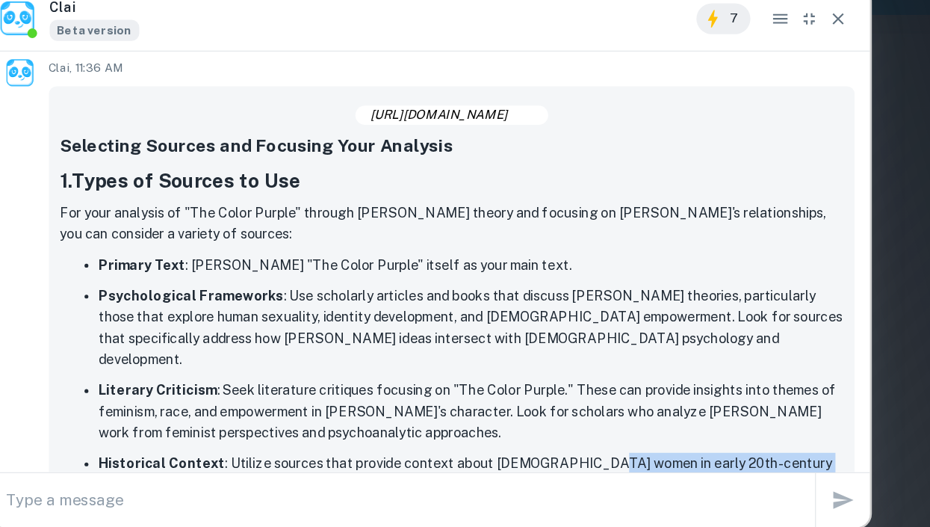
drag, startPoint x: 591, startPoint y: 360, endPoint x: 586, endPoint y: 339, distance: 21.6
click at [586, 415] on p "Historical Context : Utilize sources that provide context about African America…" at bounding box center [496, 431] width 577 height 33
drag, startPoint x: 586, startPoint y: 339, endPoint x: 594, endPoint y: 360, distance: 22.5
click at [594, 415] on p "Historical Context : Utilize sources that provide context about African America…" at bounding box center [496, 431] width 577 height 33
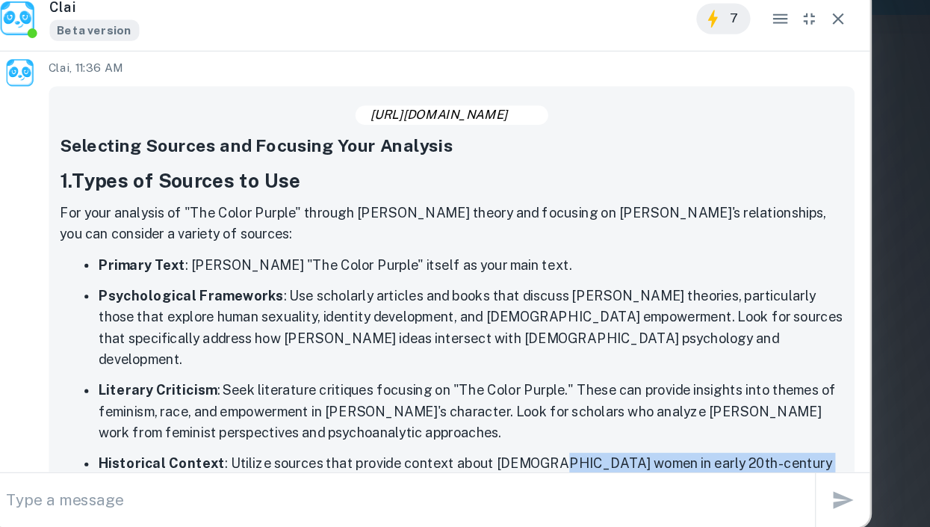
click at [594, 415] on p "Historical Context : Utilize sources that provide context about African America…" at bounding box center [496, 431] width 577 height 33
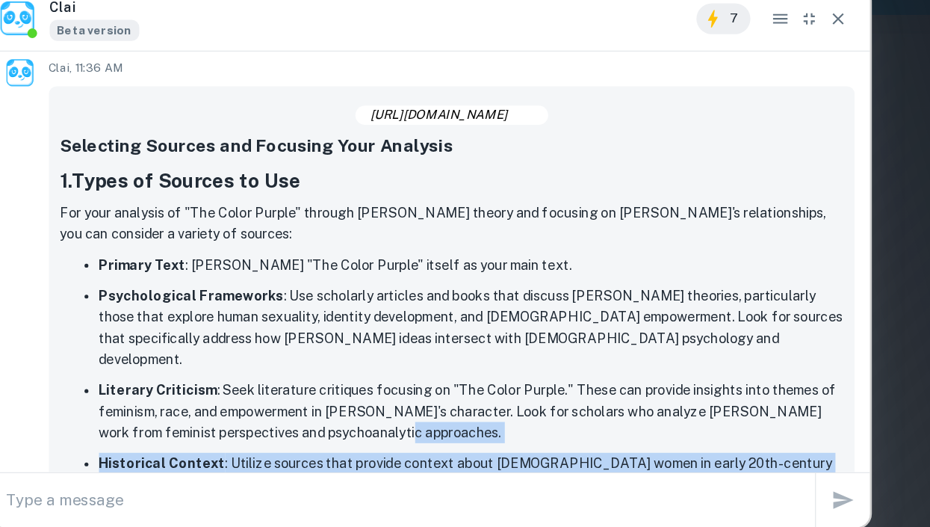
drag, startPoint x: 594, startPoint y: 360, endPoint x: 596, endPoint y: 310, distance: 50.1
click at [596, 310] on ul "Primary Text : Alice Walker's "The Color Purple" itself as your main text. Psyc…" at bounding box center [482, 382] width 607 height 246
click at [596, 359] on p "Literary Criticism : Seek literature critiques focusing on "The Color Purple." …" at bounding box center [496, 383] width 577 height 49
drag, startPoint x: 596, startPoint y: 310, endPoint x: 597, endPoint y: 356, distance: 46.3
click at [597, 356] on ul "Primary Text : Alice Walker's "The Color Purple" itself as your main text. Psyc…" at bounding box center [482, 382] width 607 height 246
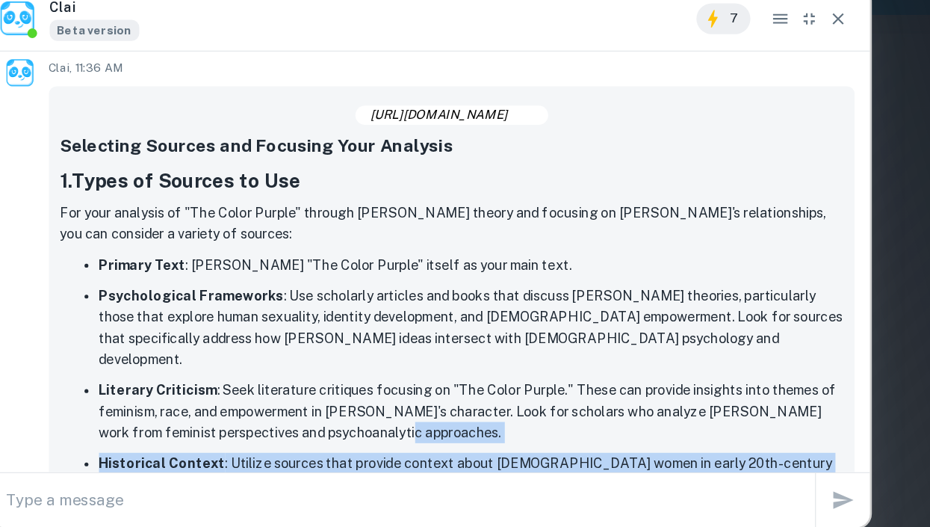
click at [597, 415] on p "Historical Context : Utilize sources that provide context about African America…" at bounding box center [496, 431] width 577 height 33
drag, startPoint x: 597, startPoint y: 356, endPoint x: 597, endPoint y: 320, distance: 36.6
click at [597, 320] on ul "Primary Text : Alice Walker's "The Color Purple" itself as your main text. Psyc…" at bounding box center [482, 382] width 607 height 246
click at [597, 359] on p "Literary Criticism : Seek literature critiques focusing on "The Color Purple." …" at bounding box center [496, 383] width 577 height 49
drag, startPoint x: 597, startPoint y: 320, endPoint x: 598, endPoint y: 344, distance: 24.0
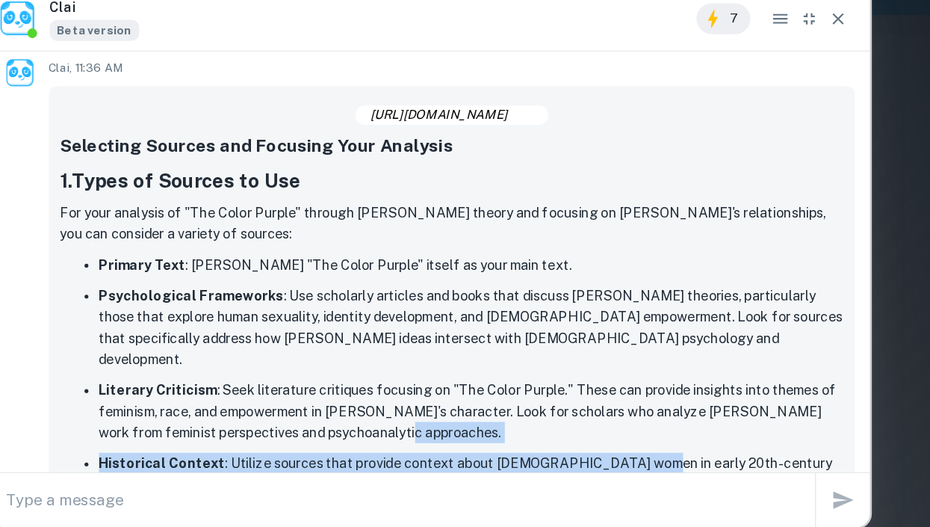
click at [598, 344] on ul "Primary Text : Alice Walker's "The Color Purple" itself as your main text. Psyc…" at bounding box center [482, 382] width 607 height 246
click at [598, 415] on p "Historical Context : Utilize sources that provide context about African America…" at bounding box center [496, 431] width 577 height 33
drag, startPoint x: 598, startPoint y: 344, endPoint x: 602, endPoint y: 305, distance: 39.0
click at [602, 305] on ul "Primary Text : Alice Walker's "The Color Purple" itself as your main text. Psyc…" at bounding box center [482, 382] width 607 height 246
click at [602, 359] on p "Literary Criticism : Seek literature critiques focusing on "The Color Purple." …" at bounding box center [496, 383] width 577 height 49
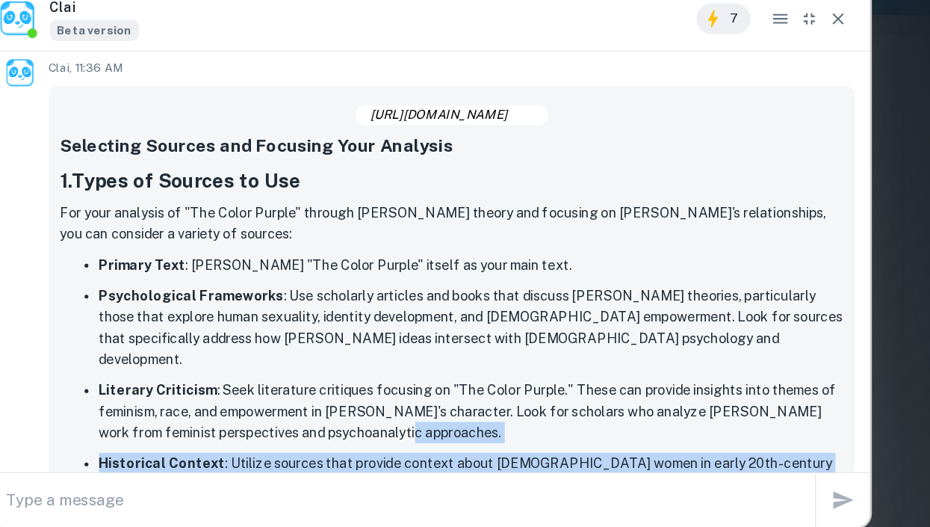
drag, startPoint x: 602, startPoint y: 305, endPoint x: 604, endPoint y: 361, distance: 56.1
click at [604, 361] on ul "Primary Text : Alice Walker's "The Color Purple" itself as your main text. Psyc…" at bounding box center [482, 382] width 607 height 246
click at [604, 415] on p "Historical Context : Utilize sources that provide context about African America…" at bounding box center [496, 431] width 577 height 33
drag, startPoint x: 604, startPoint y: 361, endPoint x: 608, endPoint y: 316, distance: 45.0
click at [608, 316] on ul "Primary Text : Alice Walker's "The Color Purple" itself as your main text. Psyc…" at bounding box center [482, 382] width 607 height 246
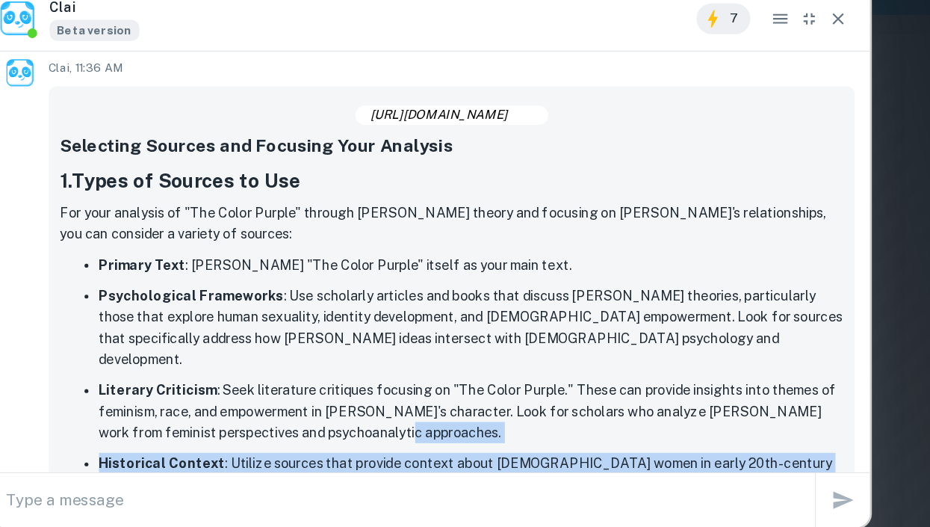
click at [608, 359] on p "Literary Criticism : Seek literature critiques focusing on "The Color Purple." …" at bounding box center [496, 383] width 577 height 49
drag, startPoint x: 608, startPoint y: 316, endPoint x: 613, endPoint y: 358, distance: 42.1
click at [613, 358] on ul "Primary Text : Alice Walker's "The Color Purple" itself as your main text. Psyc…" at bounding box center [482, 382] width 607 height 246
click at [613, 415] on p "Historical Context : Utilize sources that provide context about African America…" at bounding box center [496, 431] width 577 height 33
drag, startPoint x: 613, startPoint y: 358, endPoint x: 616, endPoint y: 306, distance: 51.7
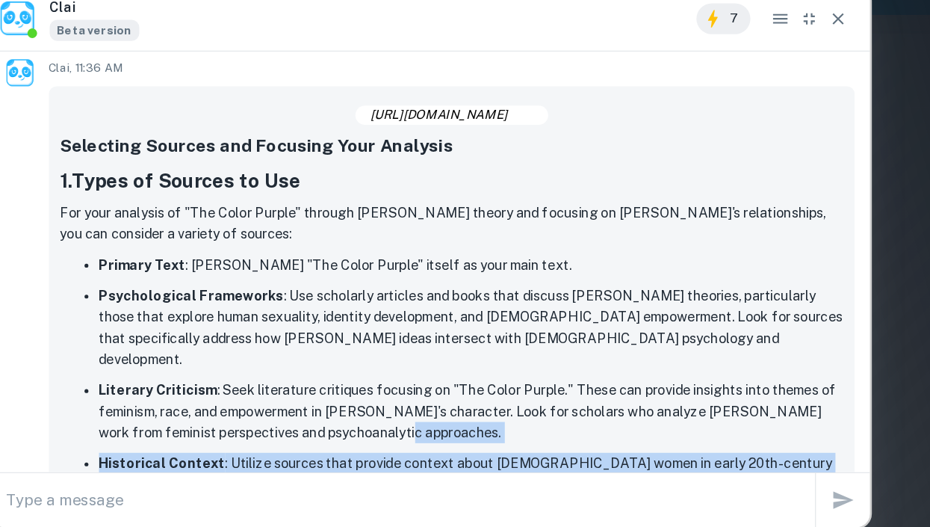
click at [616, 306] on ul "Primary Text : Alice Walker's "The Color Purple" itself as your main text. Psyc…" at bounding box center [482, 382] width 607 height 246
click at [616, 359] on p "Literary Criticism : Seek literature critiques focusing on "The Color Purple." …" at bounding box center [496, 383] width 577 height 49
drag, startPoint x: 616, startPoint y: 306, endPoint x: 619, endPoint y: 335, distance: 28.5
click at [619, 335] on ul "Primary Text : Alice Walker's "The Color Purple" itself as your main text. Psyc…" at bounding box center [482, 382] width 607 height 246
click at [619, 415] on p "Historical Context : Utilize sources that provide context about African America…" at bounding box center [496, 431] width 577 height 33
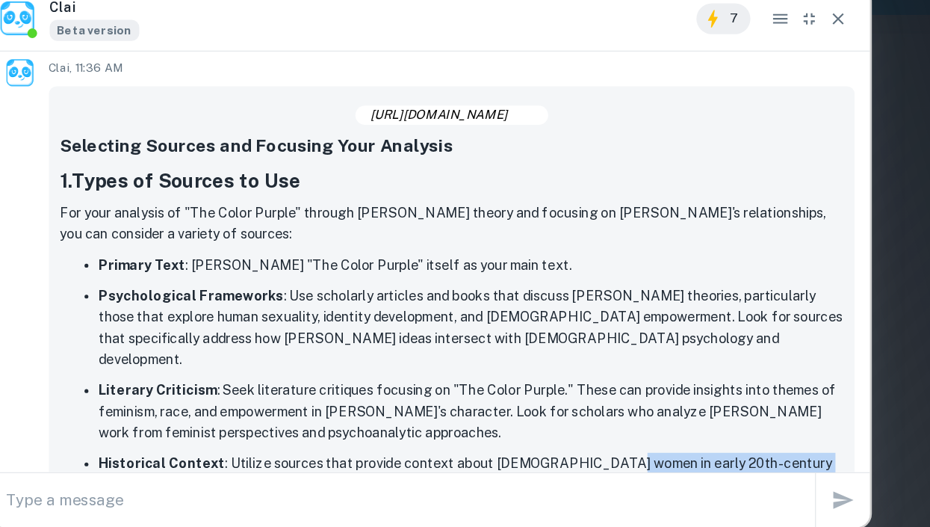
drag, startPoint x: 619, startPoint y: 335, endPoint x: 620, endPoint y: 350, distance: 15.0
click at [620, 415] on p "Historical Context : Utilize sources that provide context about African America…" at bounding box center [496, 431] width 577 height 33
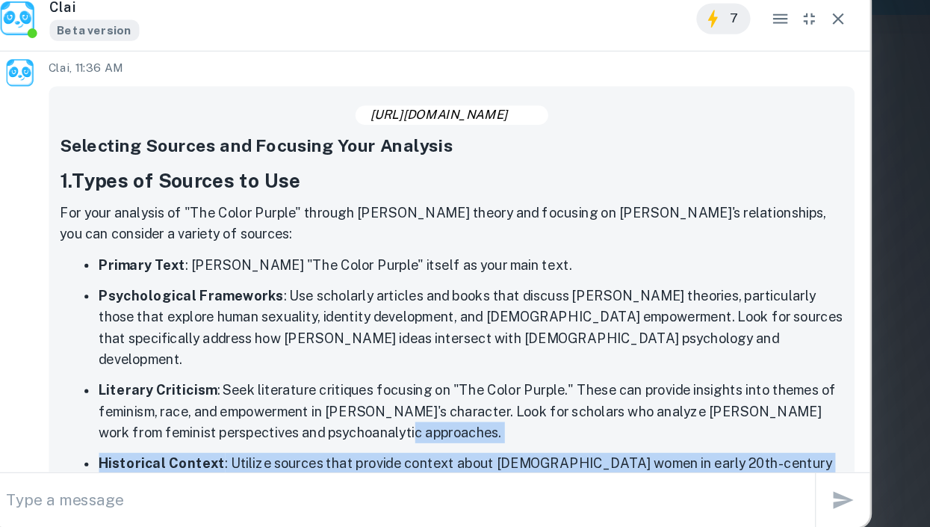
drag, startPoint x: 620, startPoint y: 350, endPoint x: 622, endPoint y: 306, distance: 43.4
click at [622, 306] on ul "Primary Text : Alice Walker's "The Color Purple" itself as your main text. Psyc…" at bounding box center [482, 382] width 607 height 246
click at [622, 359] on p "Literary Criticism : Seek literature critiques focusing on "The Color Purple." …" at bounding box center [496, 383] width 577 height 49
drag, startPoint x: 622, startPoint y: 306, endPoint x: 619, endPoint y: 362, distance: 55.4
click at [619, 362] on ul "Primary Text : Alice Walker's "The Color Purple" itself as your main text. Psyc…" at bounding box center [482, 382] width 607 height 246
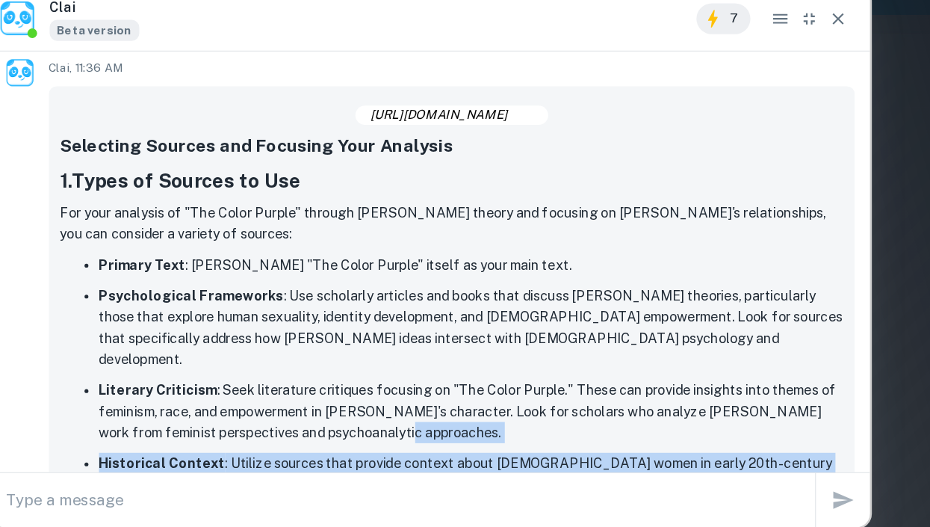
click at [619, 362] on ul "Primary Text : Alice Walker's "The Color Purple" itself as your main text. Psyc…" at bounding box center [482, 382] width 607 height 246
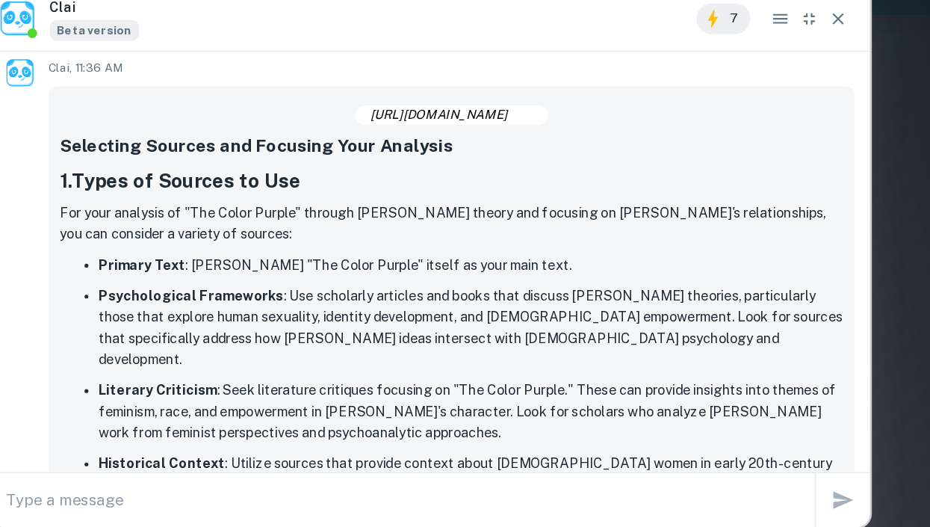
click at [619, 362] on ul "Primary Text : Alice Walker's "The Color Purple" itself as your main text. Psyc…" at bounding box center [482, 382] width 607 height 246
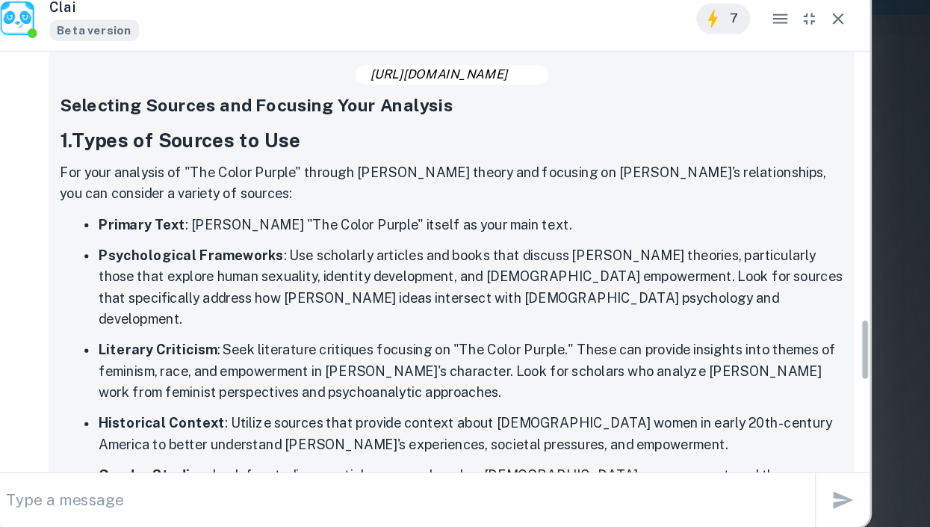
scroll to position [1390, 0]
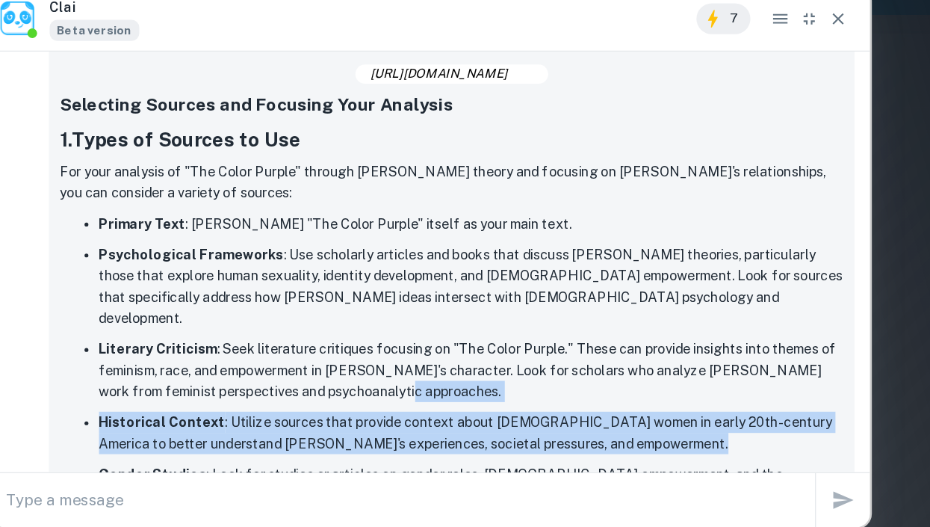
drag, startPoint x: 615, startPoint y: 332, endPoint x: 619, endPoint y: 288, distance: 43.6
click at [619, 288] on ul "Primary Text : Alice Walker's "The Color Purple" itself as your main text. Psyc…" at bounding box center [482, 350] width 607 height 246
click at [619, 326] on p "Literary Criticism : Seek literature critiques focusing on "The Color Purple." …" at bounding box center [496, 350] width 577 height 49
drag, startPoint x: 619, startPoint y: 288, endPoint x: 618, endPoint y: 319, distance: 30.7
click at [618, 319] on ul "Primary Text : Alice Walker's "The Color Purple" itself as your main text. Psyc…" at bounding box center [482, 350] width 607 height 246
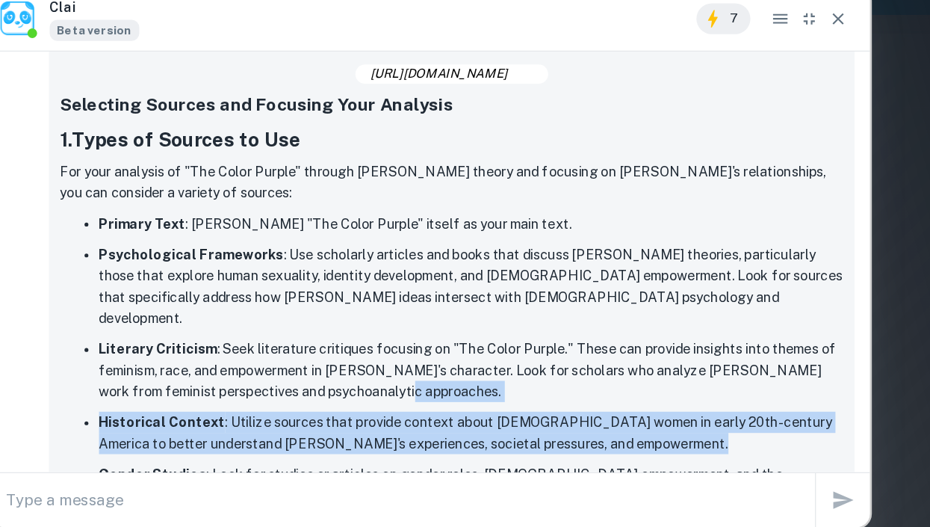
click at [618, 383] on p "Historical Context : Utilize sources that provide context about African America…" at bounding box center [496, 399] width 577 height 33
drag, startPoint x: 618, startPoint y: 319, endPoint x: 622, endPoint y: 276, distance: 43.5
click at [622, 276] on ul "Primary Text : Alice Walker's "The Color Purple" itself as your main text. Psyc…" at bounding box center [482, 350] width 607 height 246
click at [622, 326] on p "Literary Criticism : Seek literature critiques focusing on "The Color Purple." …" at bounding box center [496, 350] width 577 height 49
drag, startPoint x: 622, startPoint y: 276, endPoint x: 622, endPoint y: 314, distance: 38.8
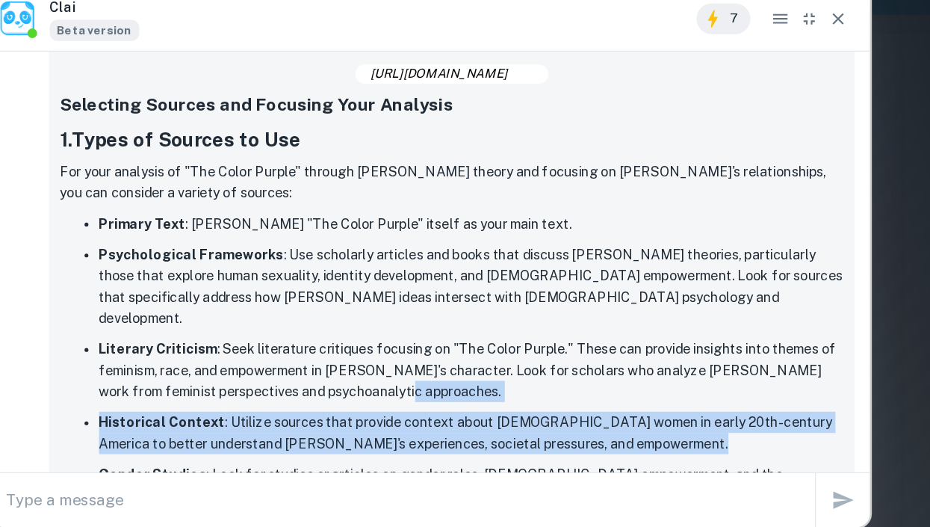
click at [622, 314] on ul "Primary Text : Alice Walker's "The Color Purple" itself as your main text. Psyc…" at bounding box center [482, 350] width 607 height 246
click at [622, 383] on p "Historical Context : Utilize sources that provide context about African America…" at bounding box center [496, 399] width 577 height 33
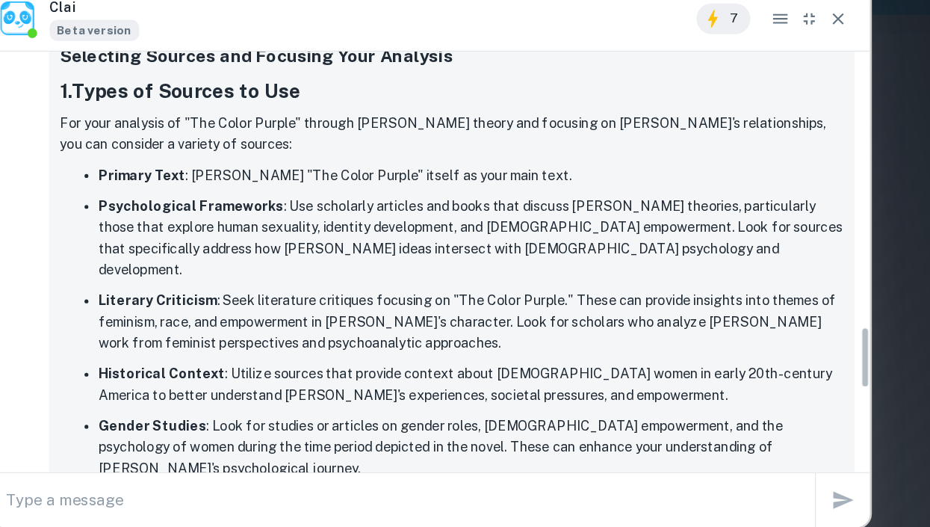
scroll to position [1428, 0]
drag, startPoint x: 622, startPoint y: 314, endPoint x: 670, endPoint y: 329, distance: 50.8
click at [670, 386] on p "Gender Studies : Look for studies or articles on gender roles, female empowerme…" at bounding box center [496, 410] width 577 height 49
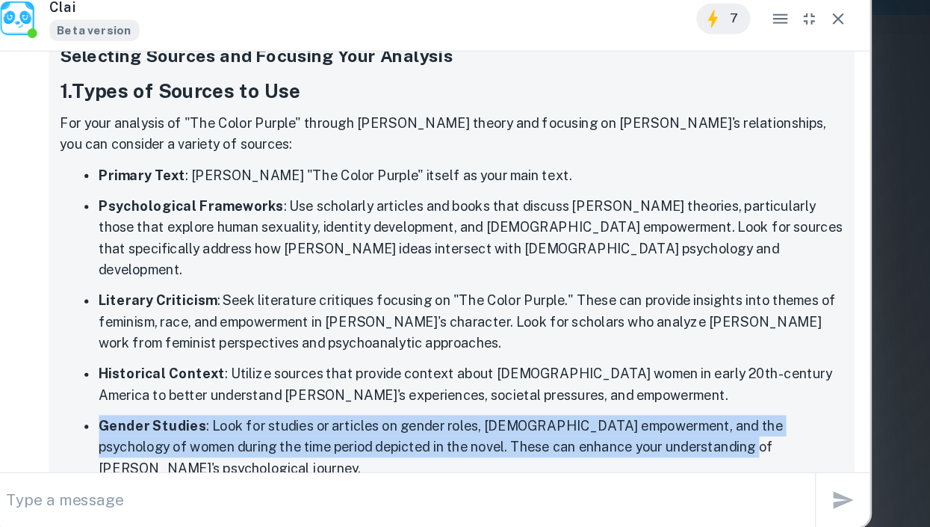
drag, startPoint x: 670, startPoint y: 329, endPoint x: 651, endPoint y: 294, distance: 40.4
click at [651, 294] on ul "Primary Text : Alice Walker's "The Color Purple" itself as your main text. Psyc…" at bounding box center [482, 313] width 607 height 246
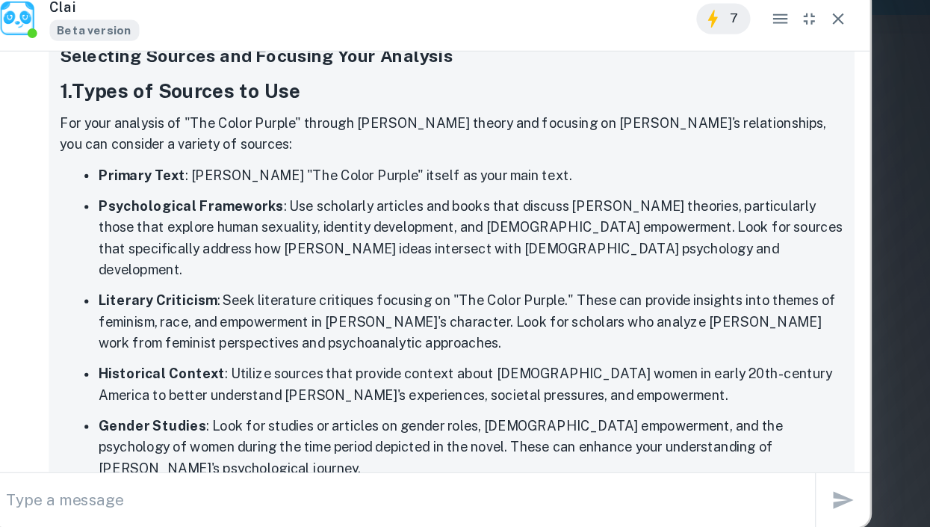
click at [651, 294] on ul "Primary Text : Alice Walker's "The Color Purple" itself as your main text. Psyc…" at bounding box center [482, 313] width 607 height 246
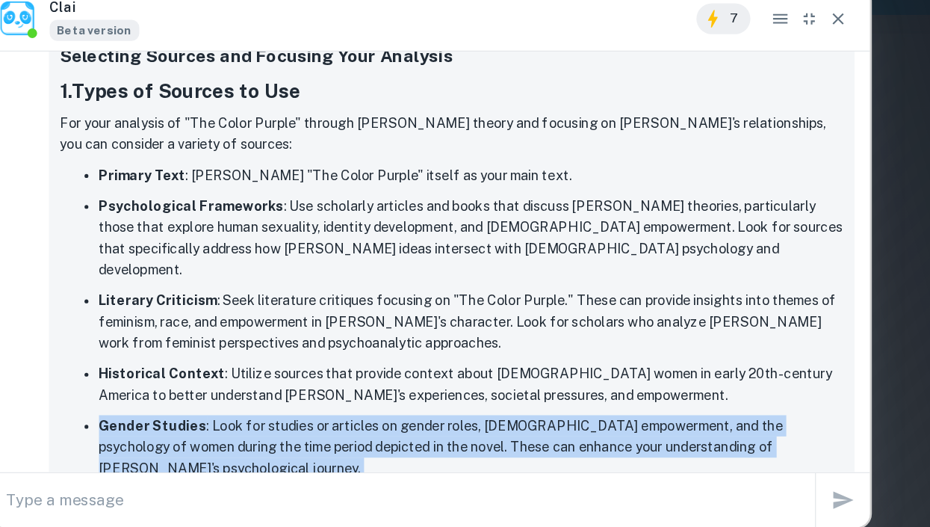
drag, startPoint x: 651, startPoint y: 294, endPoint x: 775, endPoint y: 320, distance: 126.9
click at [775, 320] on ul "Primary Text : Alice Walker's "The Color Purple" itself as your main text. Psyc…" at bounding box center [482, 313] width 607 height 246
click at [775, 386] on p "Gender Studies : Look for studies or articles on gender roles, female empowerme…" at bounding box center [496, 410] width 577 height 49
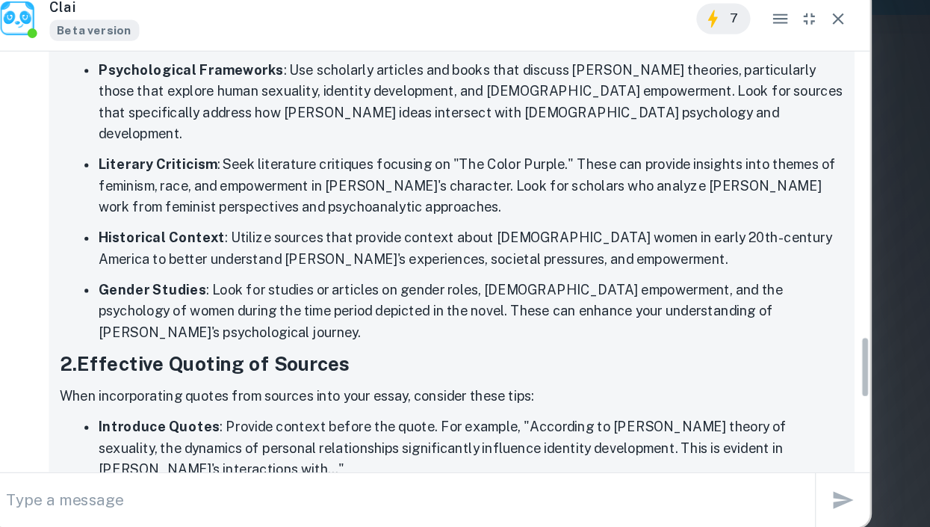
scroll to position [1540, 0]
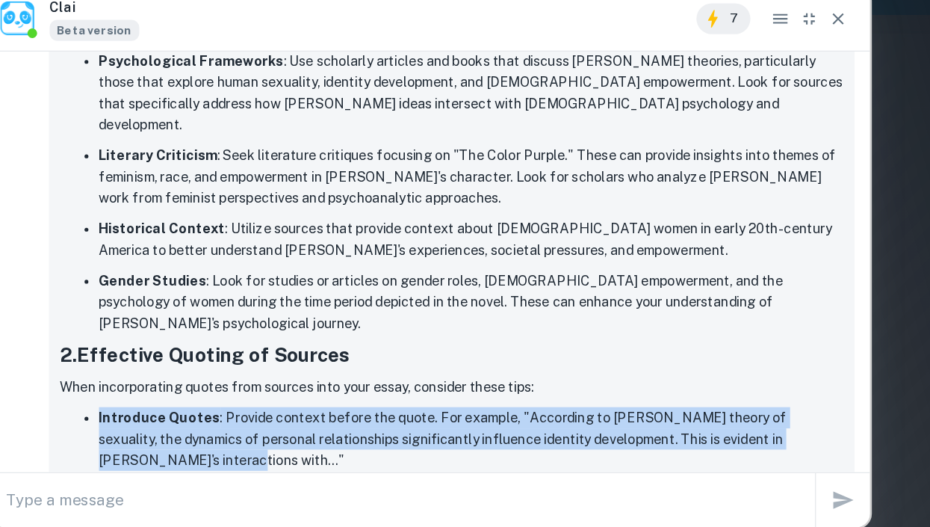
drag, startPoint x: 630, startPoint y: 316, endPoint x: 633, endPoint y: 267, distance: 48.6
click at [633, 267] on div "Selecting Sources and Focusing Your Analysis 1. Types of Sources to Use For you…" at bounding box center [482, 398] width 607 height 825
click at [633, 356] on p "When incorporating quotes from sources into your essay, consider these tips:" at bounding box center [482, 364] width 607 height 16
drag, startPoint x: 633, startPoint y: 267, endPoint x: 620, endPoint y: 321, distance: 55.3
click at [620, 321] on div "Selecting Sources and Focusing Your Analysis 1. Types of Sources to Use For you…" at bounding box center [482, 398] width 607 height 825
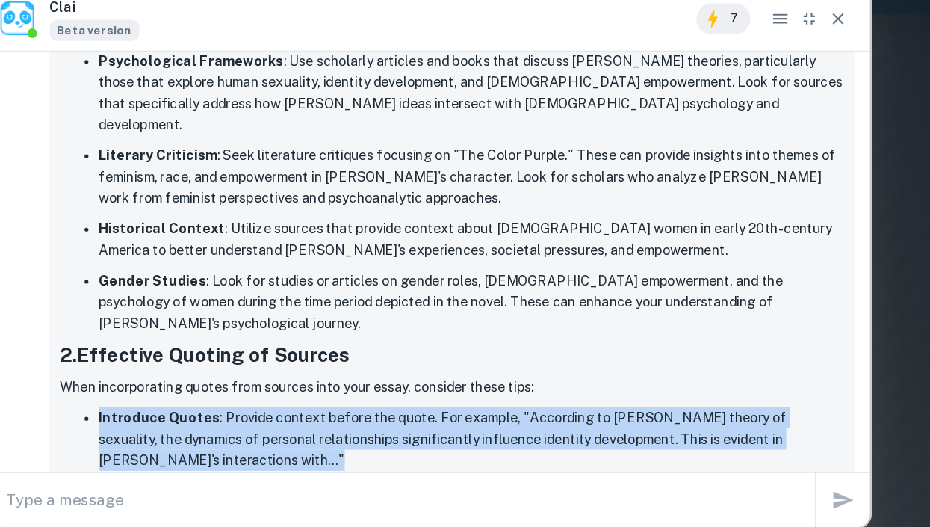
click at [620, 380] on p "Introduce Quotes : Provide context before the quote. For example, "According to…" at bounding box center [496, 404] width 577 height 49
drag, startPoint x: 620, startPoint y: 321, endPoint x: 623, endPoint y: 267, distance: 54.6
click at [623, 267] on div "Selecting Sources and Focusing Your Analysis 1. Types of Sources to Use For you…" at bounding box center [482, 398] width 607 height 825
click at [623, 356] on p "When incorporating quotes from sources into your essay, consider these tips:" at bounding box center [482, 364] width 607 height 16
drag, startPoint x: 623, startPoint y: 267, endPoint x: 618, endPoint y: 316, distance: 49.6
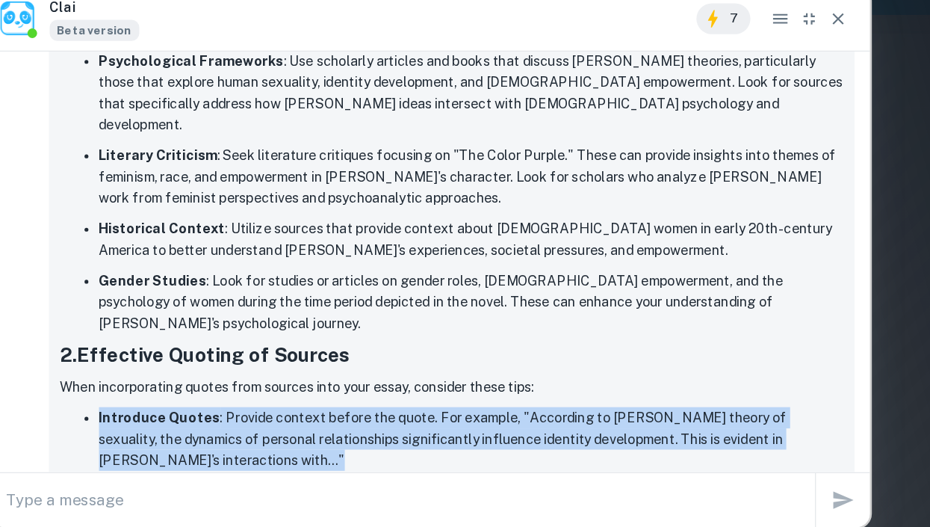
click at [618, 316] on div "Selecting Sources and Focusing Your Analysis 1. Types of Sources to Use For you…" at bounding box center [482, 398] width 607 height 825
click at [618, 380] on p "Introduce Quotes : Provide context before the quote. For example, "According to…" at bounding box center [496, 404] width 577 height 49
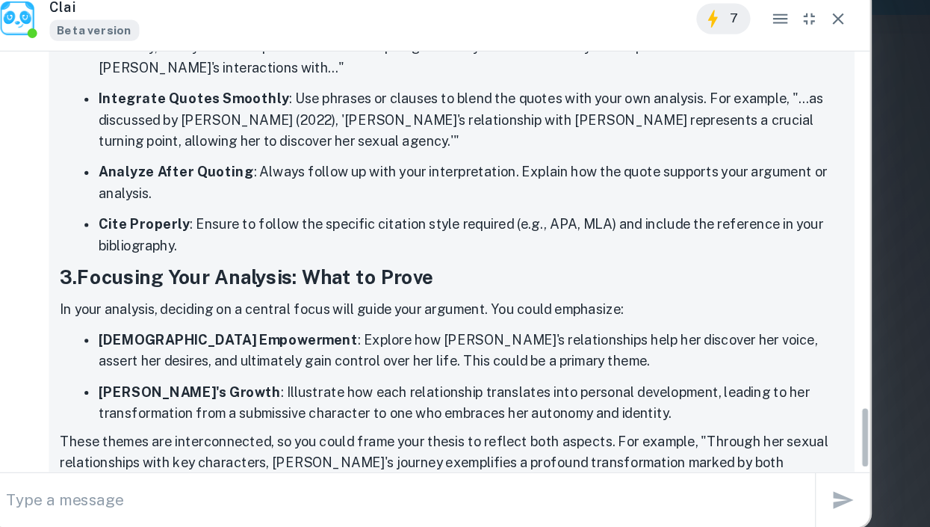
scroll to position [1843, 0]
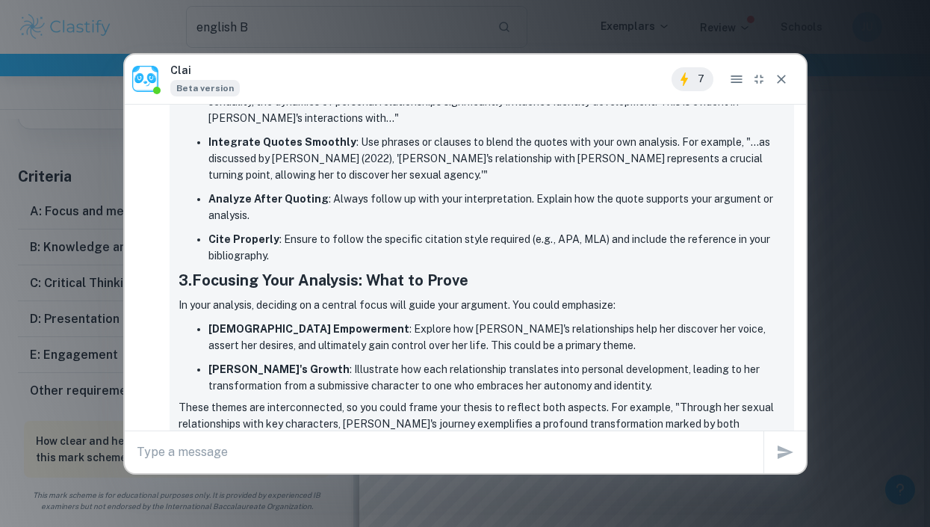
drag, startPoint x: 790, startPoint y: 87, endPoint x: 768, endPoint y: 72, distance: 26.3
click at [768, 72] on div "7" at bounding box center [732, 79] width 121 height 24
click at [776, 75] on icon "Close" at bounding box center [781, 79] width 15 height 15
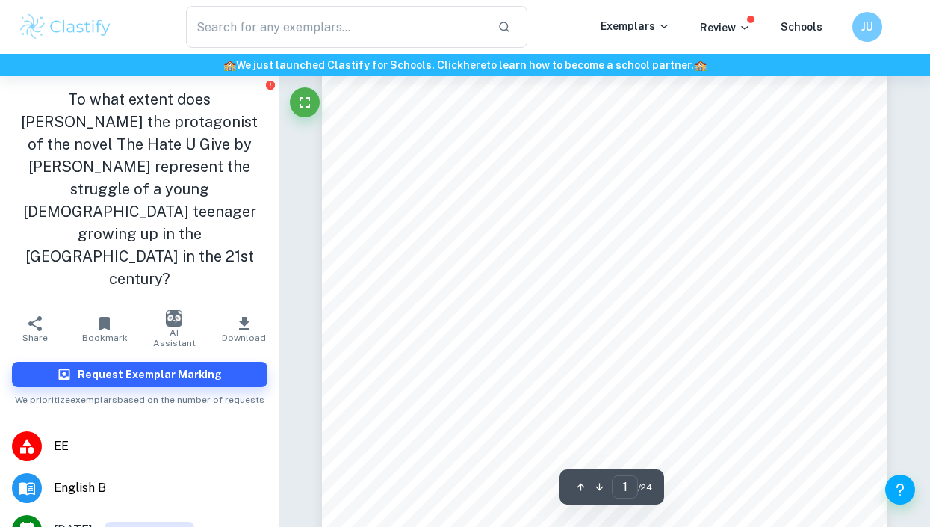
scroll to position [179, 0]
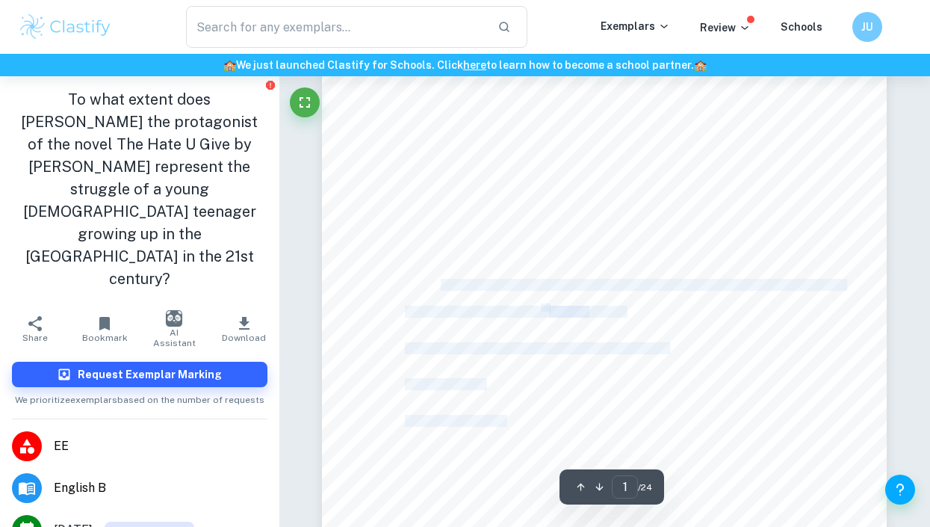
drag, startPoint x: 489, startPoint y: 387, endPoint x: 441, endPoint y: 284, distance: 114.0
click at [441, 284] on div "1 Extended Essay Title: The portrayal of young African-American teenager in lit…" at bounding box center [604, 277] width 565 height 731
click at [441, 284] on span "by Angie Thomas represent the struggle of a young African- American teenager" at bounding box center [637, 284] width 415 height 11
drag, startPoint x: 441, startPoint y: 284, endPoint x: 476, endPoint y: 412, distance: 133.2
click at [476, 412] on div "1 Extended Essay Title: The portrayal of young African-American teenager in lit…" at bounding box center [604, 277] width 565 height 731
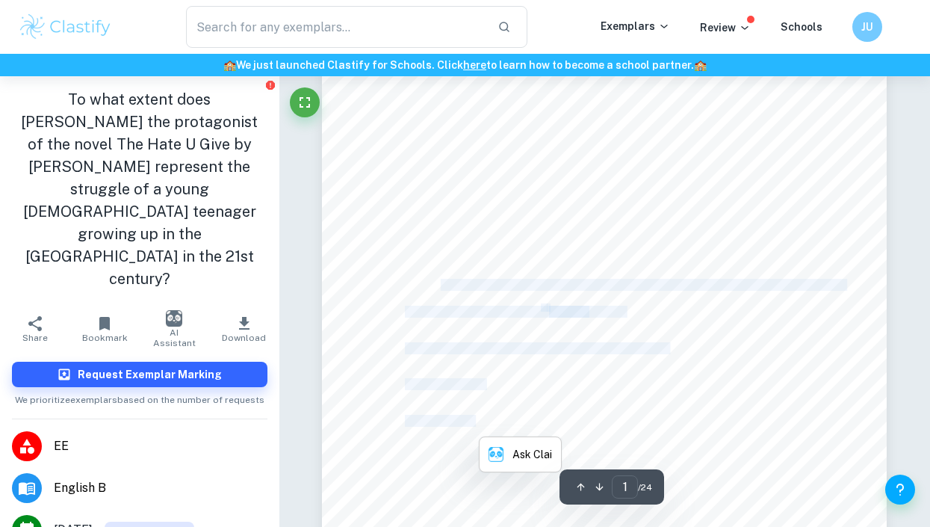
click at [476, 415] on span "Candidate code: jkv280" at bounding box center [456, 420] width 102 height 11
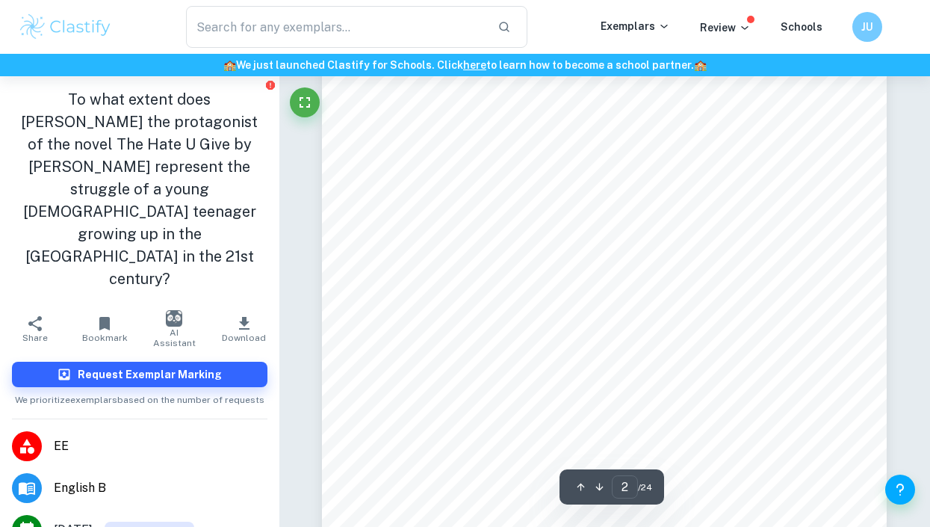
scroll to position [923, 0]
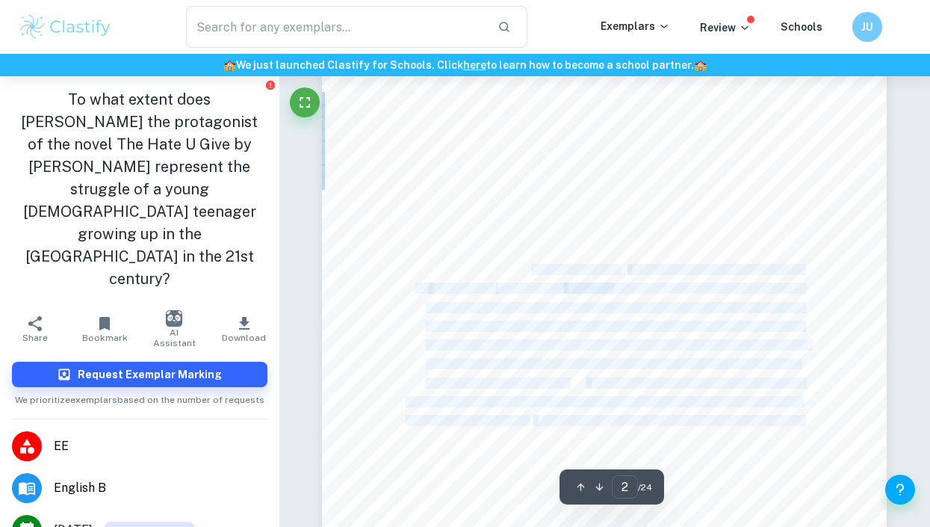
drag, startPoint x: 414, startPoint y: 235, endPoint x: 536, endPoint y: 273, distance: 128.1
click at [536, 273] on div "2 Table of Contents 1.Title page ………………………………………………………………………………………………………………..………" at bounding box center [604, 363] width 565 height 731
click at [536, 273] on span "4.1.2 The support of the media relating to racism" at bounding box center [522, 269] width 193 height 10
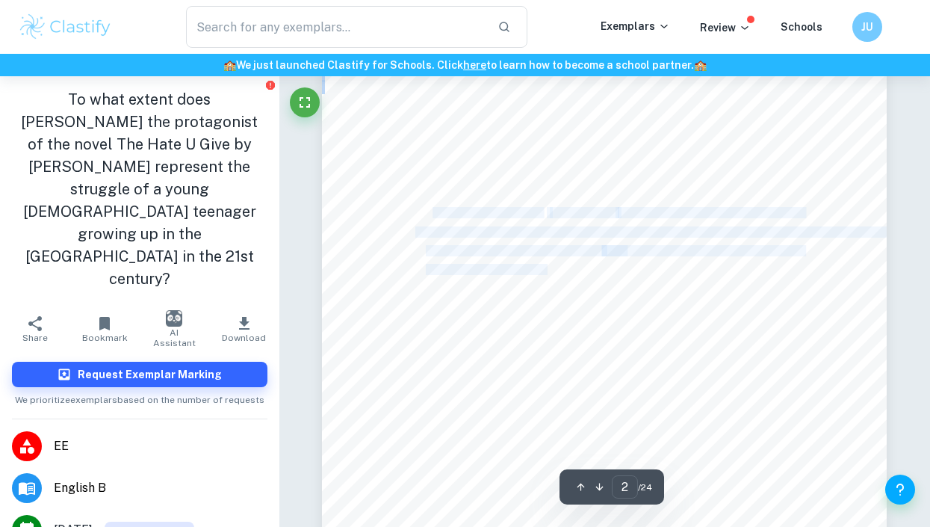
drag, startPoint x: 536, startPoint y: 273, endPoint x: 435, endPoint y: 218, distance: 115.3
click at [435, 218] on div "2 Table of Contents 1.Title page ………………………………………………………………………………………………………………..………" at bounding box center [604, 363] width 565 height 731
click at [435, 218] on span "4. The analysis and comparison to" at bounding box center [473, 213] width 137 height 10
drag, startPoint x: 435, startPoint y: 218, endPoint x: 628, endPoint y: 275, distance: 201.6
click at [628, 275] on div "2 Table of Contents 1.Title page ………………………………………………………………………………………………………………..………" at bounding box center [604, 363] width 565 height 731
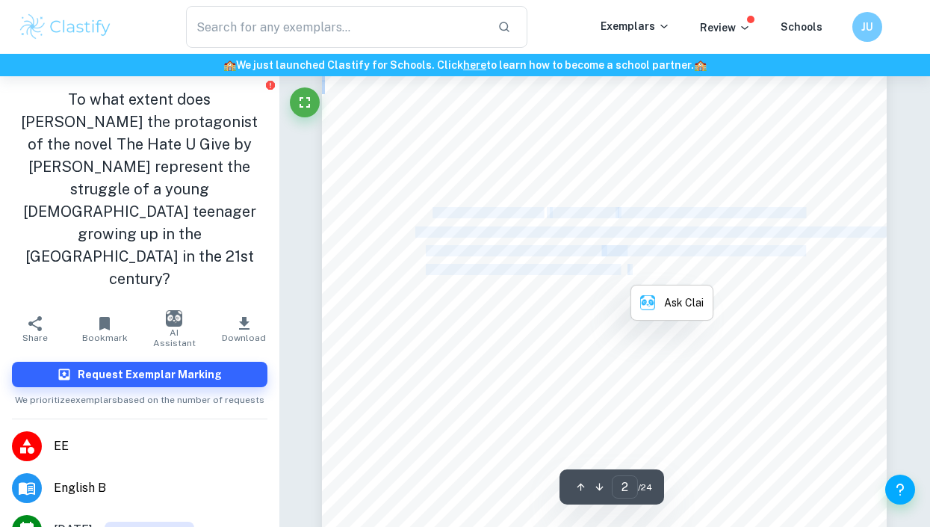
click at [628, 275] on span "................................................................ 11" at bounding box center [716, 269] width 176 height 10
drag, startPoint x: 628, startPoint y: 275, endPoint x: 410, endPoint y: 216, distance: 226.0
click at [410, 216] on div "2 Table of Contents 1.Title page ………………………………………………………………………………………………………………..………" at bounding box center [604, 363] width 565 height 731
click at [410, 216] on span "4. The analysis and comparison to" at bounding box center [473, 213] width 137 height 10
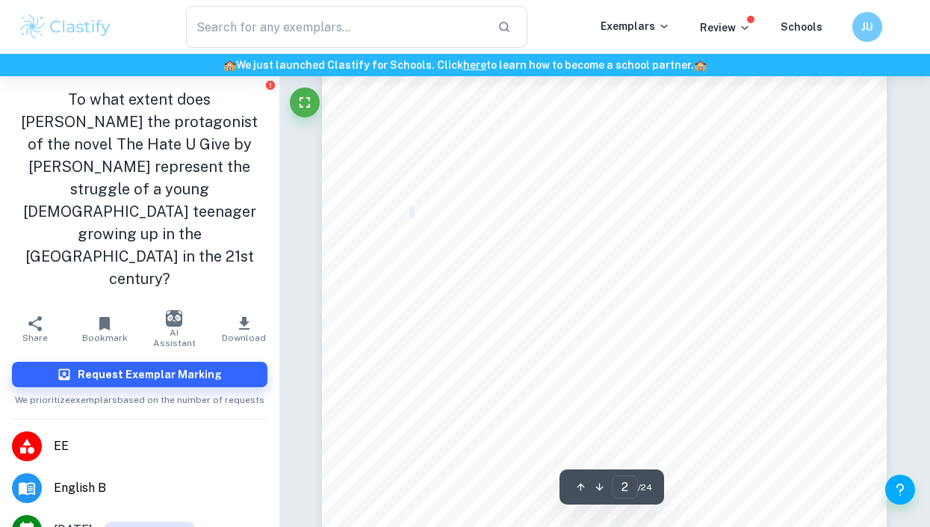
click at [410, 216] on span "4. The analysis and comparison to" at bounding box center [473, 213] width 137 height 10
click at [803, 270] on span "................................................................ 11" at bounding box center [716, 269] width 176 height 10
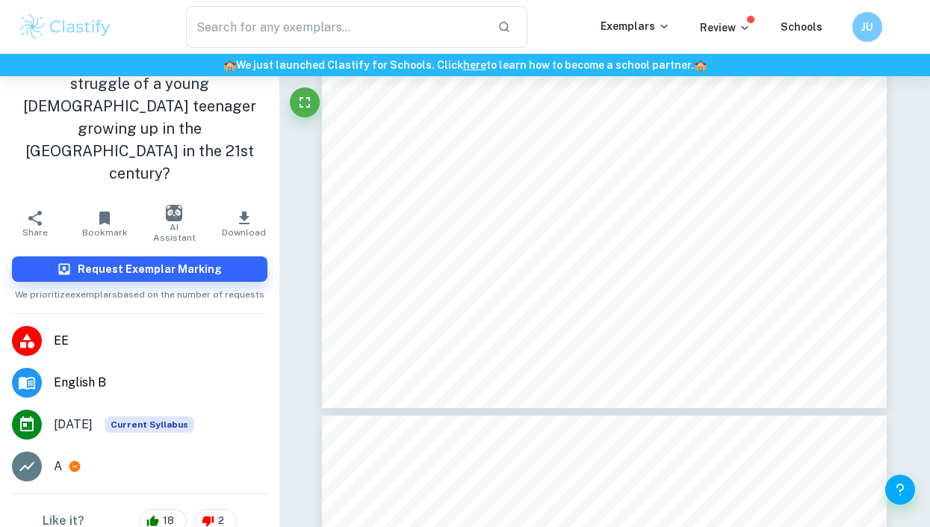
scroll to position [0, 0]
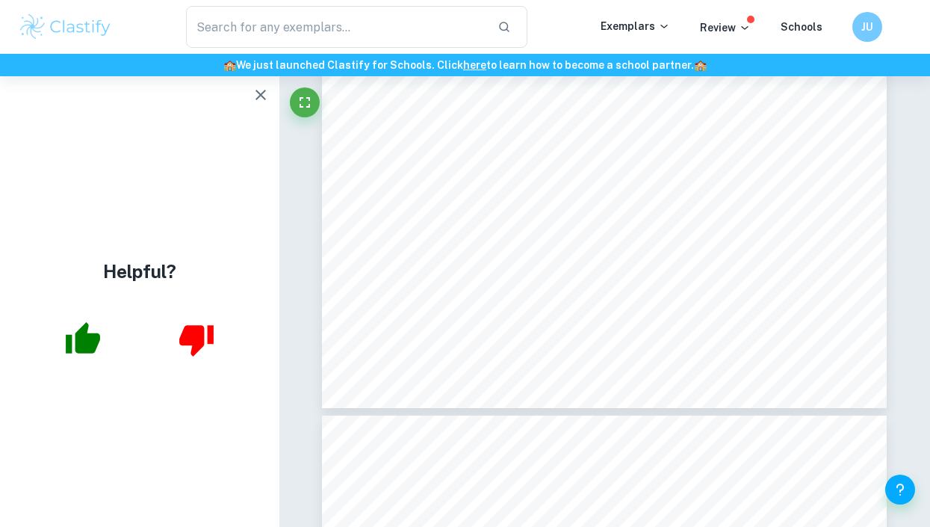
click at [256, 92] on icon "button" at bounding box center [261, 95] width 18 height 18
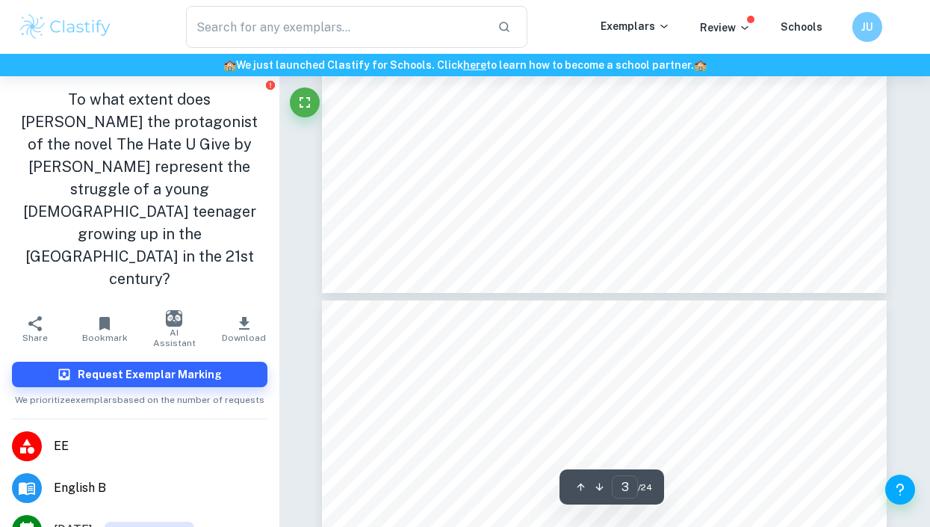
type input "4"
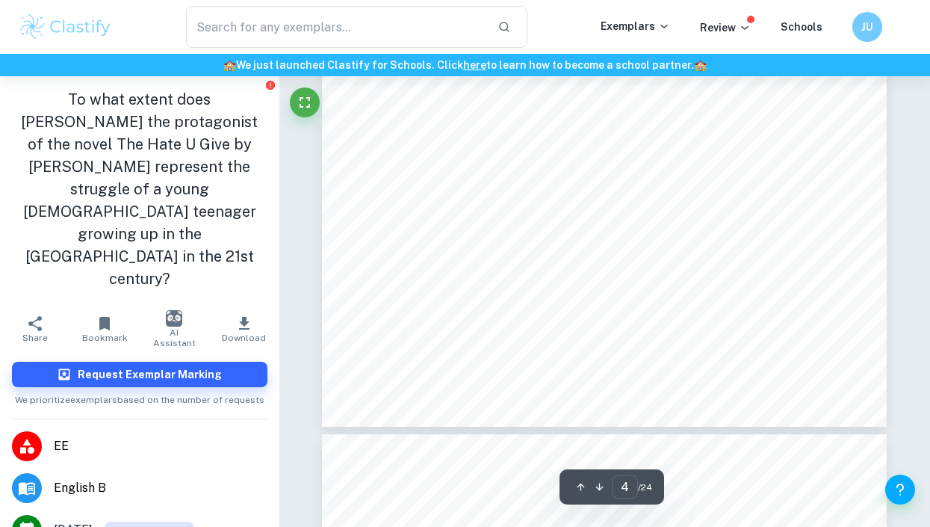
scroll to position [2702, 0]
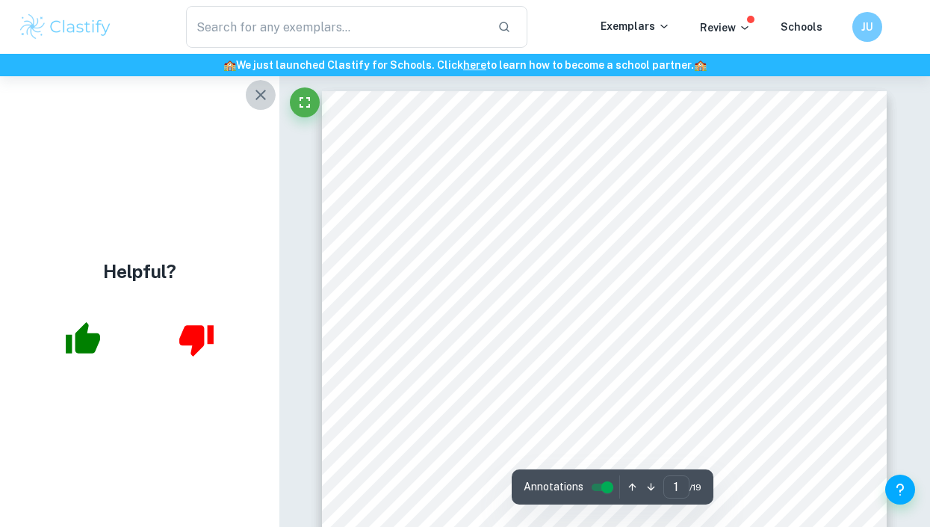
click at [258, 86] on icon "button" at bounding box center [261, 95] width 18 height 18
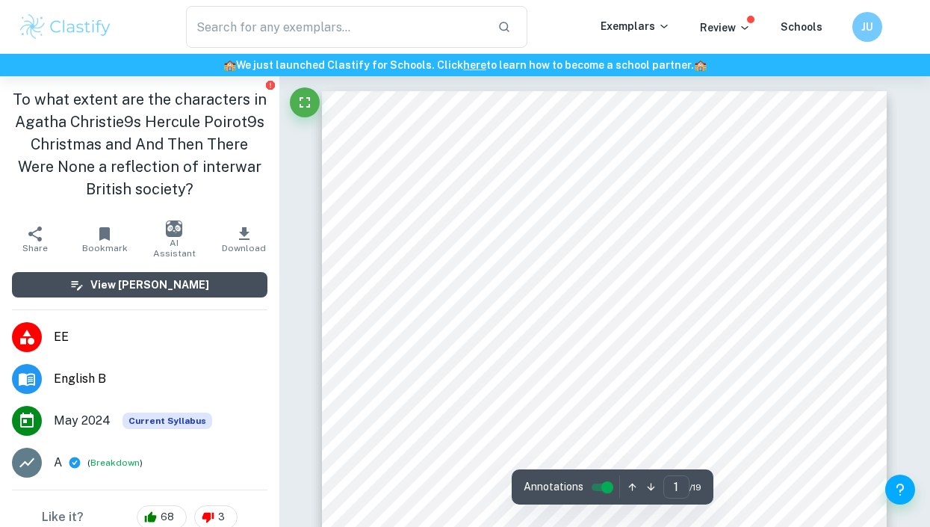
click at [149, 276] on h6 "View [PERSON_NAME]" at bounding box center [149, 284] width 119 height 16
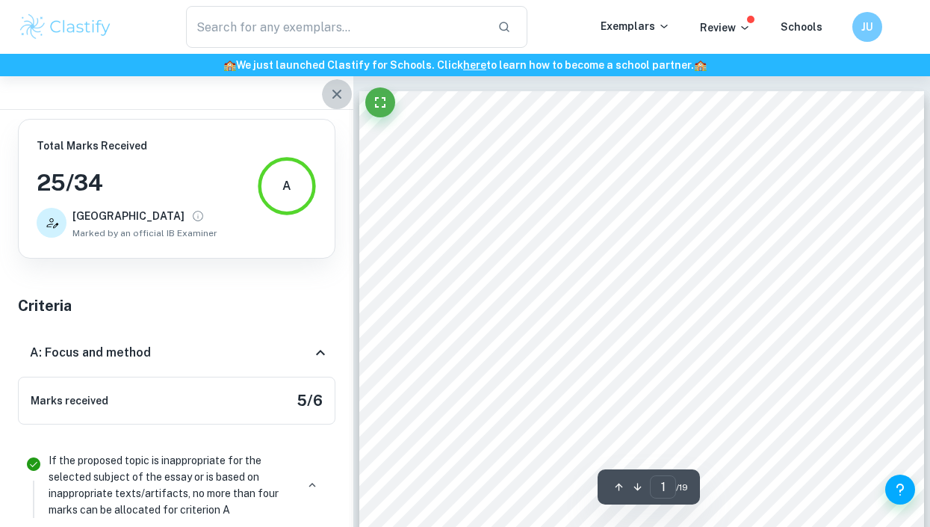
click at [326, 104] on button "button" at bounding box center [337, 94] width 30 height 30
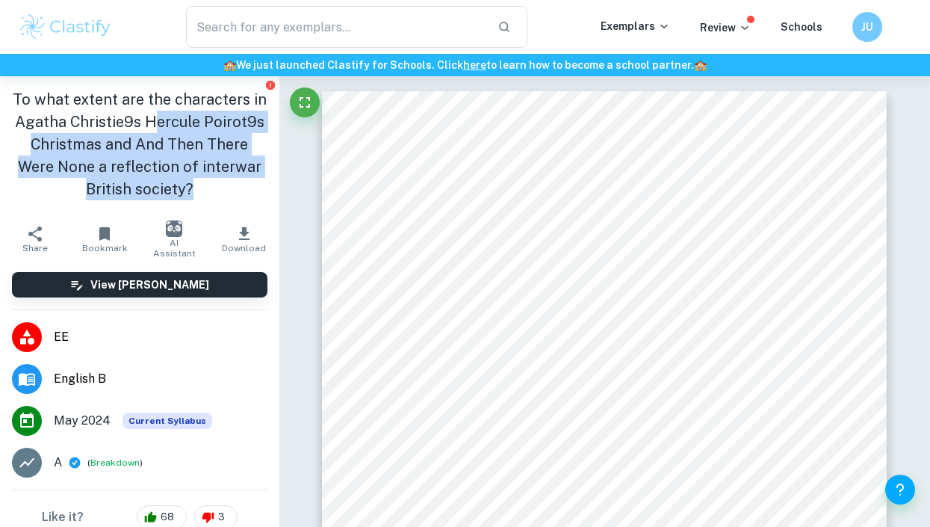
drag, startPoint x: 227, startPoint y: 190, endPoint x: 187, endPoint y: 123, distance: 79.0
click at [187, 123] on h1 "To what extent are the characters in Agatha Christie9s Hercule Poirot9s Christm…" at bounding box center [139, 144] width 255 height 112
drag, startPoint x: 187, startPoint y: 123, endPoint x: 242, endPoint y: 201, distance: 96.0
click at [242, 201] on div "To what extent are the characters in Agatha Christie9s Hercule Poirot9s Christm…" at bounding box center [139, 147] width 279 height 142
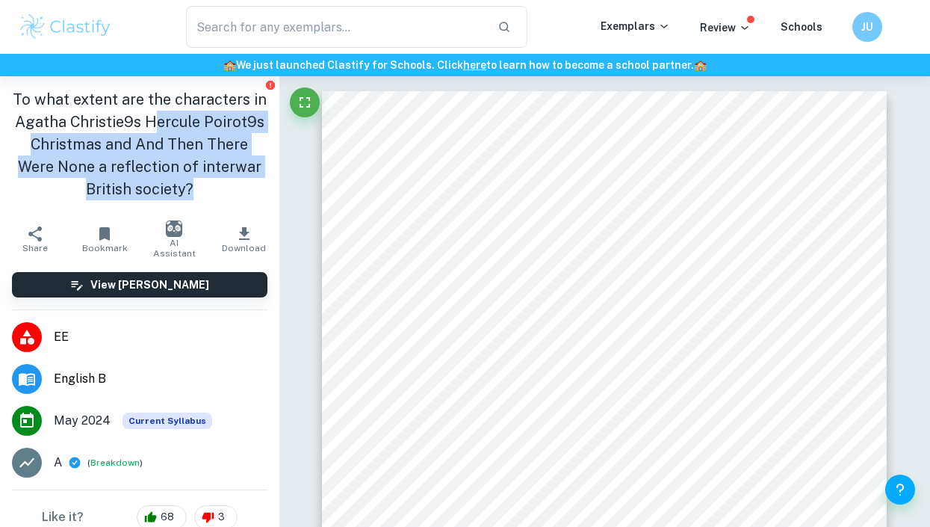
click at [242, 201] on div "To what extent are the characters in Agatha Christie9s Hercule Poirot9s Christm…" at bounding box center [139, 147] width 279 height 142
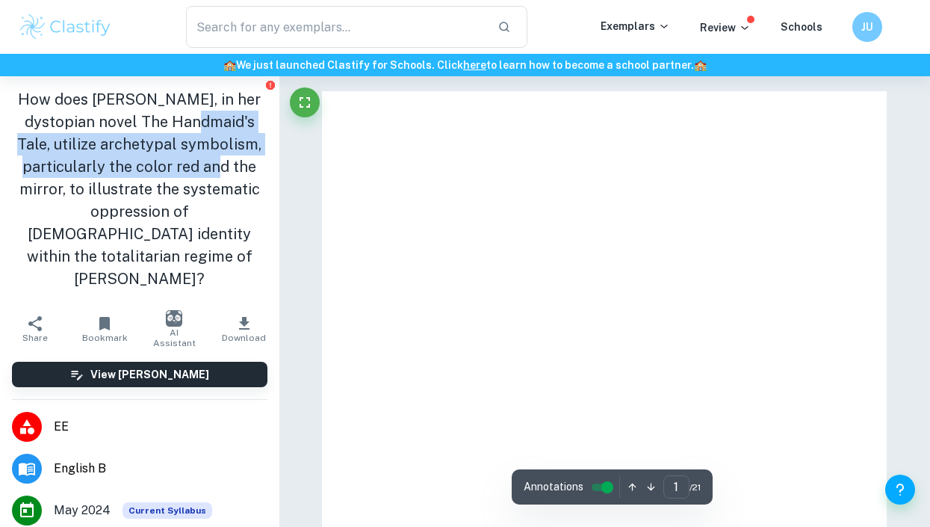
drag, startPoint x: 196, startPoint y: 173, endPoint x: 172, endPoint y: 113, distance: 64.4
click at [172, 113] on h1 "How does Margaret Atwood, in her dystopian novel The Handmaid's Tale, utilize a…" at bounding box center [139, 189] width 255 height 202
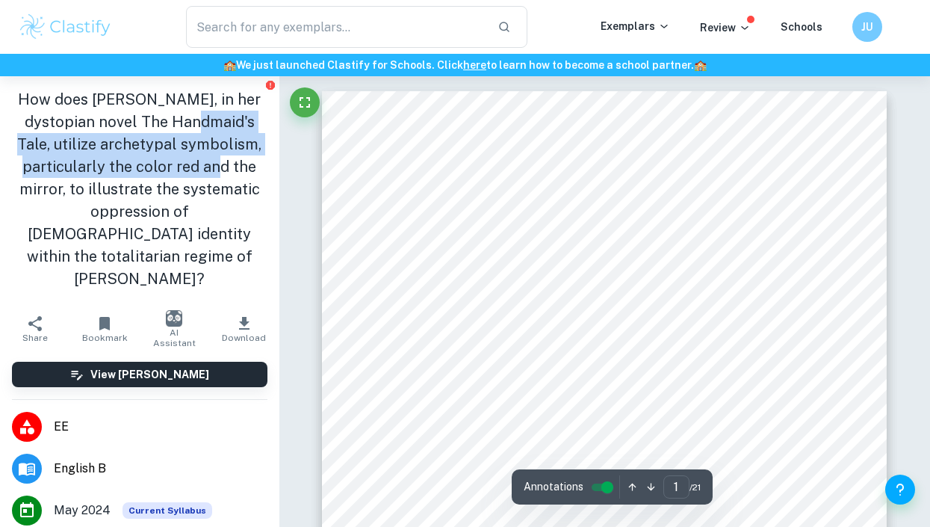
click at [172, 113] on h1 "How does Margaret Atwood, in her dystopian novel The Handmaid's Tale, utilize a…" at bounding box center [139, 189] width 255 height 202
drag, startPoint x: 172, startPoint y: 113, endPoint x: 185, endPoint y: 177, distance: 65.6
click at [185, 177] on h1 "How does Margaret Atwood, in her dystopian novel The Handmaid's Tale, utilize a…" at bounding box center [139, 189] width 255 height 202
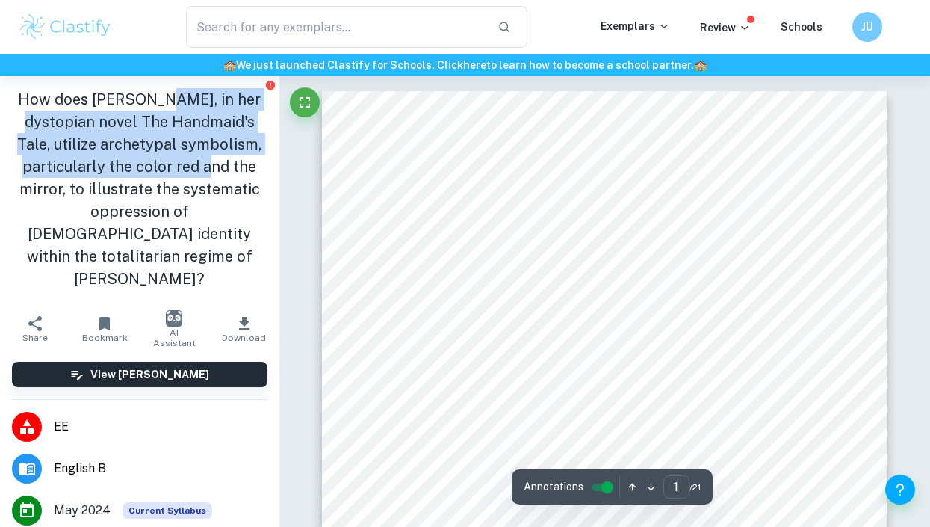
drag, startPoint x: 185, startPoint y: 177, endPoint x: 162, endPoint y: 99, distance: 81.1
click at [162, 99] on h1 "How does Margaret Atwood, in her dystopian novel The Handmaid's Tale, utilize a…" at bounding box center [139, 189] width 255 height 202
drag, startPoint x: 162, startPoint y: 99, endPoint x: 152, endPoint y: 188, distance: 89.5
click at [152, 188] on h1 "How does Margaret Atwood, in her dystopian novel The Handmaid's Tale, utilize a…" at bounding box center [139, 189] width 255 height 202
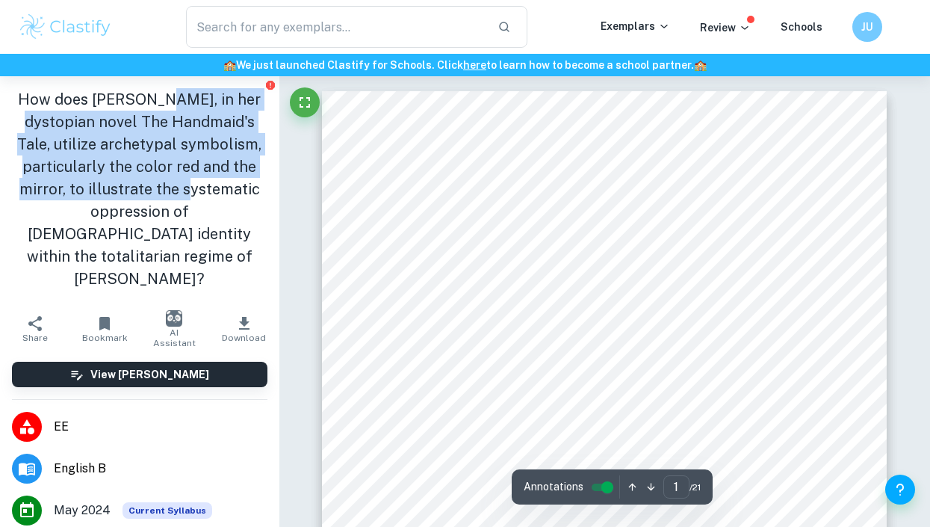
click at [152, 188] on h1 "How does Margaret Atwood, in her dystopian novel The Handmaid's Tale, utilize a…" at bounding box center [139, 189] width 255 height 202
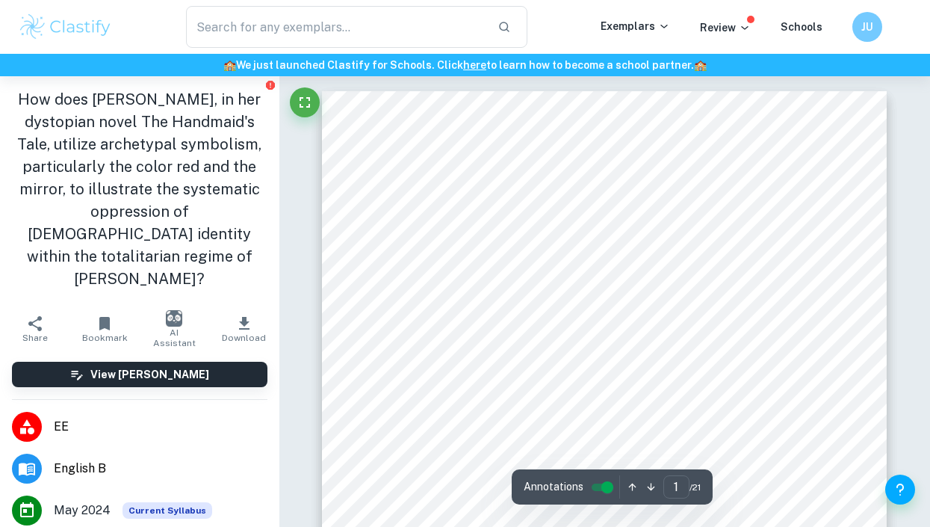
click at [108, 146] on h1 "How does Margaret Atwood, in her dystopian novel The Handmaid's Tale, utilize a…" at bounding box center [139, 189] width 255 height 202
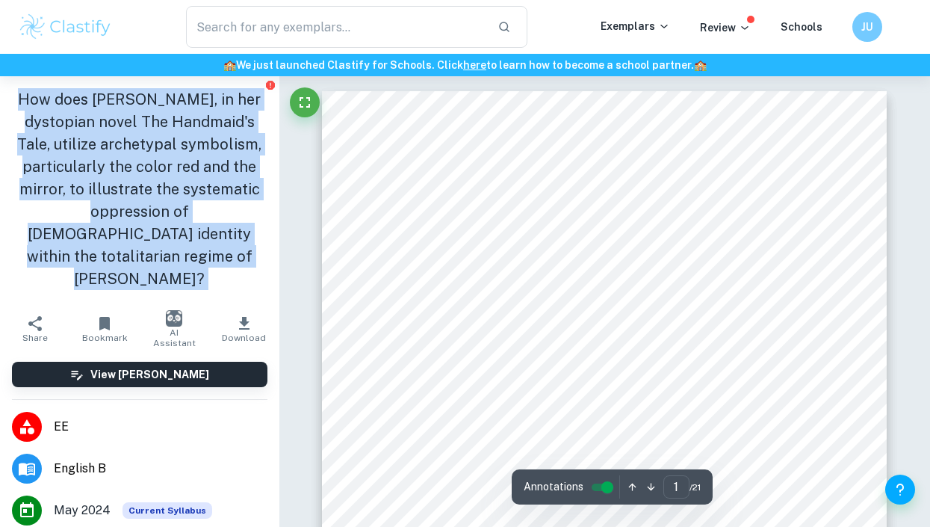
click at [108, 146] on h1 "How does Margaret Atwood, in her dystopian novel The Handmaid's Tale, utilize a…" at bounding box center [139, 189] width 255 height 202
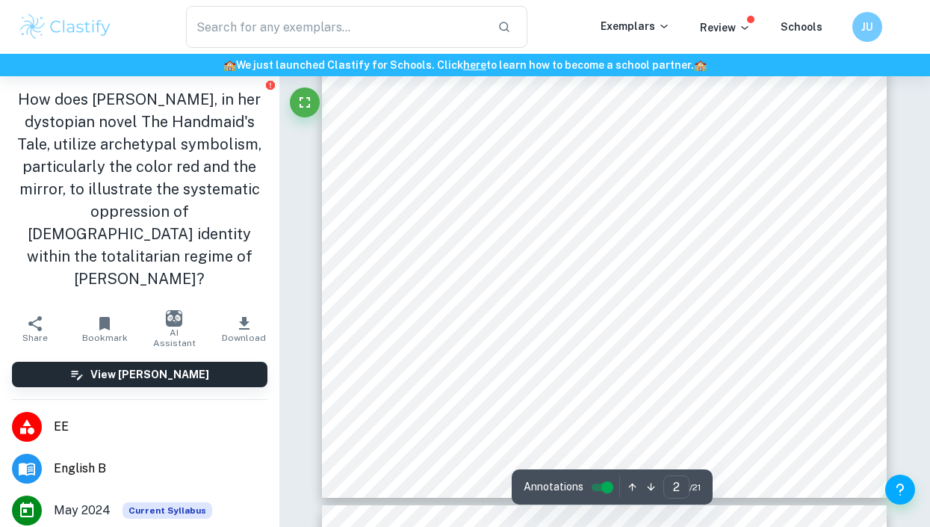
scroll to position [1304, 0]
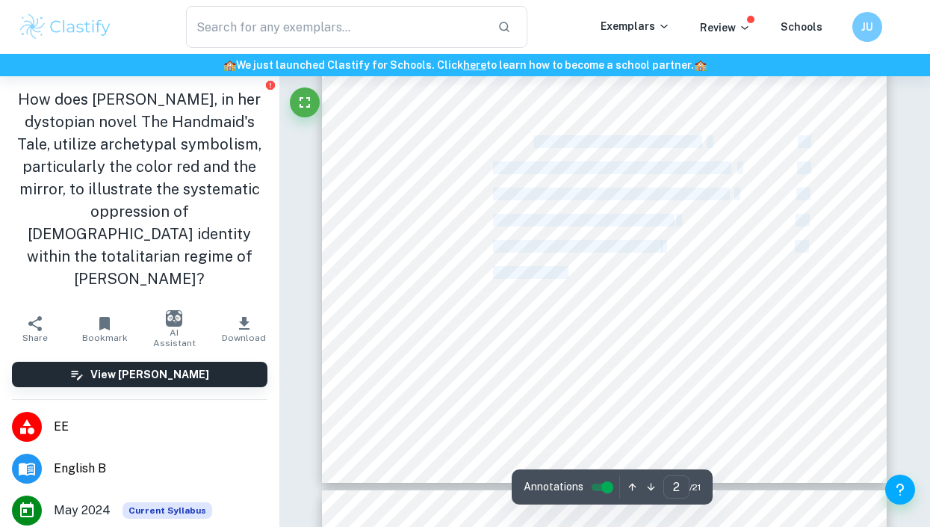
drag, startPoint x: 570, startPoint y: 279, endPoint x: 534, endPoint y: 144, distance: 139.9
click at [534, 144] on div "Table of contents 1. Introduction 2 2. Archetypal symbolism in literature 4 3. …" at bounding box center [604, 84] width 565 height 798
click at [575, 247] on span "3.2.5 The Mirror as a Mark of Power" at bounding box center [576, 246] width 167 height 11
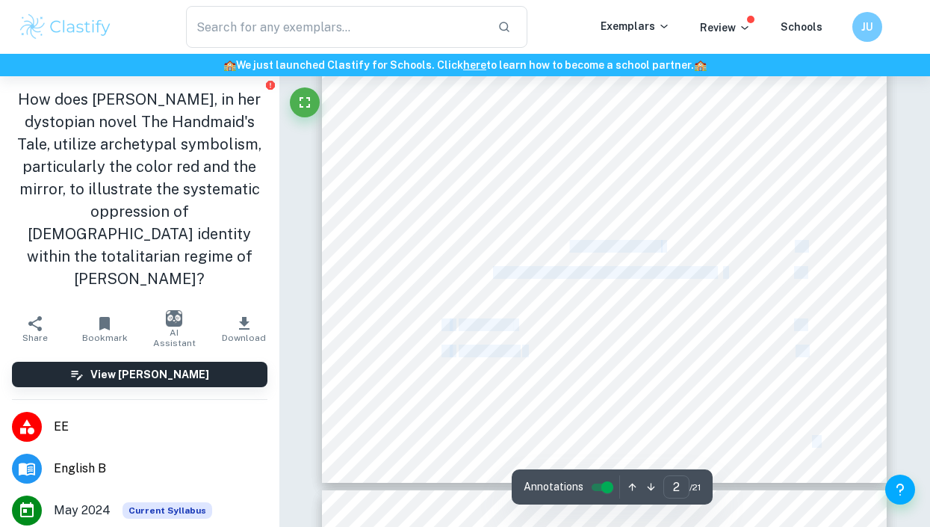
drag, startPoint x: 575, startPoint y: 247, endPoint x: 702, endPoint y: 283, distance: 132.0
click at [702, 283] on div "Table of contents 1. Introduction 2 2. Archetypal symbolism in literature 4 3. …" at bounding box center [604, 84] width 565 height 798
drag, startPoint x: 702, startPoint y: 283, endPoint x: 563, endPoint y: 152, distance: 191.3
click at [563, 152] on div "Table of contents 1. Introduction 2 2. Archetypal symbolism in literature 4 3. …" at bounding box center [604, 84] width 565 height 798
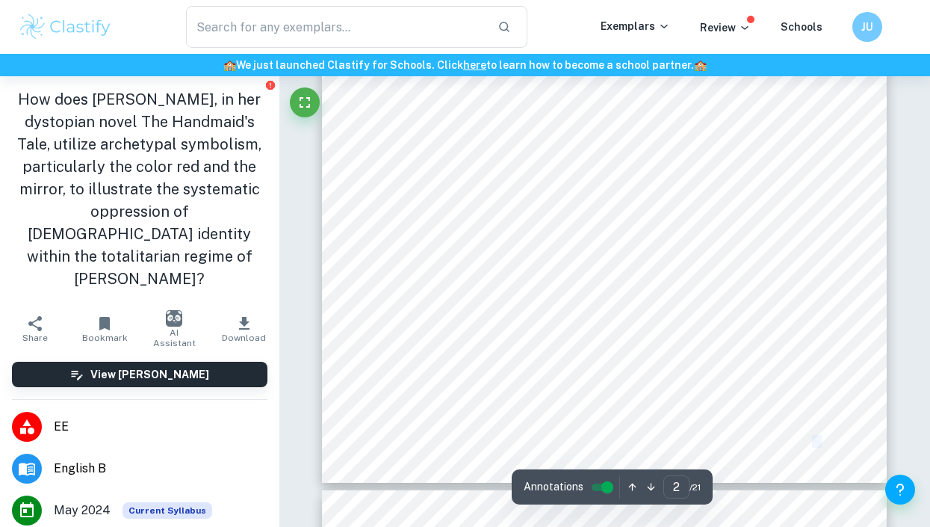
click at [563, 152] on div "Table of contents 1. Introduction 2 2. Archetypal symbolism in literature 4 3. …" at bounding box center [604, 84] width 565 height 798
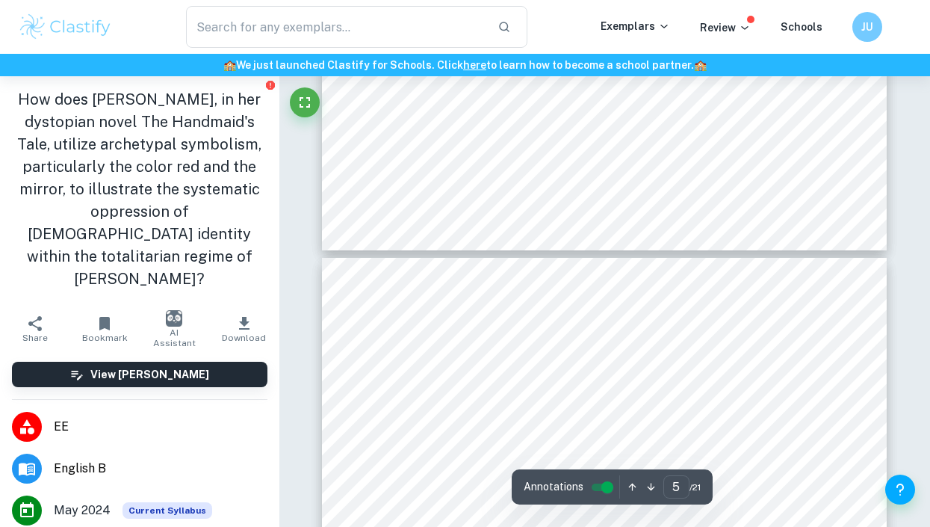
type input "6"
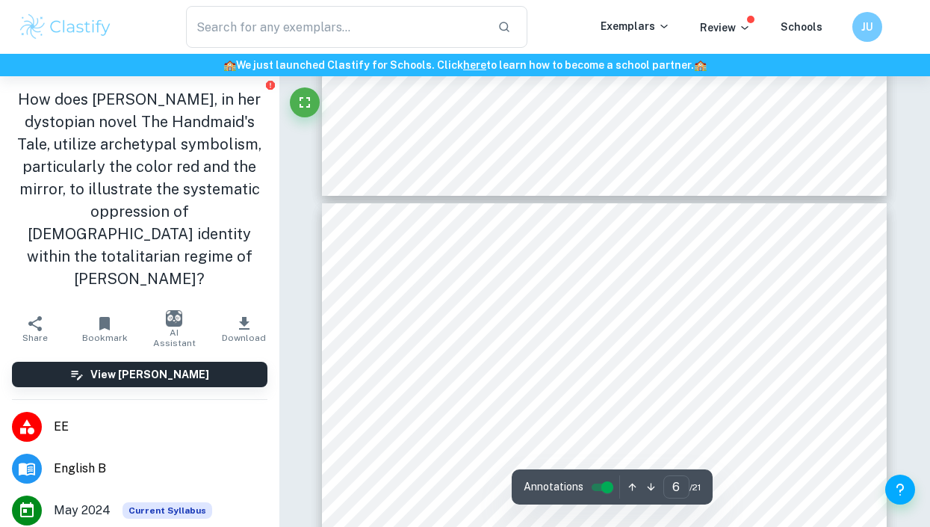
scroll to position [4100, 0]
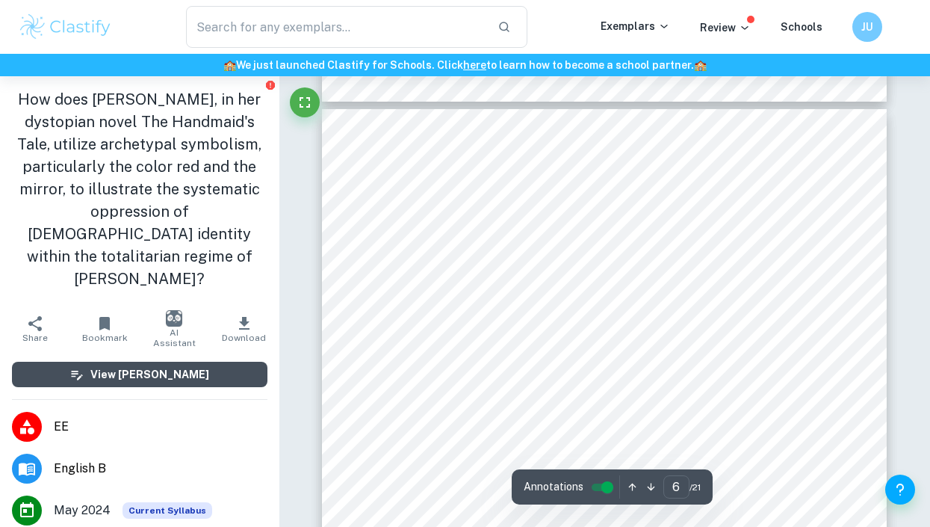
click at [201, 362] on button "View Mark Scheme" at bounding box center [139, 374] width 255 height 25
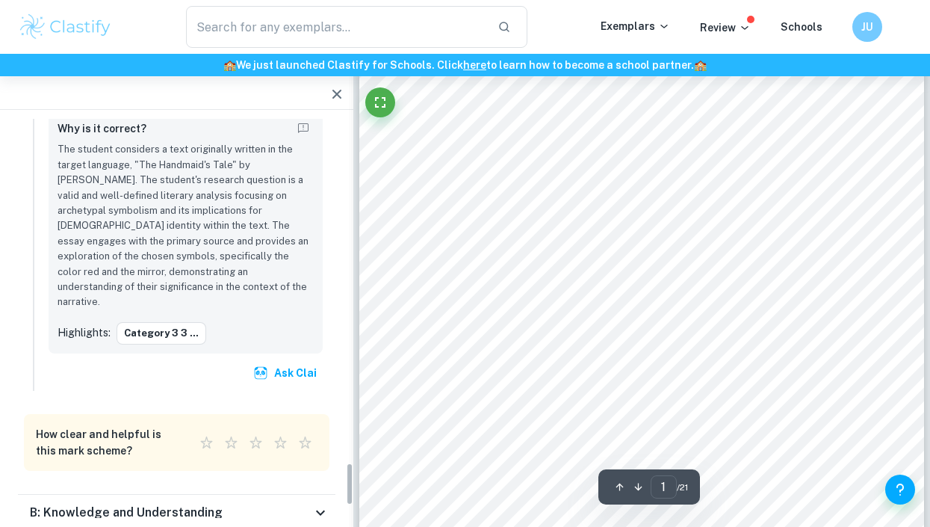
scroll to position [3335, 0]
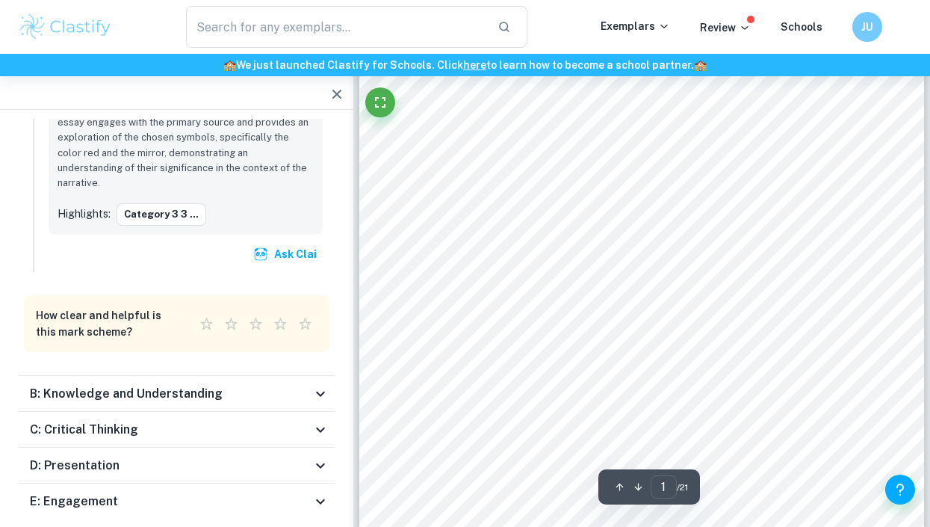
click at [149, 492] on div "E: Engagement" at bounding box center [171, 501] width 282 height 18
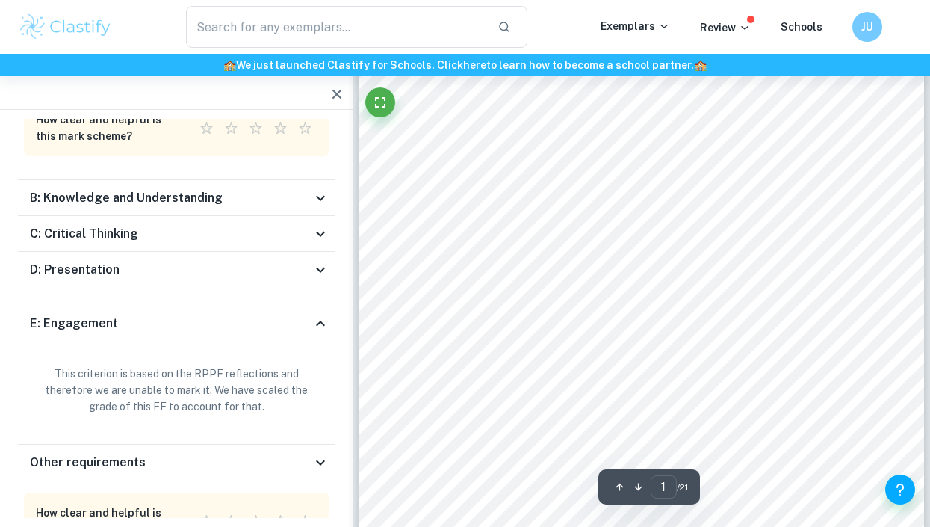
click at [202, 314] on div "E: Engagement" at bounding box center [171, 323] width 282 height 18
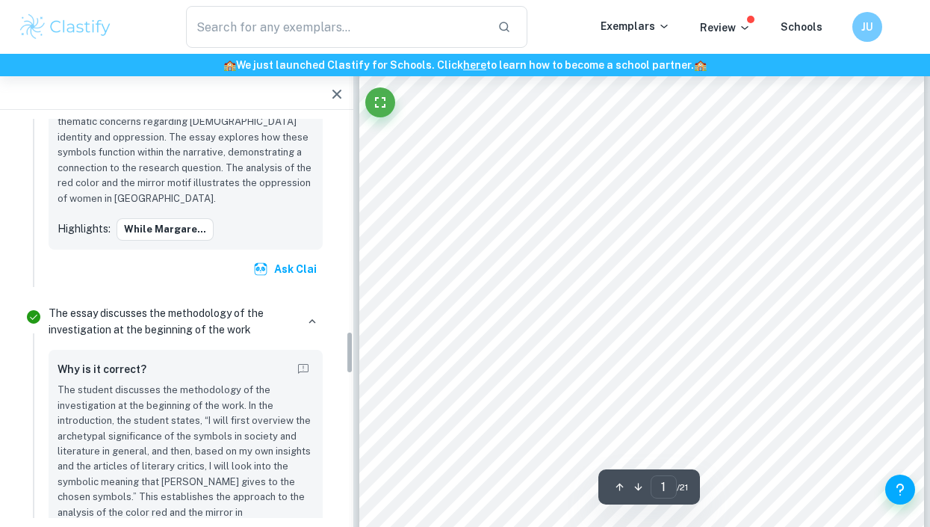
scroll to position [1848, 0]
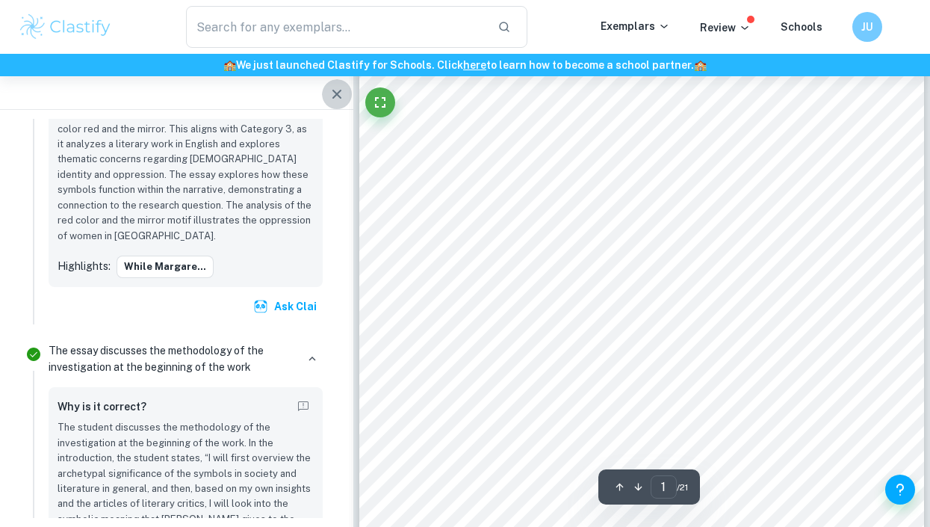
click at [332, 98] on icon "button" at bounding box center [336, 94] width 9 height 9
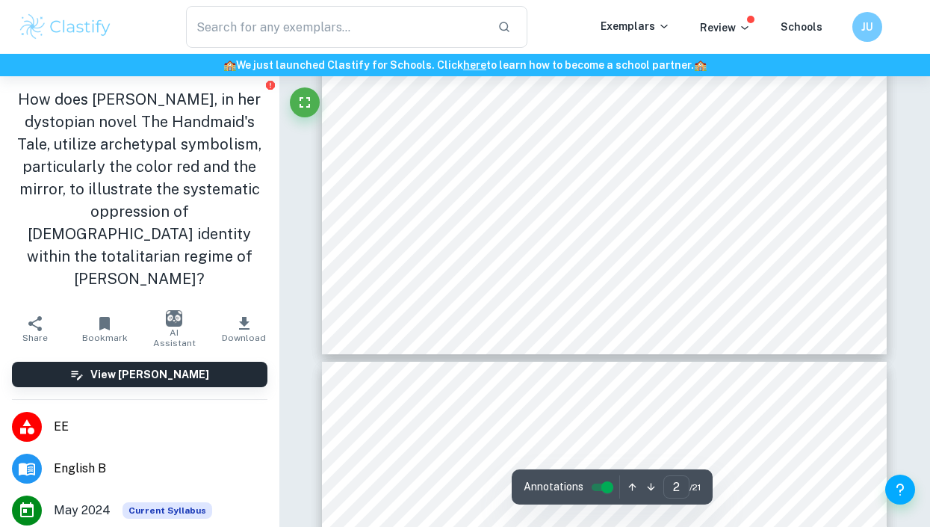
type input "3"
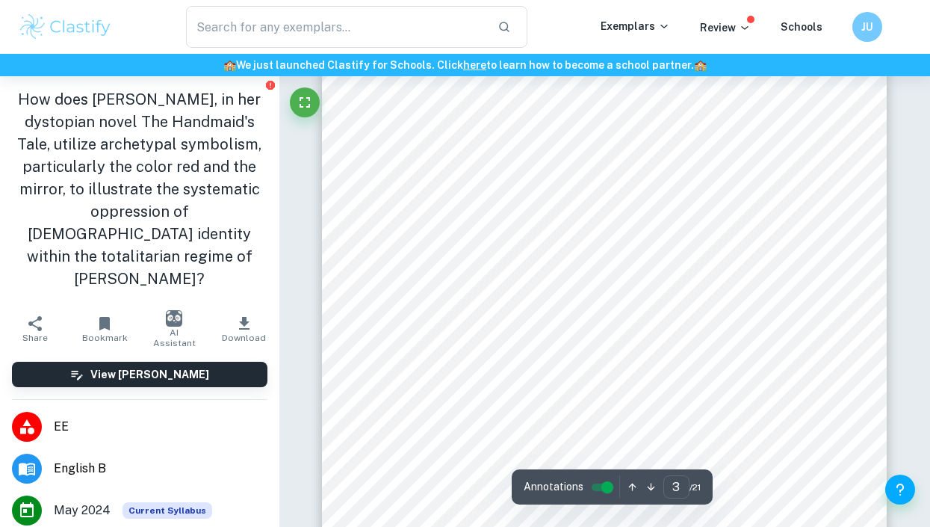
scroll to position [1776, 0]
drag, startPoint x: 457, startPoint y: 344, endPoint x: 482, endPoint y: 398, distance: 59.8
click at [482, 398] on div "1. Introduction Ever since its first publication in 1985, The Handmaid9s Tale b…" at bounding box center [604, 417] width 565 height 798
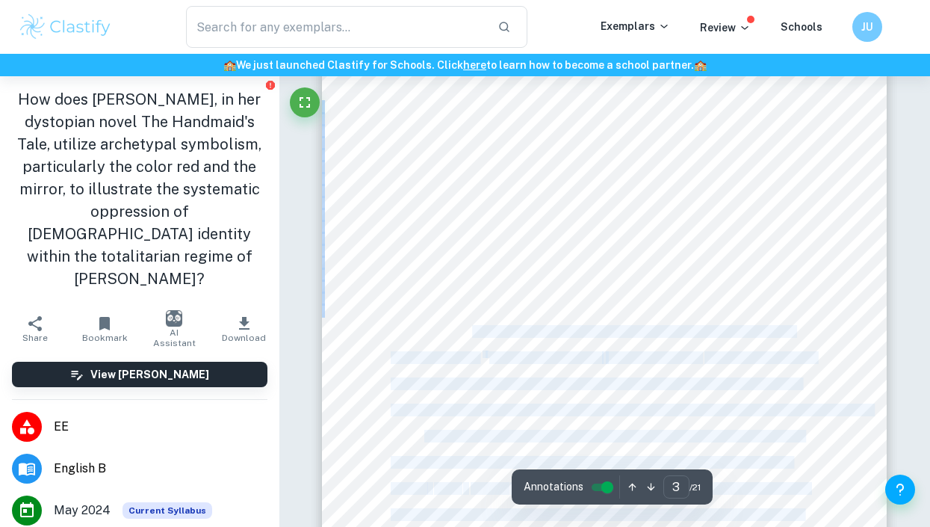
drag, startPoint x: 482, startPoint y: 398, endPoint x: 478, endPoint y: 329, distance: 69.6
click at [478, 329] on div "1. Introduction Ever since its first publication in 1985, The Handmaid9s Tale b…" at bounding box center [604, 417] width 565 height 798
click at [478, 329] on span "symbolism, which is used in an unconventional way constantly providing <intelle…" at bounding box center [592, 331] width 403 height 11
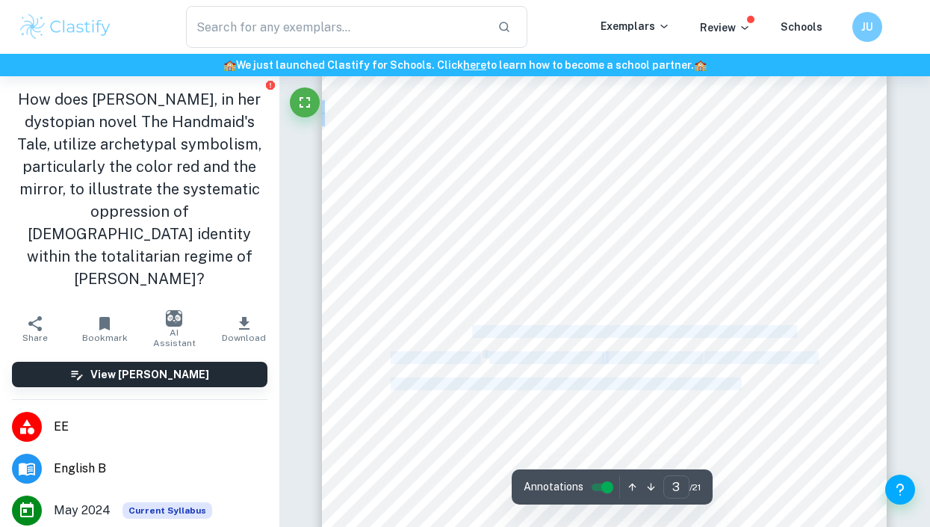
drag, startPoint x: 478, startPoint y: 329, endPoint x: 762, endPoint y: 379, distance: 288.4
click at [762, 379] on div "1. Introduction Ever since its first publication in 1985, The Handmaid9s Tale b…" at bounding box center [604, 417] width 565 height 798
click at [762, 379] on span "the cover immediately catches the eye. It makes the reader wonder whether this …" at bounding box center [596, 383] width 410 height 11
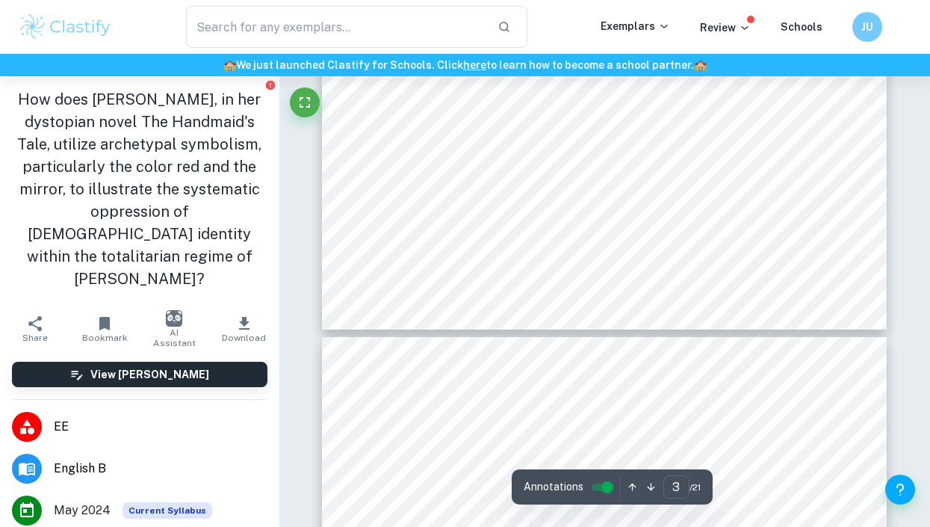
scroll to position [2263, 0]
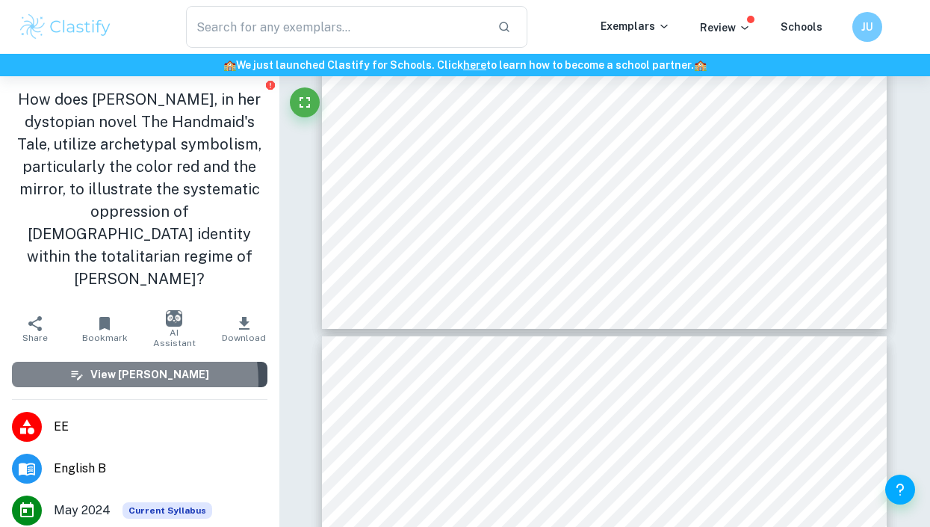
click at [124, 366] on h6 "View Mark Scheme" at bounding box center [149, 374] width 119 height 16
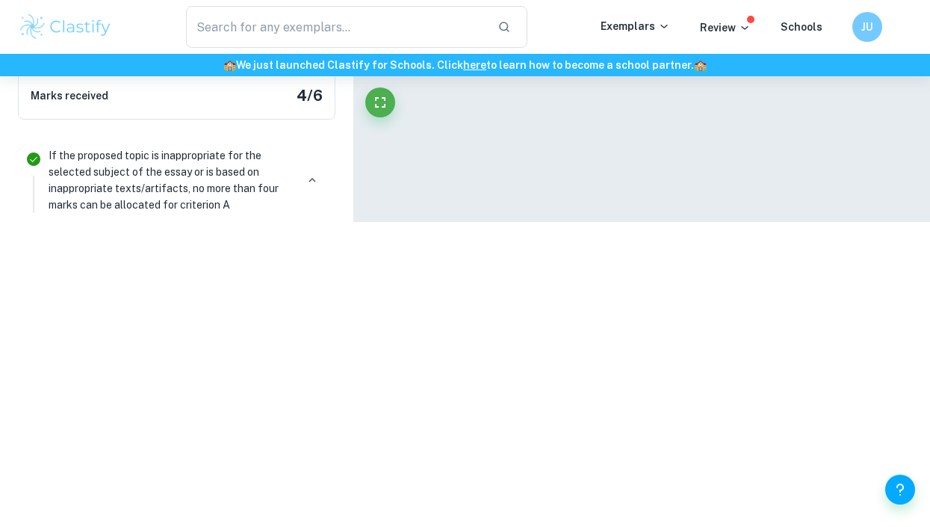
scroll to position [331, 0]
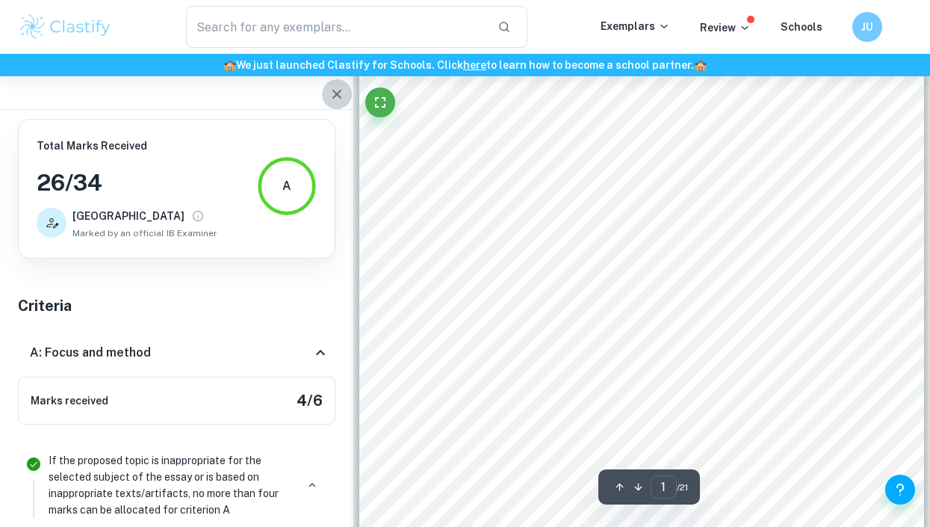
click at [343, 93] on icon "button" at bounding box center [337, 94] width 18 height 18
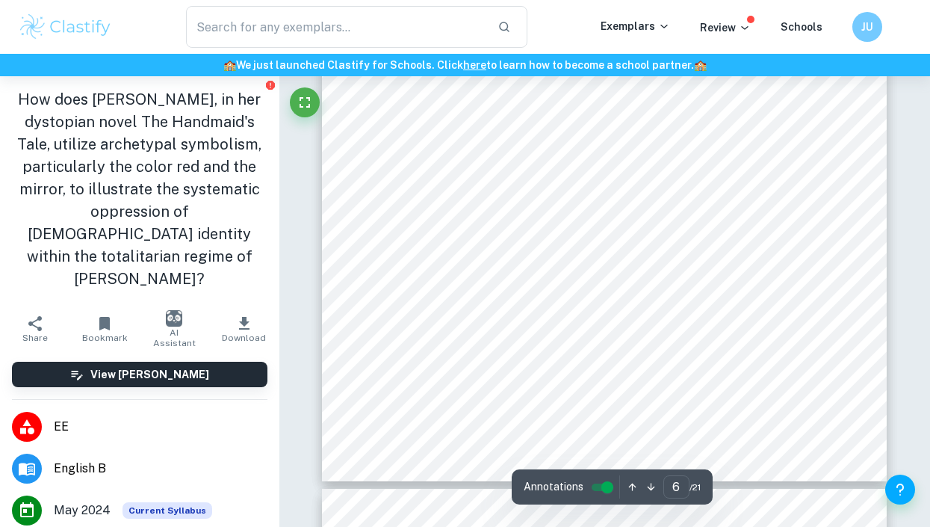
scroll to position [4853, 0]
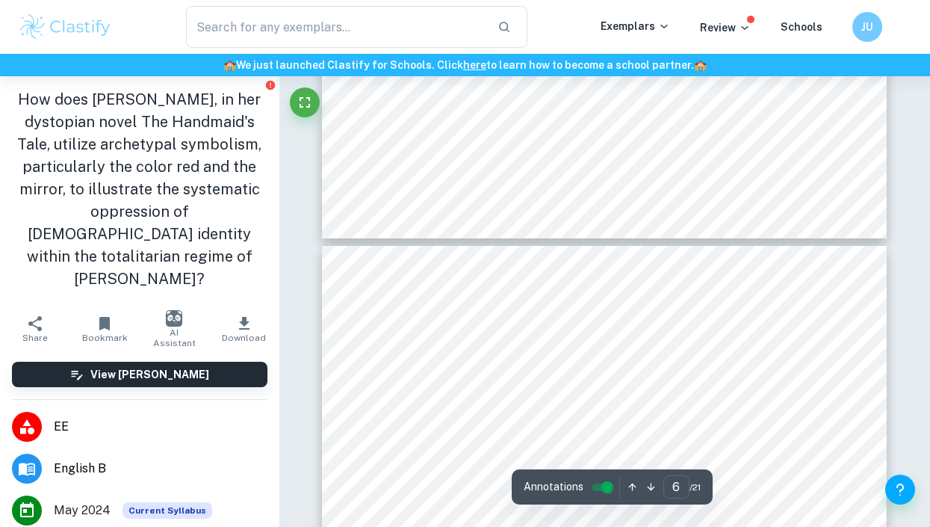
type input "7"
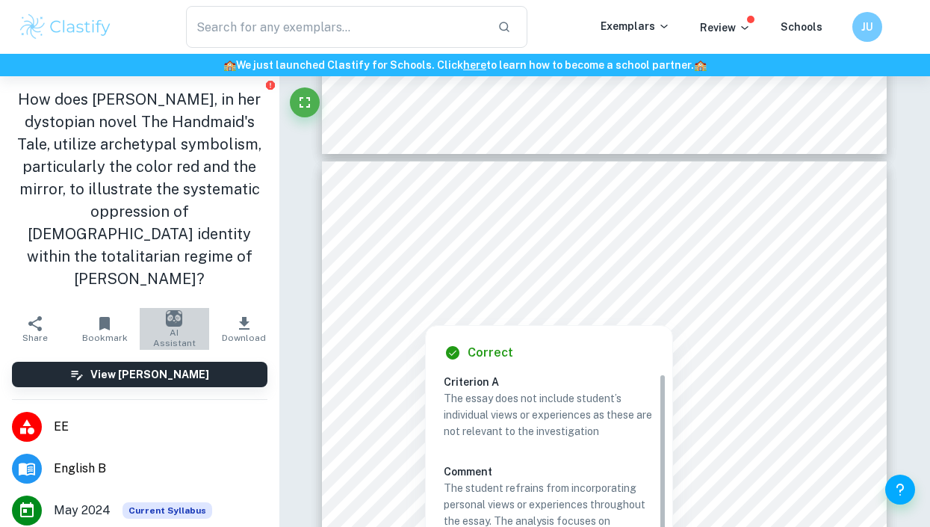
click at [171, 310] on img "button" at bounding box center [174, 318] width 16 height 16
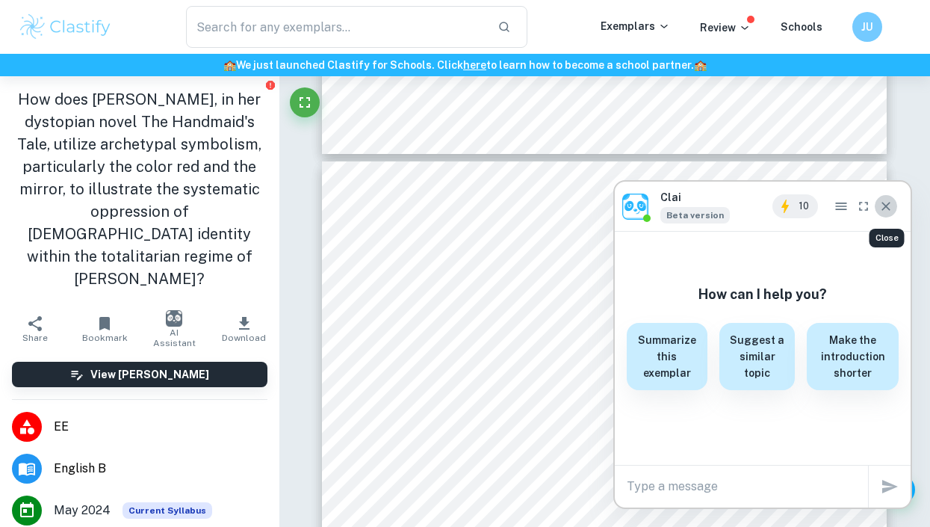
click at [888, 205] on icon "Close" at bounding box center [886, 206] width 15 height 15
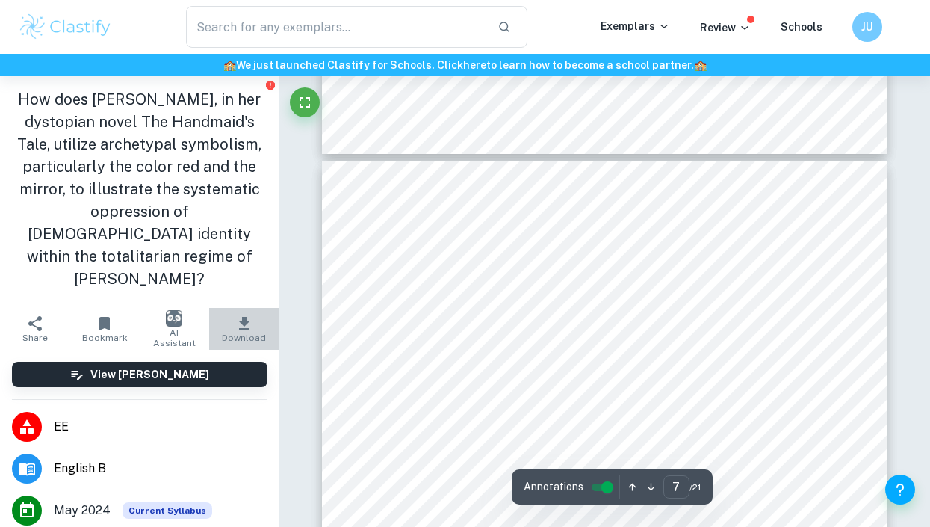
click at [251, 308] on button "Download" at bounding box center [243, 329] width 69 height 42
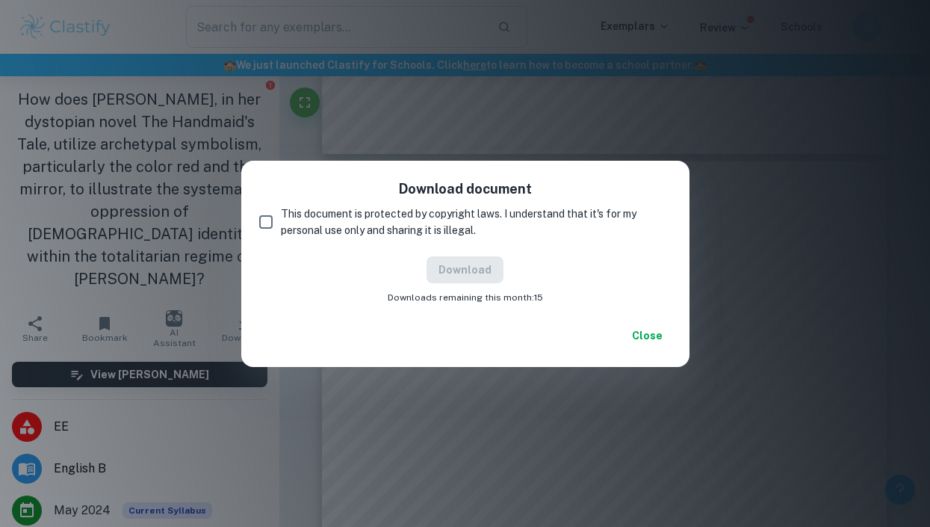
click at [281, 223] on span "This document is protected by copyright laws. I understand that it's for my per…" at bounding box center [470, 221] width 379 height 33
click at [281, 223] on input "This document is protected by copyright laws. I understand that it's for my per…" at bounding box center [266, 222] width 30 height 30
checkbox input "true"
click at [485, 277] on button "Download" at bounding box center [465, 269] width 77 height 27
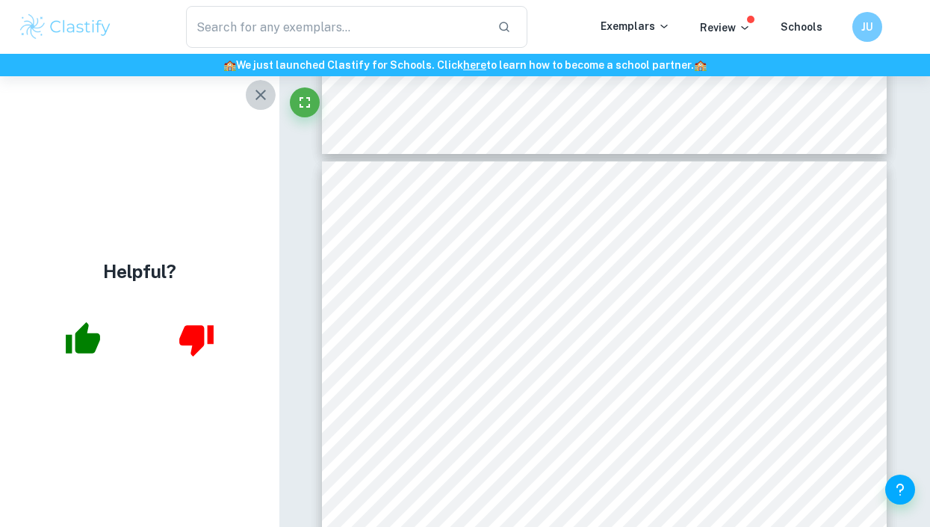
click at [256, 92] on icon "button" at bounding box center [261, 95] width 18 height 18
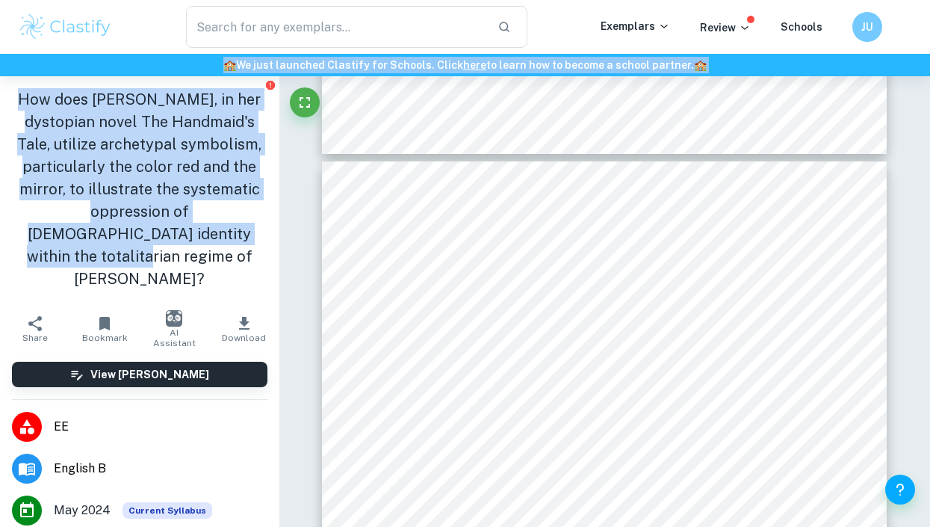
drag, startPoint x: 212, startPoint y: 230, endPoint x: 183, endPoint y: 72, distance: 160.3
click at [183, 72] on h6 "🏫 We just launched Clastify for Schools. Click here to learn how to become a sc…" at bounding box center [465, 65] width 924 height 16
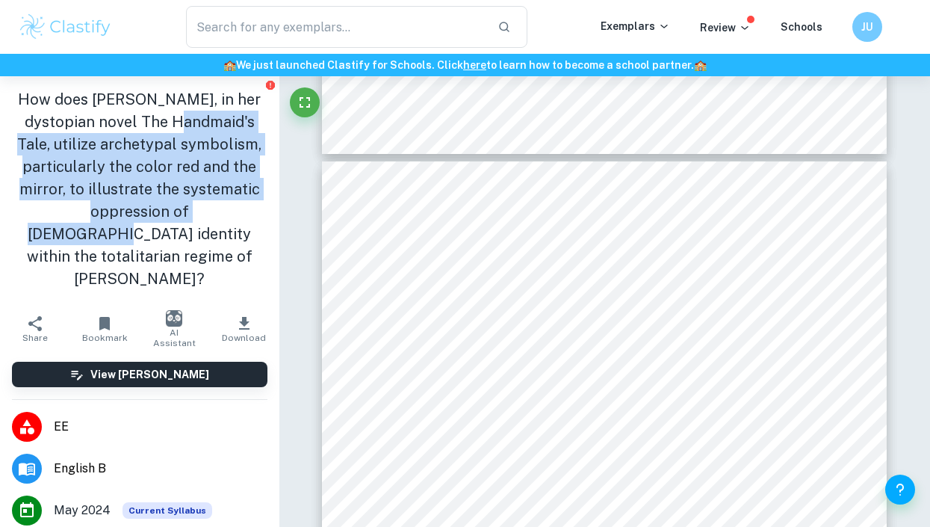
drag, startPoint x: 159, startPoint y: 124, endPoint x: 199, endPoint y: 218, distance: 102.4
click at [199, 218] on h1 "How does Margaret Atwood, in her dystopian novel The Handmaid's Tale, utilize a…" at bounding box center [139, 189] width 255 height 202
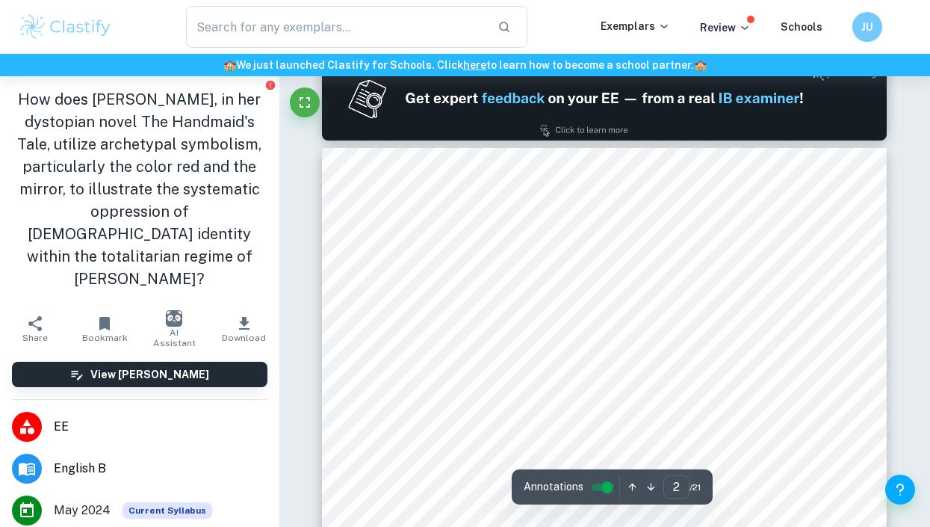
scroll to position [992, 0]
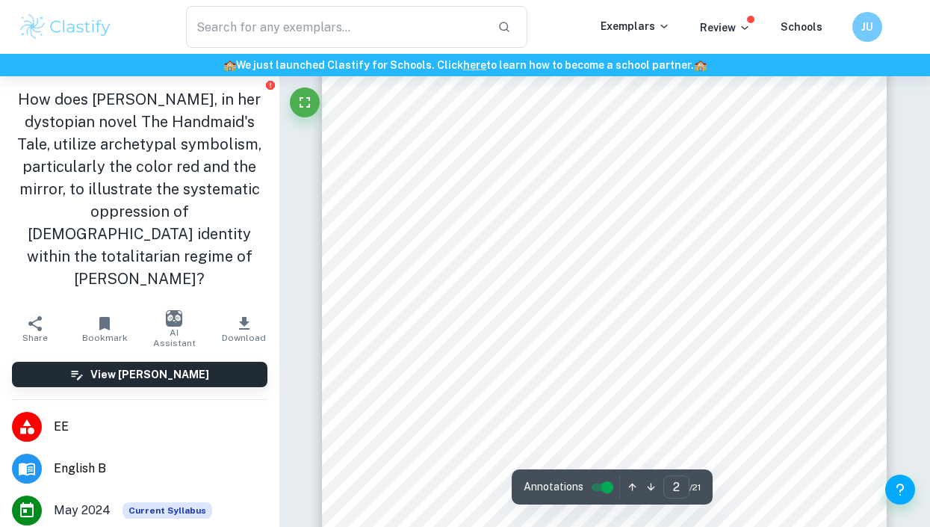
drag, startPoint x: 483, startPoint y: 187, endPoint x: 600, endPoint y: 218, distance: 120.7
click at [600, 218] on div "Table of contents 1. Introduction 2 2. Archetypal symbolism in literature 4 3. …" at bounding box center [604, 395] width 565 height 798
drag, startPoint x: 600, startPoint y: 218, endPoint x: 515, endPoint y: 164, distance: 100.5
click at [515, 164] on div "Table of contents 1. Introduction 2 2. Archetypal symbolism in literature 4 3. …" at bounding box center [604, 395] width 565 height 798
drag, startPoint x: 515, startPoint y: 164, endPoint x: 575, endPoint y: 309, distance: 157.5
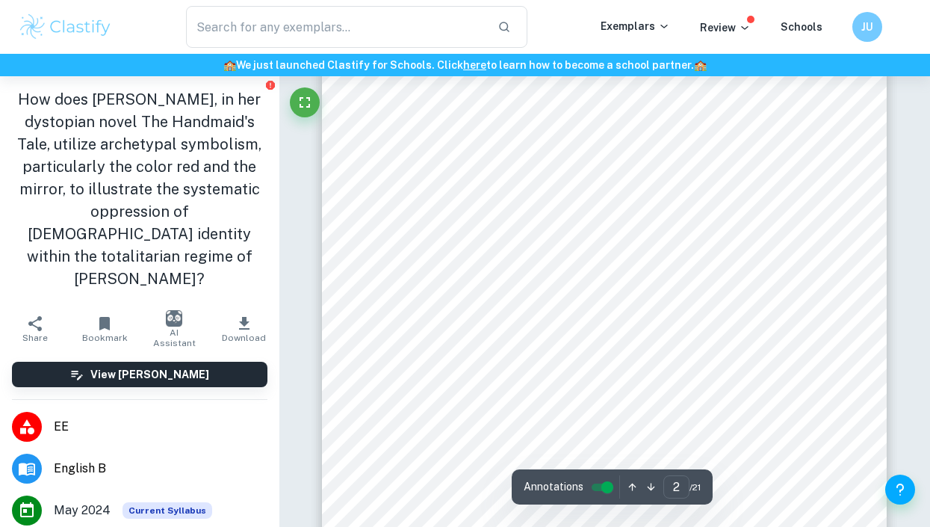
click at [575, 309] on div "Table of contents 1. Introduction 2 2. Archetypal symbolism in literature 4 3. …" at bounding box center [604, 395] width 565 height 798
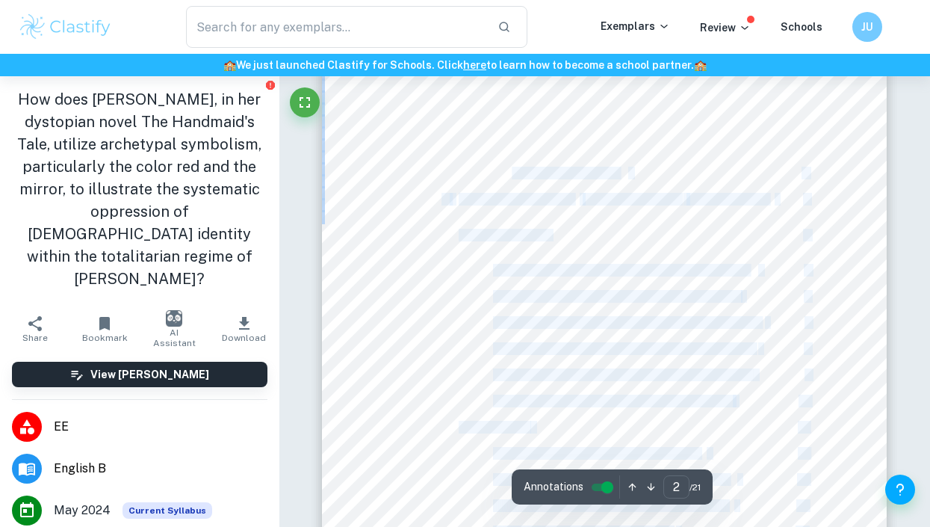
drag, startPoint x: 575, startPoint y: 309, endPoint x: 545, endPoint y: 173, distance: 139.2
click at [545, 173] on div "Table of contents 1. Introduction 2 2. Archetypal symbolism in literature 4 3. …" at bounding box center [604, 395] width 565 height 798
click at [545, 173] on span "Archetypal symbolism in literature" at bounding box center [538, 172] width 159 height 11
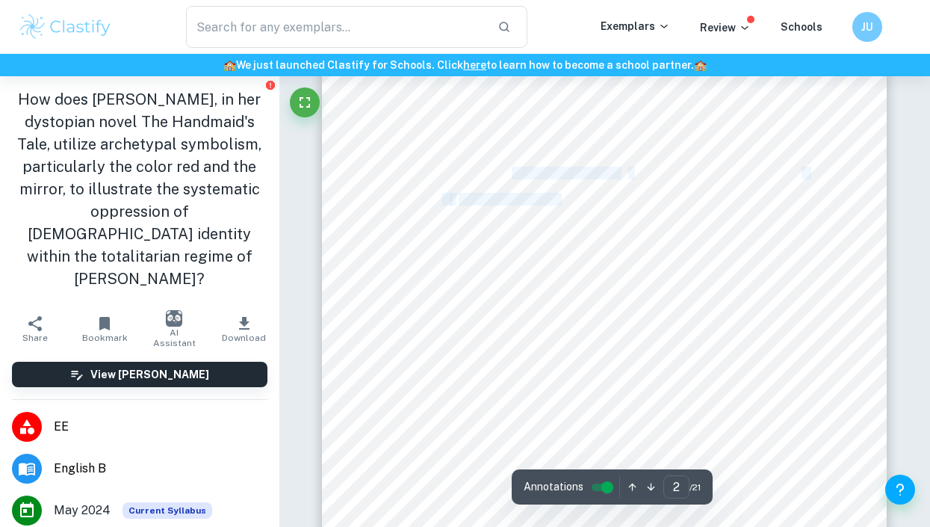
drag, startPoint x: 545, startPoint y: 173, endPoint x: 560, endPoint y: 204, distance: 33.8
click at [560, 204] on div "Table of contents 1. Introduction 2 2. Archetypal symbolism in literature 4 3. …" at bounding box center [604, 395] width 565 height 798
click at [560, 204] on span "Archetypal symbolism in" at bounding box center [516, 198] width 114 height 11
drag, startPoint x: 560, startPoint y: 204, endPoint x: 564, endPoint y: 165, distance: 39.1
click at [564, 165] on div "Table of contents 1. Introduction 2 2. Archetypal symbolism in literature 4 3. …" at bounding box center [604, 395] width 565 height 798
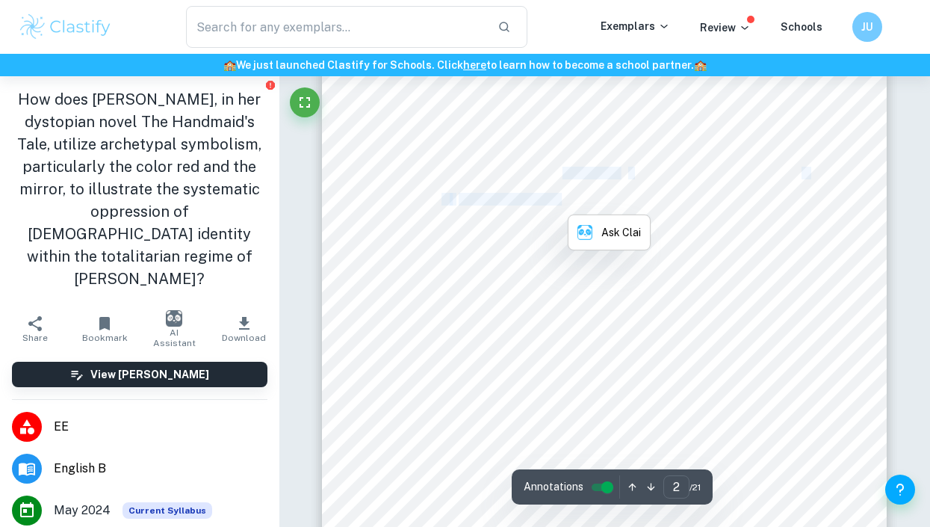
click at [564, 167] on span "Archetypal symbolism in literature" at bounding box center [538, 172] width 159 height 11
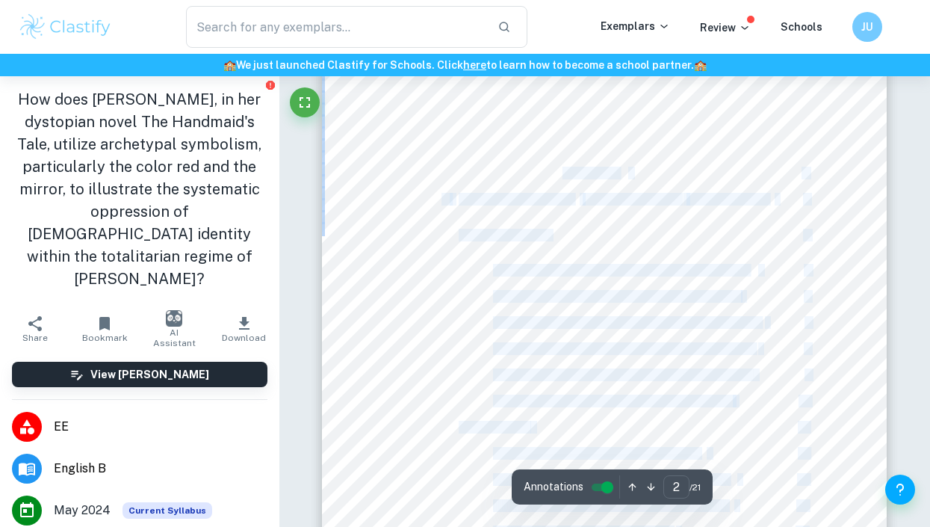
drag, startPoint x: 564, startPoint y: 165, endPoint x: 568, endPoint y: 214, distance: 49.5
click at [568, 214] on div "Table of contents 1. Introduction 2 2. Archetypal symbolism in literature 4 3. …" at bounding box center [604, 395] width 565 height 798
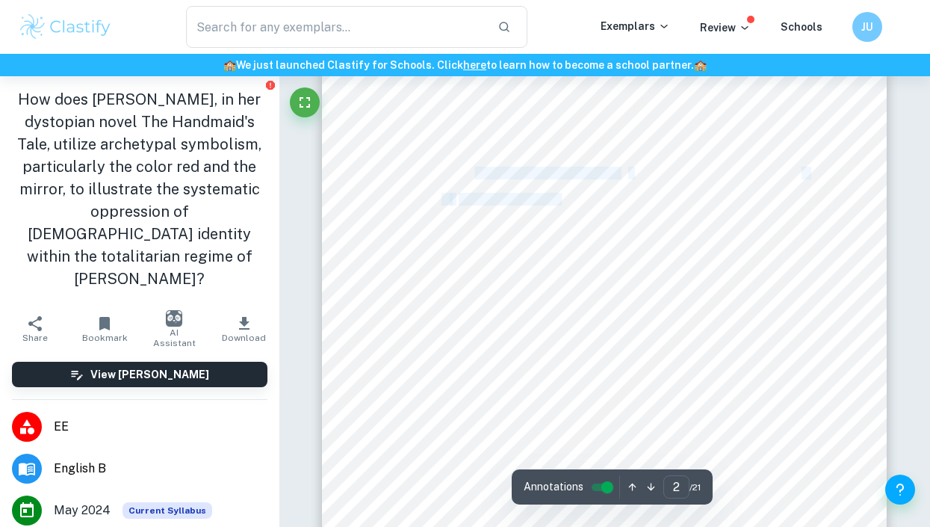
drag, startPoint x: 564, startPoint y: 196, endPoint x: 475, endPoint y: 179, distance: 90.5
click at [475, 179] on div "Table of contents 1. Introduction 2 2. Archetypal symbolism in literature 4 3. …" at bounding box center [604, 395] width 565 height 798
click at [475, 179] on span "Archetypal symbolism in literature" at bounding box center [538, 172] width 159 height 11
click at [462, 173] on div "Table of contents 1. Introduction 2 2. Archetypal symbolism in literature 4 3. …" at bounding box center [604, 395] width 565 height 798
drag, startPoint x: 462, startPoint y: 173, endPoint x: 568, endPoint y: 173, distance: 105.3
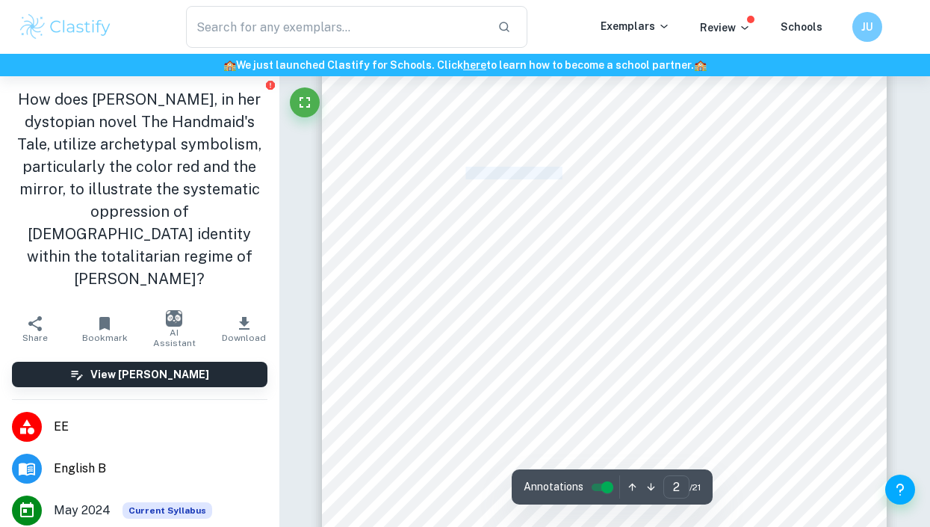
click at [568, 173] on span "Archetypal symbolism in literature" at bounding box center [538, 172] width 159 height 11
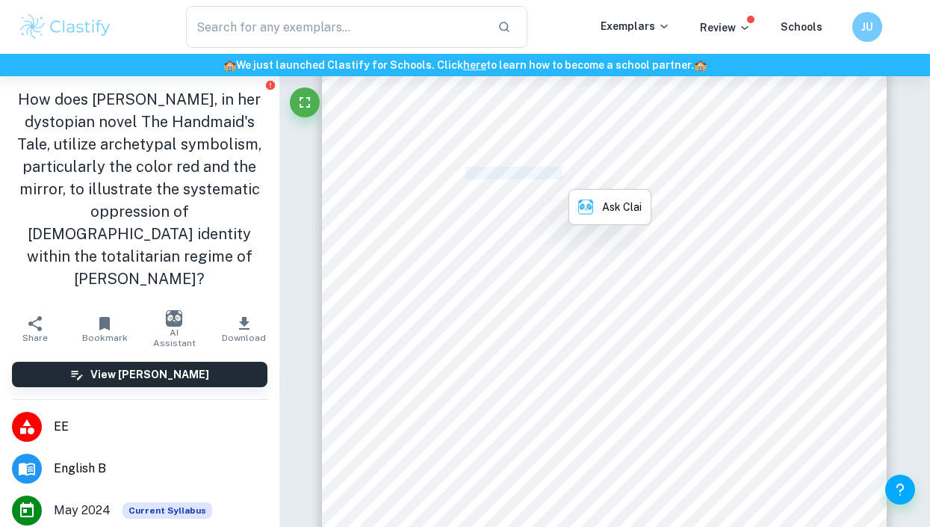
copy span "rchetypal symbolism"
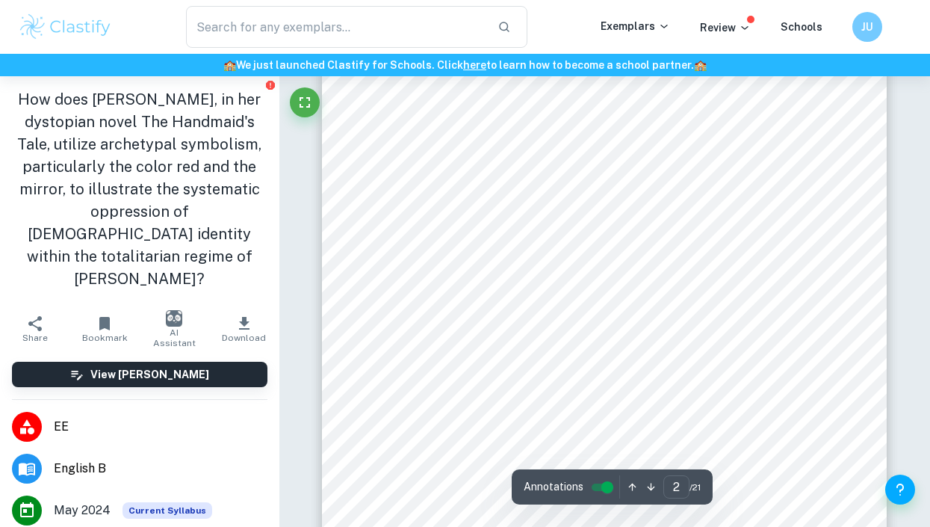
click at [422, 205] on div "Table of contents 1. Introduction 2 2. Archetypal symbolism in literature 4 3. …" at bounding box center [604, 395] width 565 height 798
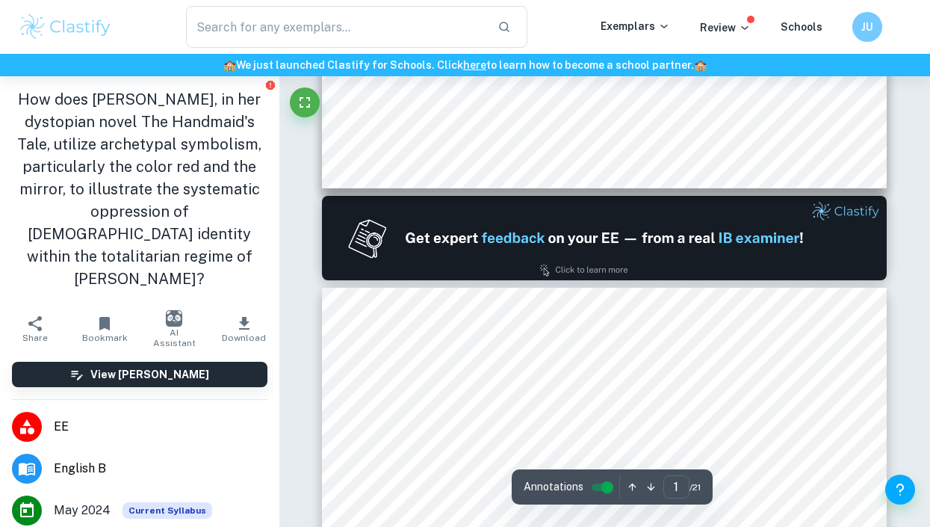
scroll to position [700, 0]
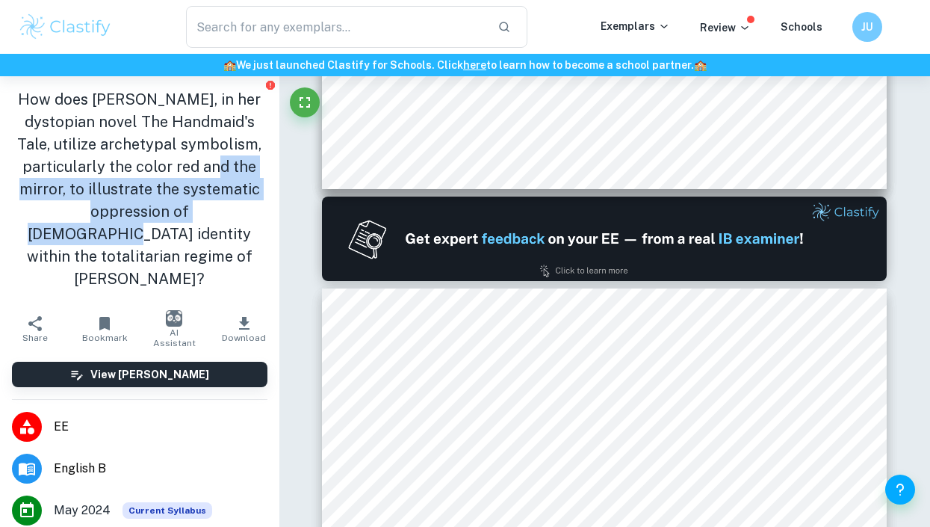
drag, startPoint x: 195, startPoint y: 160, endPoint x: 205, endPoint y: 202, distance: 43.7
click at [205, 202] on h1 "How does Margaret Atwood, in her dystopian novel The Handmaid's Tale, utilize a…" at bounding box center [139, 189] width 255 height 202
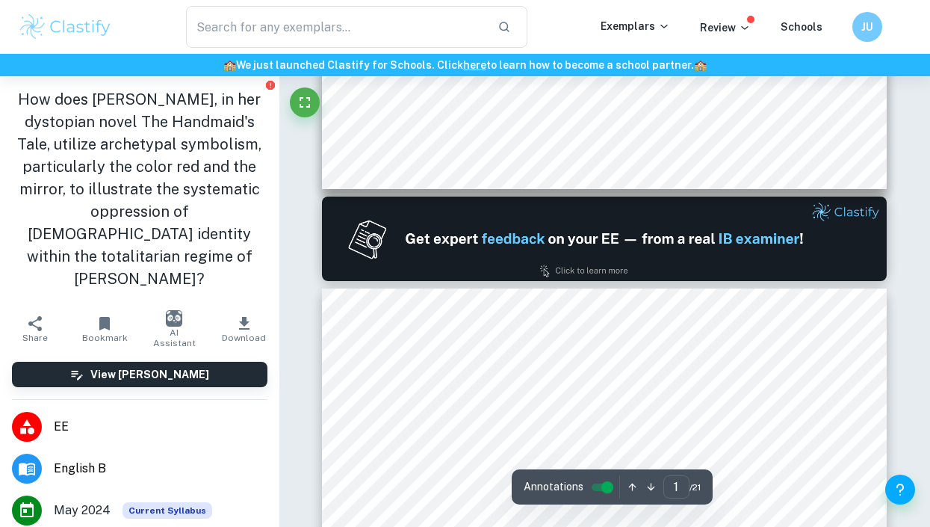
type input "2"
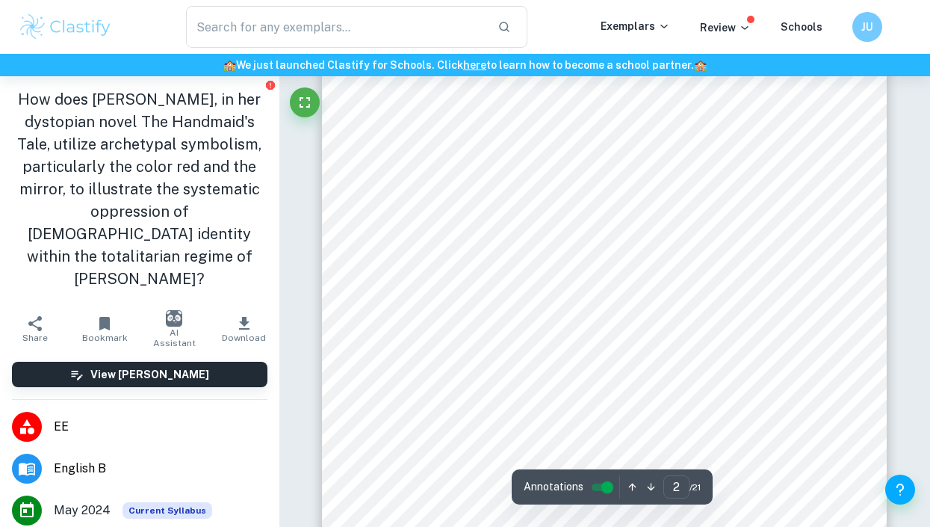
scroll to position [1085, 0]
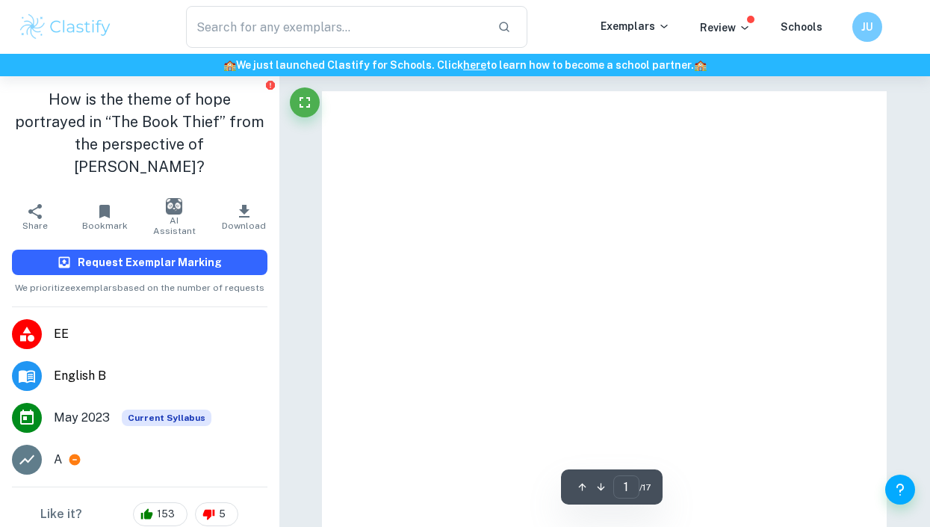
click at [205, 254] on h6 "Request Exemplar Marking" at bounding box center [150, 262] width 144 height 16
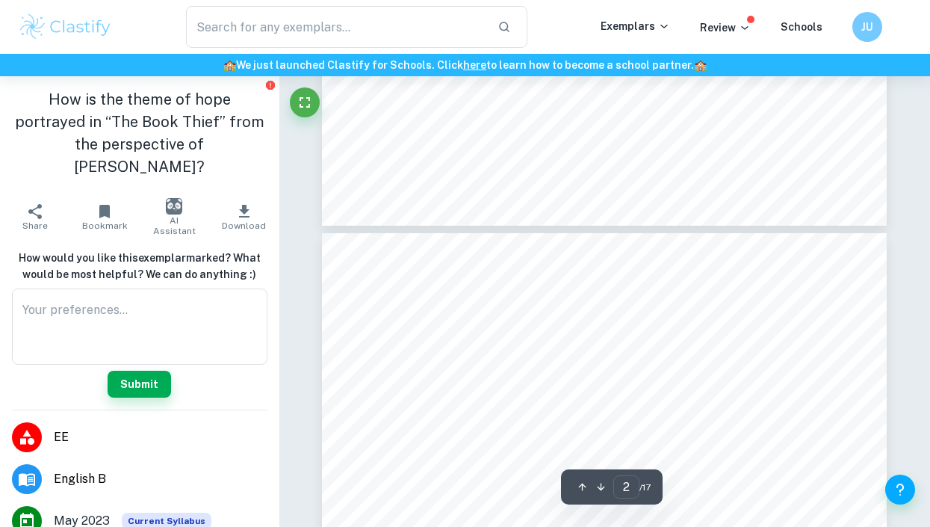
type input "3"
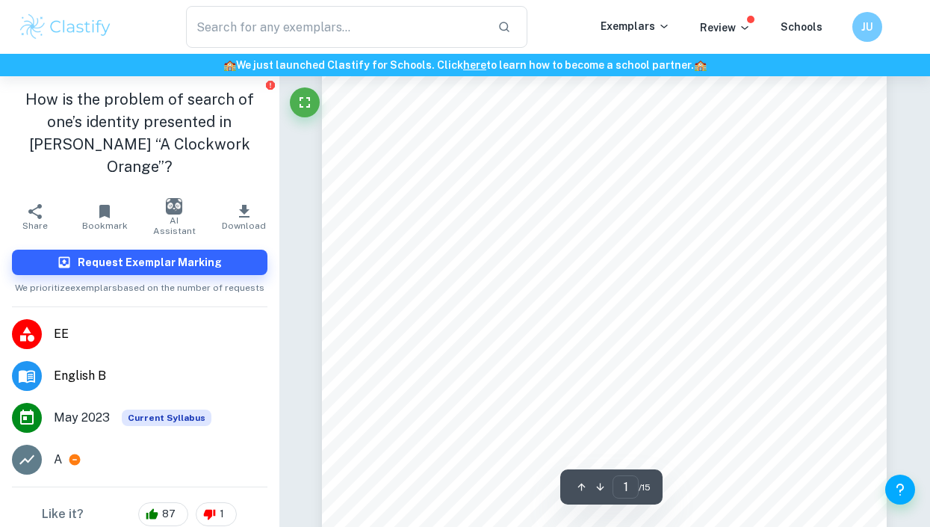
scroll to position [204, 0]
drag, startPoint x: 477, startPoint y: 297, endPoint x: 536, endPoint y: 340, distance: 73.2
click at [536, 340] on div "1 Self and Others: Problems of Identity in [PERSON_NAME] “A Clockwork Orange” R…" at bounding box center [604, 286] width 565 height 799
drag, startPoint x: 536, startPoint y: 340, endPoint x: 488, endPoint y: 329, distance: 49.1
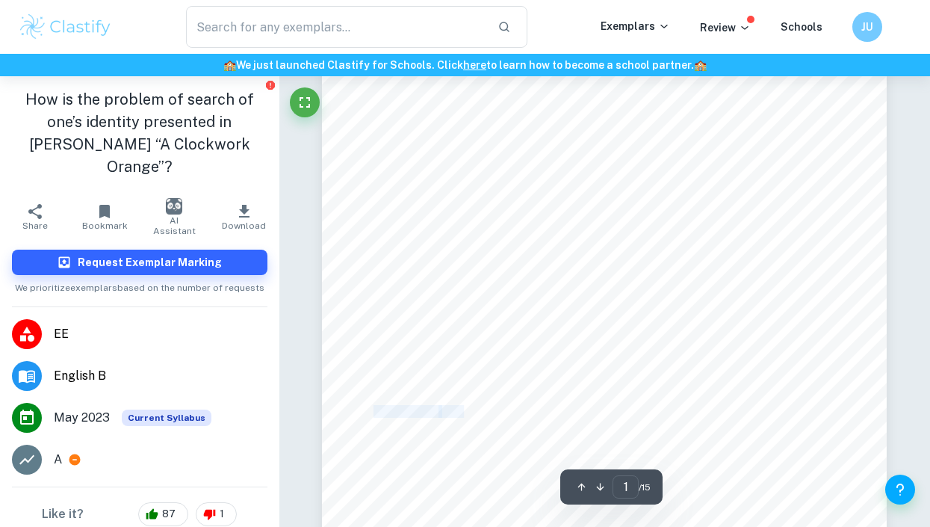
click at [488, 329] on div "1 Self and Others: Problems of Identity in [PERSON_NAME] “A Clockwork Orange” R…" at bounding box center [604, 286] width 565 height 799
drag, startPoint x: 488, startPoint y: 329, endPoint x: 462, endPoint y: 295, distance: 42.6
click at [462, 295] on div "1 Self and Others: Problems of Identity in [PERSON_NAME] “A Clockwork Orange” R…" at bounding box center [604, 286] width 565 height 799
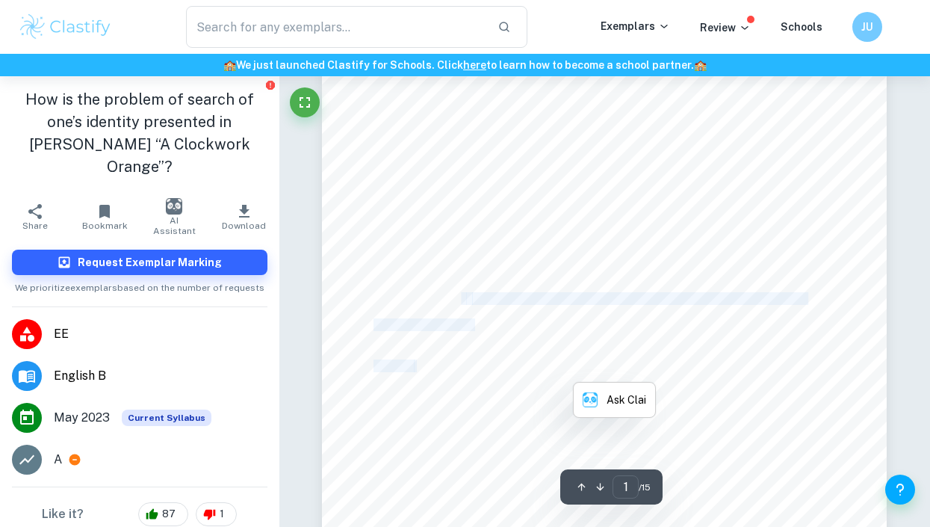
click at [462, 295] on span "Research question:" at bounding box center [419, 298] width 90 height 11
drag, startPoint x: 462, startPoint y: 295, endPoint x: 505, endPoint y: 324, distance: 52.2
click at [505, 324] on div "1 Self and Others: Problems of Identity in [PERSON_NAME] “A Clockwork Orange” R…" at bounding box center [604, 286] width 565 height 799
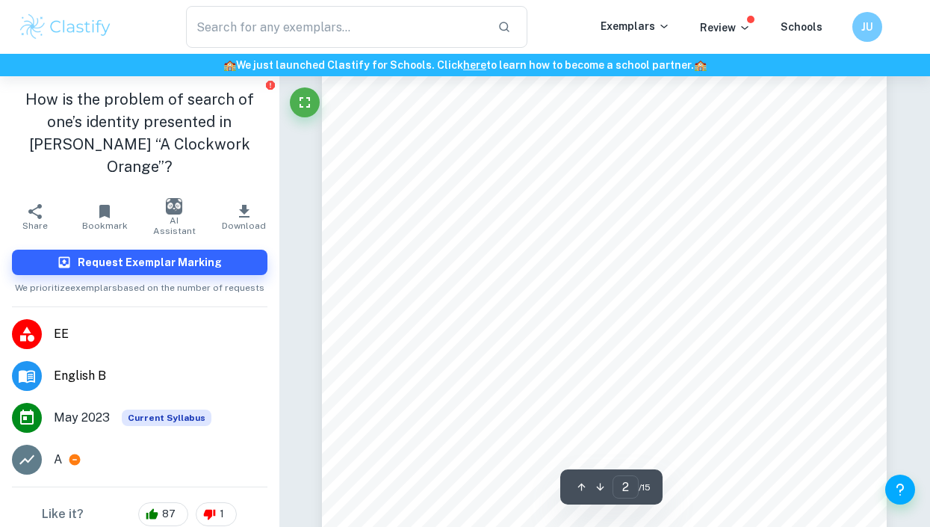
scroll to position [952, 0]
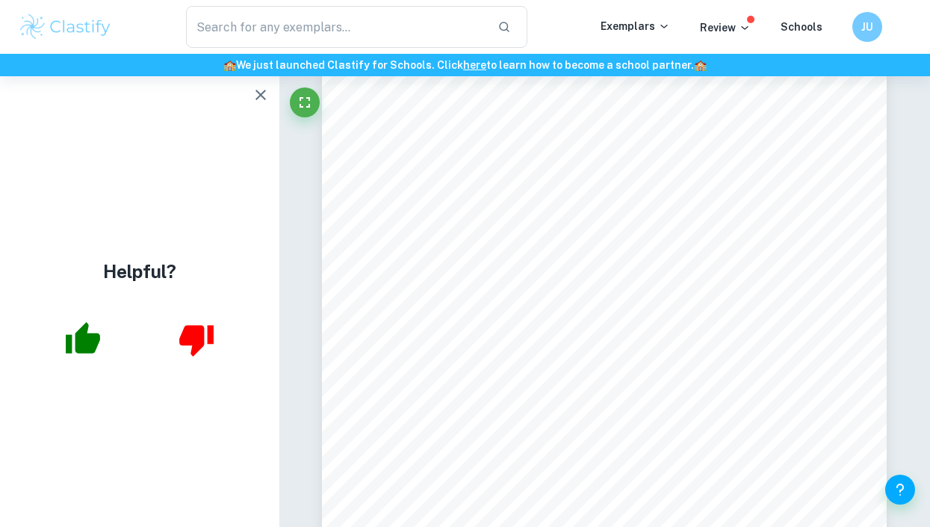
click at [258, 98] on icon "button" at bounding box center [261, 95] width 18 height 18
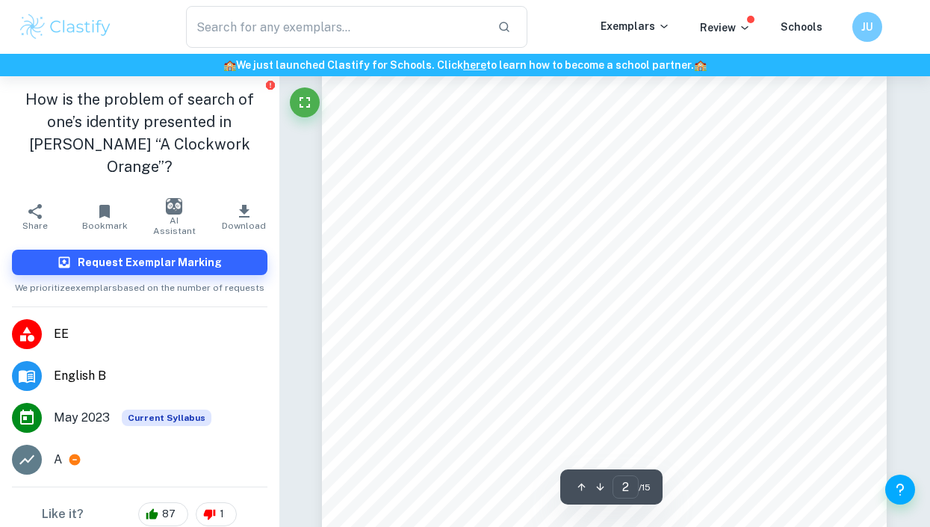
type input "1"
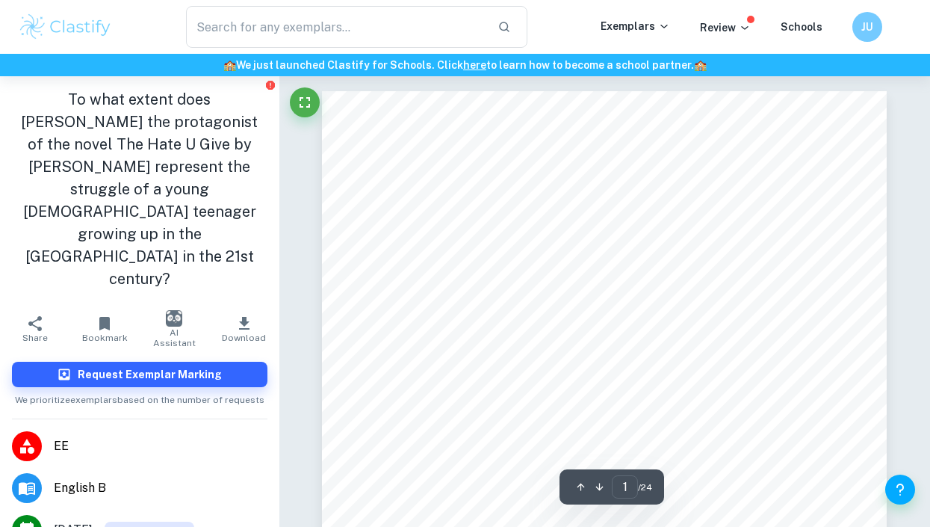
scroll to position [190, 0]
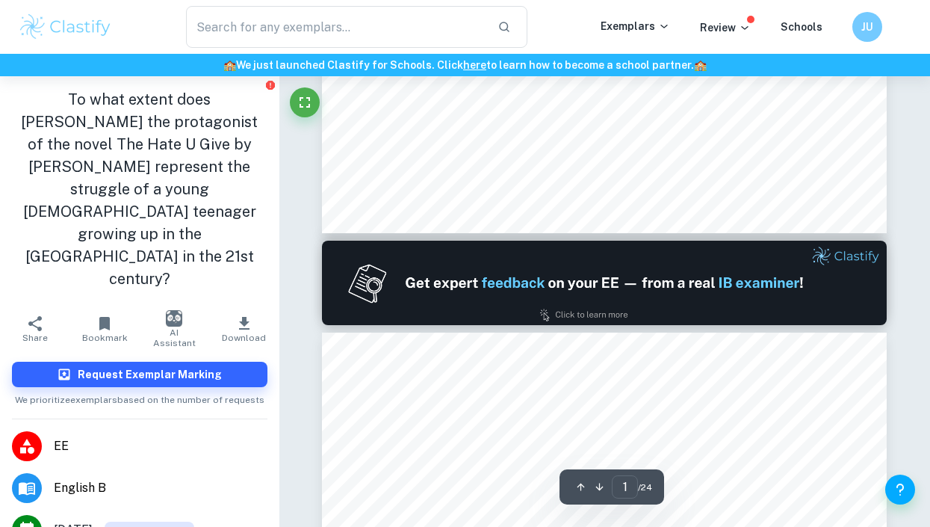
type input "2"
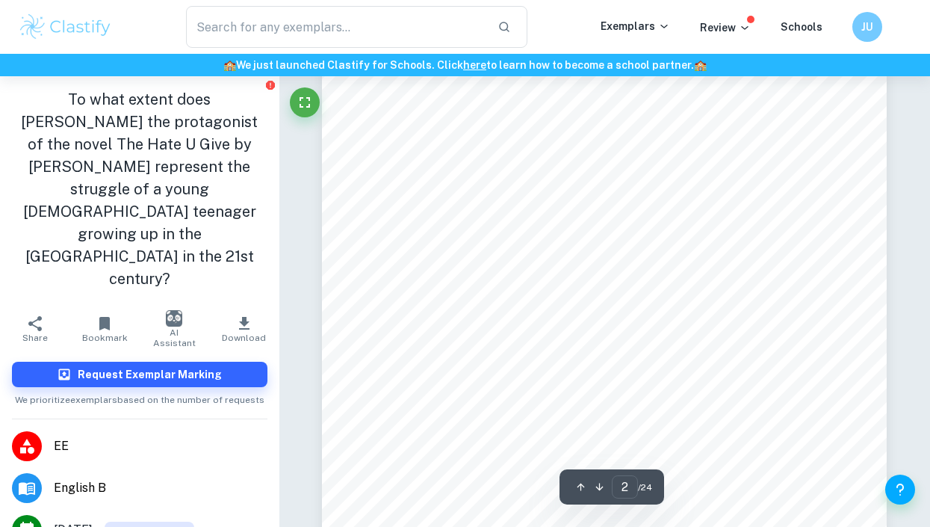
scroll to position [955, 0]
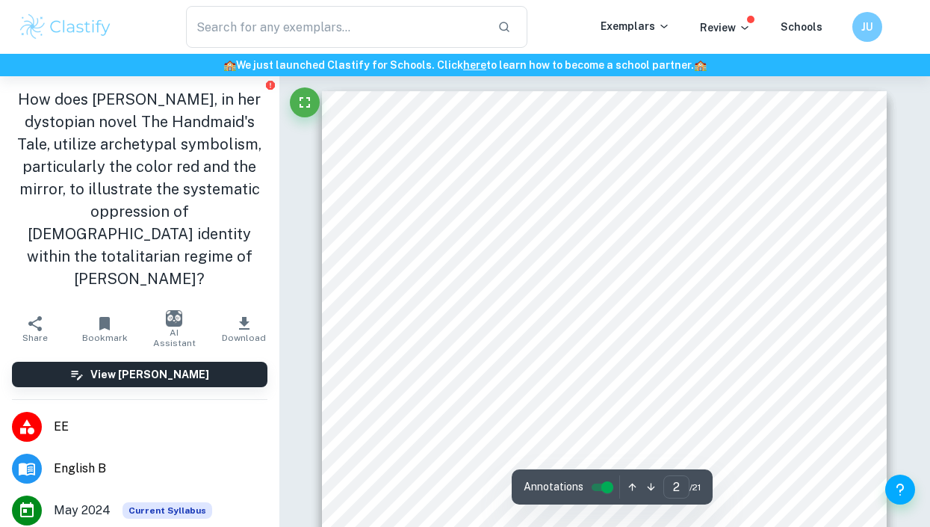
scroll to position [1085, 0]
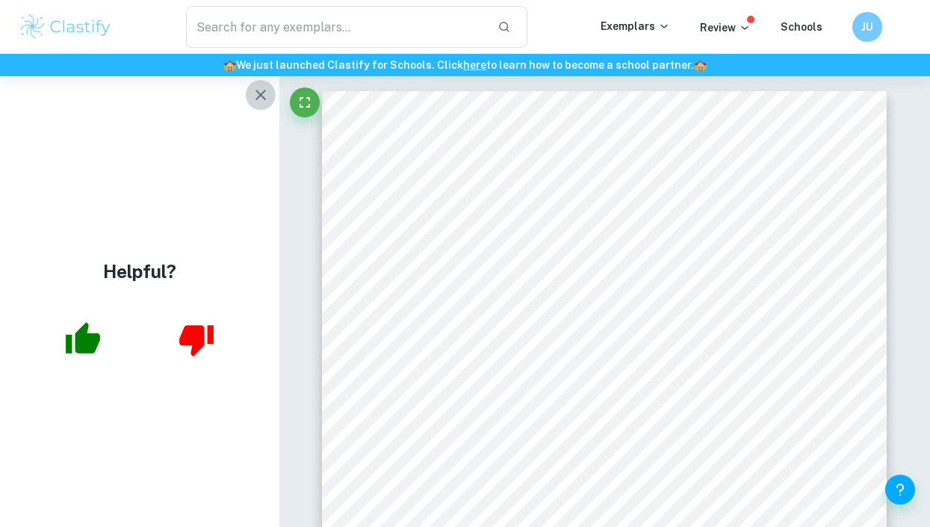
click at [258, 87] on icon "button" at bounding box center [261, 95] width 18 height 18
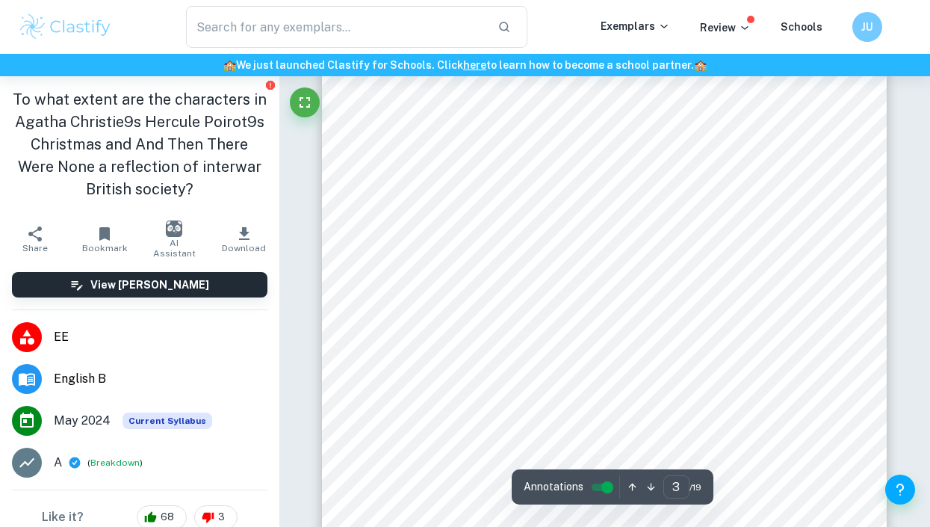
scroll to position [1785, 0]
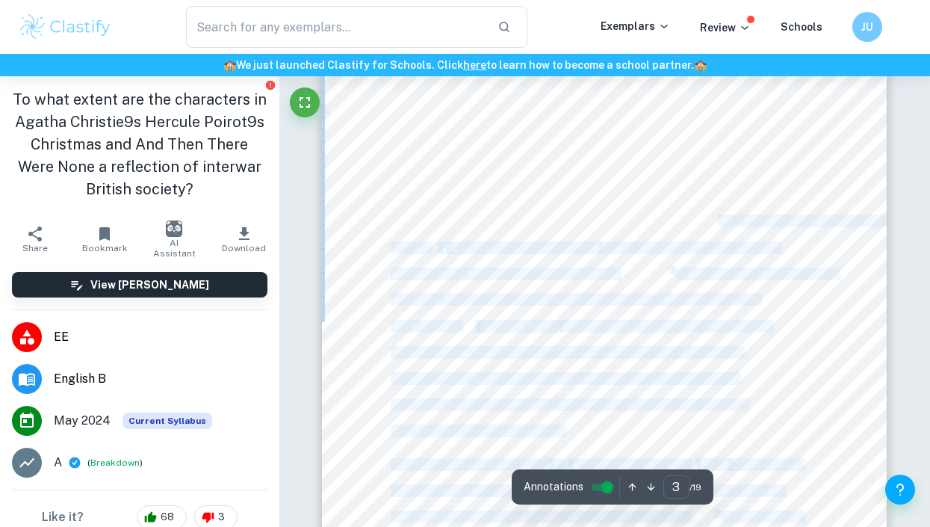
drag, startPoint x: 713, startPoint y: 215, endPoint x: 695, endPoint y: 258, distance: 46.9
click at [695, 258] on div "3 INTRODUCTION [PERSON_NAME] is the world9s second bestselling author, after [P…" at bounding box center [604, 409] width 565 height 799
click at [693, 242] on span "after World War I. It happened to be successful" at bounding box center [689, 247] width 180 height 11
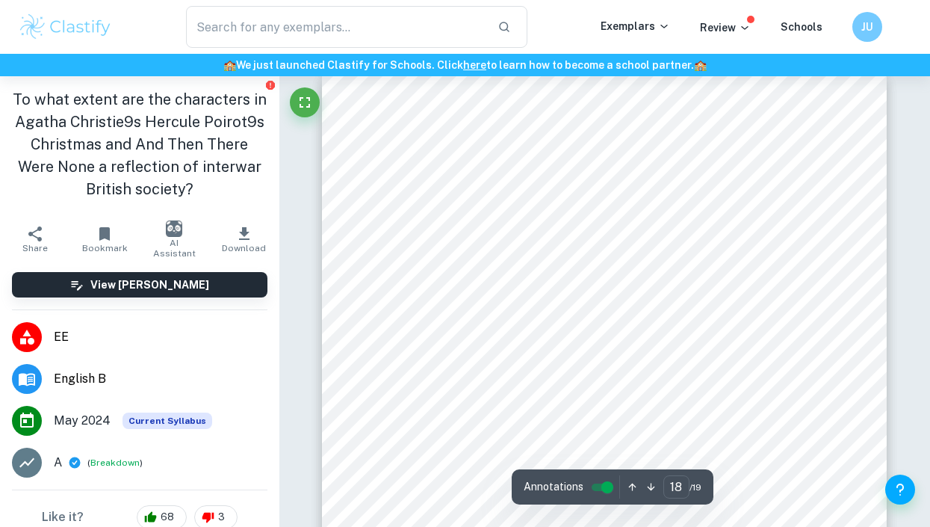
scroll to position [13801, 0]
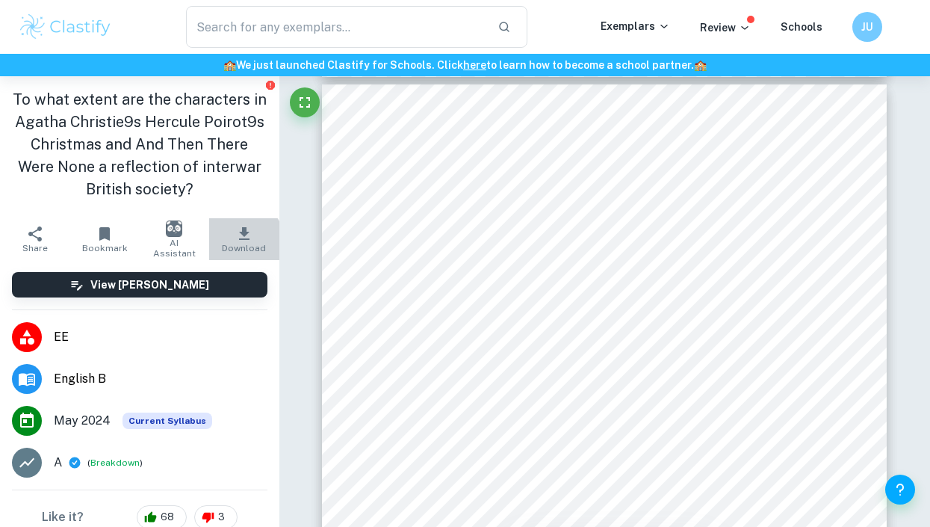
click at [229, 243] on span "Download" at bounding box center [244, 248] width 44 height 10
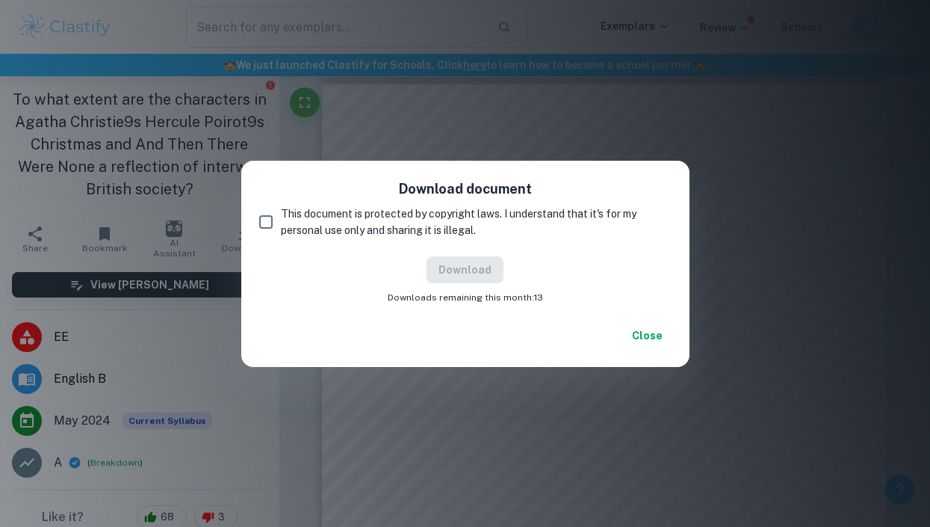
click at [336, 212] on span "This document is protected by copyright laws. I understand that it's for my per…" at bounding box center [470, 221] width 379 height 33
click at [281, 212] on input "This document is protected by copyright laws. I understand that it's for my per…" at bounding box center [266, 222] width 30 height 30
checkbox input "true"
click at [476, 264] on button "Download" at bounding box center [465, 269] width 77 height 27
